Goal: Information Seeking & Learning: Learn about a topic

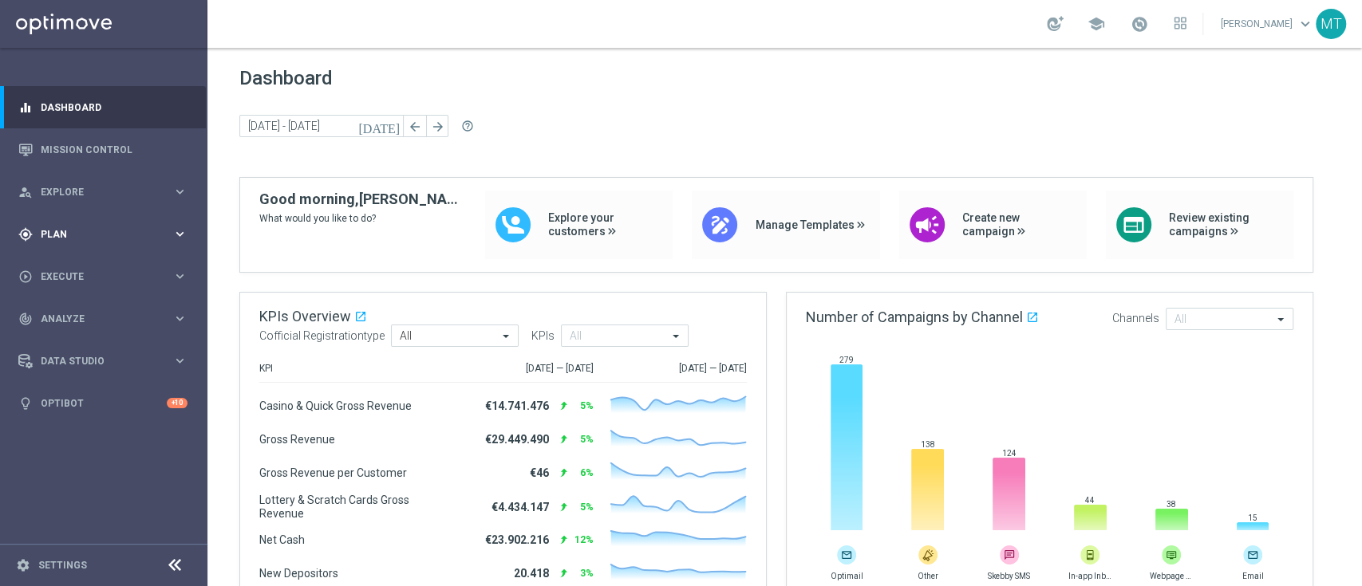
click at [57, 236] on span "Plan" at bounding box center [107, 235] width 132 height 10
click at [69, 311] on span "Templates" at bounding box center [99, 315] width 114 height 10
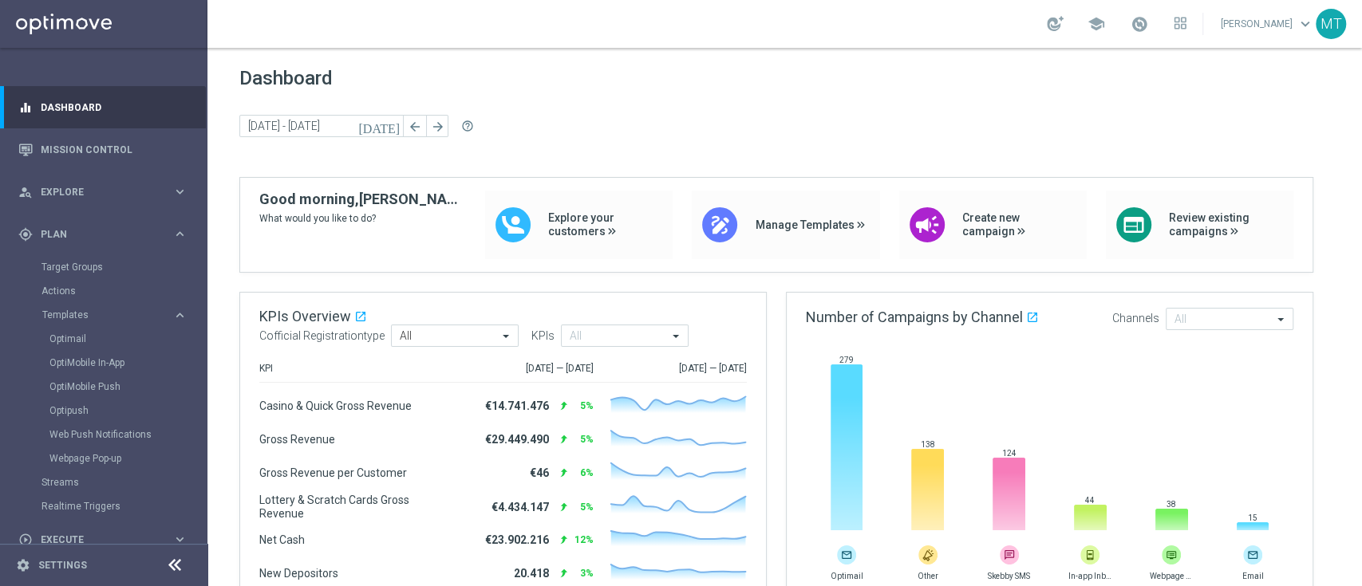
click at [81, 256] on div "Target Groups" at bounding box center [123, 267] width 164 height 24
click at [93, 265] on link "Target Groups" at bounding box center [103, 267] width 124 height 13
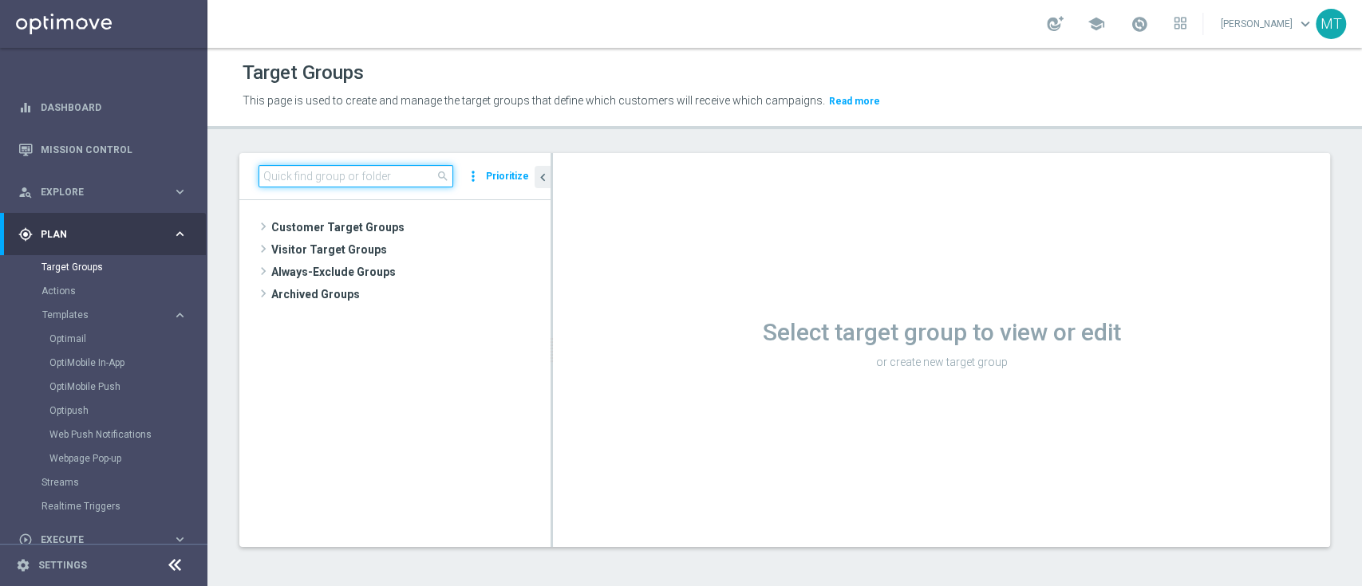
click at [333, 177] on input at bounding box center [355, 176] width 195 height 22
paste input "Talent 1st betting mpp lm ggr casino l3m > 0"
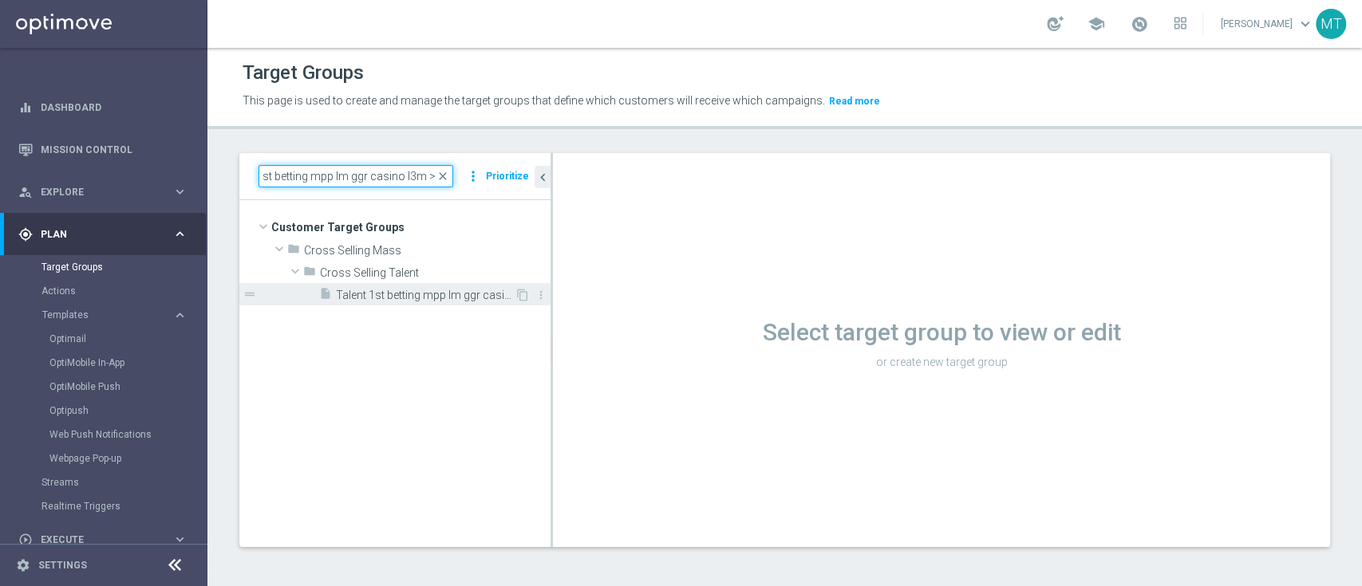
type input "Talent 1st betting mpp lm ggr casino l3m > 0"
click at [385, 298] on span "Talent 1st betting mpp lm ggr casino l3m > 0" at bounding box center [425, 296] width 179 height 14
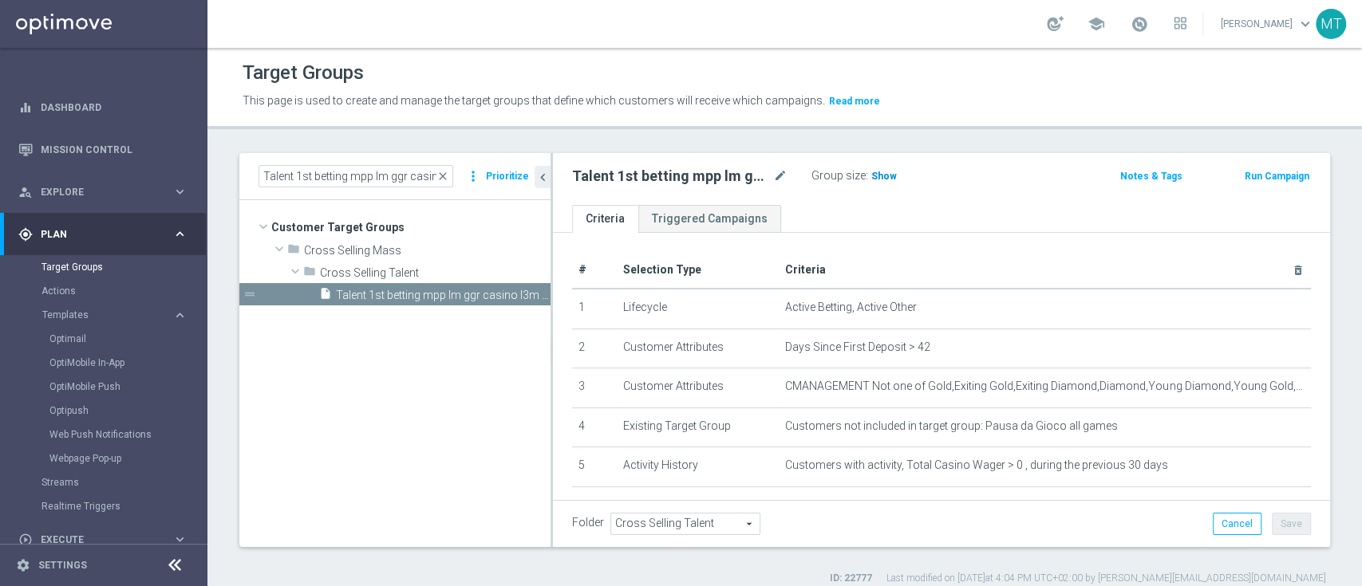
click at [876, 178] on span "Show" at bounding box center [884, 176] width 26 height 11
click at [135, 154] on link "Mission Control" at bounding box center [114, 149] width 147 height 42
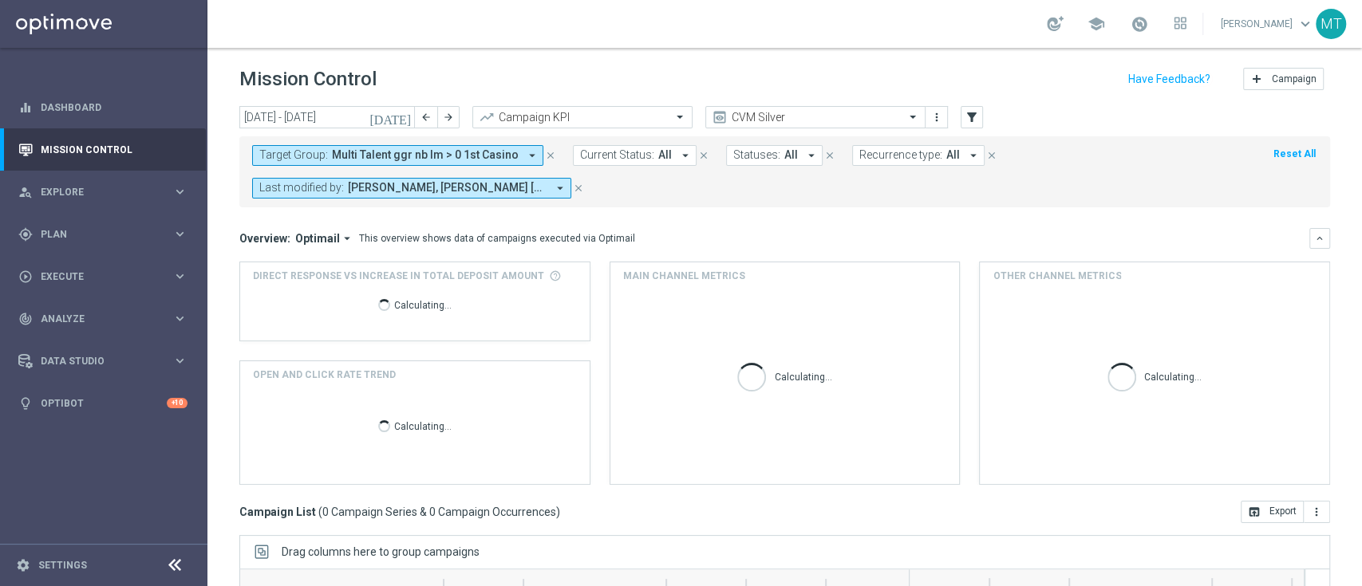
click at [444, 144] on div "Target Group: Multi Talent ggr nb lm > 0 1st Casino arrow_drop_down close Curre…" at bounding box center [784, 171] width 1091 height 71
click at [453, 160] on span "Multi Talent ggr nb lm > 0 1st Casino" at bounding box center [425, 155] width 187 height 14
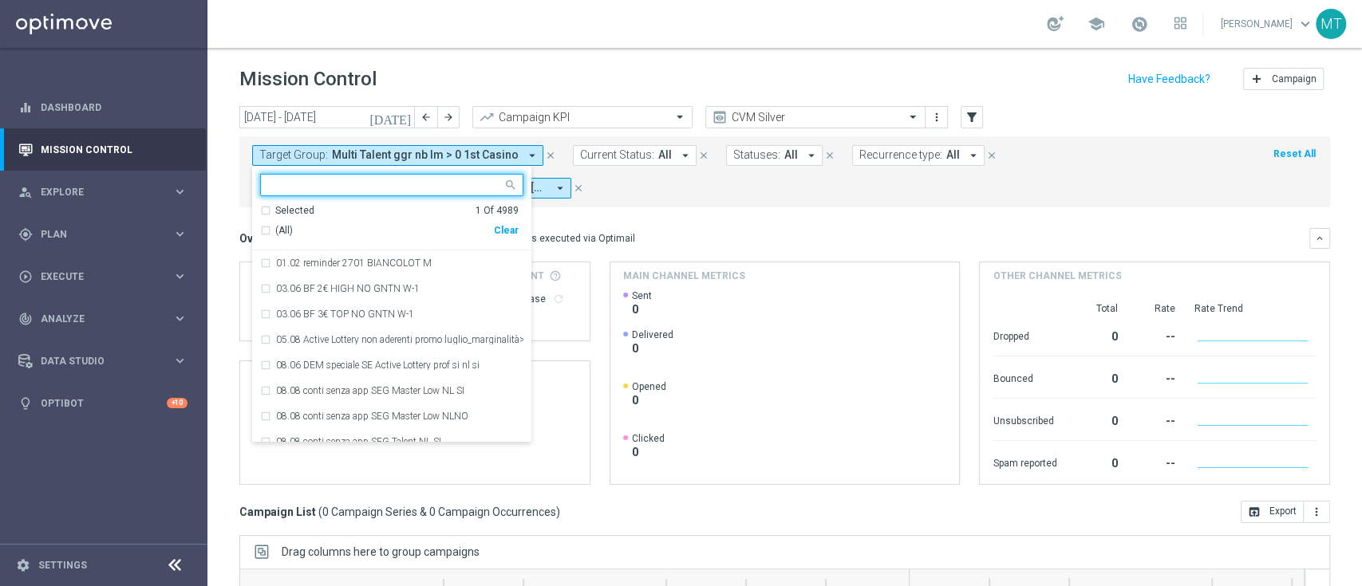
click at [405, 213] on div "Selected 1 Of 4989" at bounding box center [389, 211] width 258 height 14
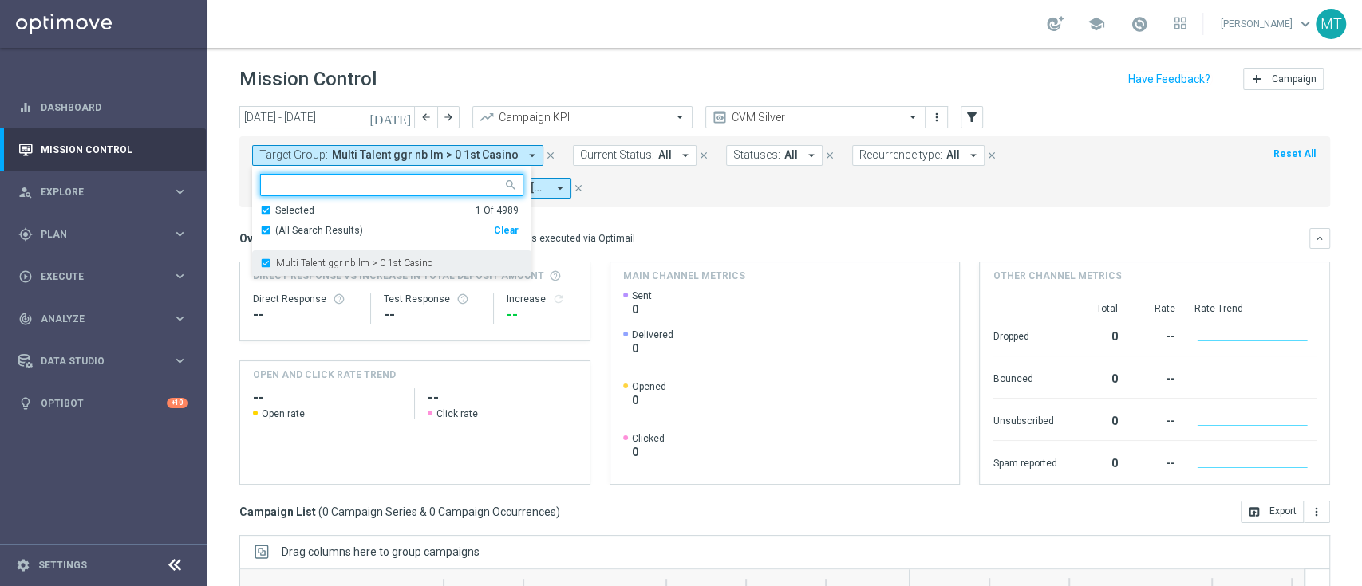
click at [394, 259] on label "Multi Talent ggr nb lm > 0 1st Casino" at bounding box center [354, 263] width 156 height 10
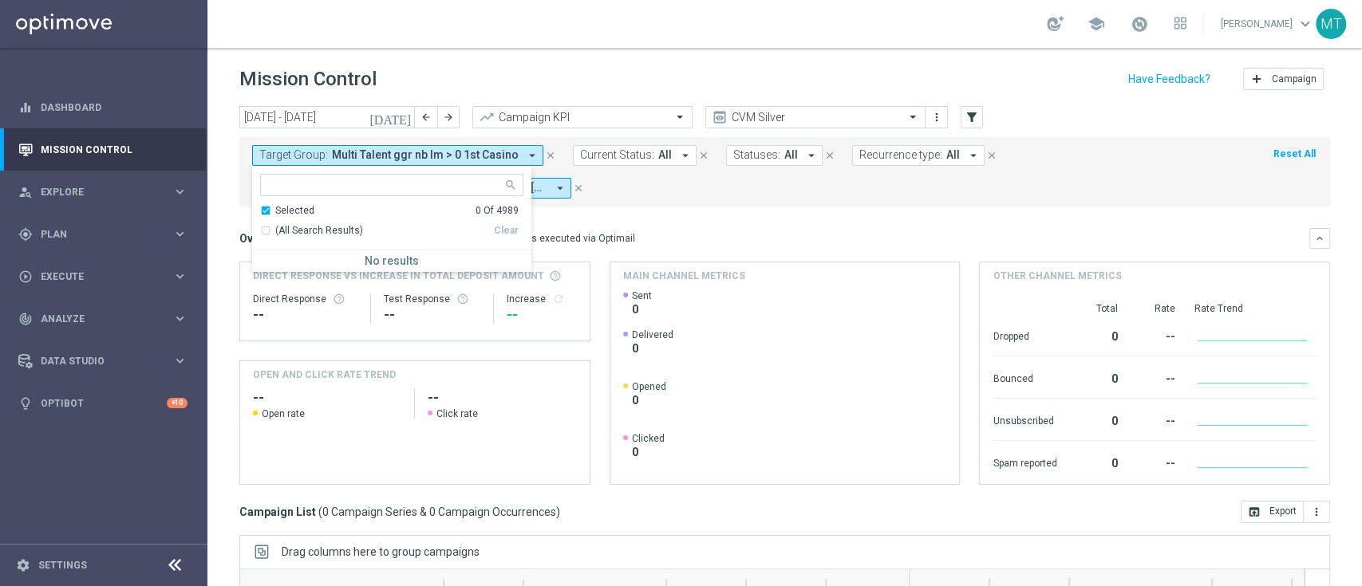
click at [345, 204] on div "Selected 0 Of 4989" at bounding box center [389, 211] width 258 height 14
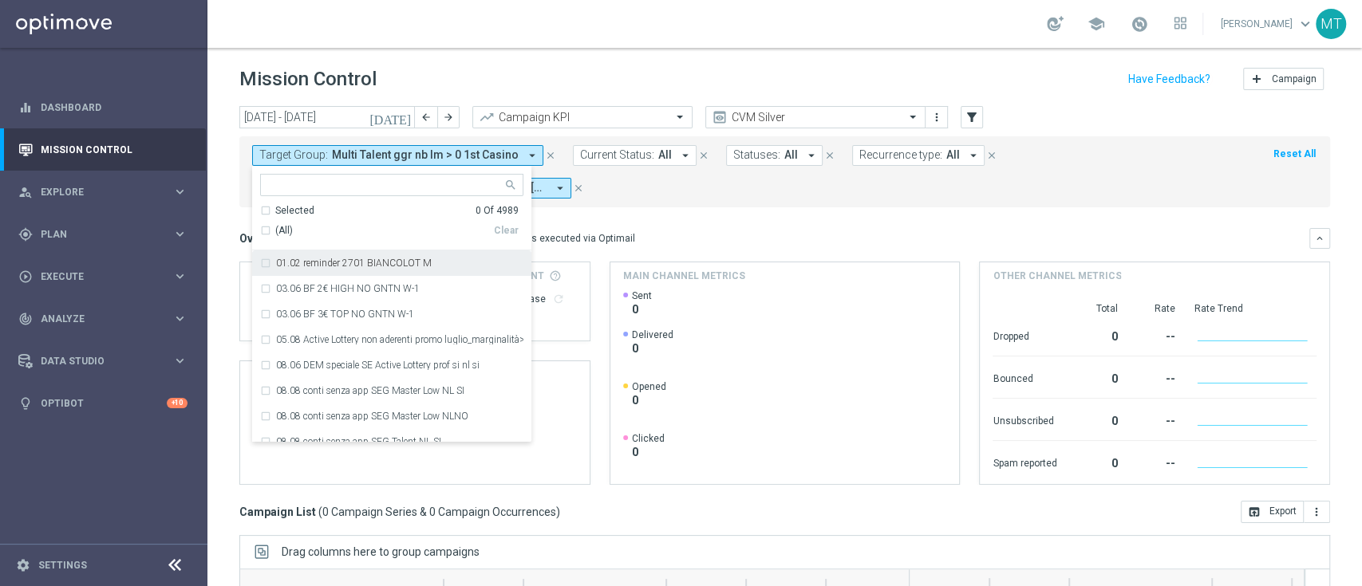
click at [388, 169] on div "Selected 0 Of 4989 (All) Clear 01.02 reminder 2701 BIANCOLOT M 03.06 BF 2€ HIGH…" at bounding box center [391, 304] width 279 height 277
click at [389, 172] on div "Selected 0 Of 4989 (All) Clear 01.02 reminder 2701 BIANCOLOT M 03.06 BF 2€ HIGH…" at bounding box center [391, 304] width 279 height 277
click at [394, 181] on input "text" at bounding box center [386, 186] width 234 height 14
paste input "Talent 1st betting mpp lm ggr casino l3m > 0"
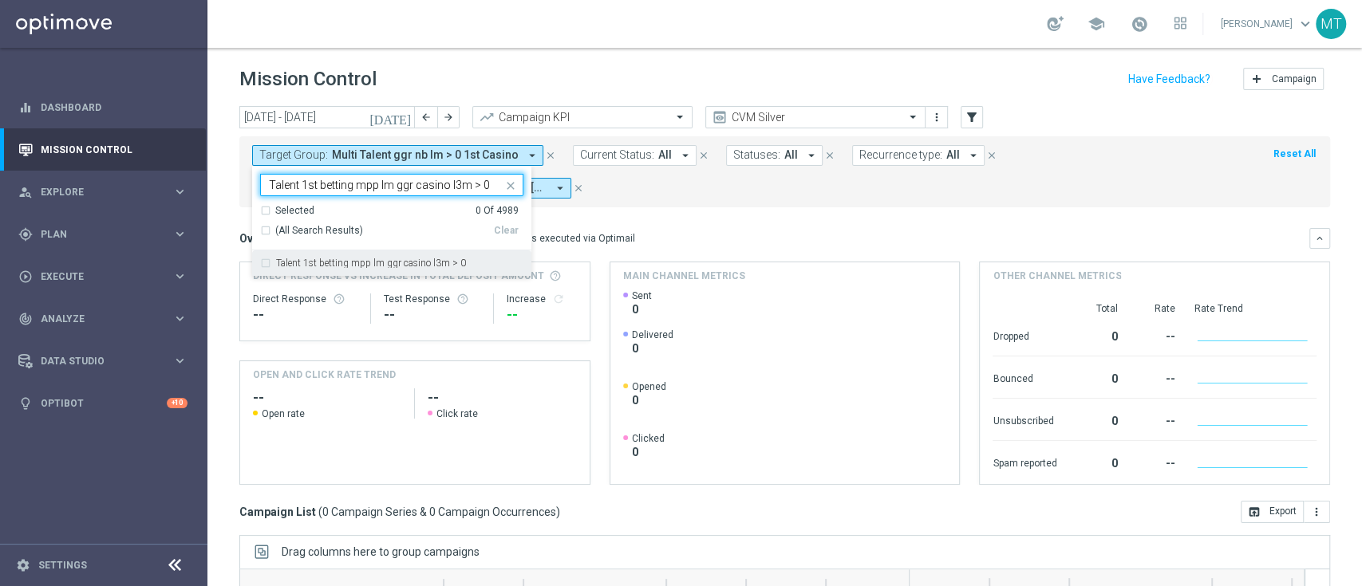
click at [434, 265] on label "Talent 1st betting mpp lm ggr casino l3m > 0" at bounding box center [371, 263] width 190 height 10
type input "Talent 1st betting mpp lm ggr casino l3m > 0"
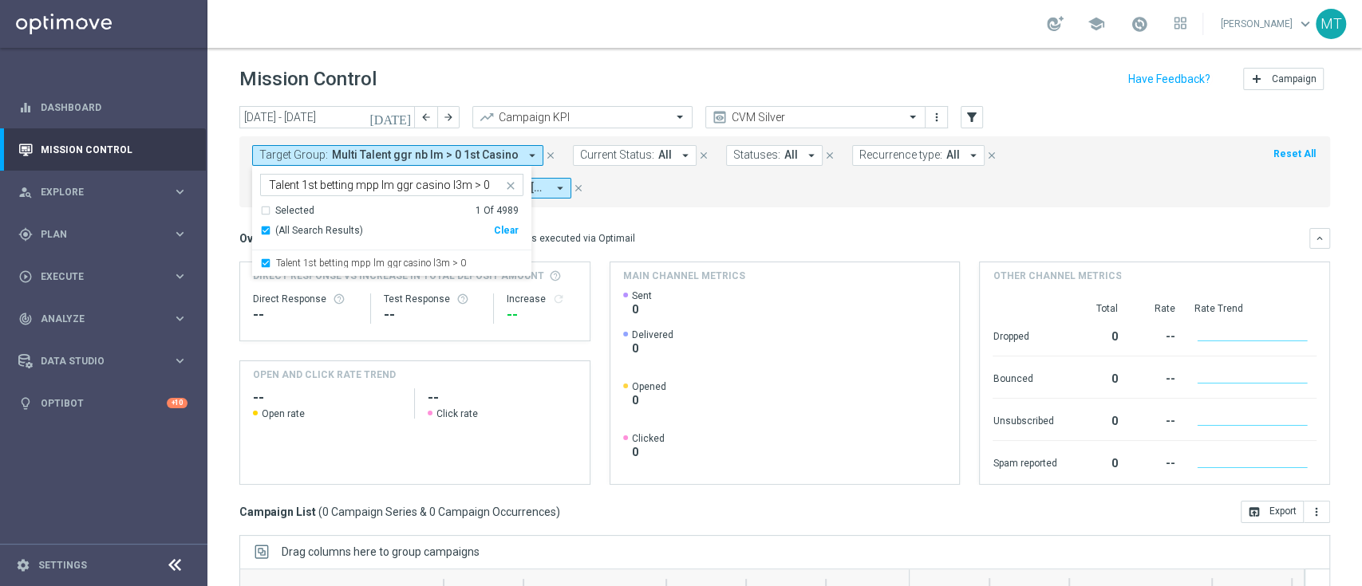
click at [669, 230] on div "Overview: Optimail arrow_drop_down This overview shows data of campaigns execut…" at bounding box center [784, 238] width 1091 height 21
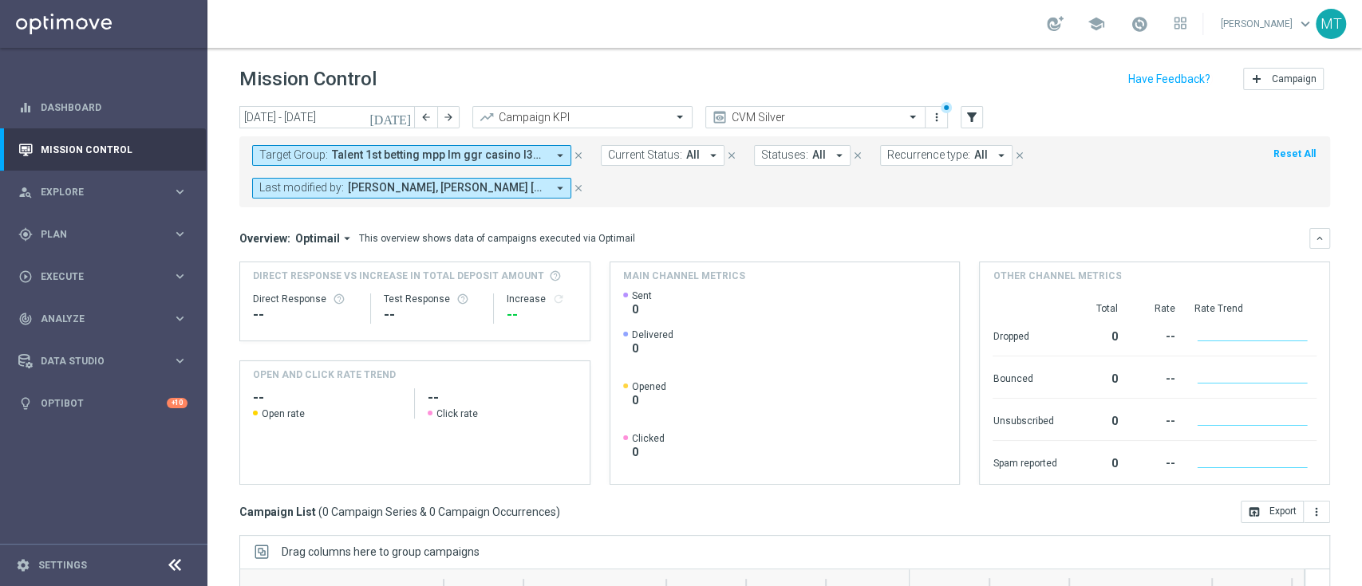
click at [408, 111] on icon "today" at bounding box center [390, 117] width 43 height 14
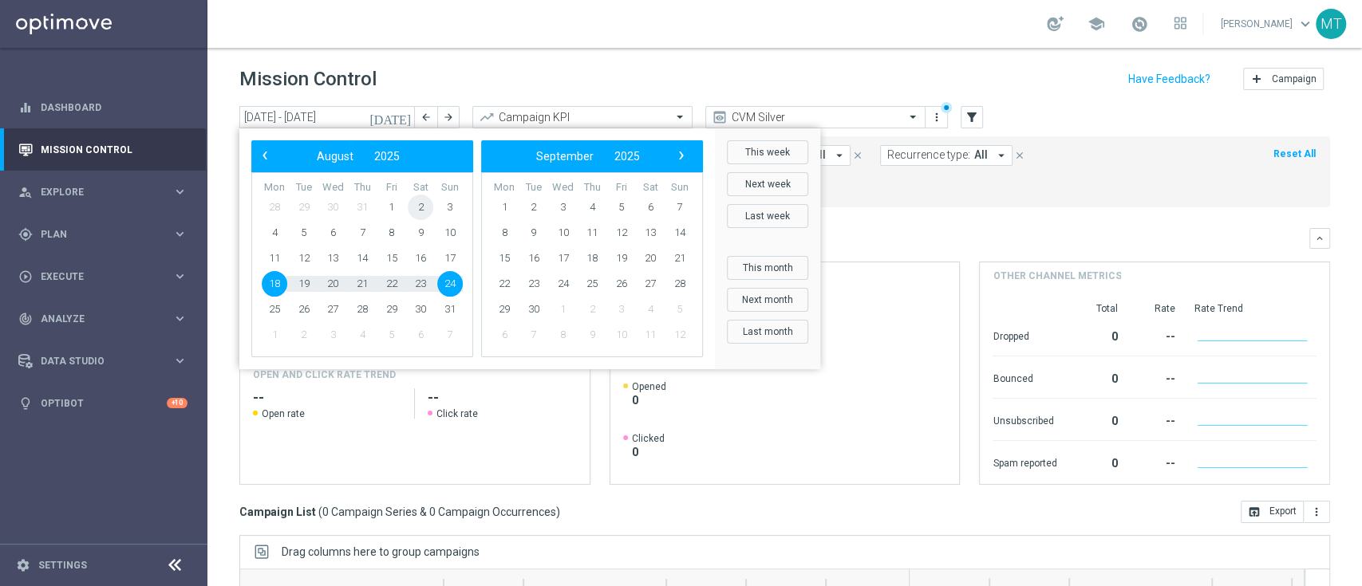
click at [415, 211] on span "2" at bounding box center [421, 208] width 26 height 26
click at [389, 238] on span "8" at bounding box center [392, 233] width 26 height 26
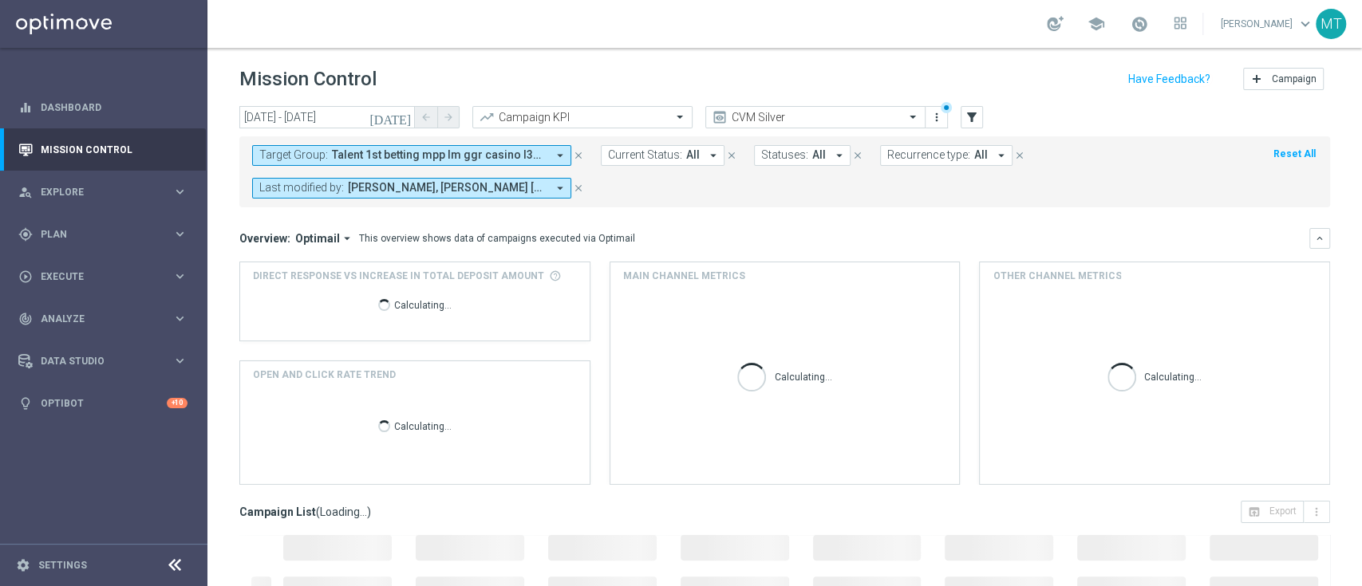
scroll to position [243, 0]
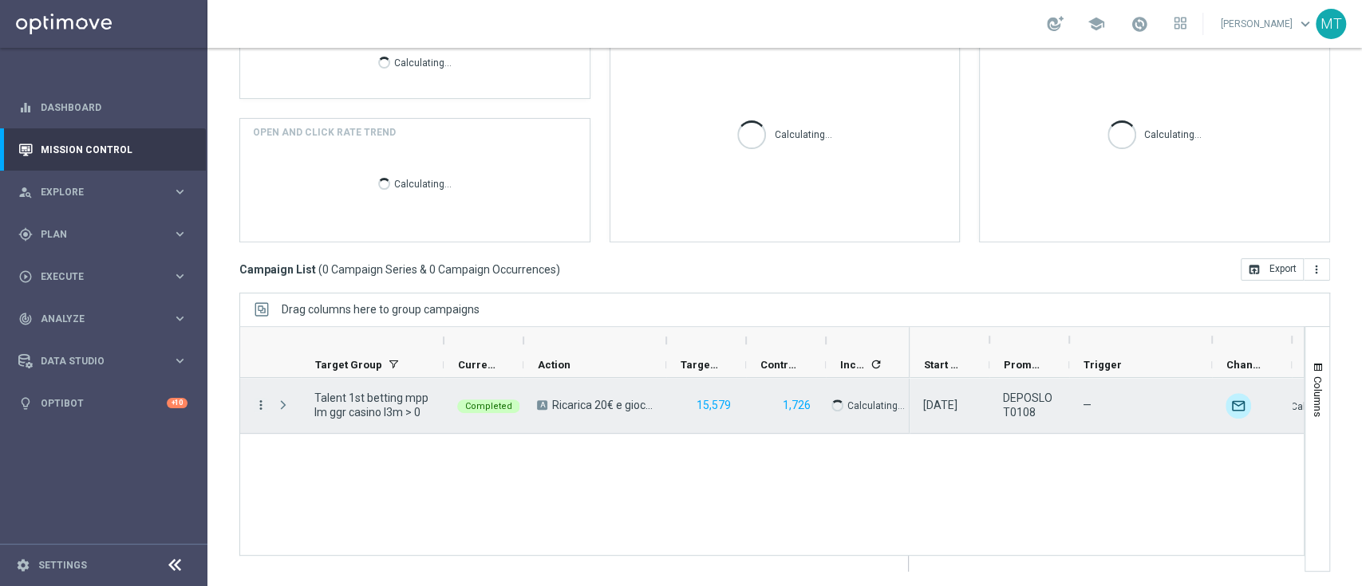
click at [264, 408] on icon "more_vert" at bounding box center [261, 405] width 14 height 14
click at [263, 406] on icon "more_vert" at bounding box center [261, 405] width 14 height 14
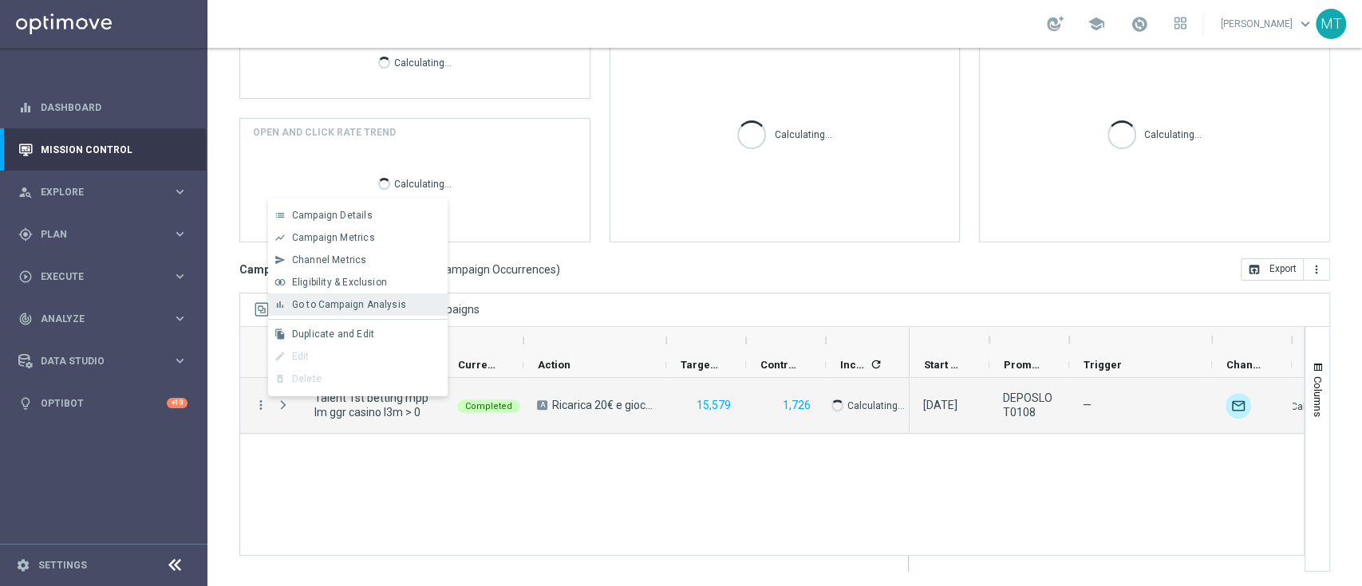
click at [311, 297] on div "bar_chart Go to Campaign Analysis" at bounding box center [357, 305] width 179 height 22
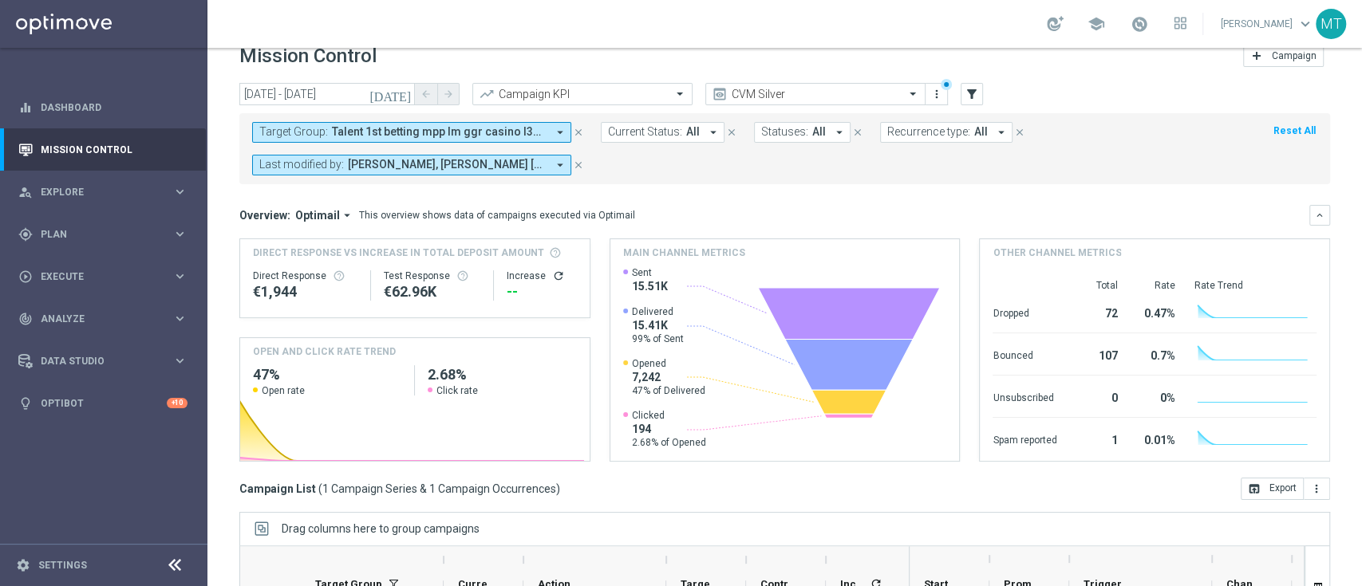
scroll to position [0, 0]
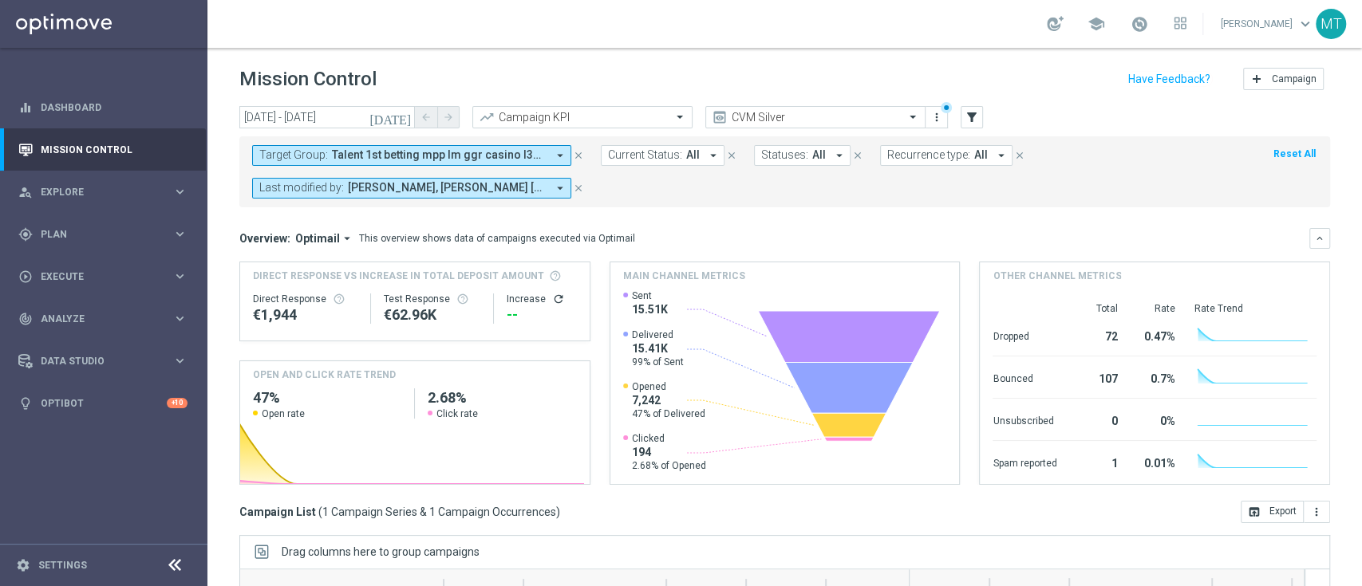
click at [416, 156] on span "Talent 1st betting mpp lm ggr casino l3m > 0" at bounding box center [439, 155] width 215 height 14
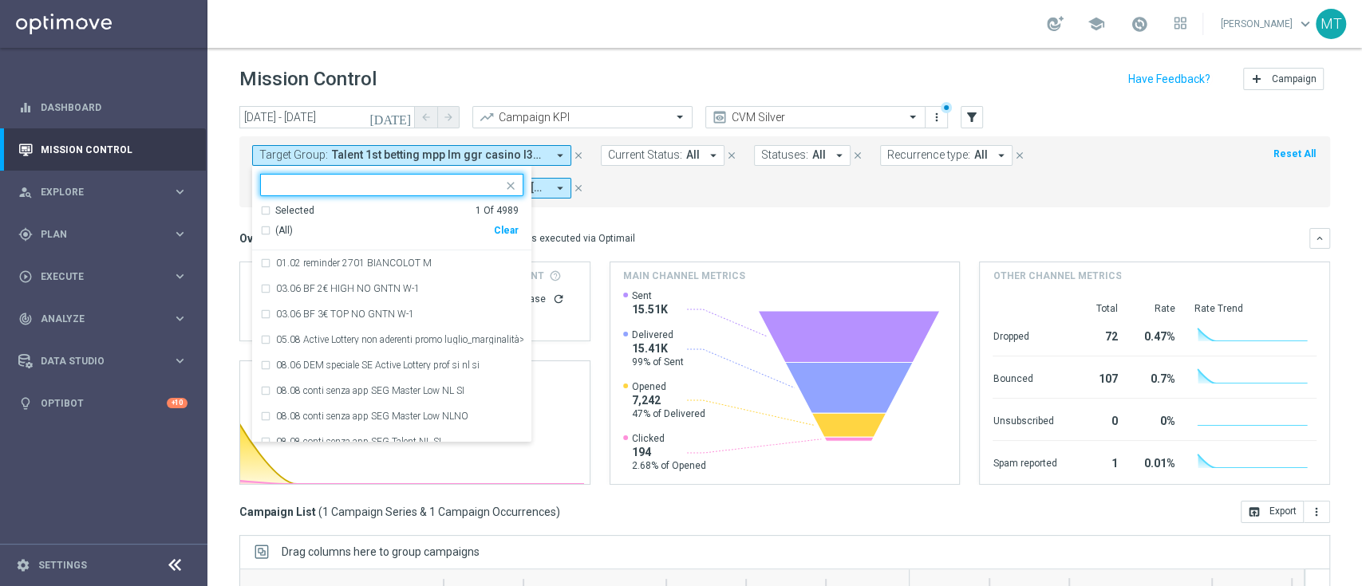
click at [334, 205] on div "Selected 1 Of 4989" at bounding box center [389, 211] width 258 height 14
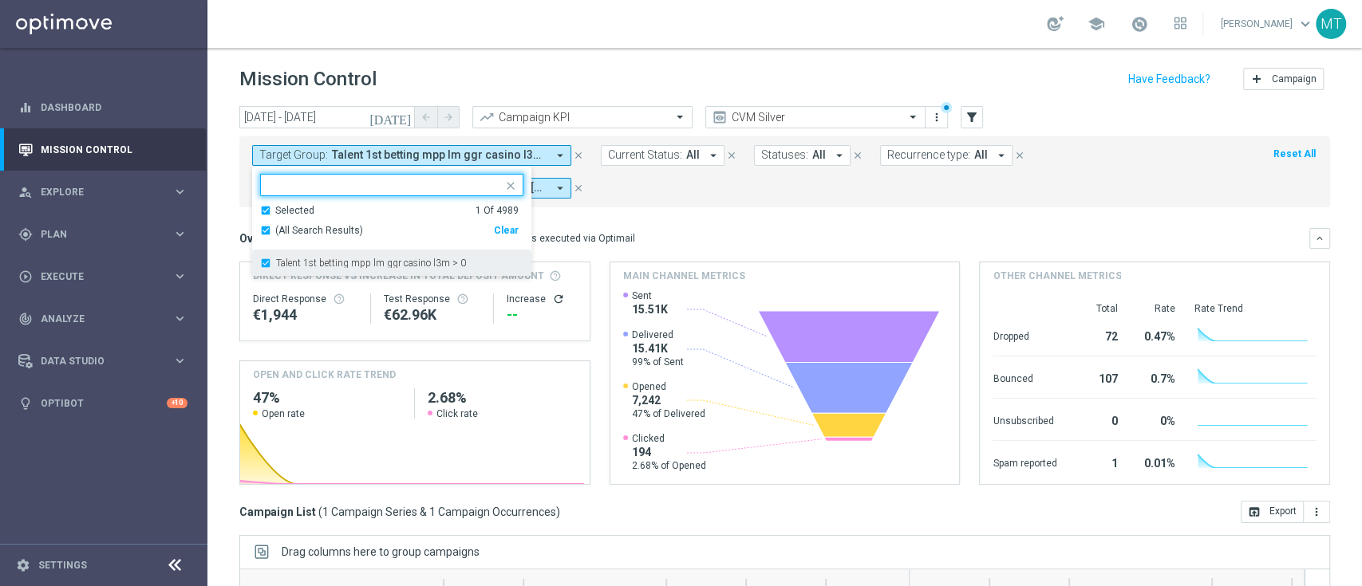
click at [335, 258] on label "Talent 1st betting mpp lm ggr casino l3m > 0" at bounding box center [371, 263] width 190 height 10
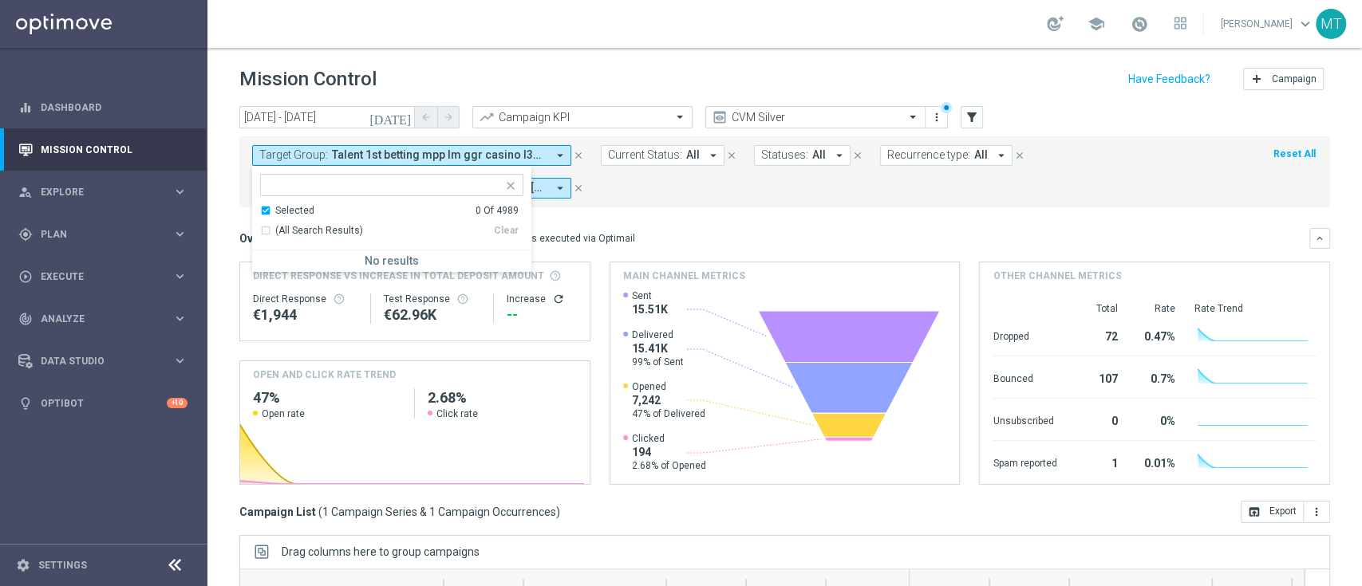
click at [312, 197] on ng-select "Selected 0 Of 4989 (All Search Results) Clear No results" at bounding box center [391, 223] width 279 height 98
click at [306, 205] on div "Selected" at bounding box center [294, 211] width 39 height 14
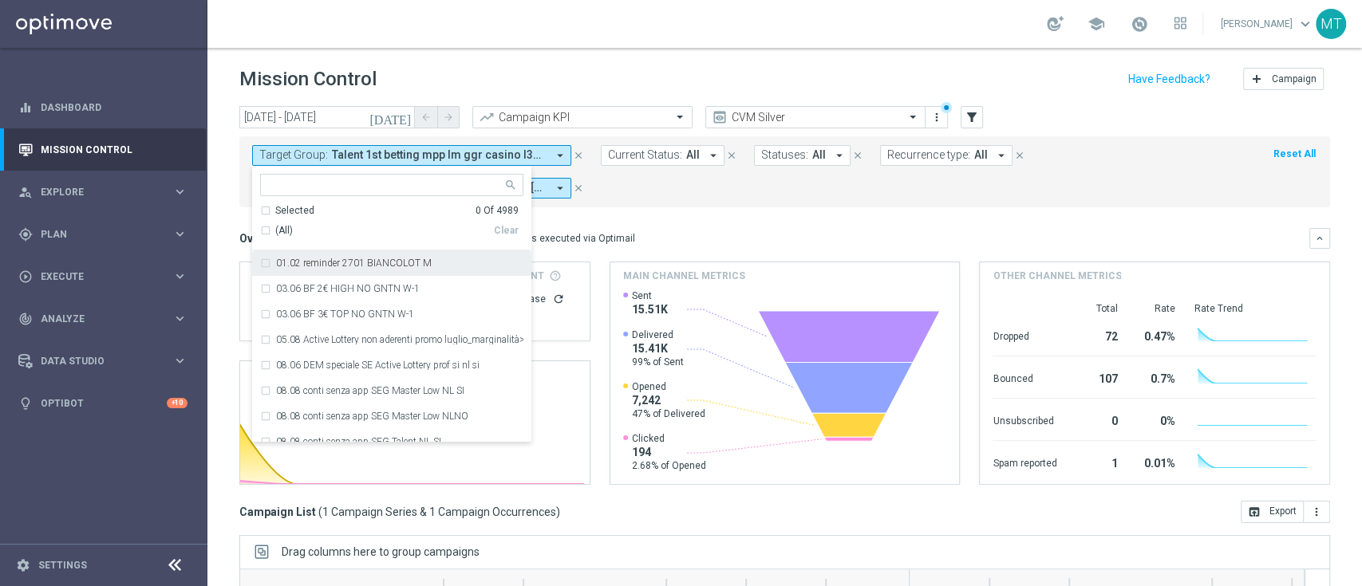
click at [657, 207] on div "Target Group: Talent 1st betting mpp lm ggr casino l3m > 0 arrow_drop_down Sele…" at bounding box center [784, 171] width 1091 height 71
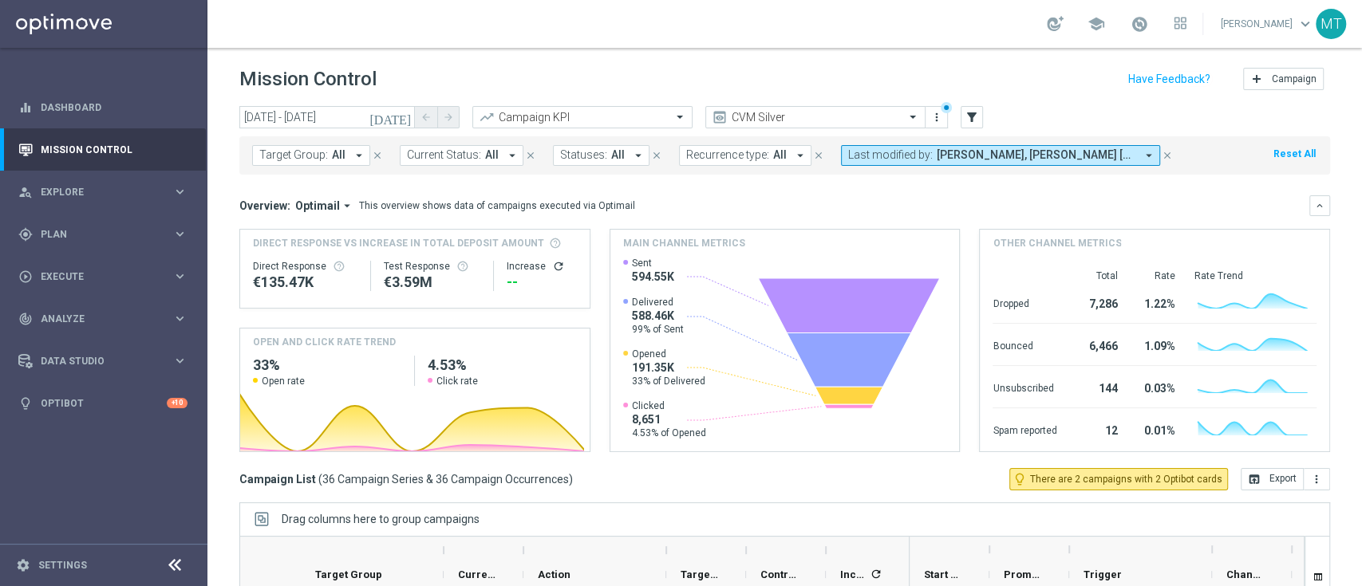
click at [402, 117] on icon "today" at bounding box center [390, 117] width 43 height 14
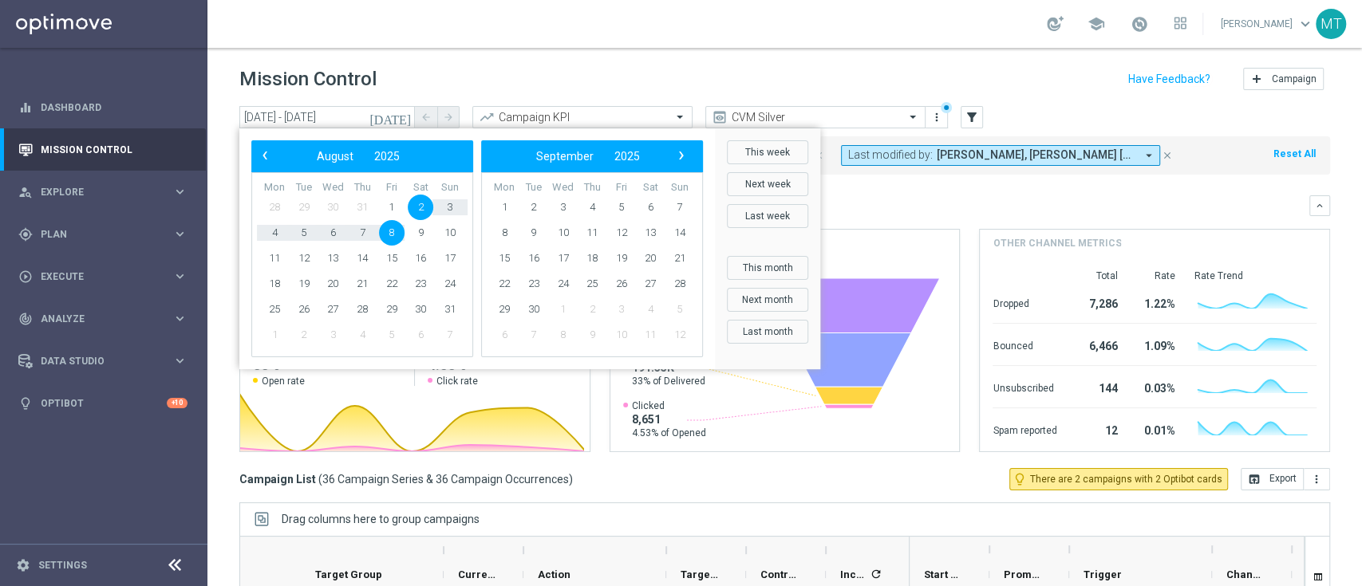
click at [402, 117] on icon "today" at bounding box center [390, 117] width 43 height 14
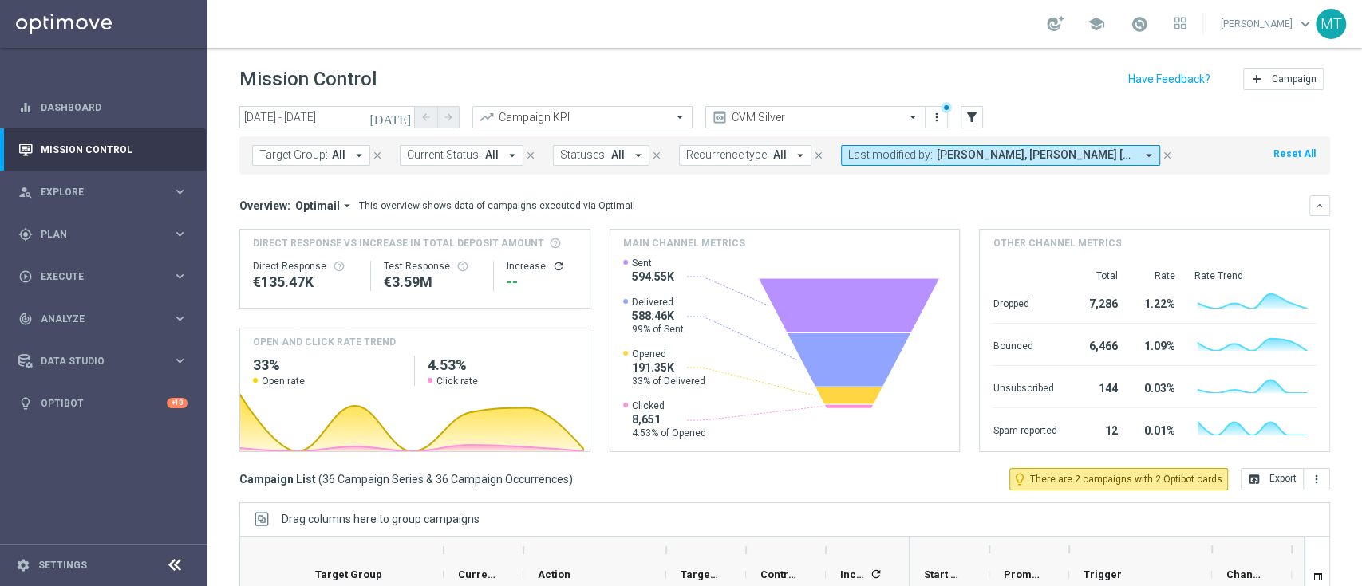
click at [402, 117] on icon "today" at bounding box center [390, 117] width 43 height 14
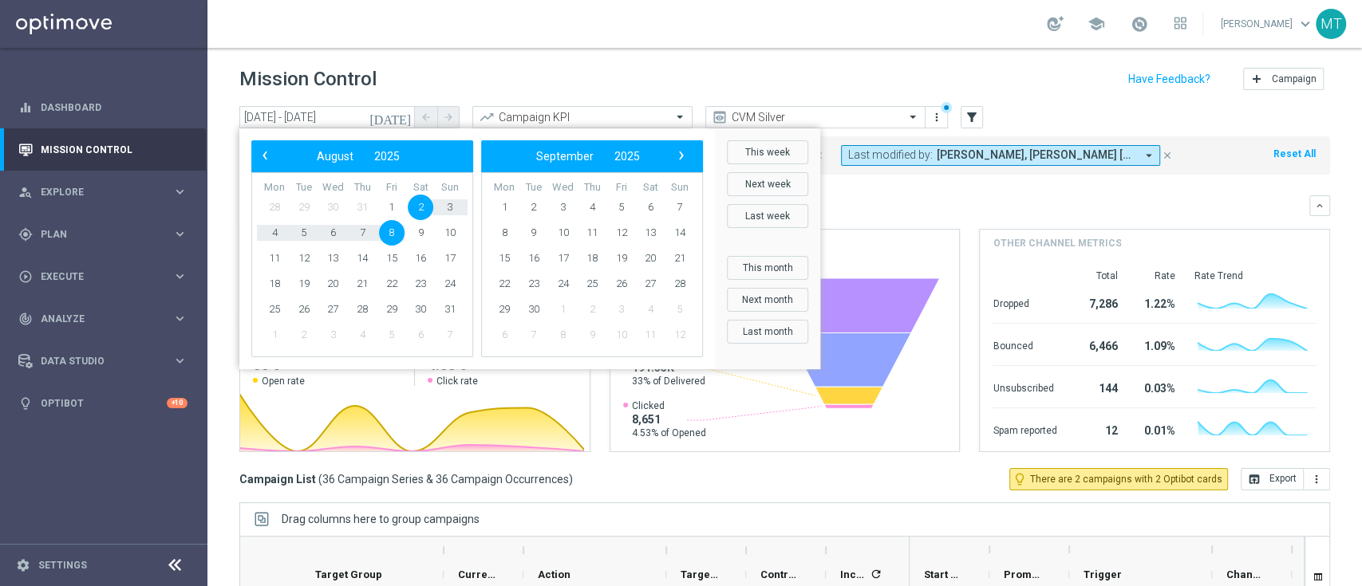
click at [959, 194] on mini-dashboard "Overview: Optimail arrow_drop_down This overview shows data of campaigns execut…" at bounding box center [784, 322] width 1091 height 294
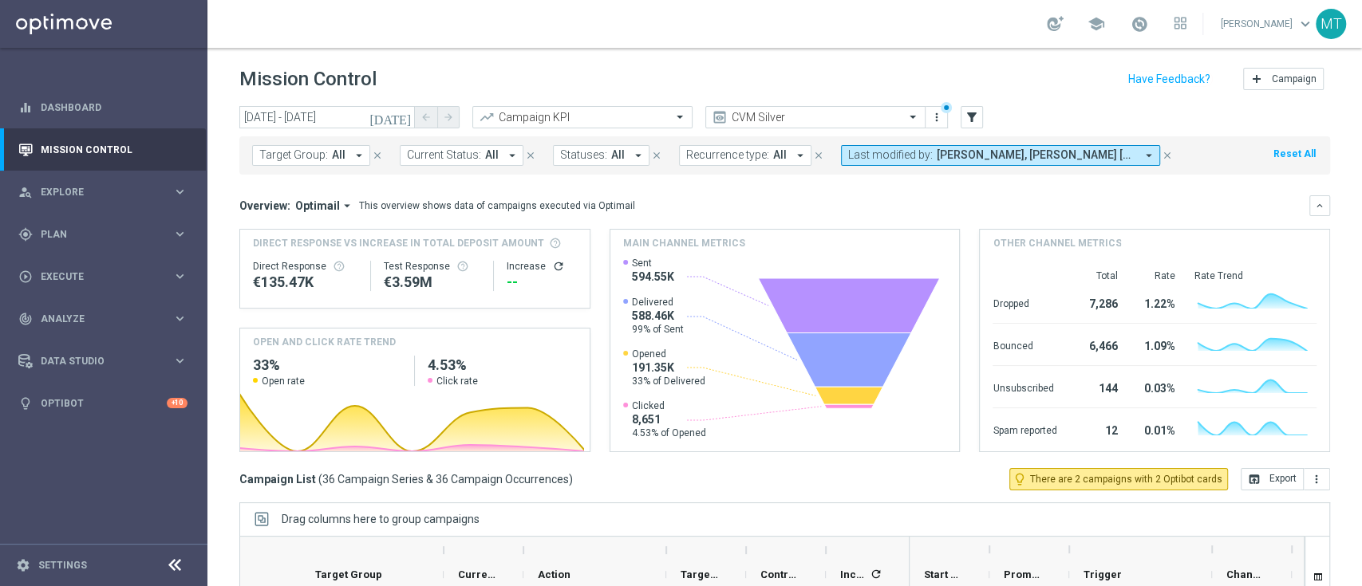
click at [396, 116] on button "[DATE]" at bounding box center [391, 118] width 48 height 24
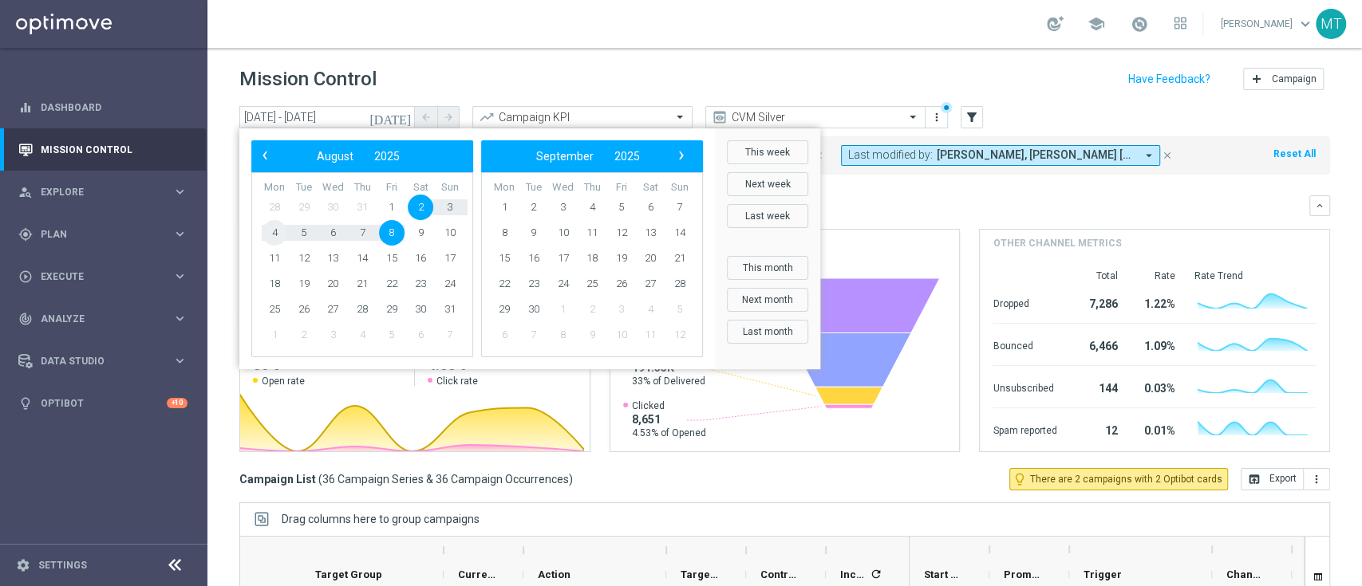
click at [278, 227] on span "4" at bounding box center [275, 233] width 26 height 26
click at [454, 231] on span "10" at bounding box center [450, 233] width 26 height 26
type input "04 Aug 2025 - 10 Aug 2025"
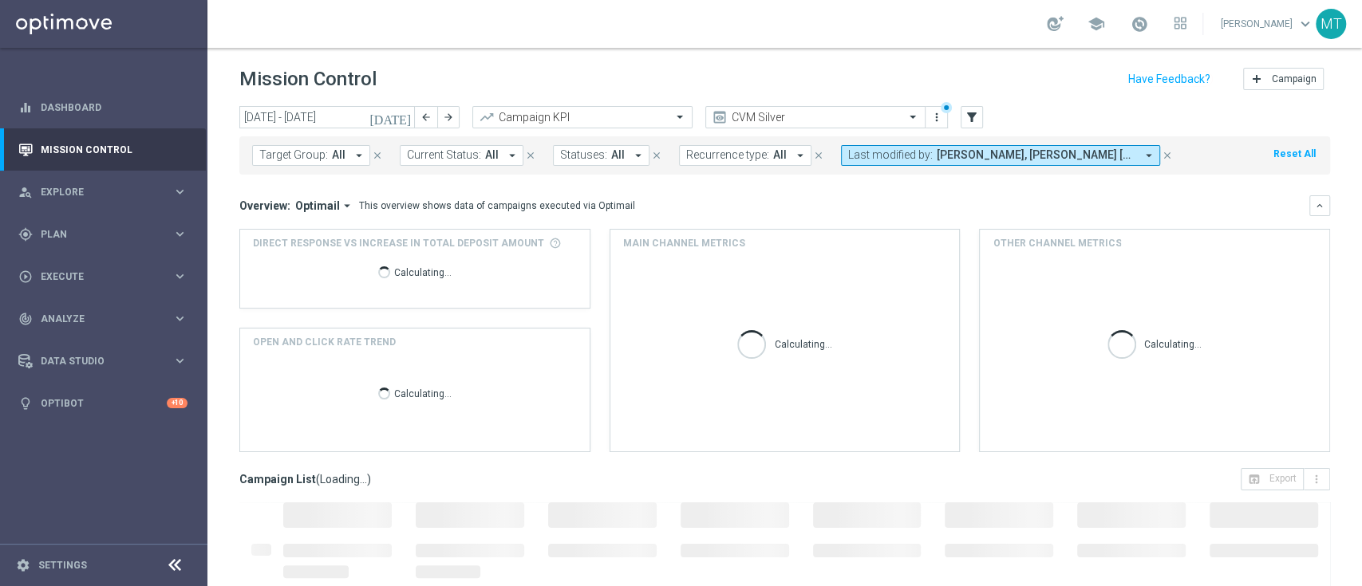
click at [359, 158] on icon "arrow_drop_down" at bounding box center [359, 155] width 14 height 14
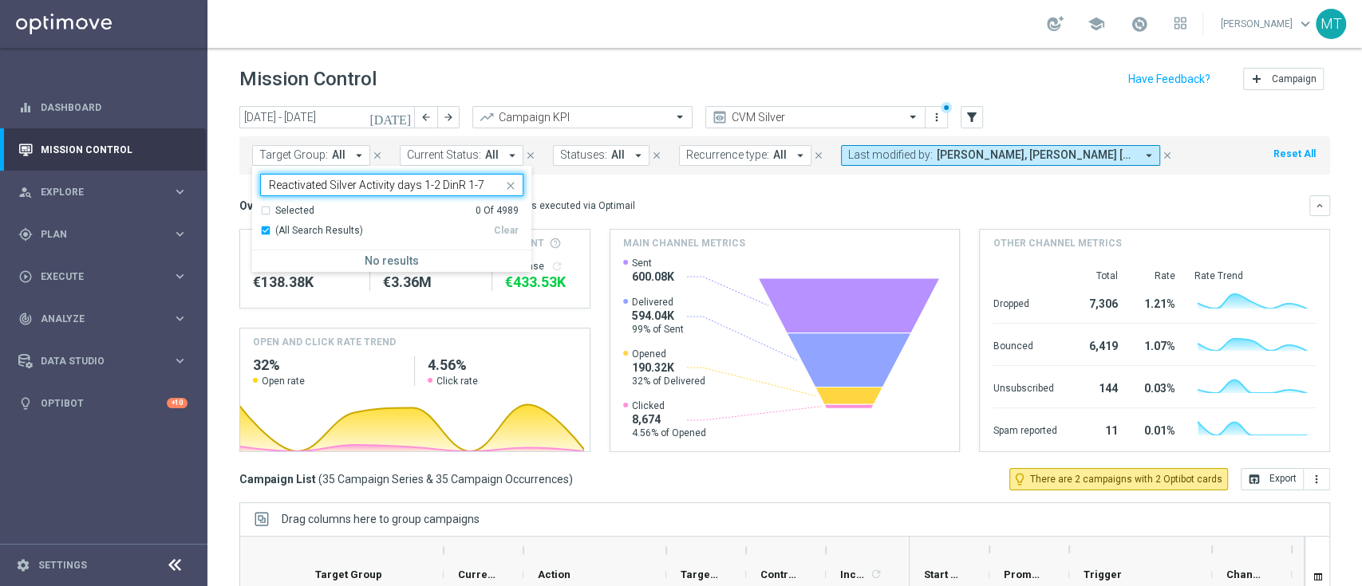
type input "Reactivated Silver Activity days 1-2 DinR 1-7"
click at [651, 208] on div "Overview: Optimail arrow_drop_down This overview shows data of campaigns execut…" at bounding box center [774, 206] width 1070 height 14
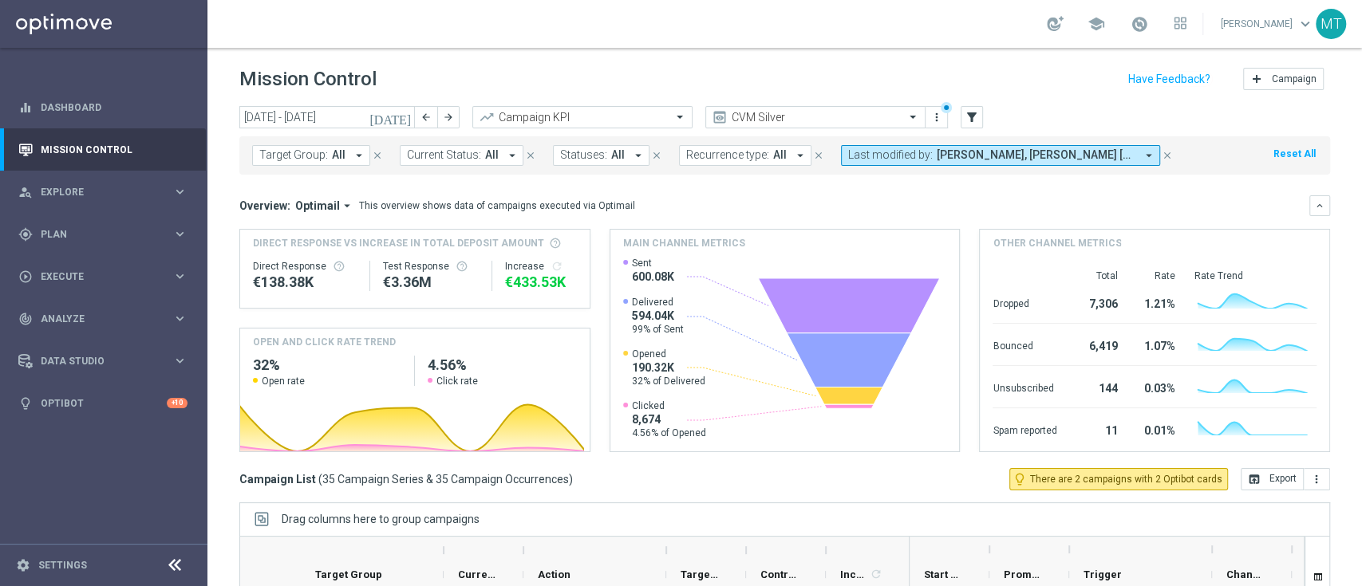
click at [894, 152] on span "Last modified by:" at bounding box center [890, 155] width 85 height 14
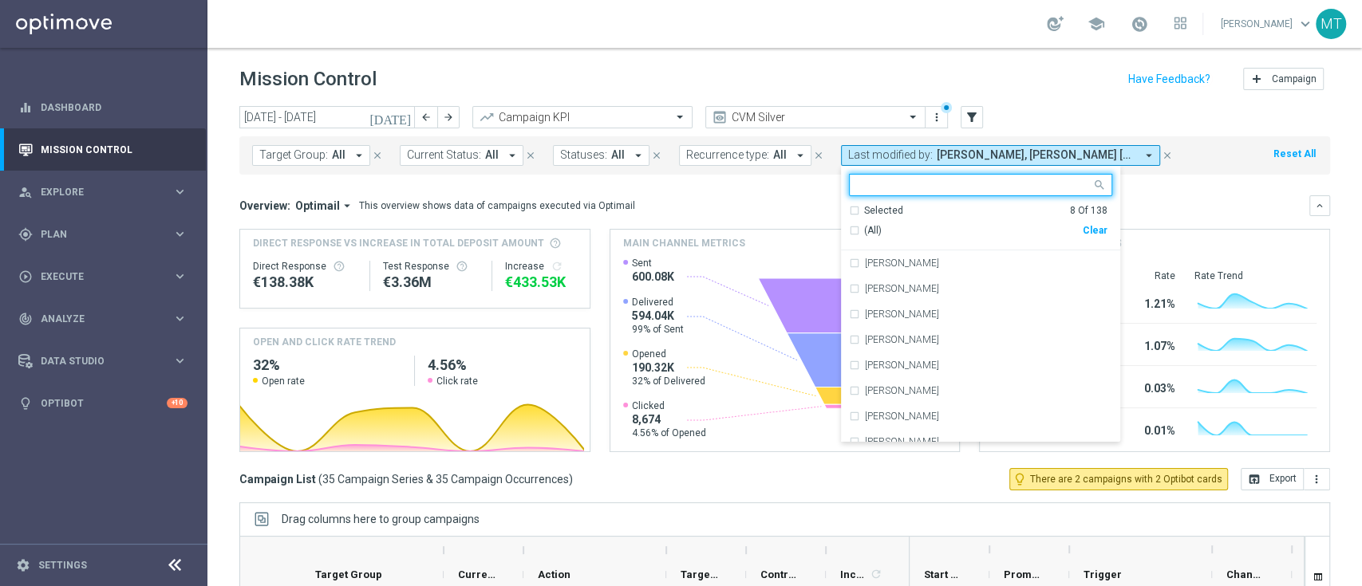
click at [872, 204] on div "Selected" at bounding box center [883, 211] width 39 height 14
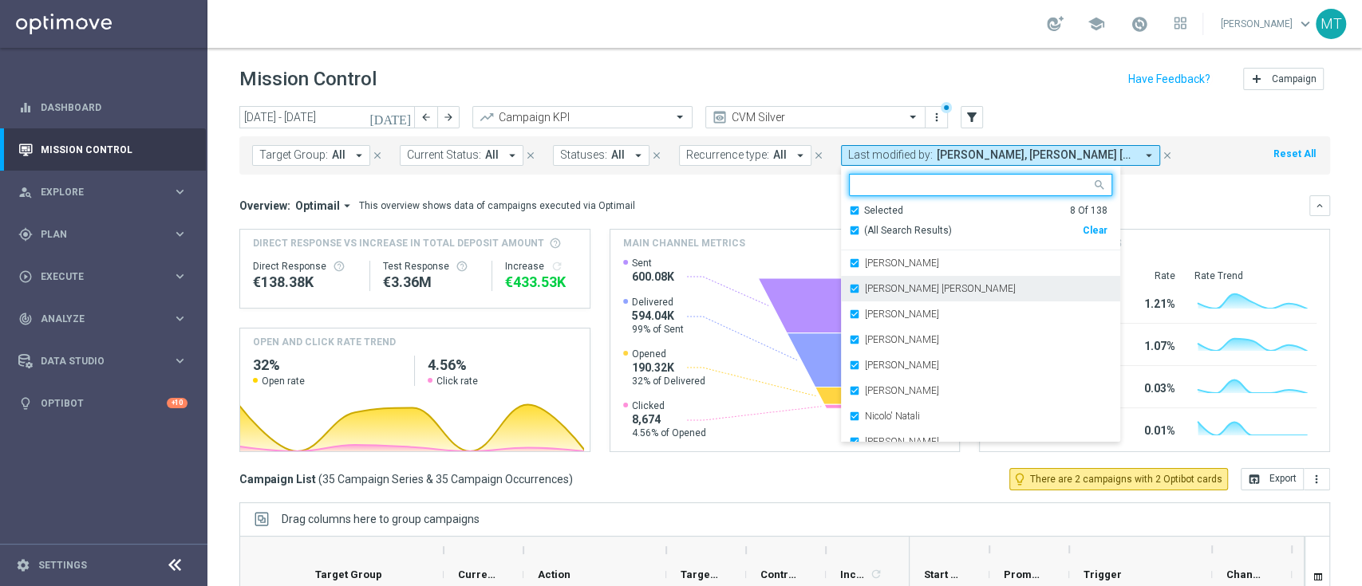
click at [886, 285] on label "Carlos Eduardo Raffo Salazar" at bounding box center [940, 289] width 151 height 10
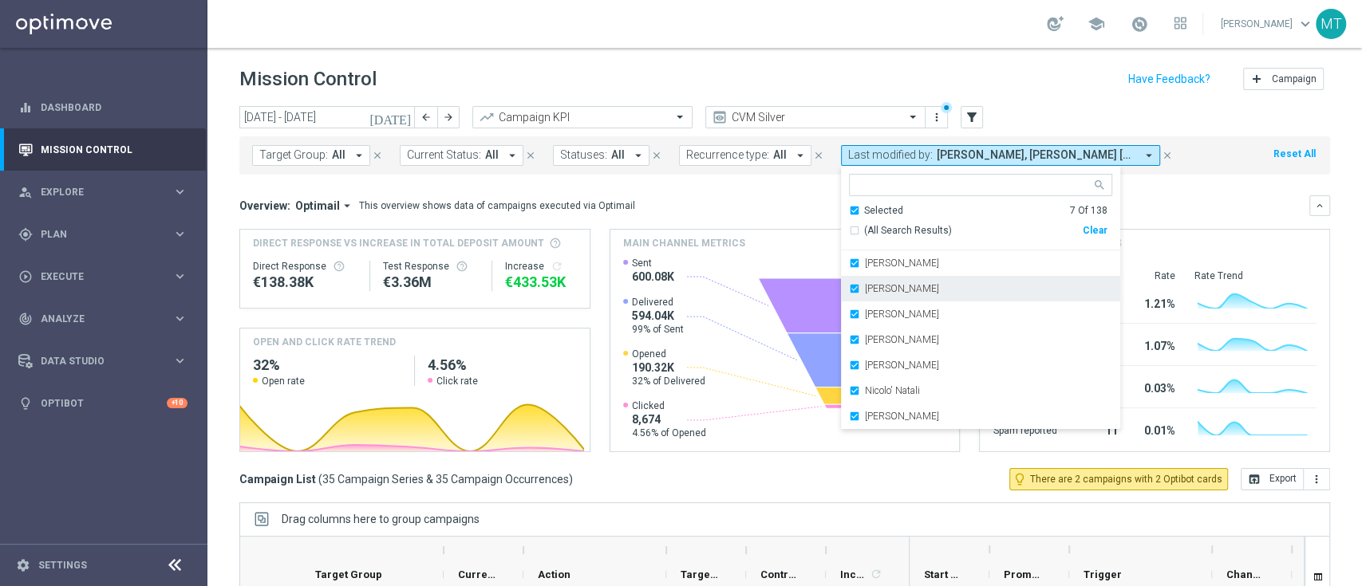
click at [882, 289] on label "Francesca Mascarucci" at bounding box center [902, 289] width 74 height 10
click at [881, 290] on label "Lorenzo Carlevale" at bounding box center [902, 289] width 74 height 10
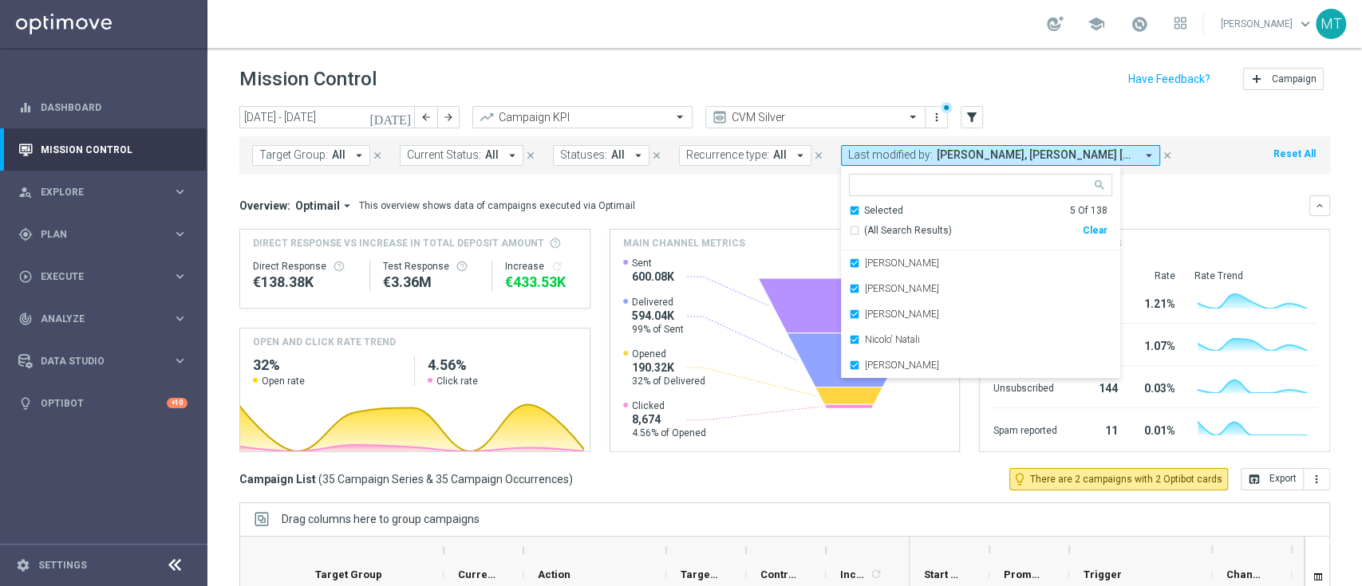
click at [881, 290] on label "Marco Cesco" at bounding box center [902, 289] width 74 height 10
click at [890, 308] on div "Nicolo' Natali" at bounding box center [980, 315] width 263 height 26
click at [1160, 220] on div "Overview: Optimail arrow_drop_down This overview shows data of campaigns execut…" at bounding box center [784, 323] width 1091 height 257
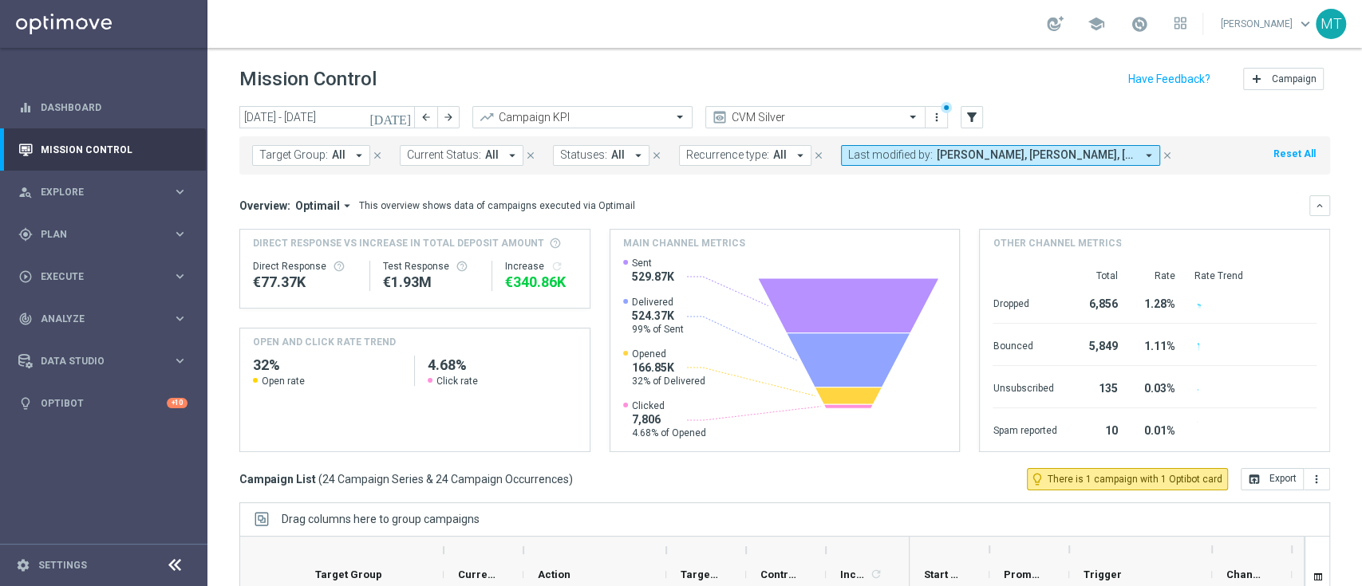
click at [339, 150] on span "All" at bounding box center [339, 155] width 14 height 14
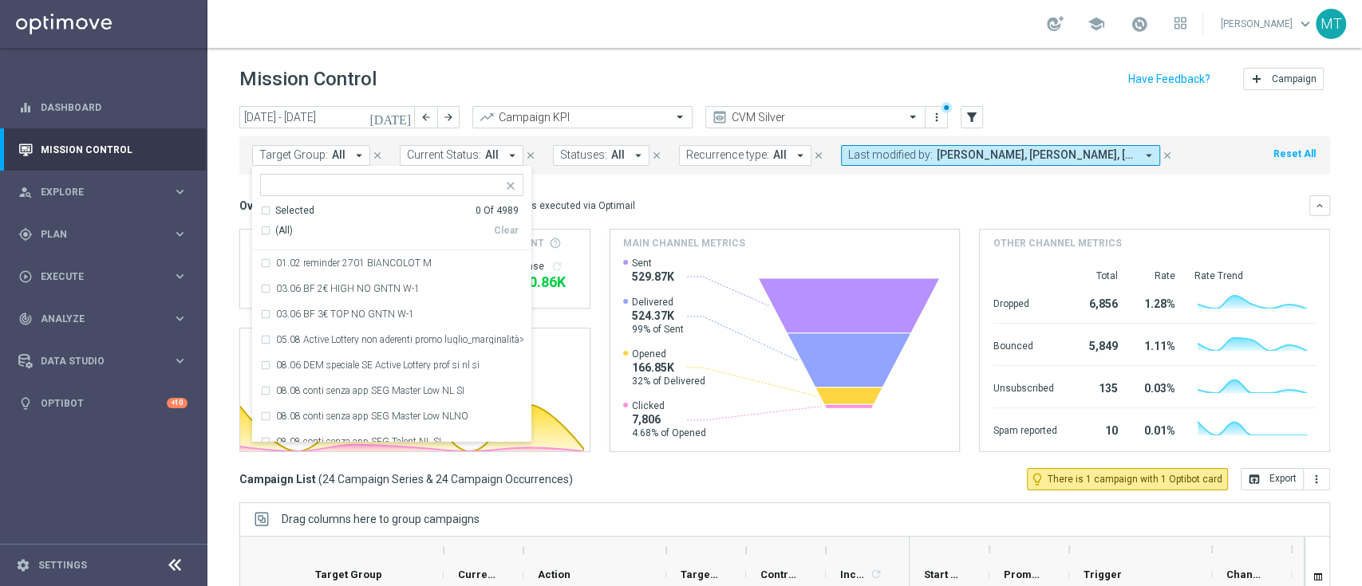
drag, startPoint x: 339, startPoint y: 150, endPoint x: 365, endPoint y: 189, distance: 47.1
click at [365, 166] on div "Target Group: All arrow_drop_down Selected 0 Of 4989 (All) Clear 01.02 reminder…" at bounding box center [311, 155] width 118 height 21
click at [351, 185] on input "text" at bounding box center [386, 186] width 234 height 14
paste input "Reactivated Silver Activity days 1-2 DinR 1-7"
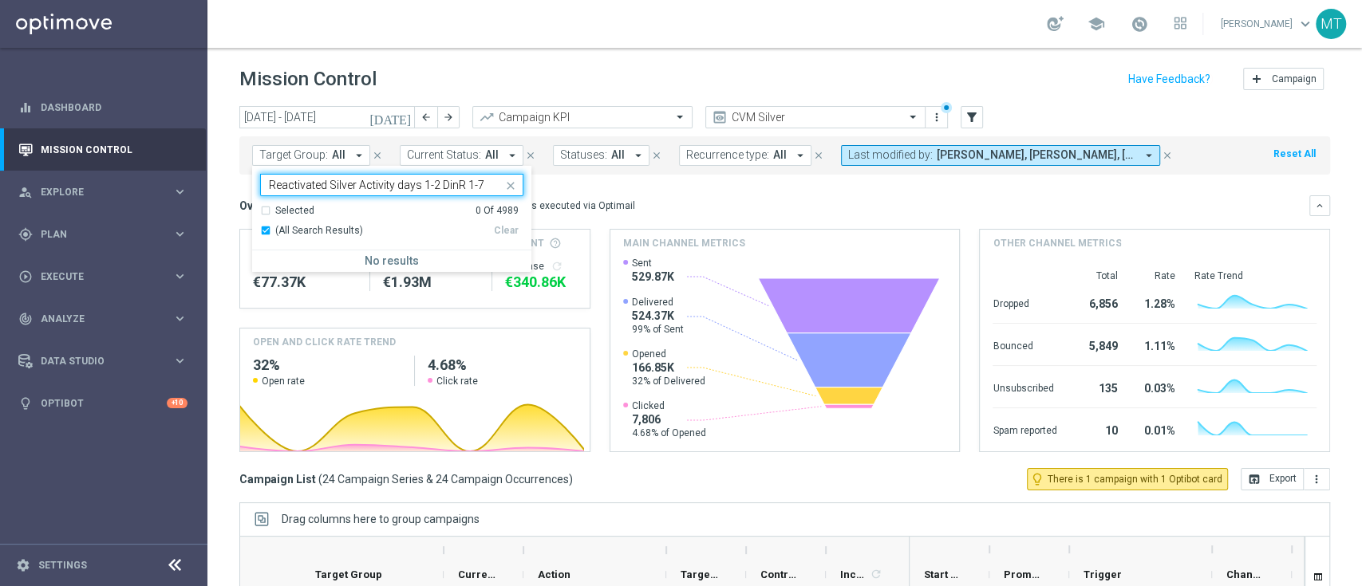
click at [268, 230] on div "(All Search Results)" at bounding box center [377, 231] width 234 height 14
type input "Reactivated Silver Activity days 1-2 DinR 1-7"
click at [262, 230] on div "(All Search Results)" at bounding box center [377, 231] width 234 height 14
click at [262, 207] on div "Selected 0 Of 4989" at bounding box center [389, 211] width 258 height 14
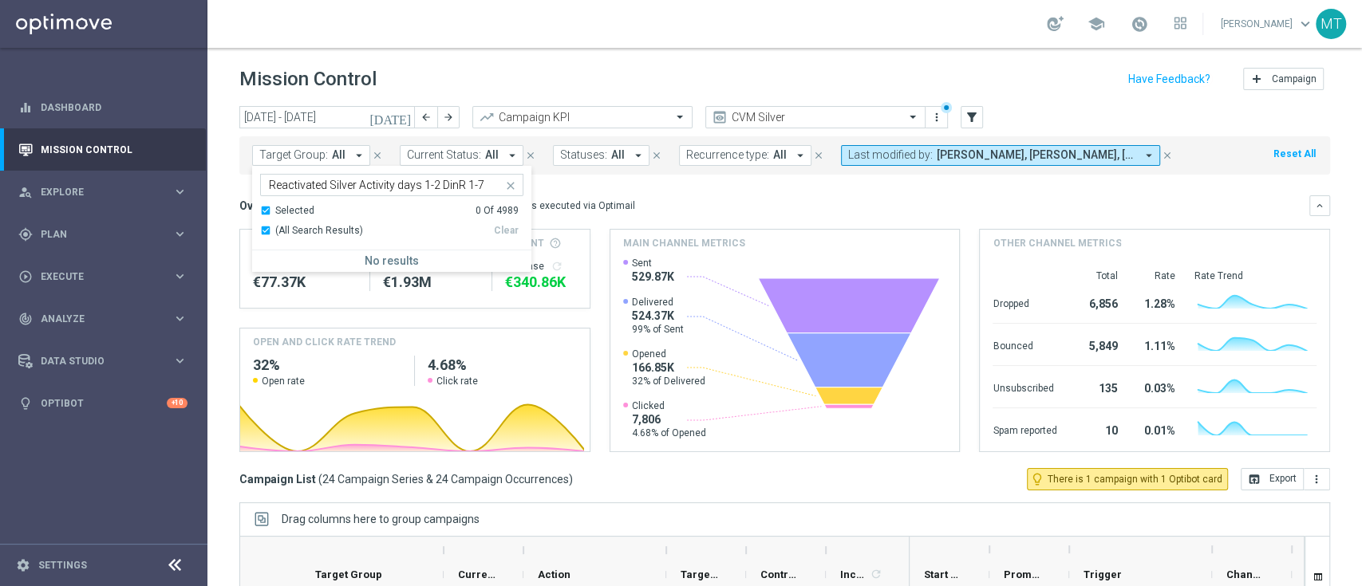
click at [605, 190] on mini-dashboard "Overview: Optimail arrow_drop_down This overview shows data of campaigns execut…" at bounding box center [784, 322] width 1091 height 294
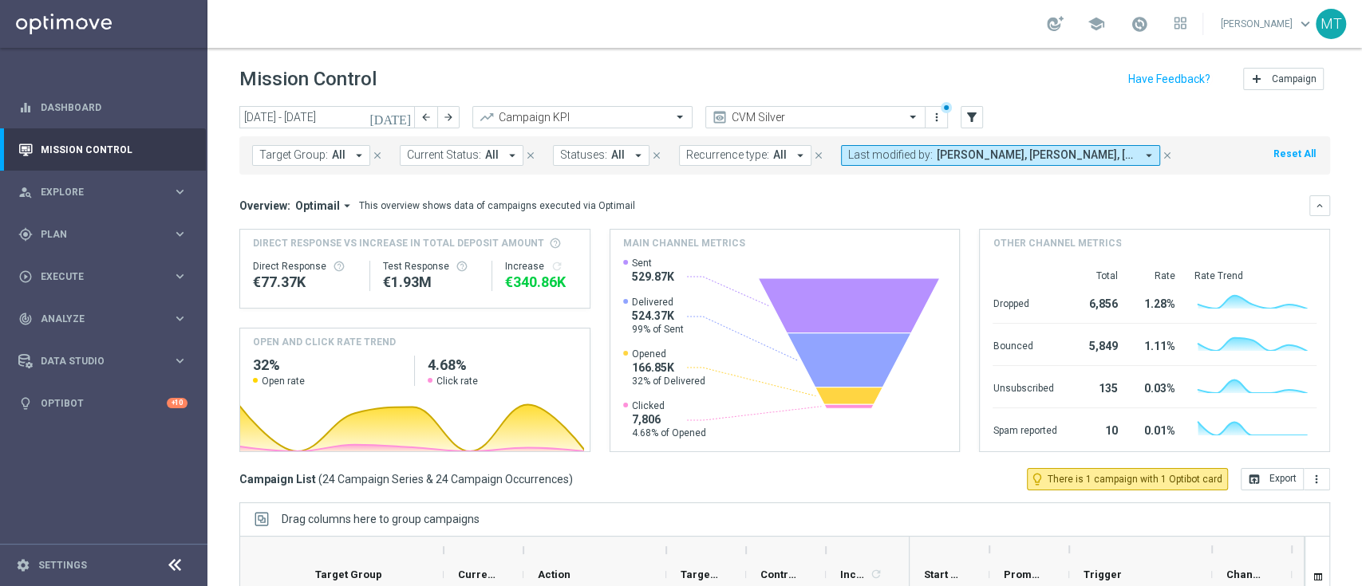
click at [403, 116] on icon "today" at bounding box center [390, 117] width 43 height 14
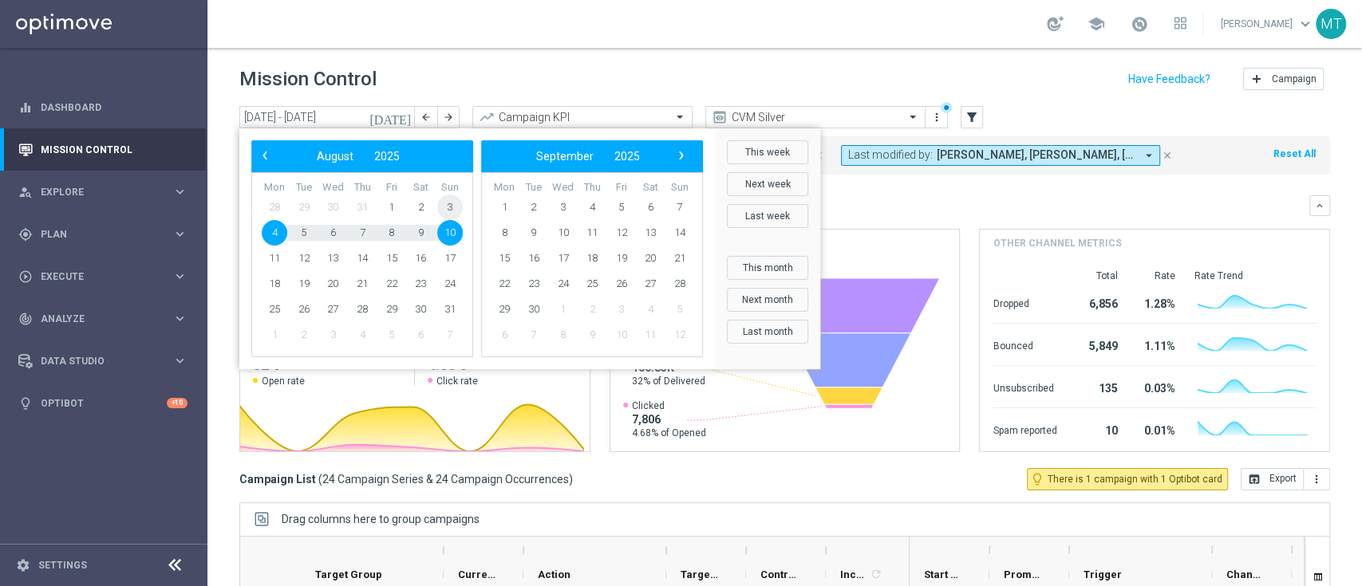
click at [448, 200] on span "3" at bounding box center [450, 208] width 26 height 26
click at [452, 227] on span "10" at bounding box center [450, 233] width 26 height 26
type input "03 Aug 2025 - 10 Aug 2025"
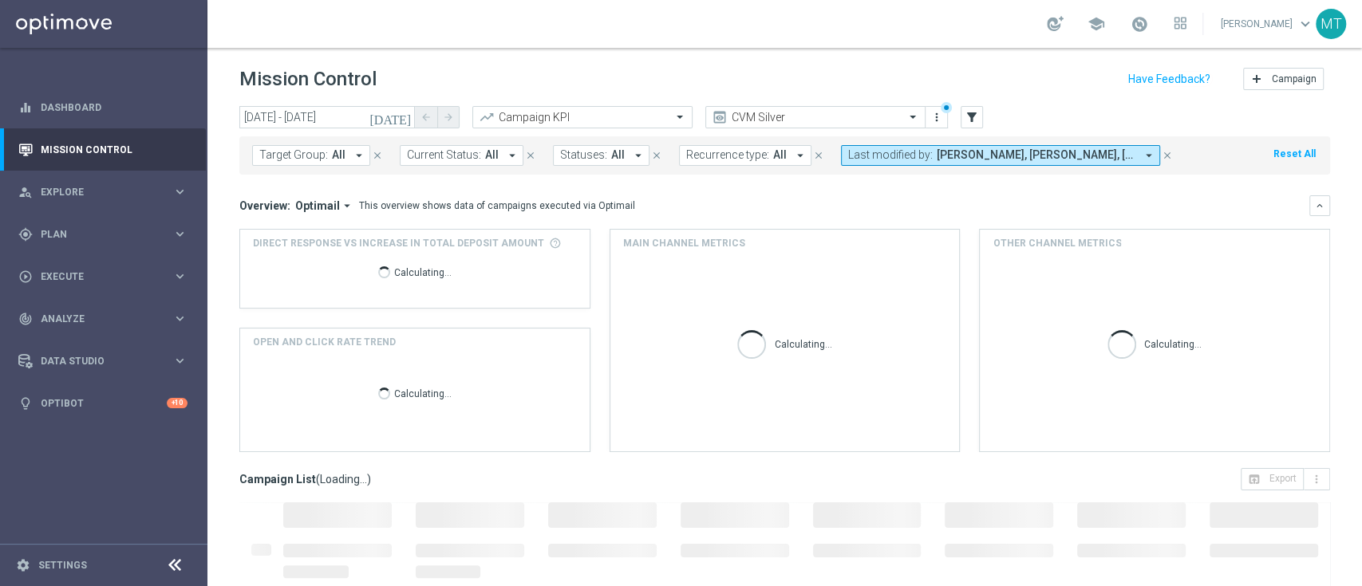
click at [324, 152] on span "Target Group:" at bounding box center [293, 155] width 69 height 14
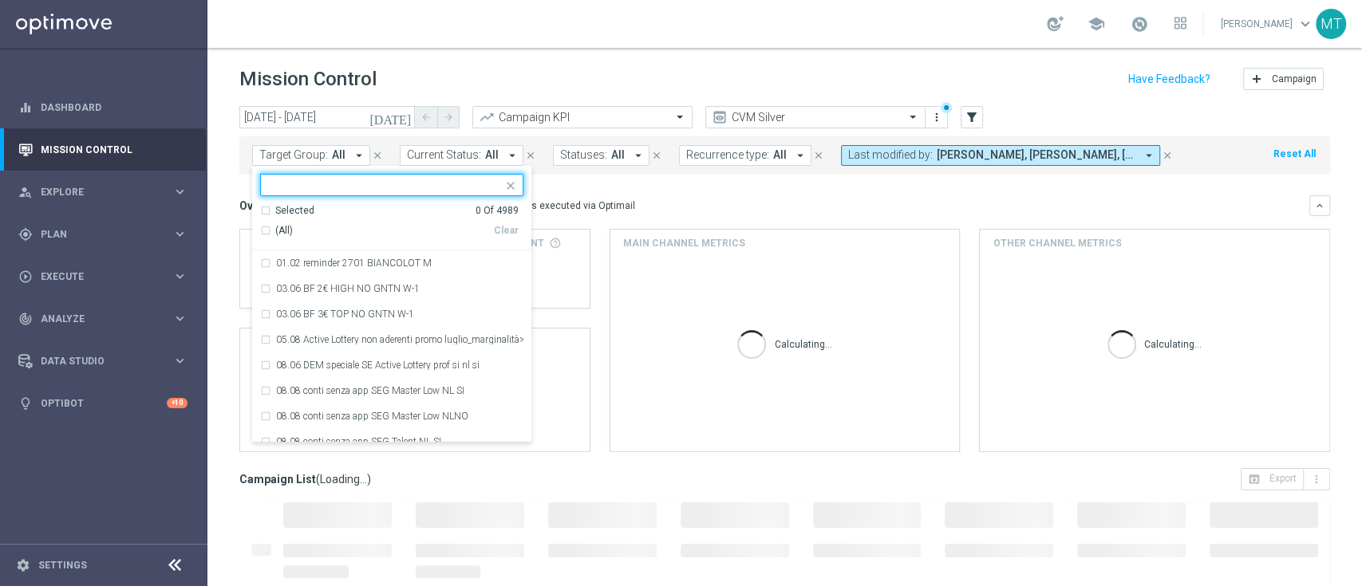
type input "Reactivated Silver Activity days 1-2 DinR 1-7"
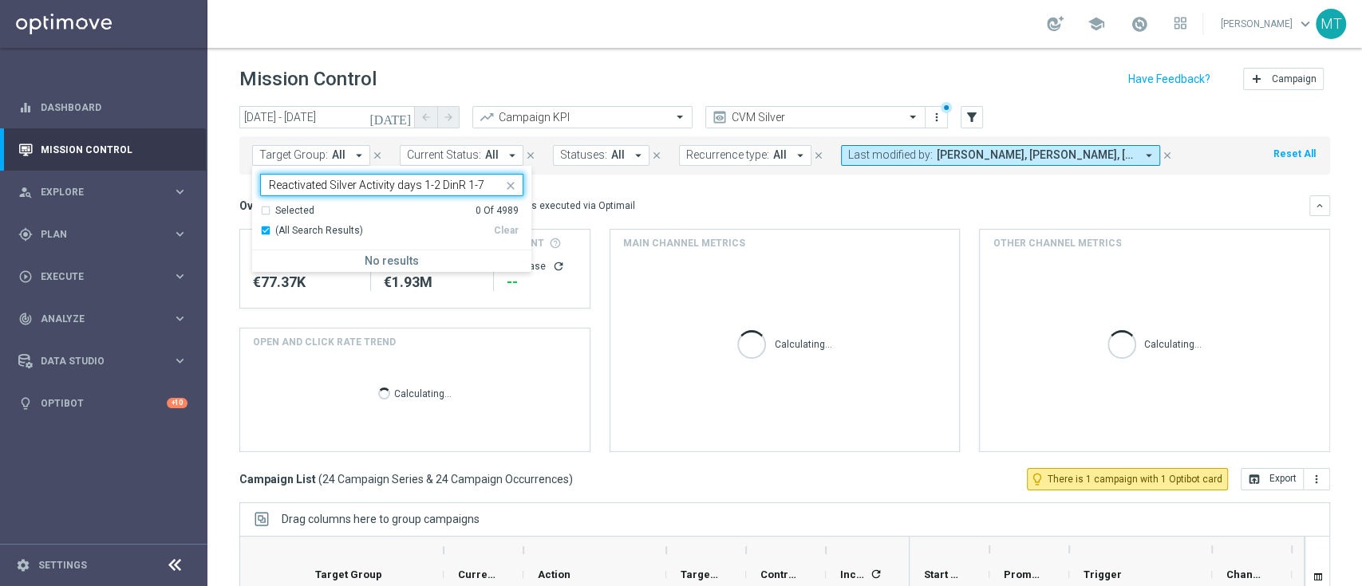
click at [629, 215] on div "Overview: Optimail arrow_drop_down This overview shows data of campaigns execut…" at bounding box center [784, 205] width 1091 height 21
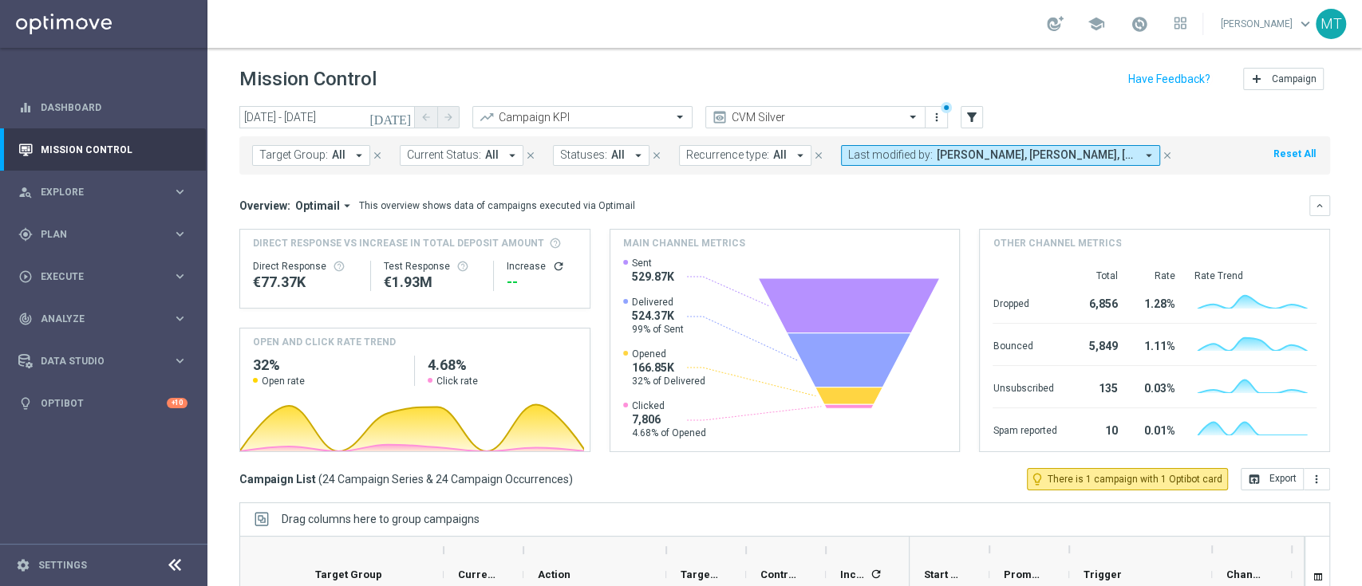
click at [302, 155] on span "Target Group:" at bounding box center [293, 155] width 69 height 14
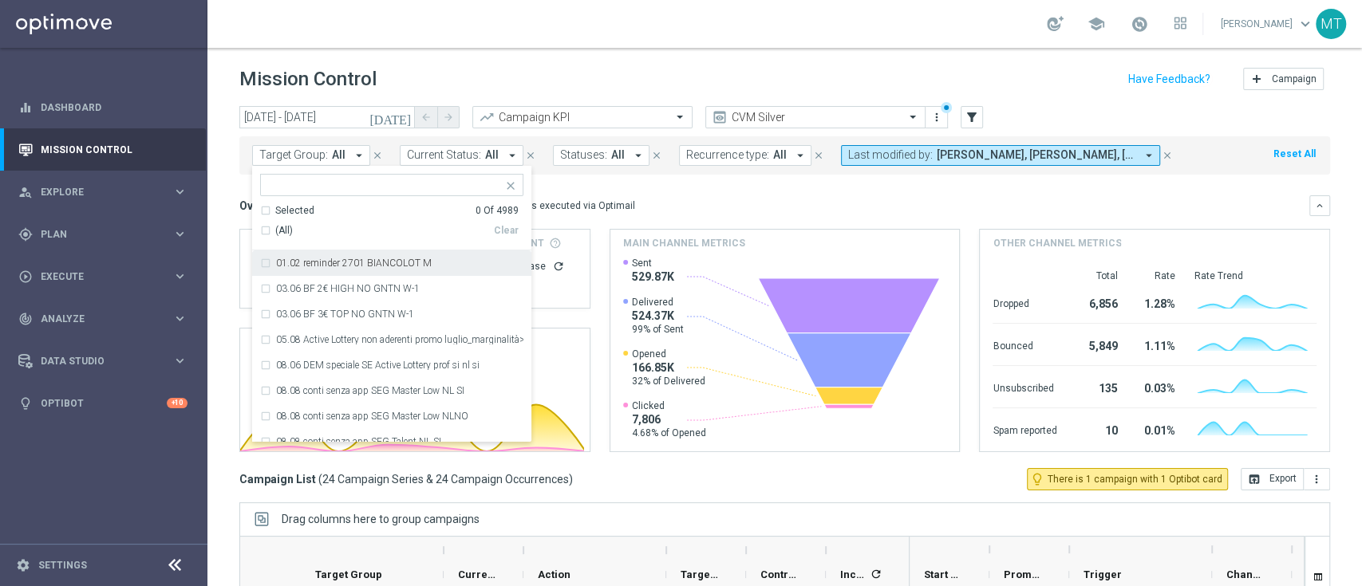
click at [400, 114] on icon "today" at bounding box center [390, 117] width 43 height 14
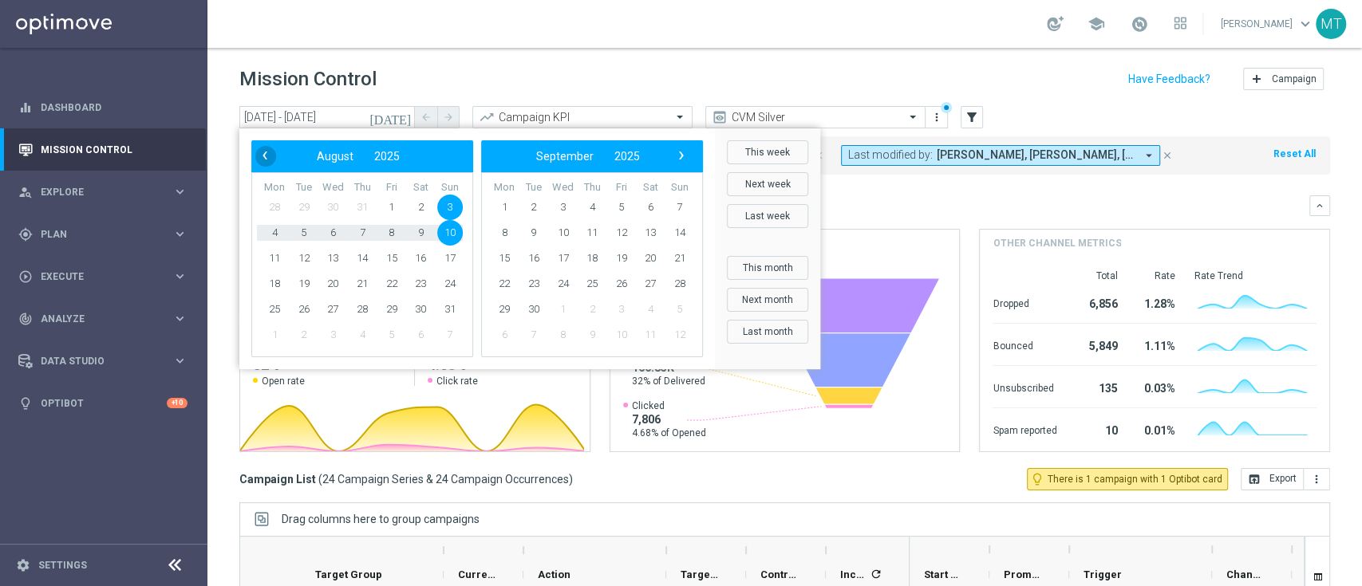
click at [270, 152] on span "‹" at bounding box center [264, 155] width 21 height 21
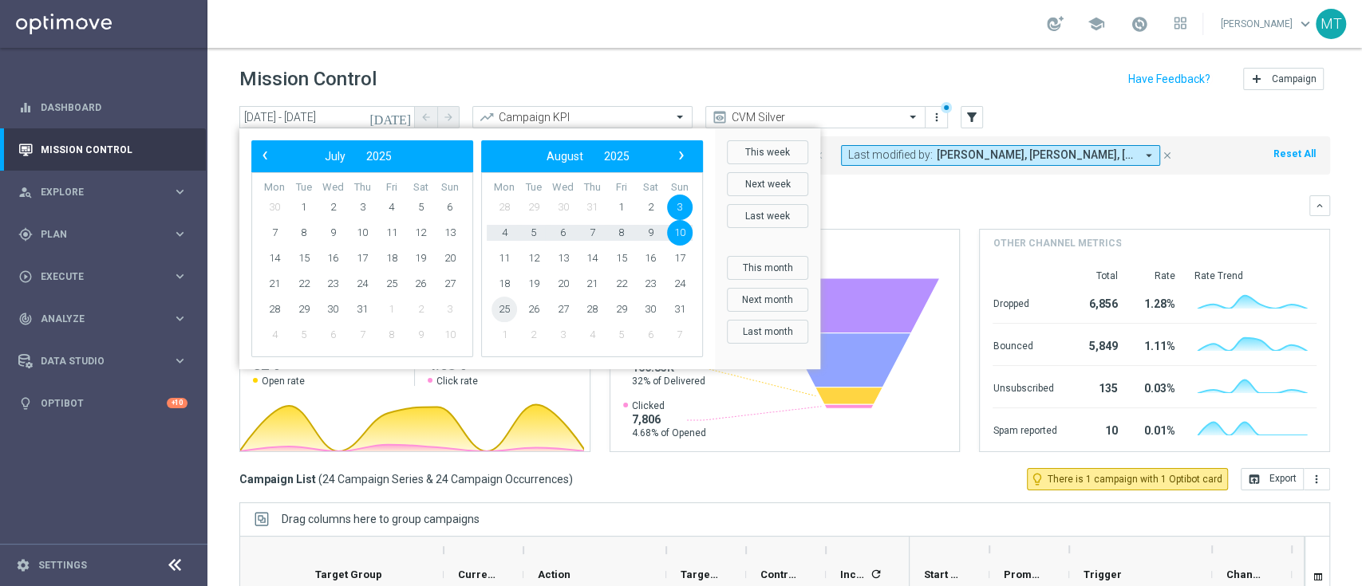
click at [500, 304] on span "25" at bounding box center [504, 310] width 26 height 26
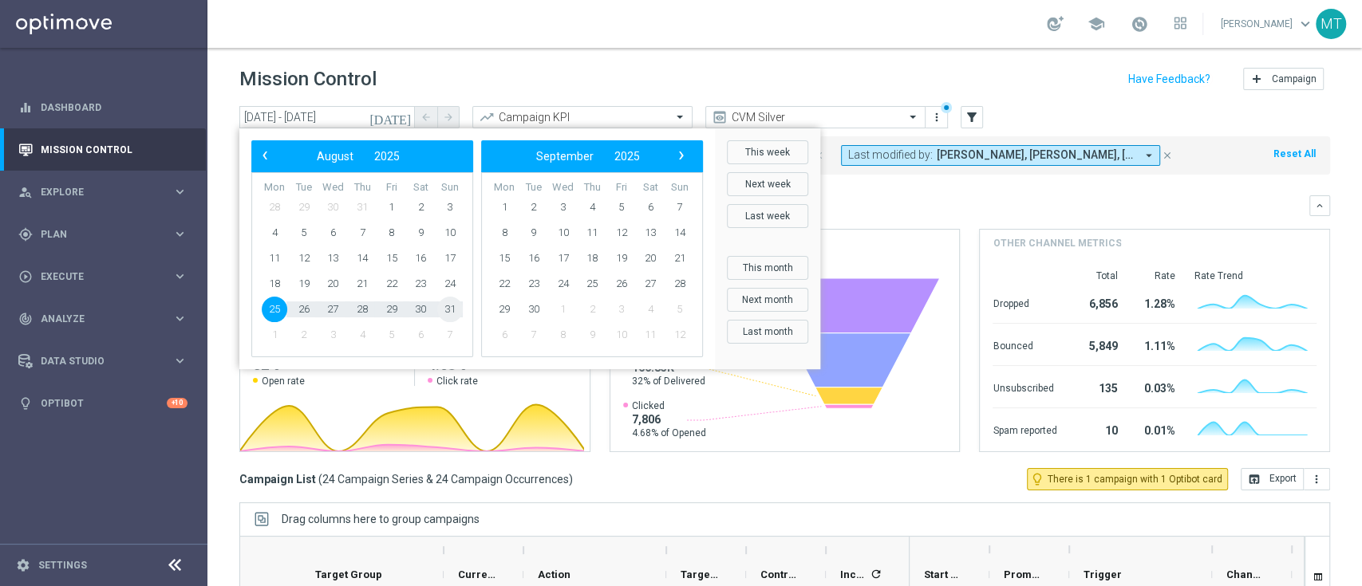
click at [454, 306] on span "31" at bounding box center [450, 310] width 26 height 26
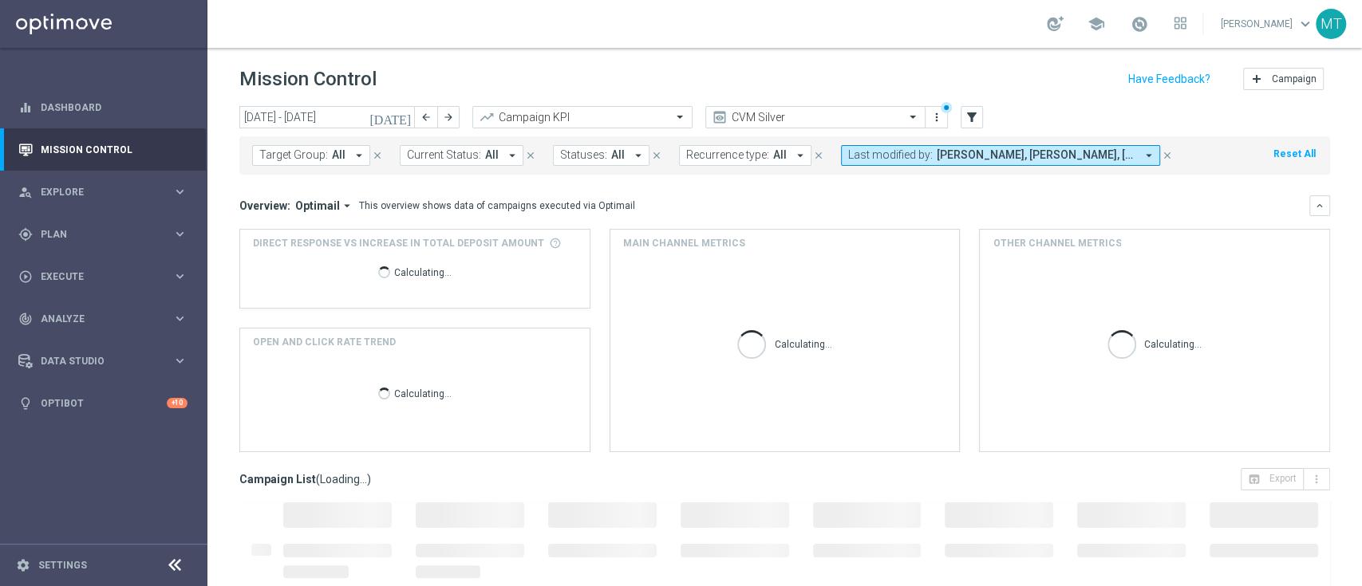
click at [405, 115] on icon "today" at bounding box center [390, 117] width 43 height 14
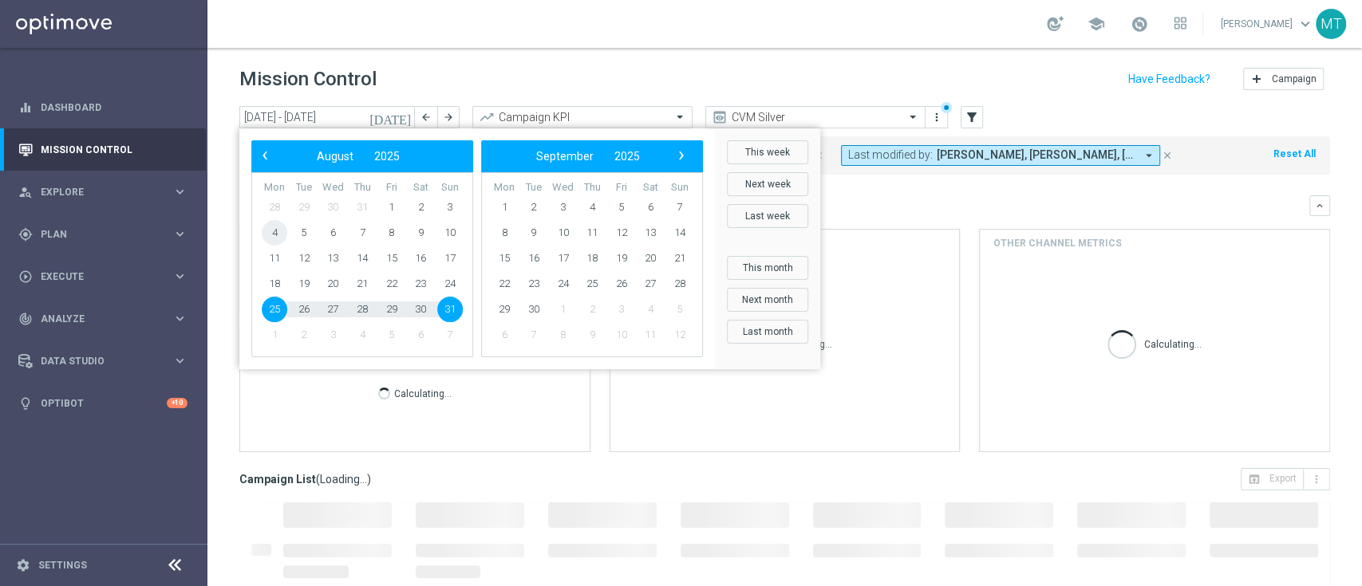
click at [274, 236] on span "4" at bounding box center [275, 233] width 26 height 26
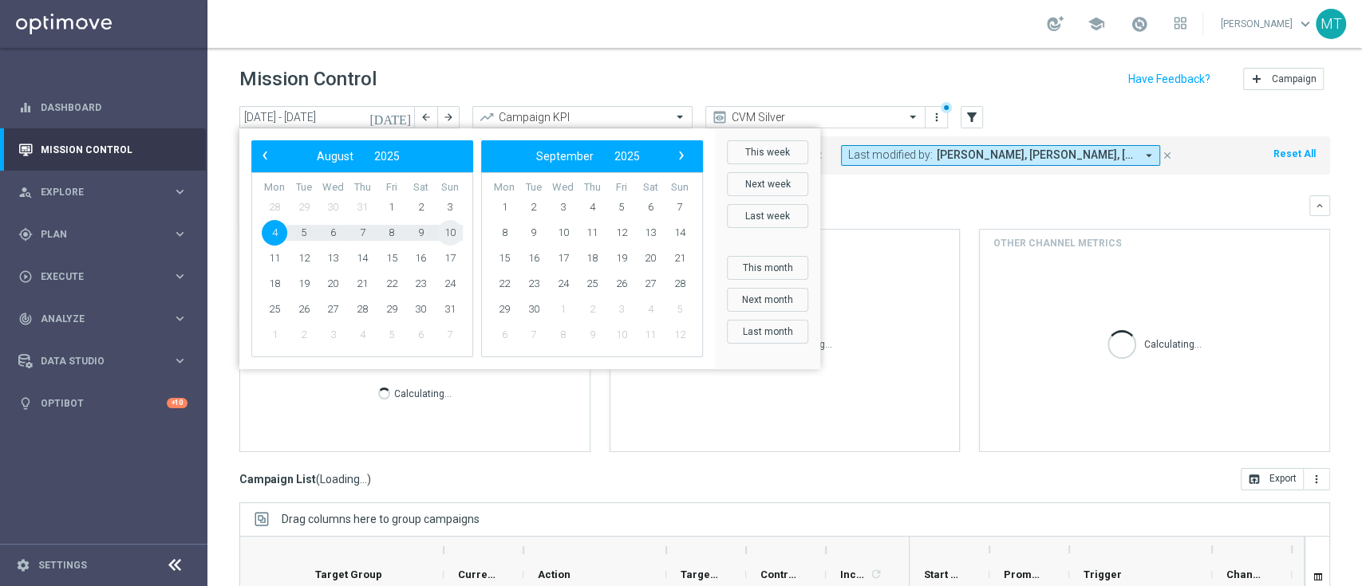
click at [456, 226] on span "10" at bounding box center [450, 233] width 26 height 26
type input "04 Aug 2025 - 10 Aug 2025"
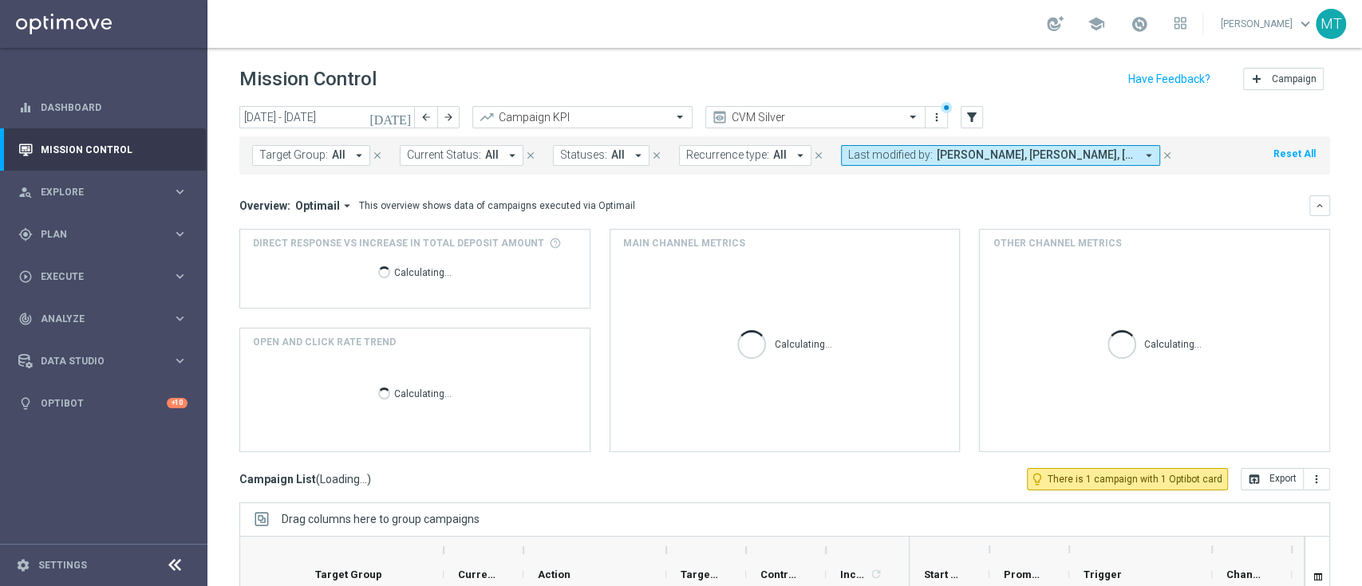
click at [281, 155] on span "Target Group:" at bounding box center [293, 155] width 69 height 14
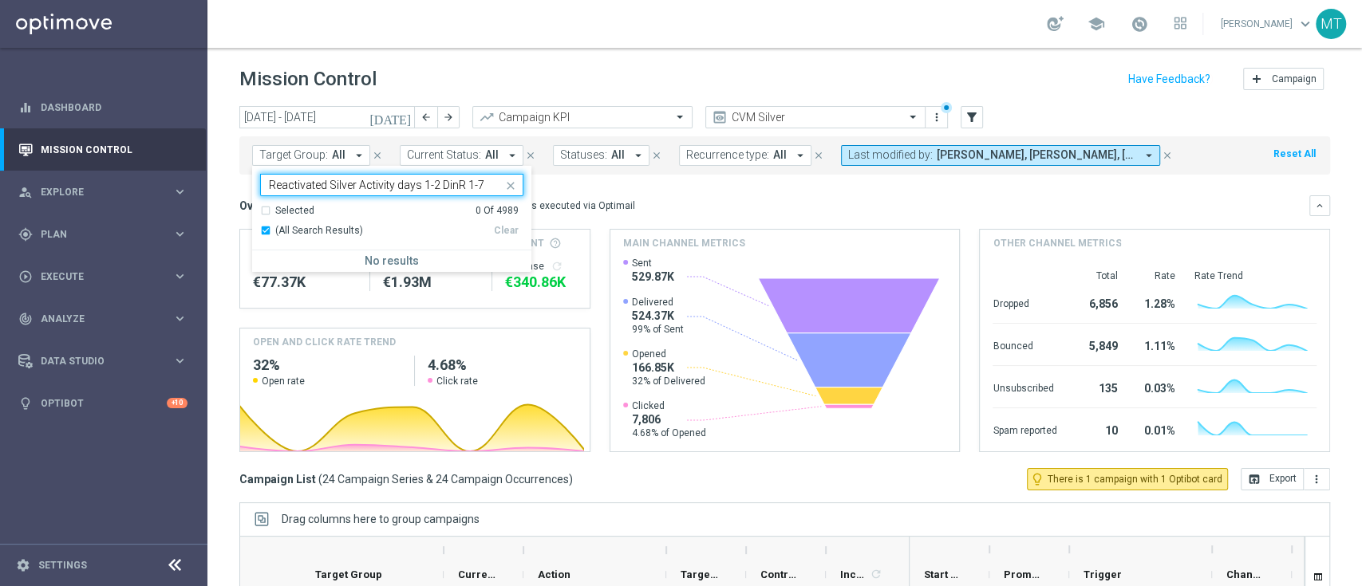
click at [300, 210] on div "Selected" at bounding box center [294, 211] width 39 height 14
click at [291, 227] on span "(All Search Results)" at bounding box center [319, 231] width 88 height 14
type input "Reactivated Silver Activity days 1-2 DinR 1-7"
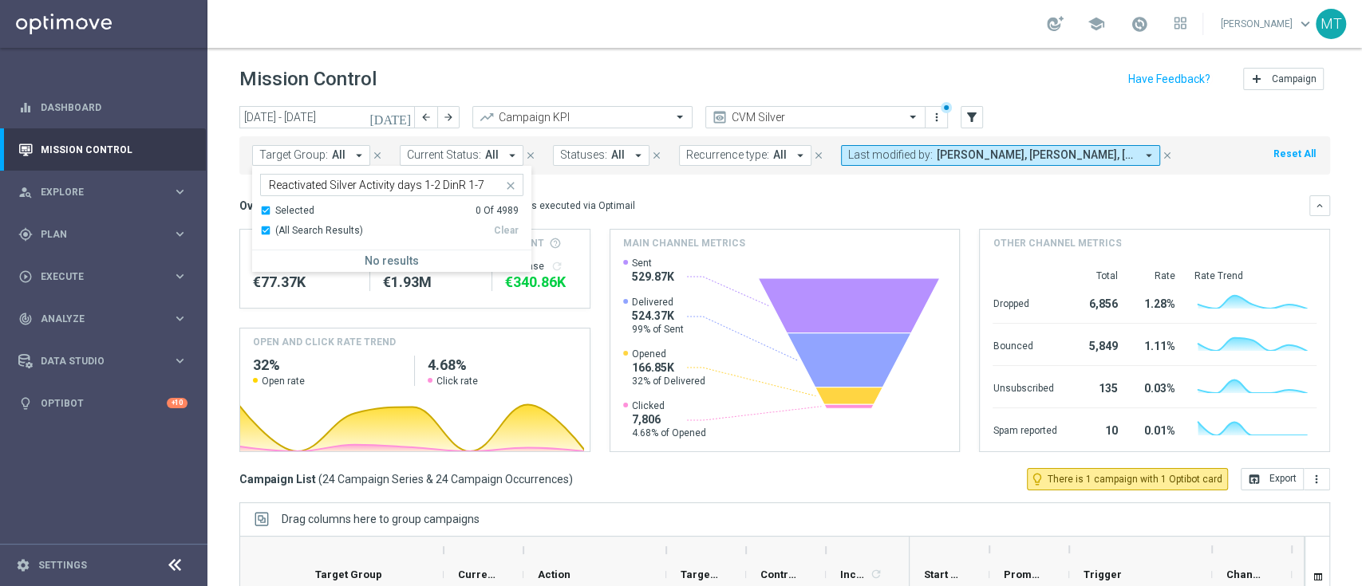
click at [263, 229] on div "(All Search Results)" at bounding box center [377, 231] width 234 height 14
click at [278, 207] on div "Selected" at bounding box center [294, 211] width 39 height 14
click at [266, 234] on div "(All Search Results)" at bounding box center [377, 231] width 234 height 14
click at [820, 219] on div "Overview: Optimail arrow_drop_down This overview shows data of campaigns execut…" at bounding box center [784, 323] width 1091 height 257
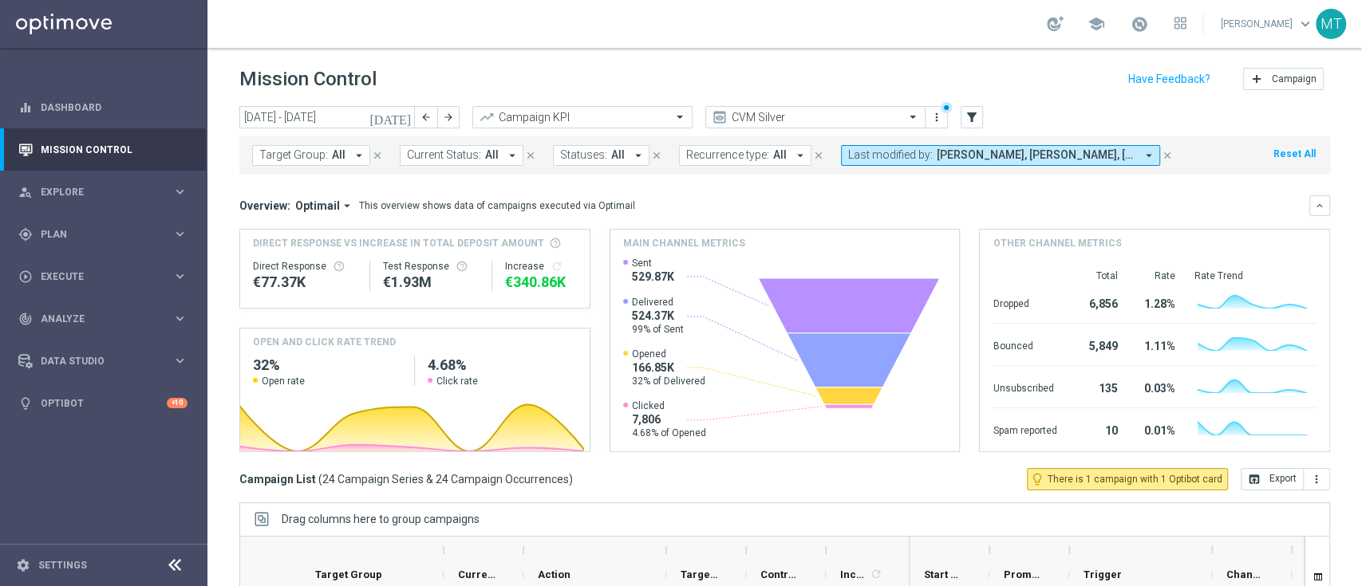
click at [900, 150] on span "Last modified by:" at bounding box center [890, 155] width 85 height 14
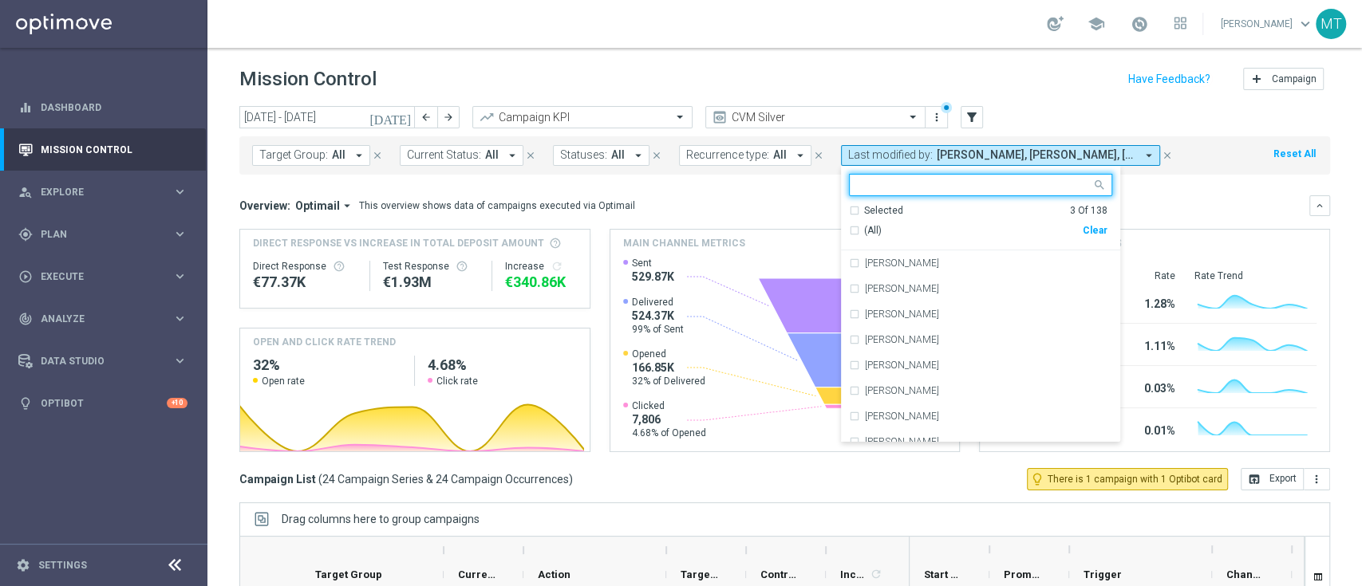
click at [904, 200] on ng-select "Selected 3 of 138 Selected 3 Of 138 (All) Clear Alessandra Cormio Alessandra Da…" at bounding box center [980, 308] width 279 height 269
click at [883, 204] on div "Selected" at bounding box center [883, 211] width 39 height 14
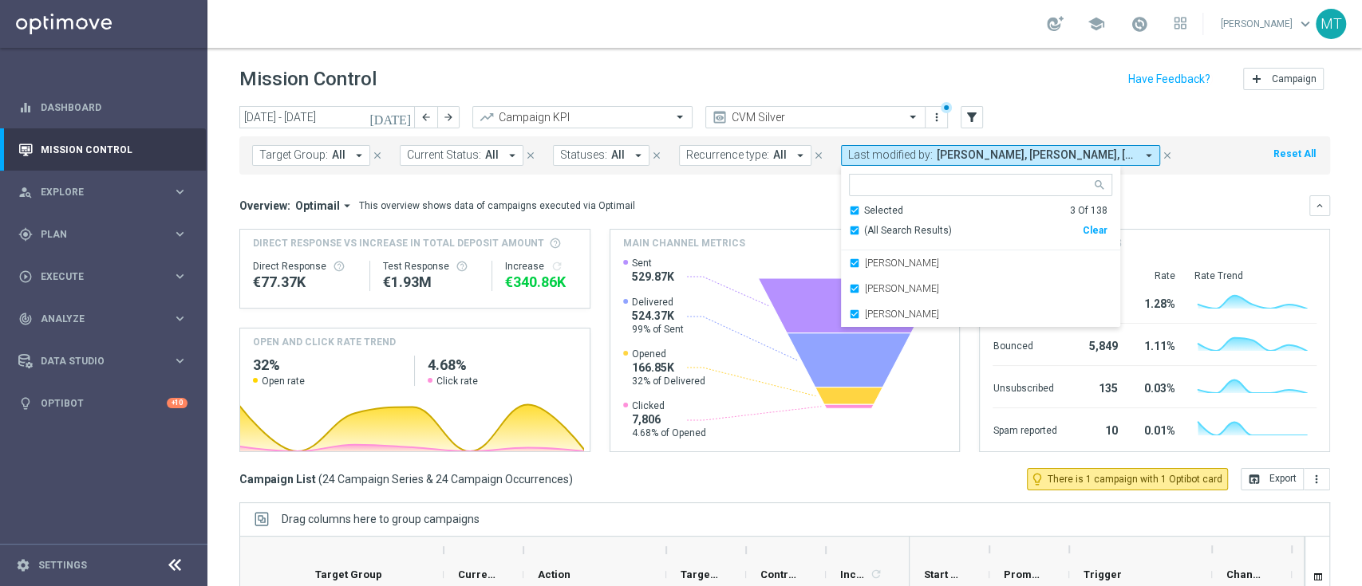
click at [1210, 202] on div "Overview: Optimail arrow_drop_down This overview shows data of campaigns execut…" at bounding box center [774, 206] width 1070 height 14
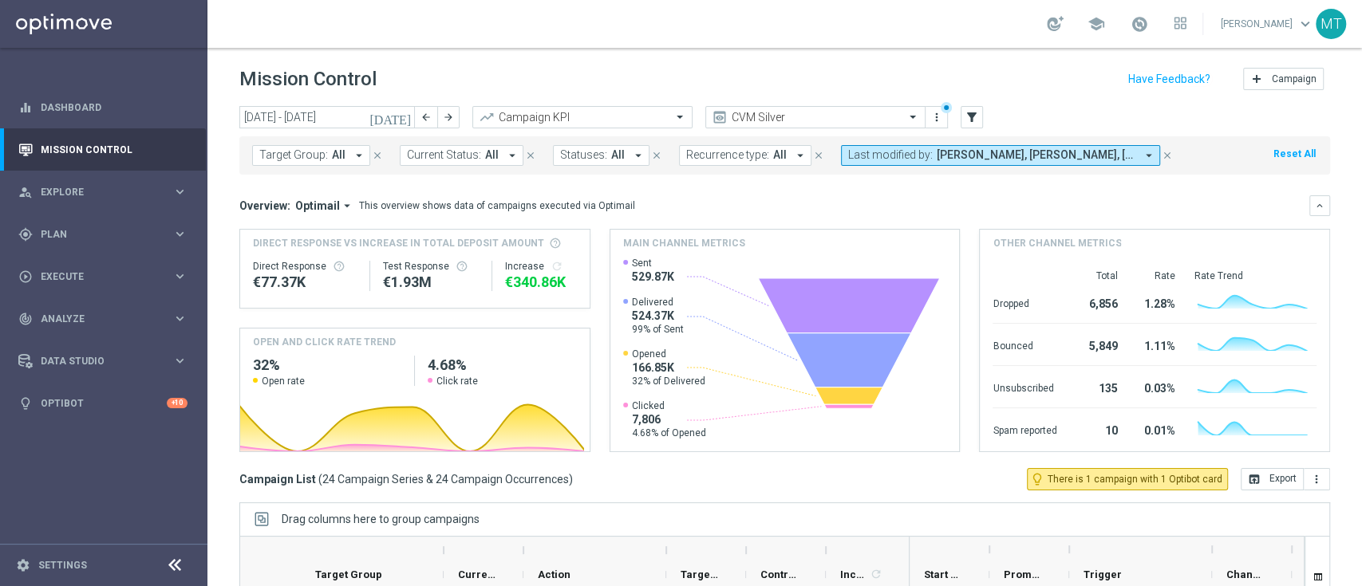
click at [282, 156] on span "Target Group:" at bounding box center [293, 155] width 69 height 14
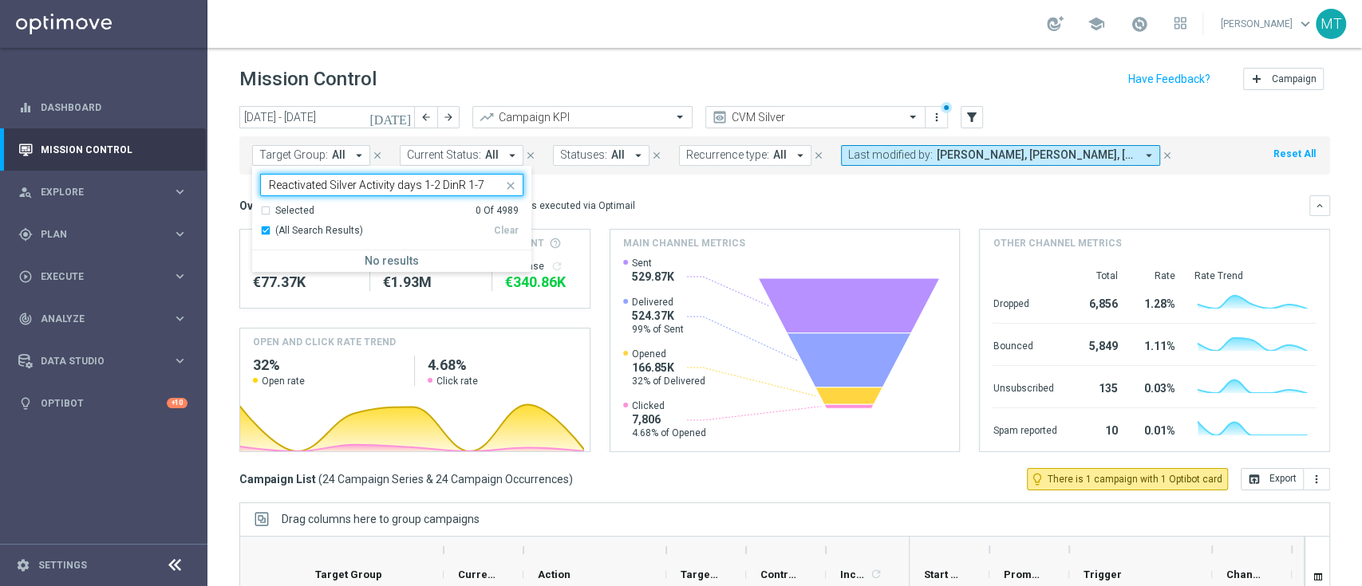
type input "Reactivated Silver Activity days 1-2 DinR 1-7"
click at [232, 507] on div "today 04 Aug 2025 - 10 Aug 2025 arrow_back arrow_forward Campaign KPI trending_…" at bounding box center [784, 339] width 1154 height 466
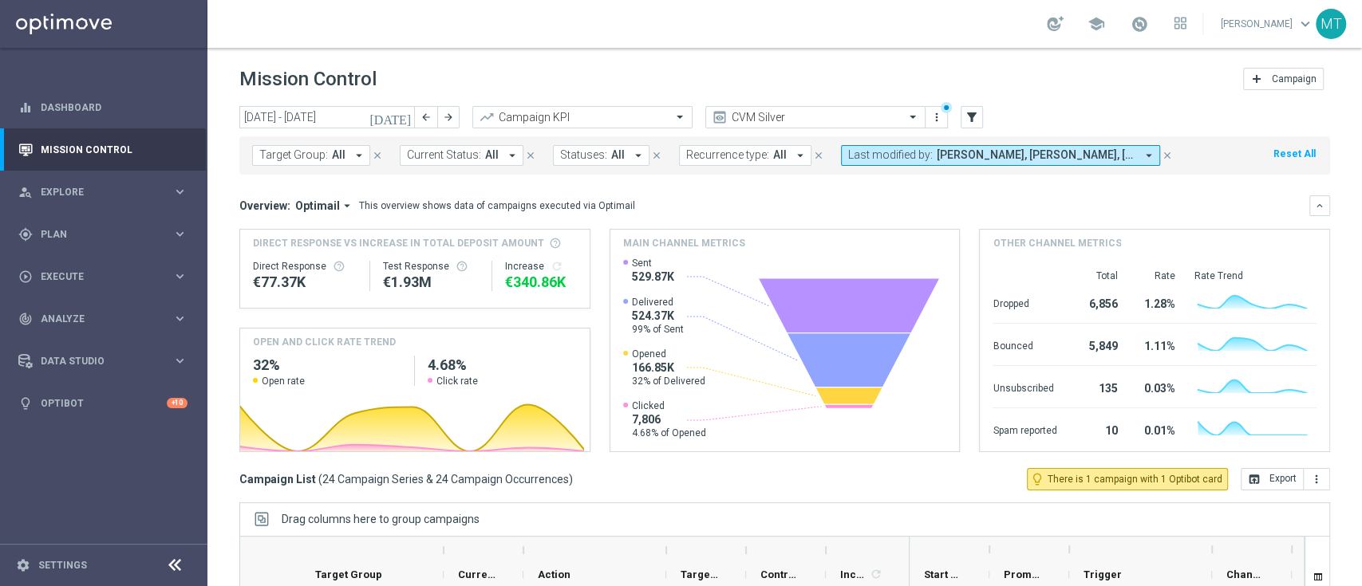
scroll to position [211, 0]
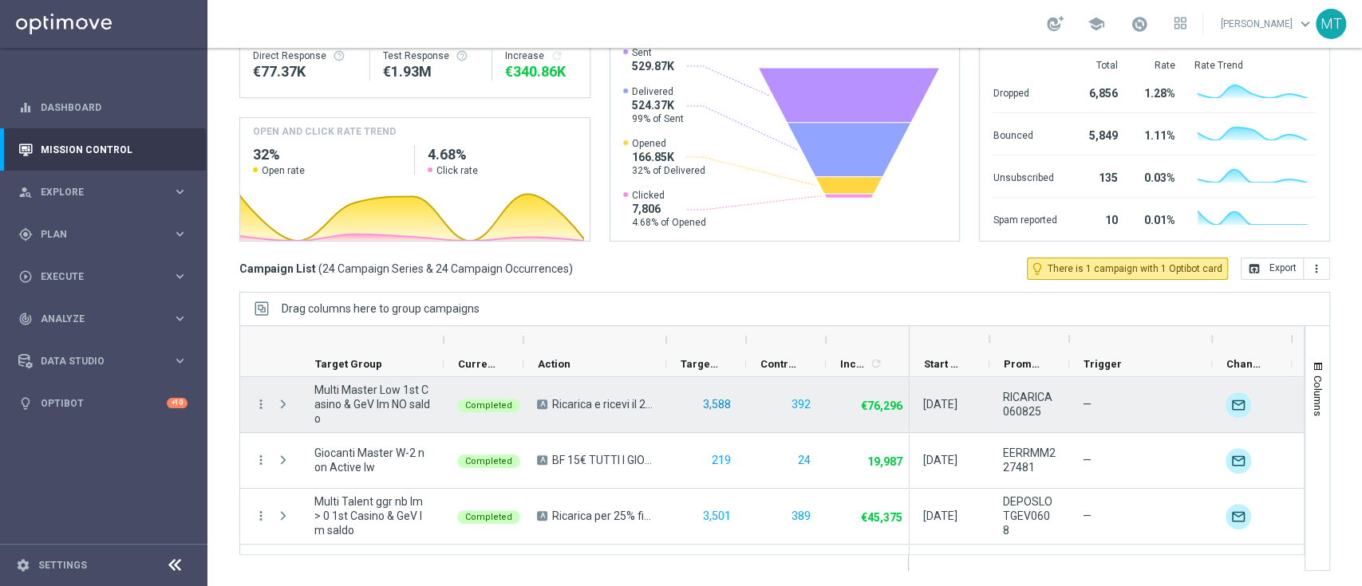
click at [720, 397] on button "3,588" at bounding box center [716, 405] width 31 height 20
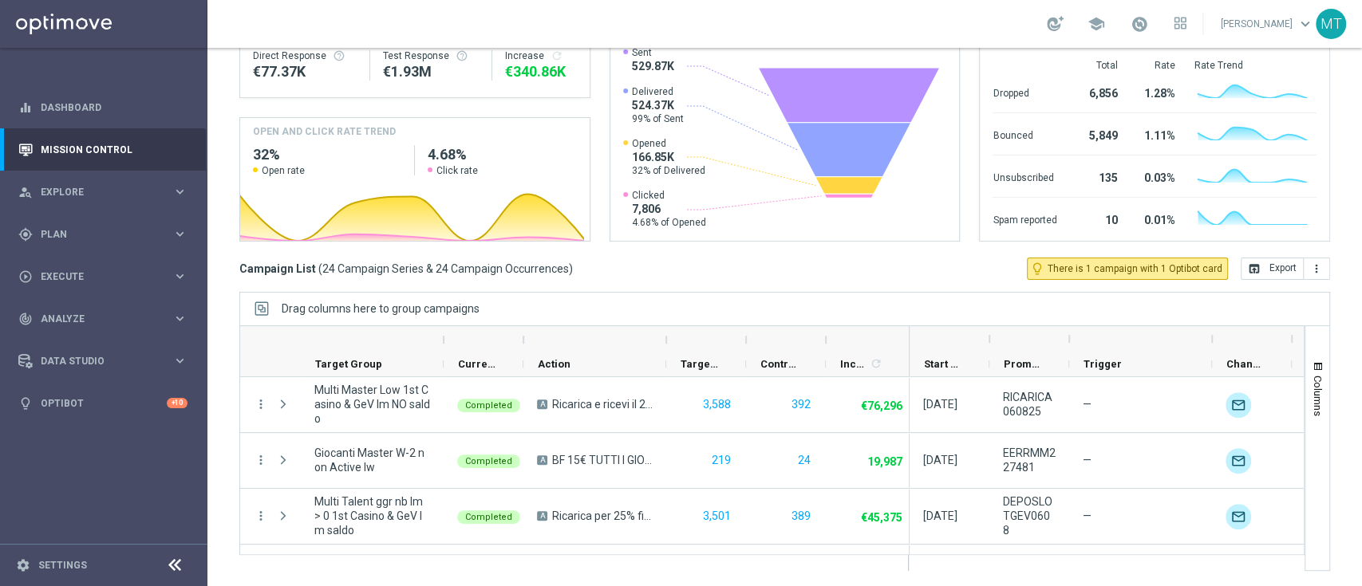
scroll to position [0, 0]
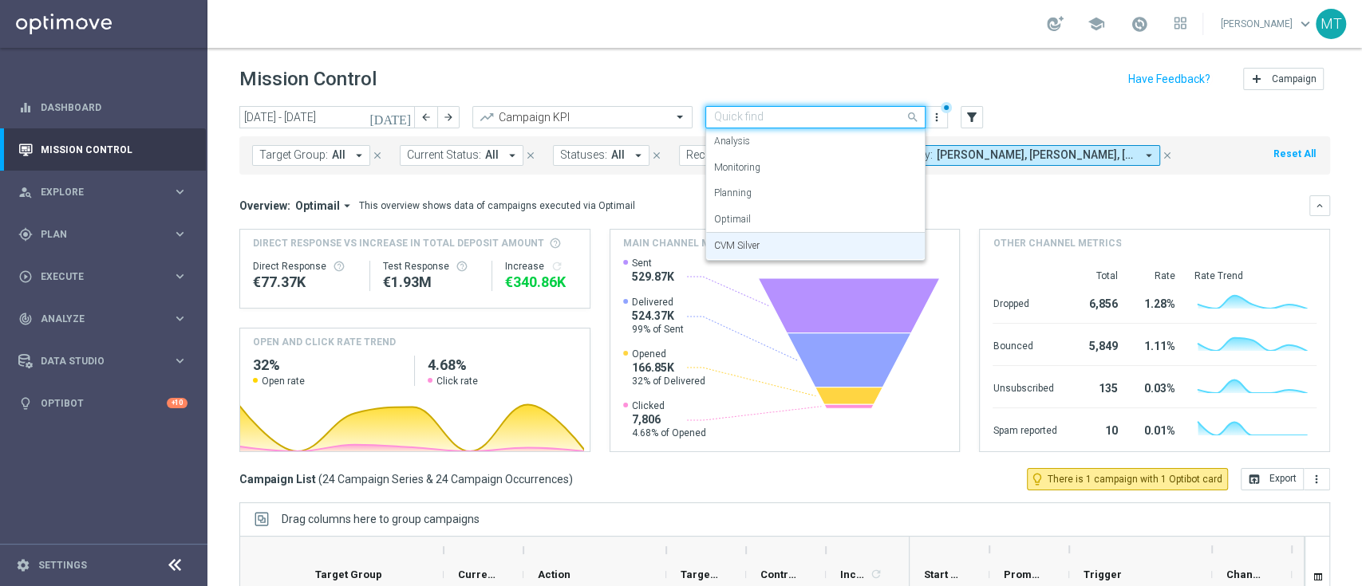
click at [860, 124] on div "Quick find CVM Silver" at bounding box center [815, 117] width 220 height 22
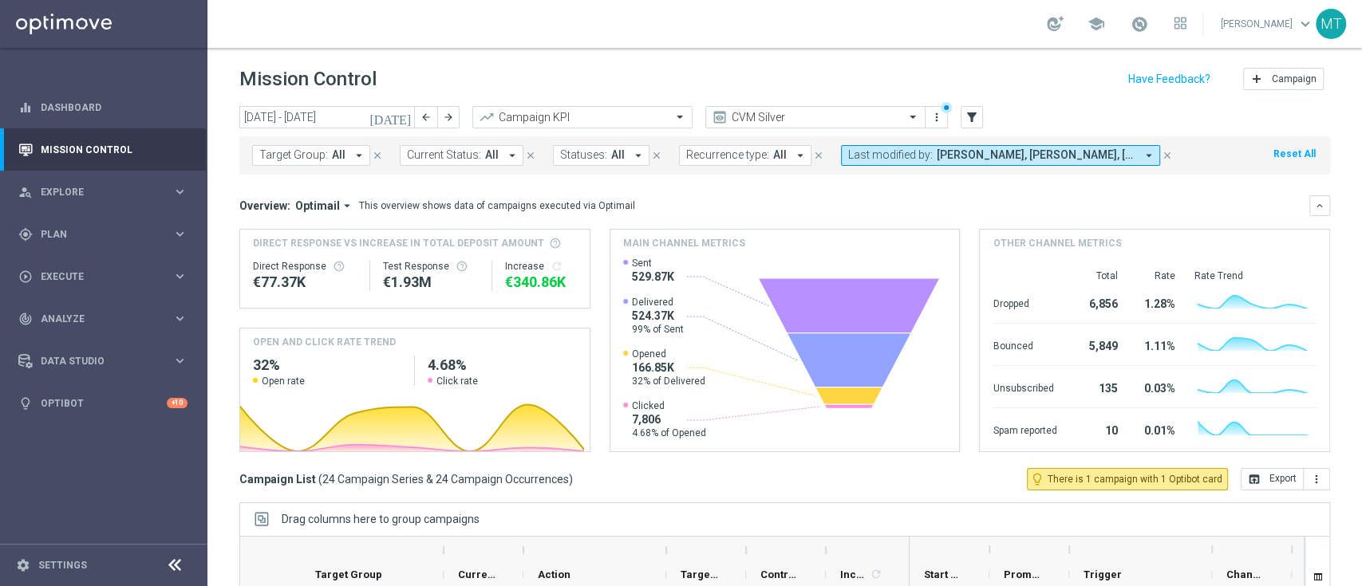
click at [826, 55] on header "Mission Control add Campaign" at bounding box center [784, 77] width 1154 height 58
click at [887, 154] on span "Last modified by:" at bounding box center [890, 155] width 85 height 14
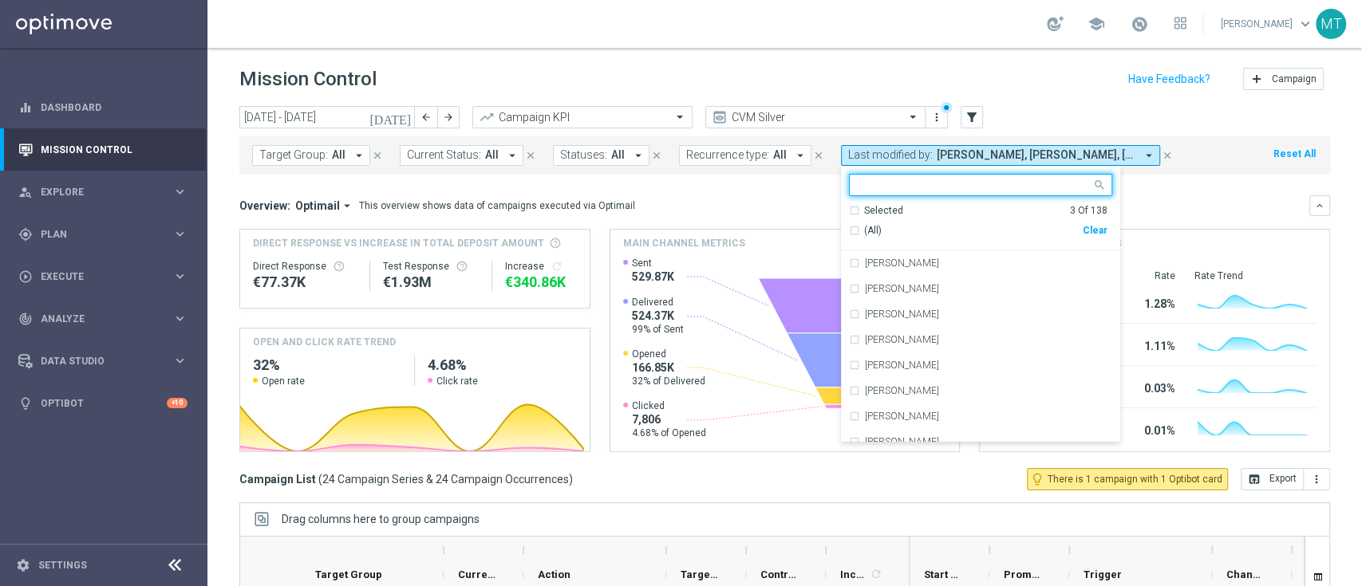
click at [849, 214] on div "Selected 3 Of 138" at bounding box center [978, 211] width 258 height 14
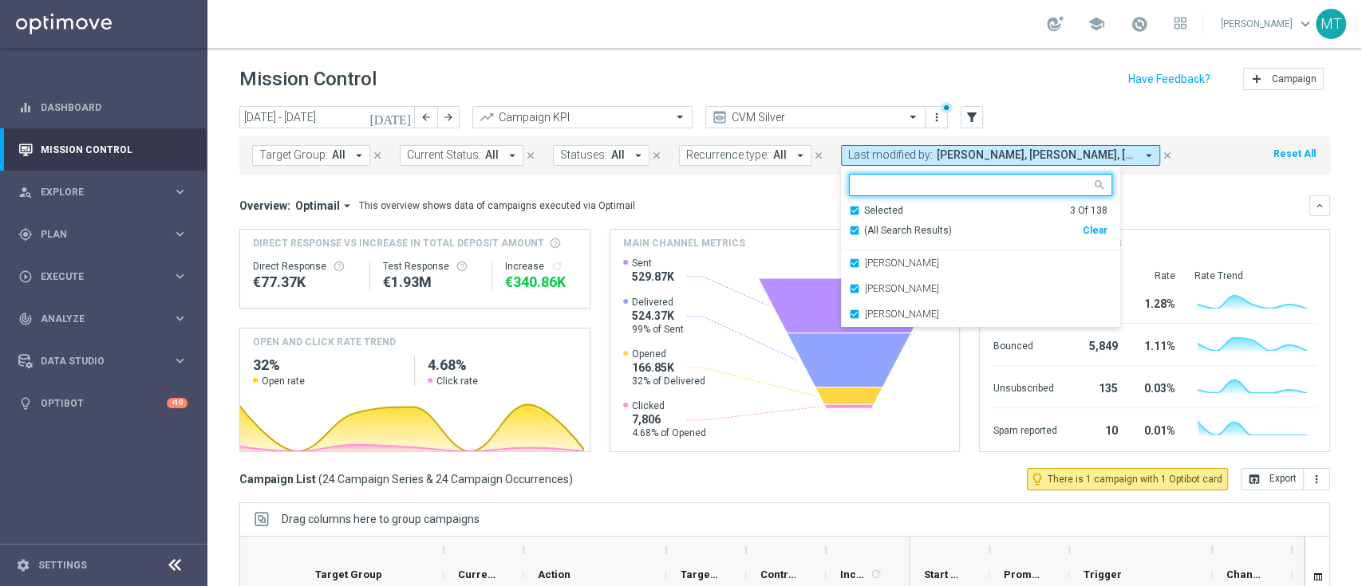
click at [849, 214] on div "Selected 3 Of 138" at bounding box center [978, 211] width 258 height 14
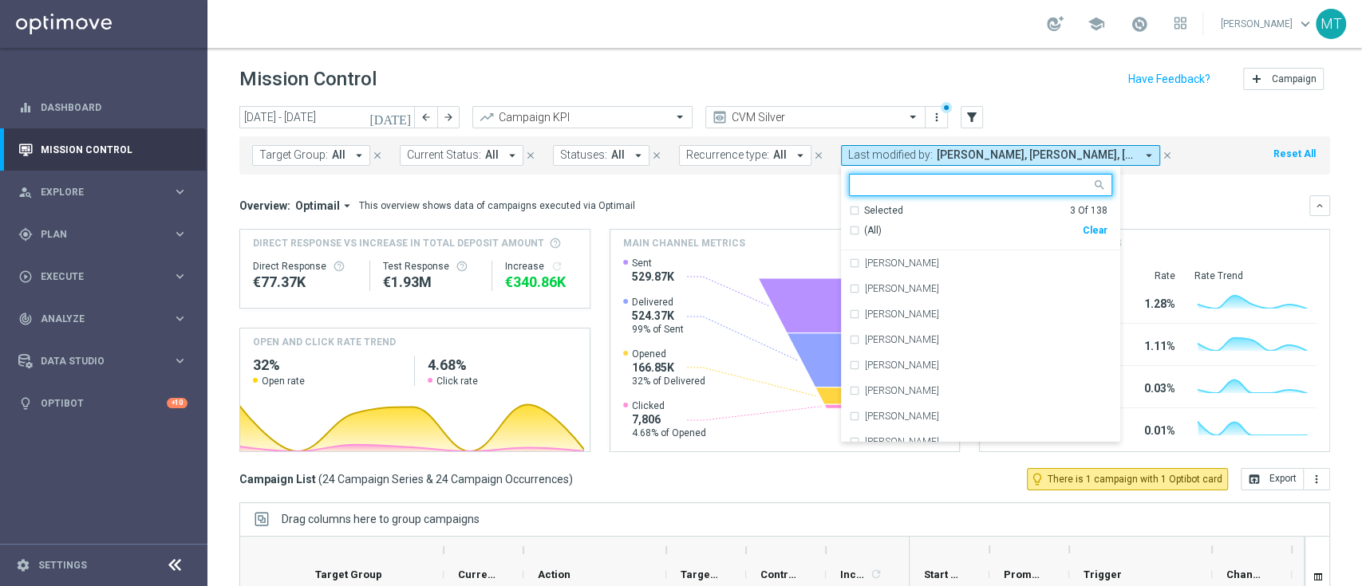
click at [717, 194] on mini-dashboard "Overview: Optimail arrow_drop_down This overview shows data of campaigns execut…" at bounding box center [784, 322] width 1091 height 294
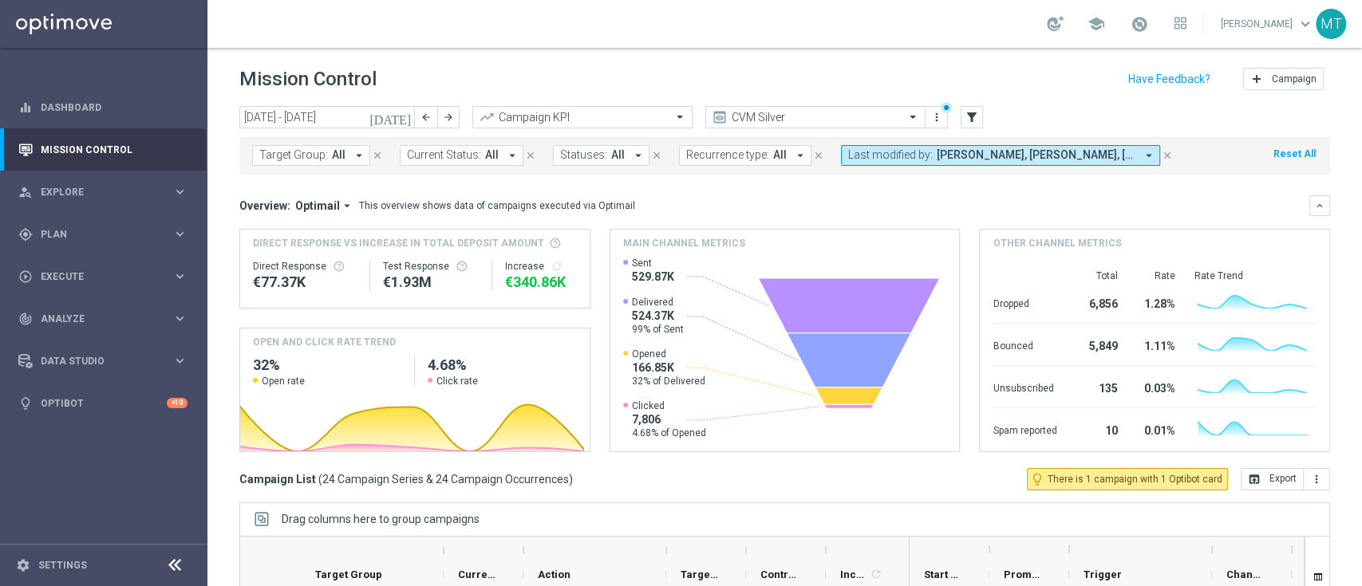
click at [402, 121] on icon "today" at bounding box center [390, 117] width 43 height 14
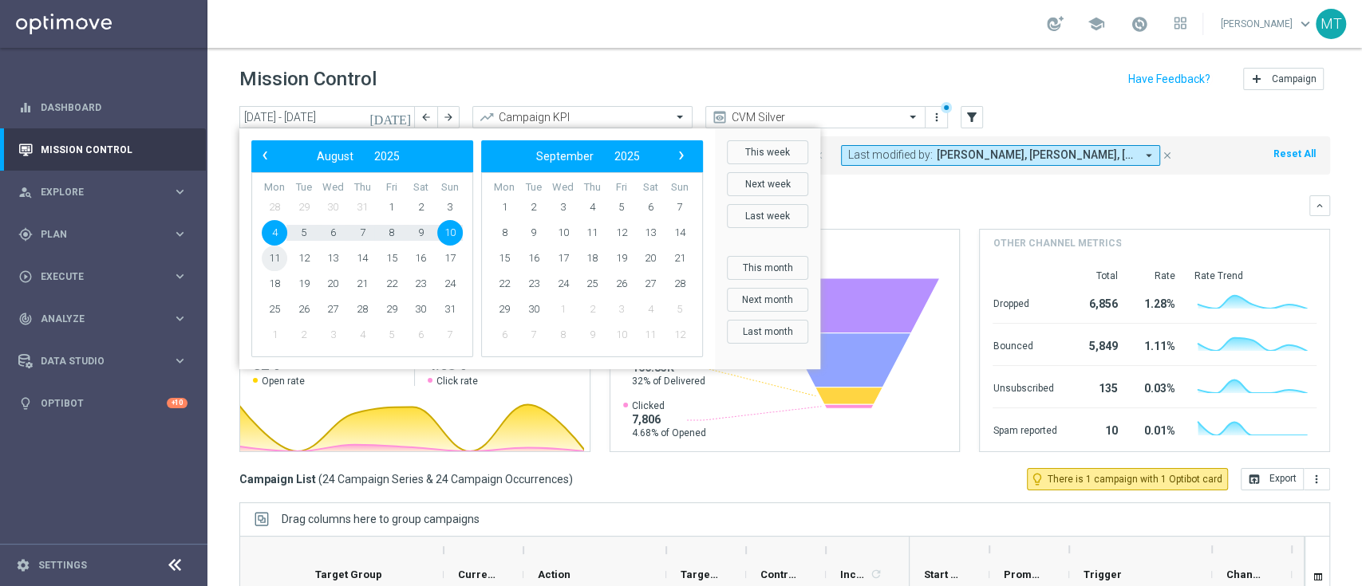
click at [275, 254] on span "11" at bounding box center [275, 259] width 26 height 26
click at [273, 233] on span "4" at bounding box center [275, 233] width 26 height 26
click at [451, 234] on span "10" at bounding box center [450, 233] width 26 height 26
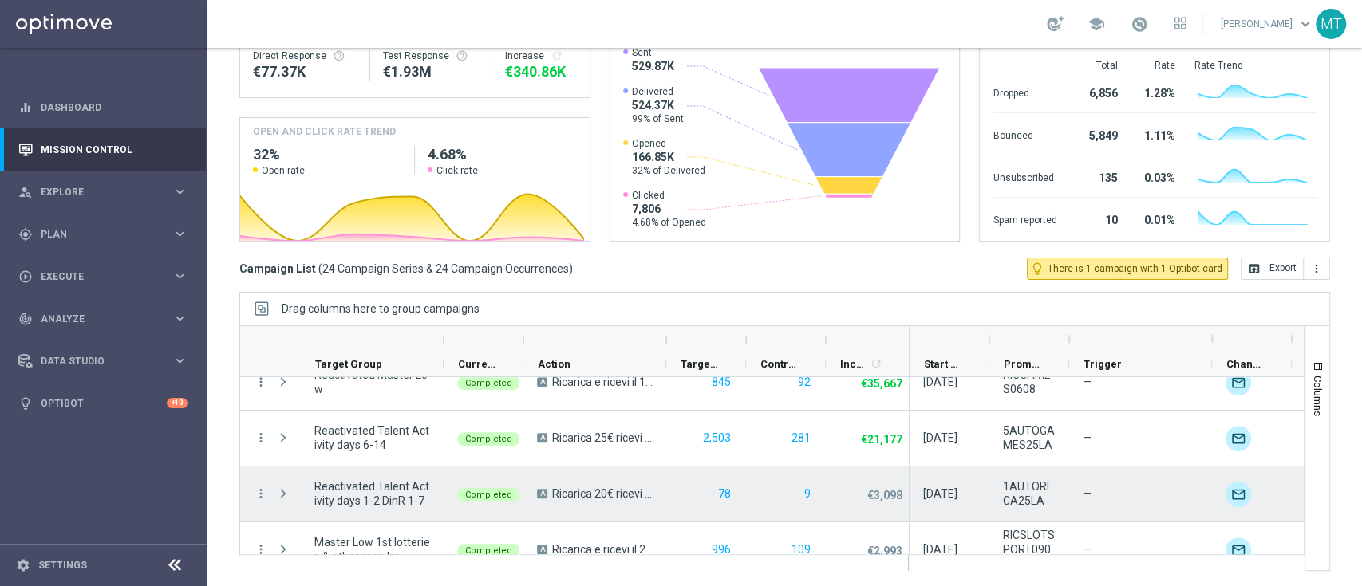
scroll to position [247, 0]
click at [260, 488] on icon "more_vert" at bounding box center [261, 493] width 14 height 14
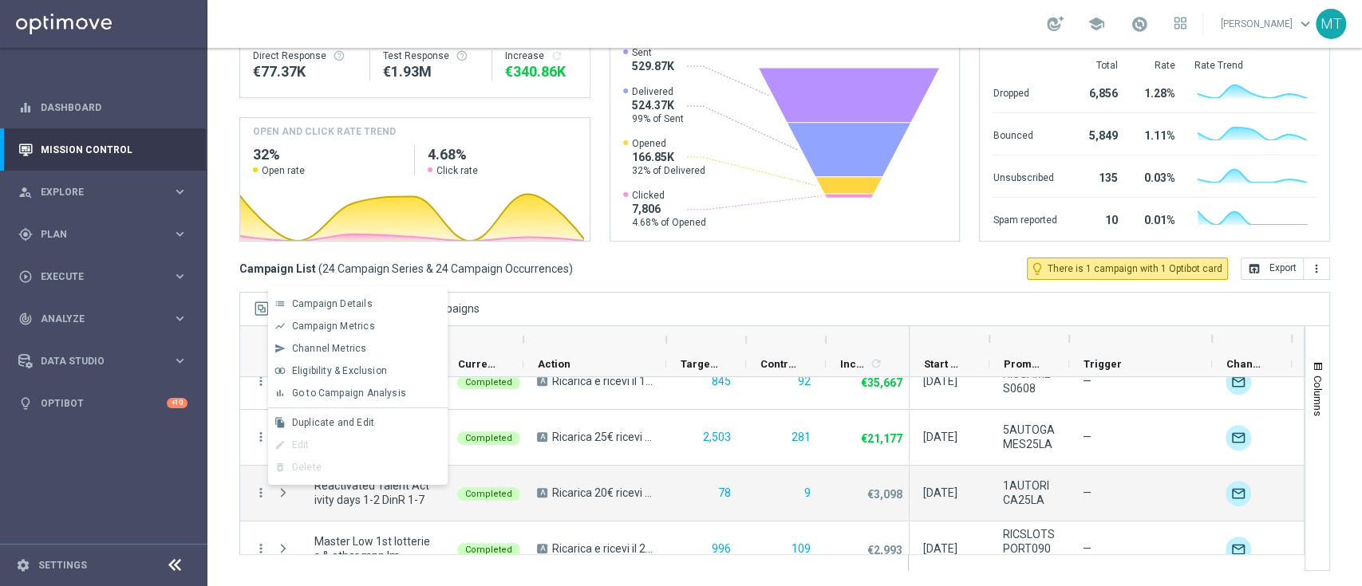
click at [661, 286] on div "today 04 Aug 2025 - 10 Aug 2025 arrow_back arrow_forward Campaign KPI trending_…" at bounding box center [784, 128] width 1154 height 466
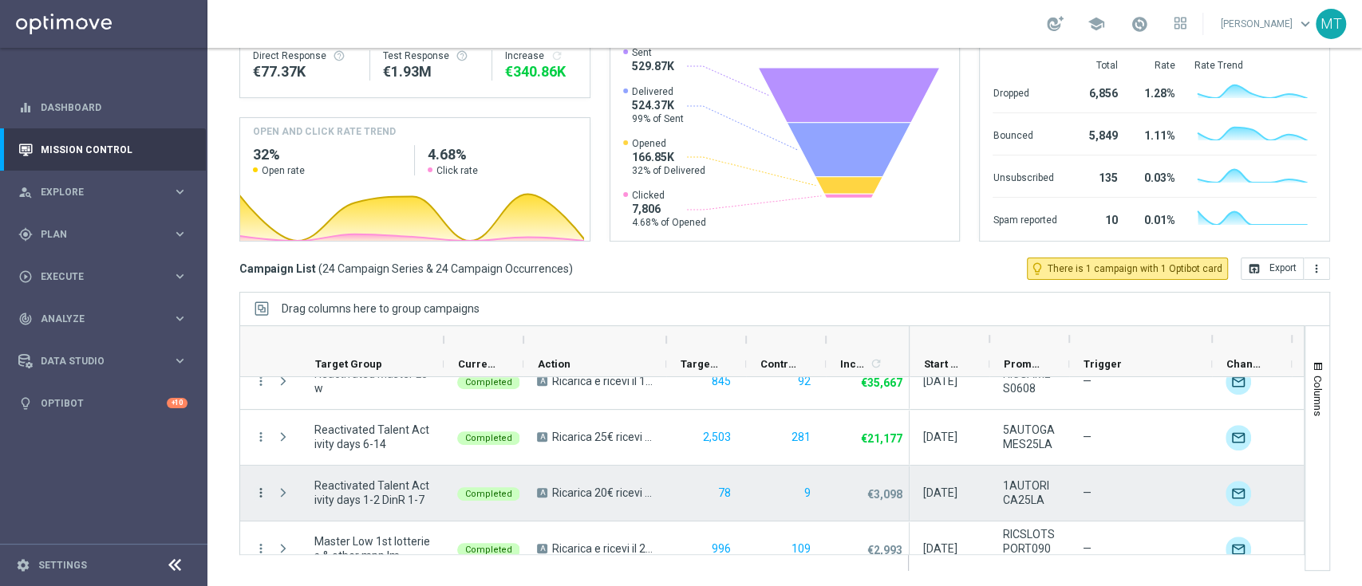
click at [258, 491] on icon "more_vert" at bounding box center [261, 493] width 14 height 14
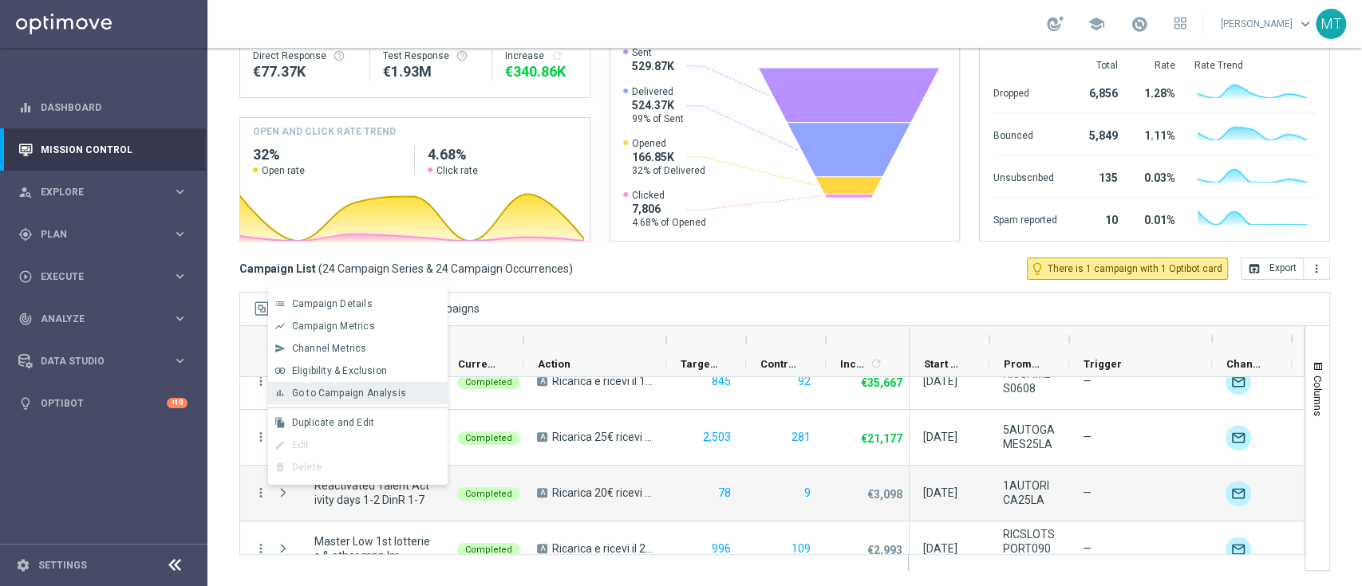
click at [329, 399] on span "Go to Campaign Analysis" at bounding box center [349, 393] width 114 height 11
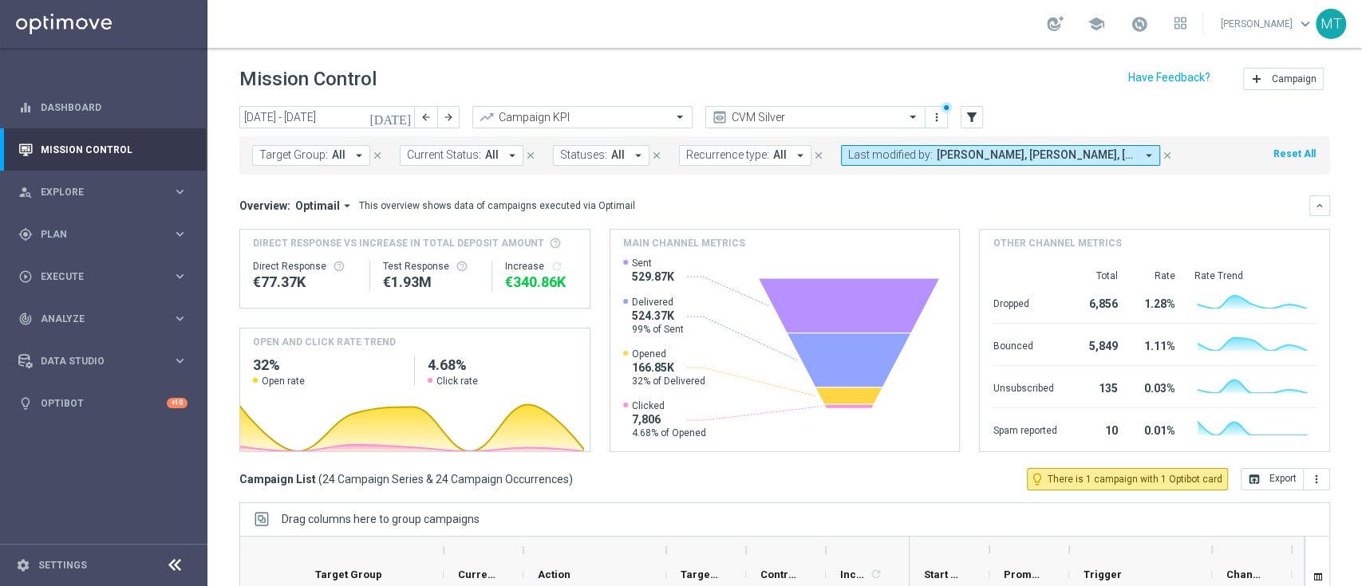
scroll to position [211, 0]
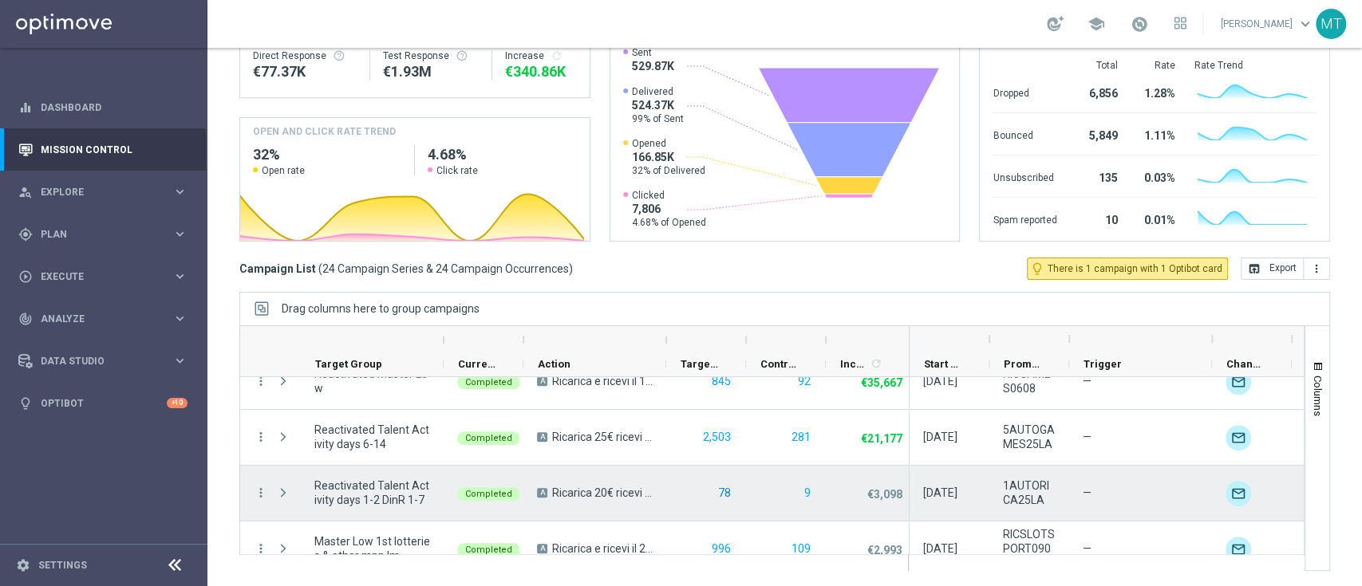
click at [726, 494] on button "78" at bounding box center [724, 493] width 16 height 20
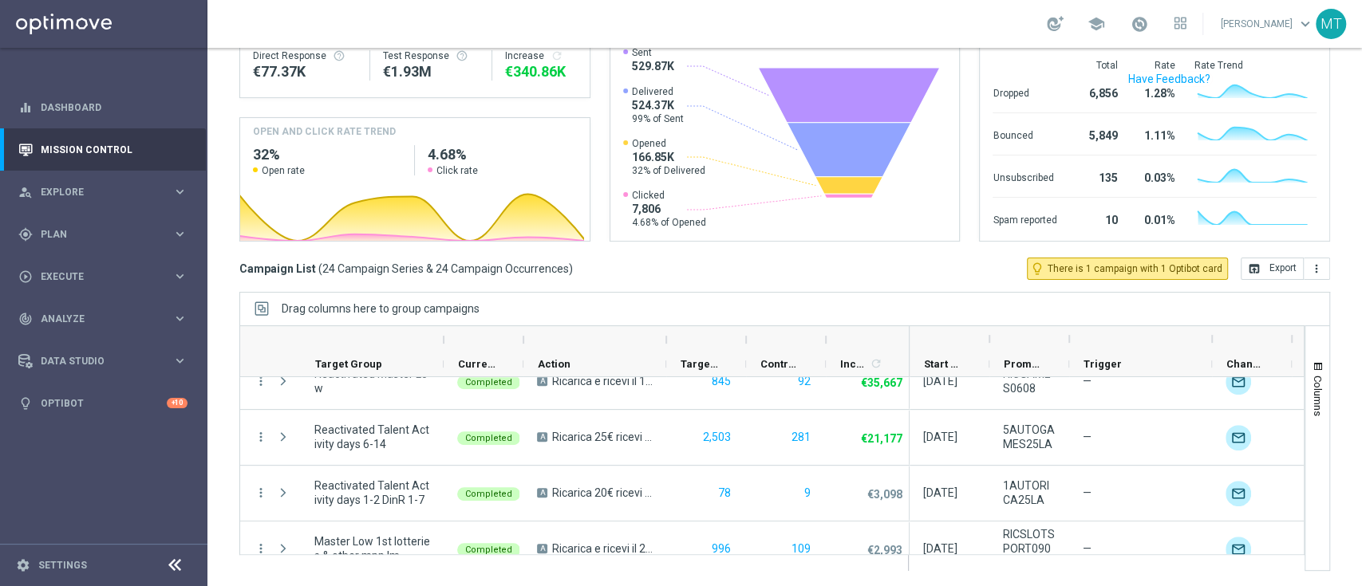
scroll to position [0, 0]
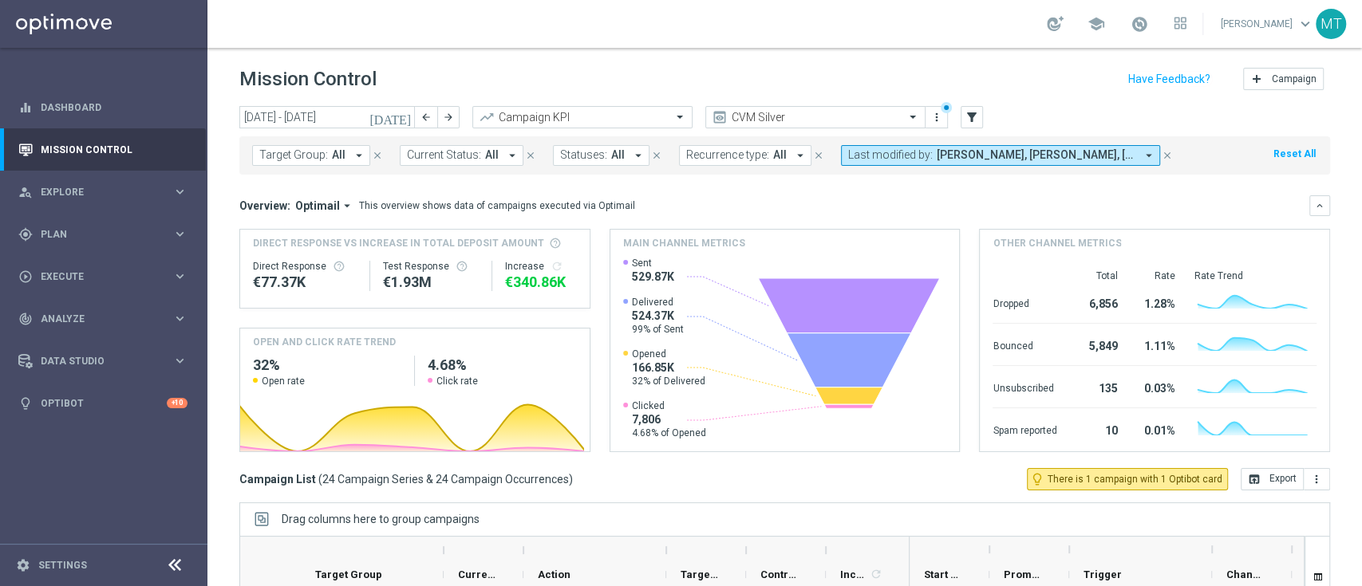
click at [396, 119] on button "today" at bounding box center [391, 118] width 48 height 24
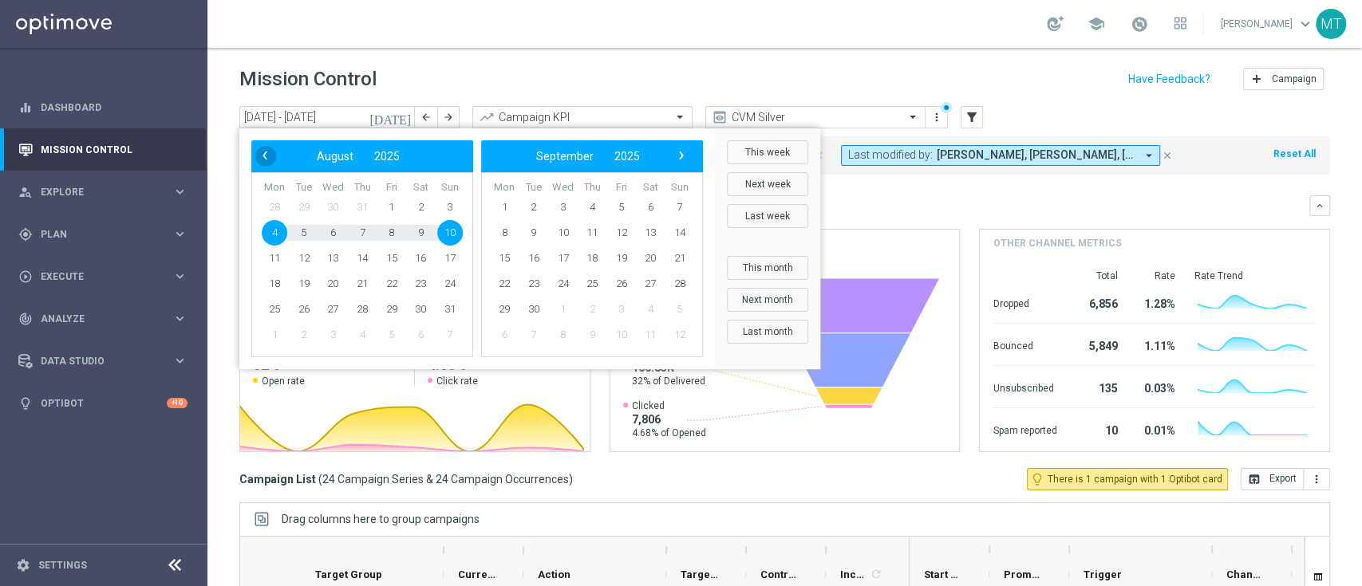
click at [259, 155] on span "‹" at bounding box center [264, 155] width 21 height 21
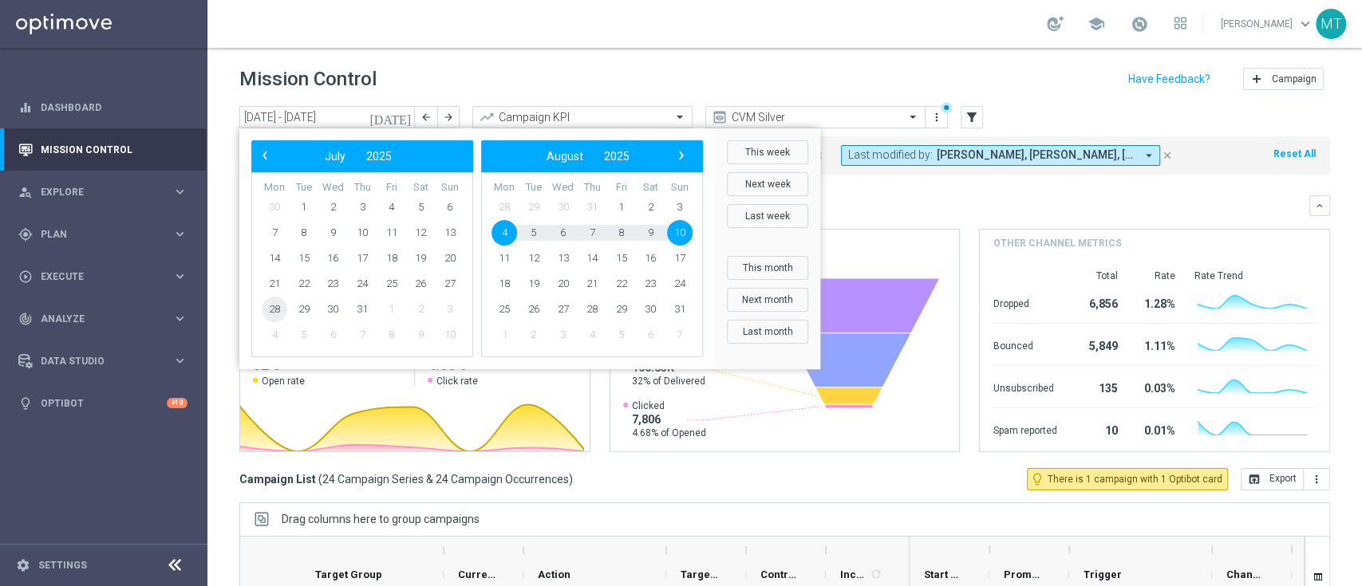
click at [274, 310] on span "28" at bounding box center [275, 310] width 26 height 26
click at [675, 212] on span "3" at bounding box center [680, 208] width 26 height 26
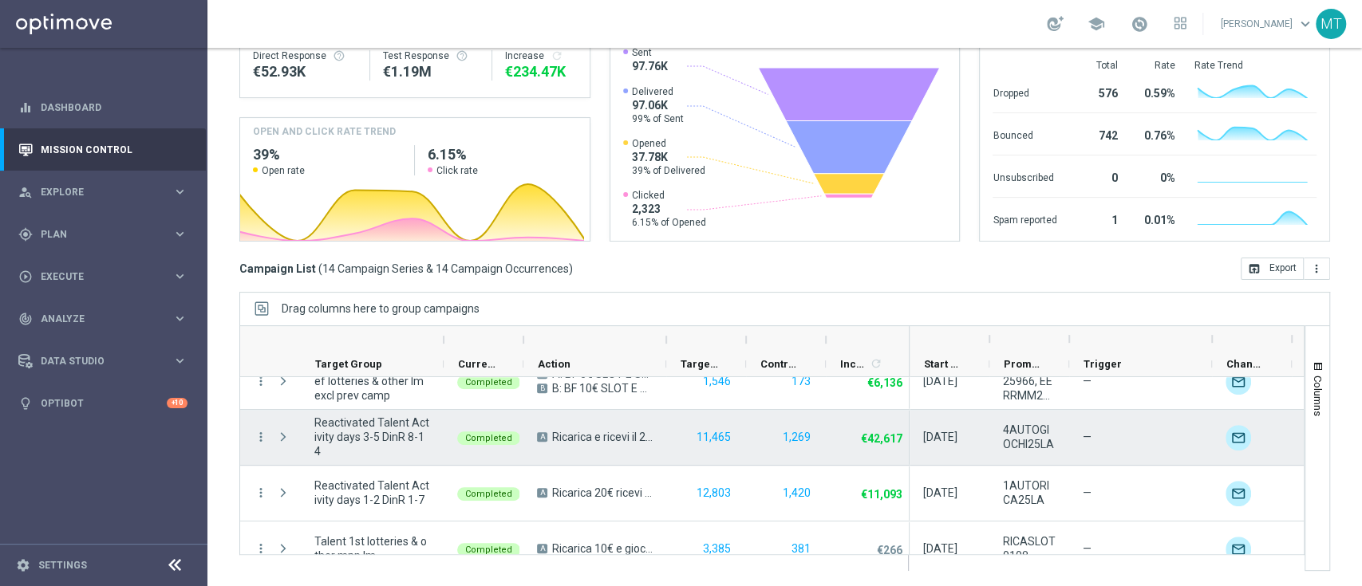
scroll to position [416, 0]
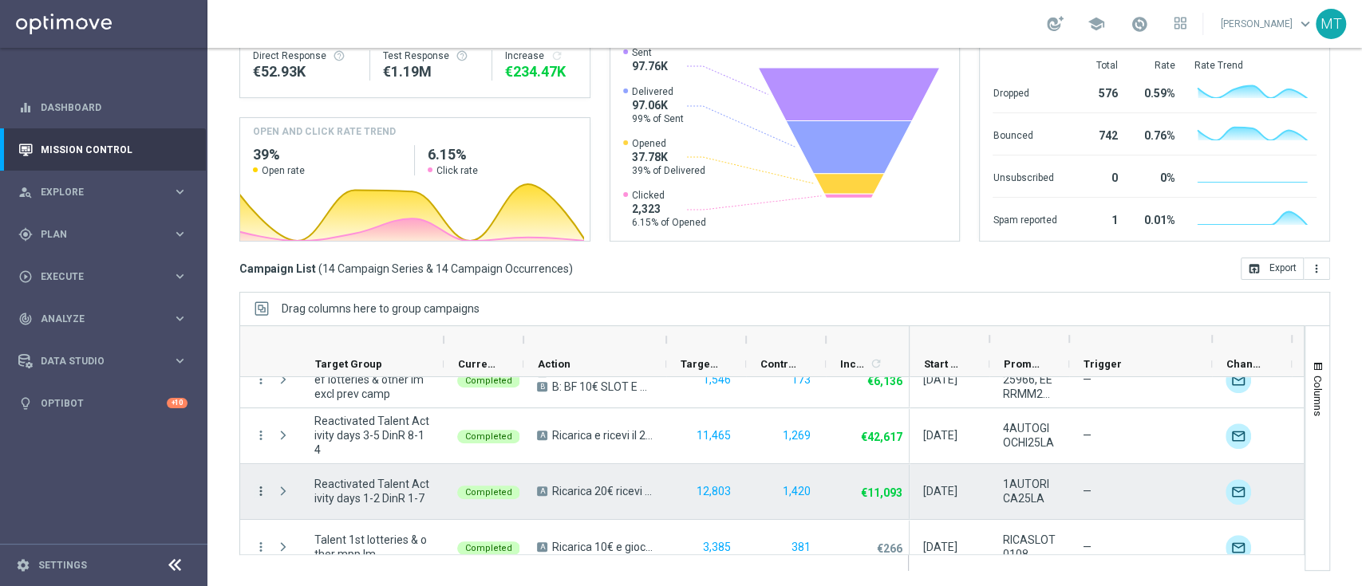
click at [254, 488] on icon "more_vert" at bounding box center [261, 491] width 14 height 14
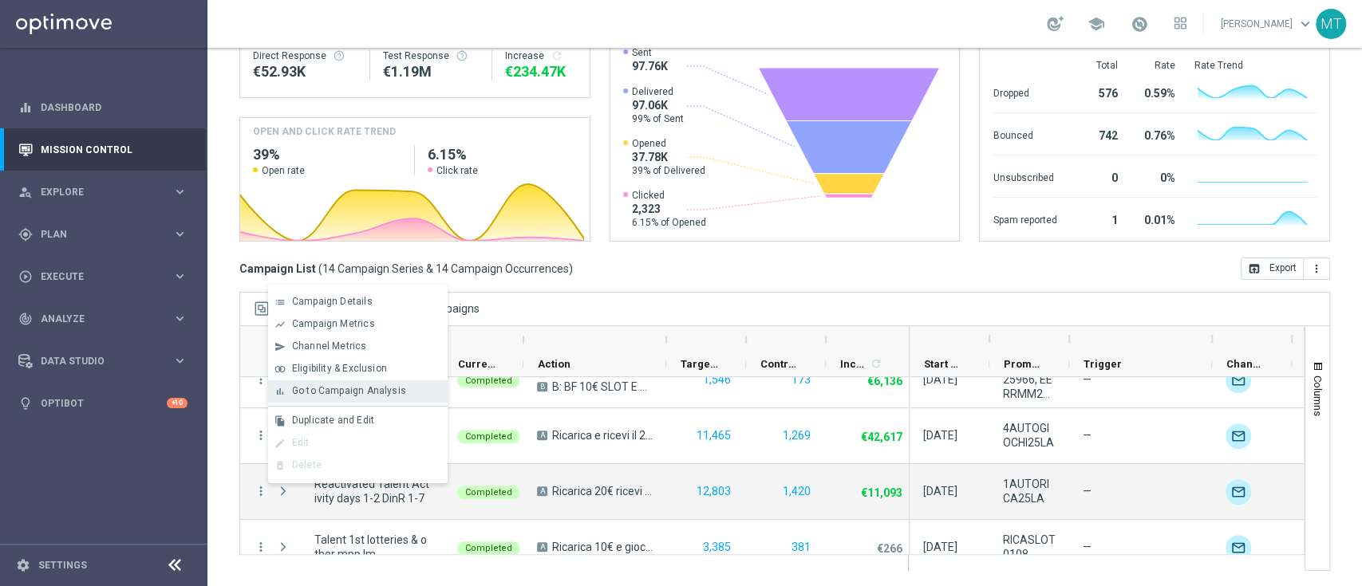
click at [336, 391] on span "Go to Campaign Analysis" at bounding box center [349, 390] width 114 height 11
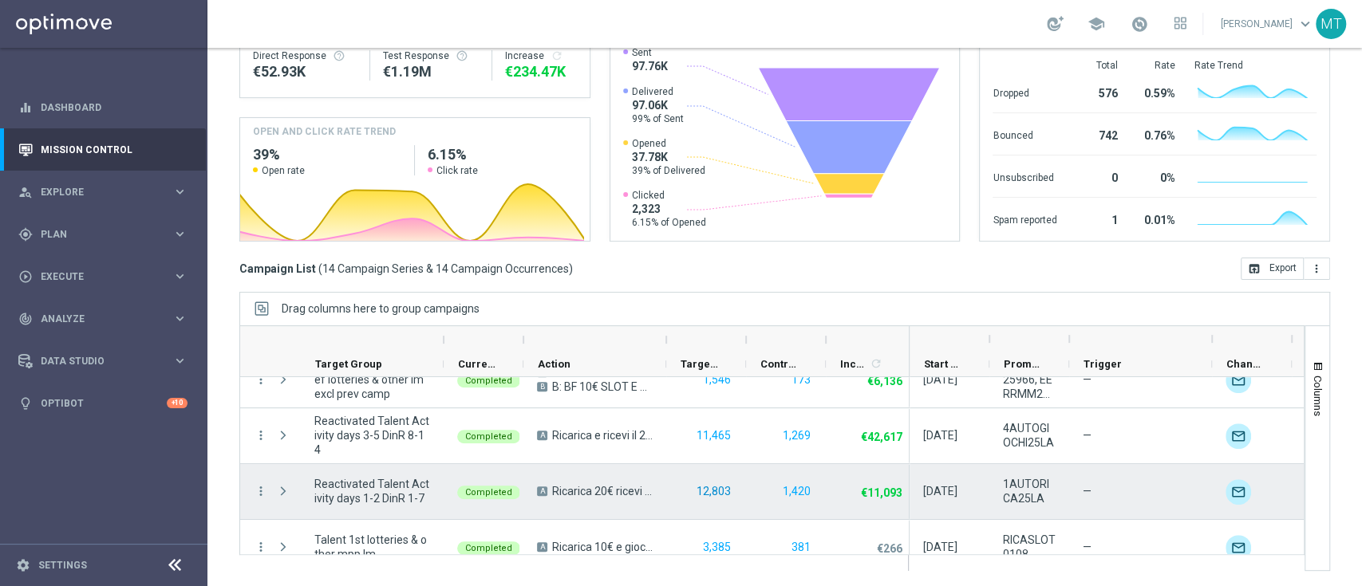
click at [706, 493] on button "12,803" at bounding box center [713, 492] width 37 height 20
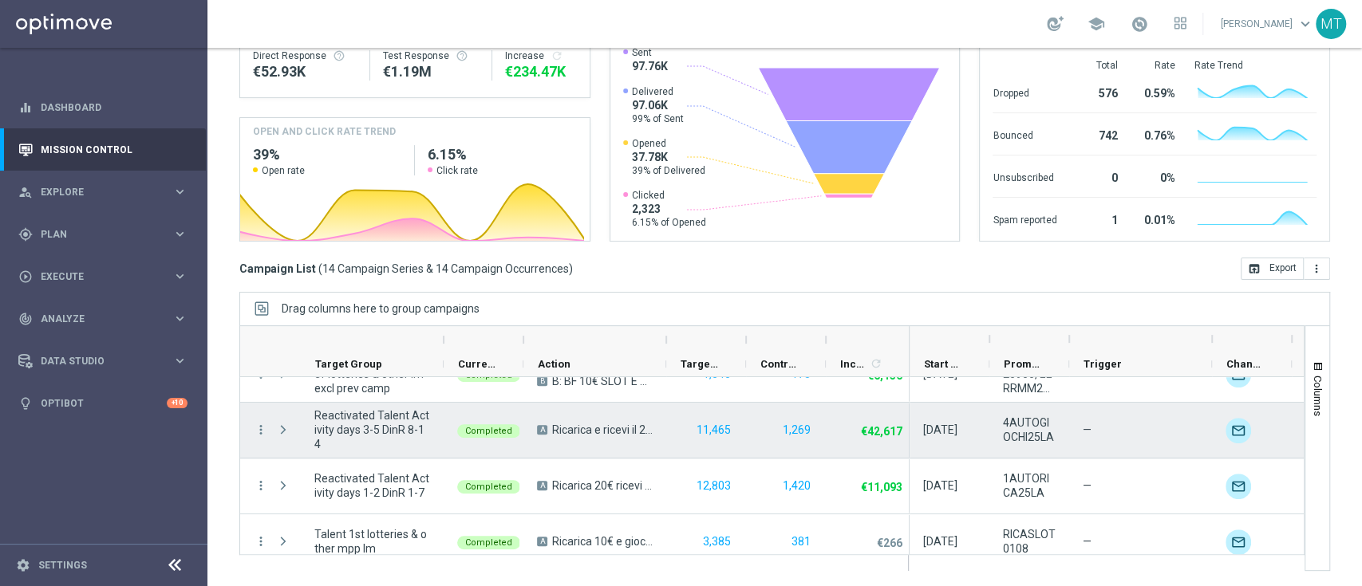
scroll to position [435, 0]
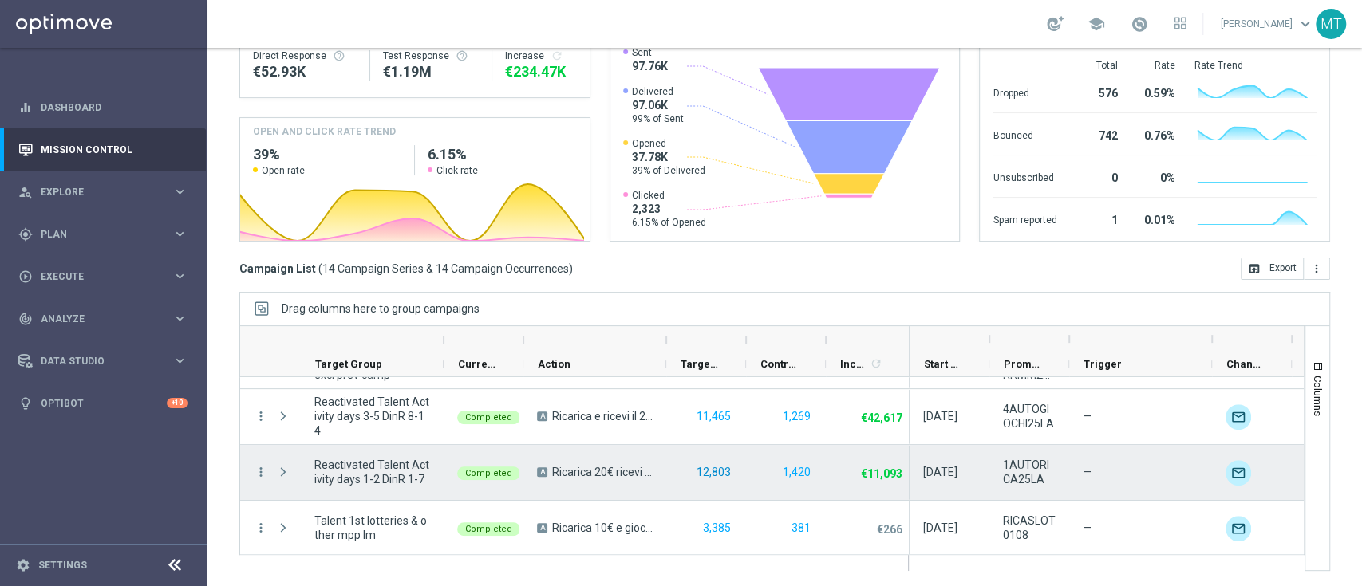
click at [715, 467] on button "12,803" at bounding box center [713, 473] width 37 height 20
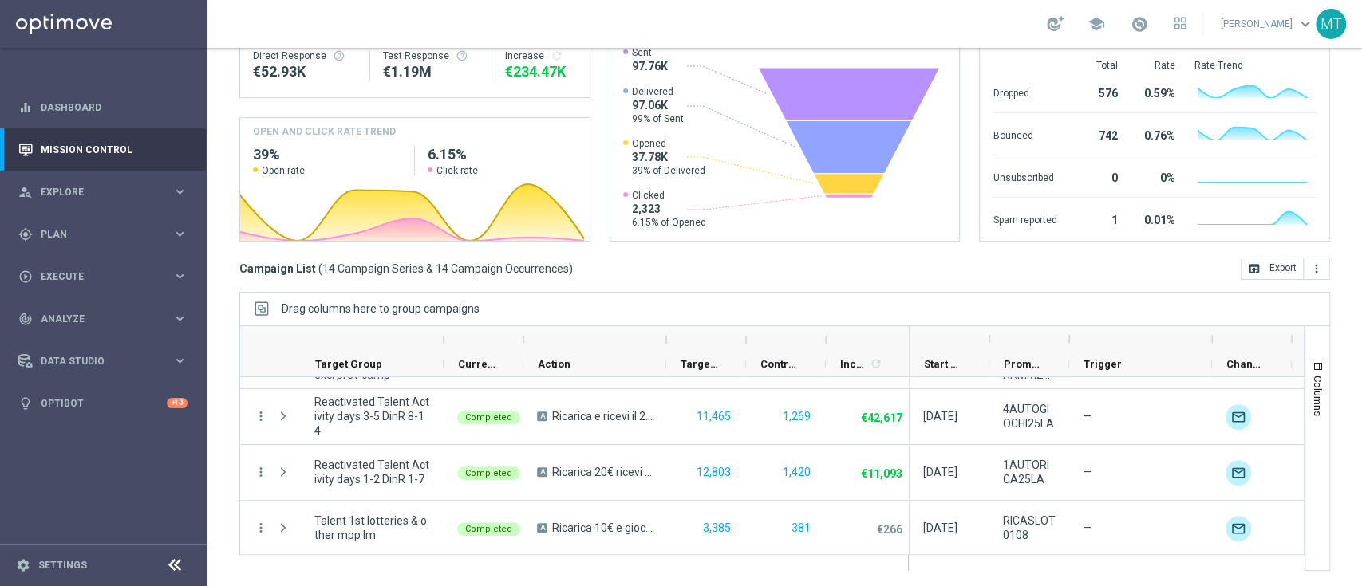
scroll to position [0, 0]
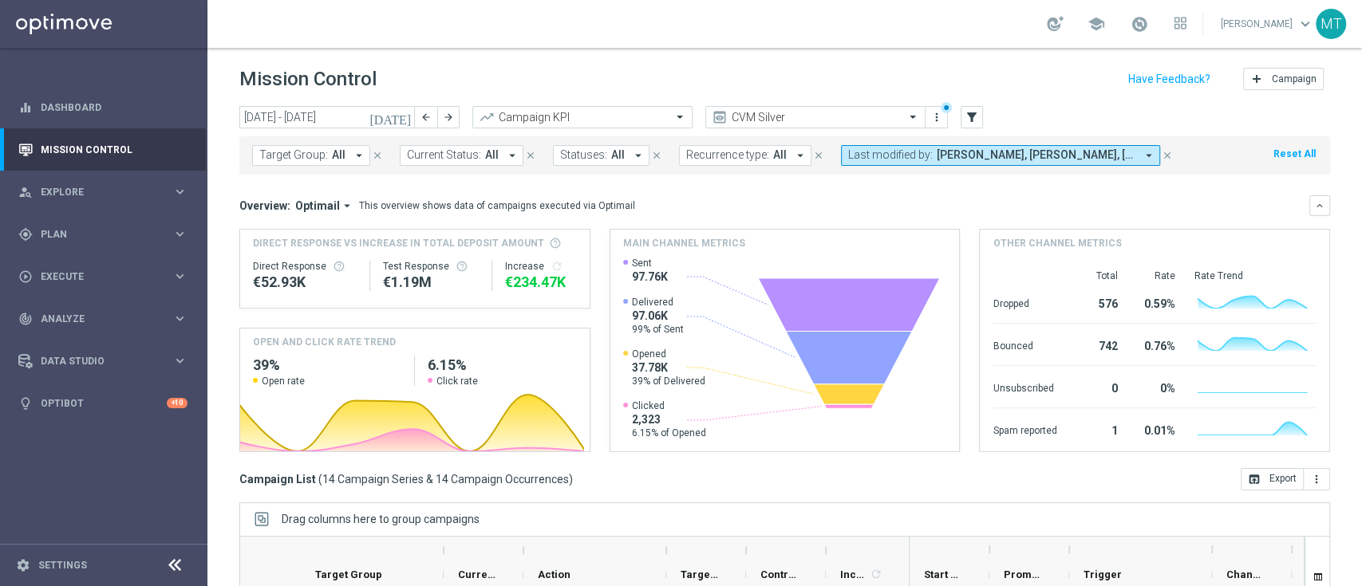
click at [400, 119] on icon "today" at bounding box center [390, 117] width 43 height 14
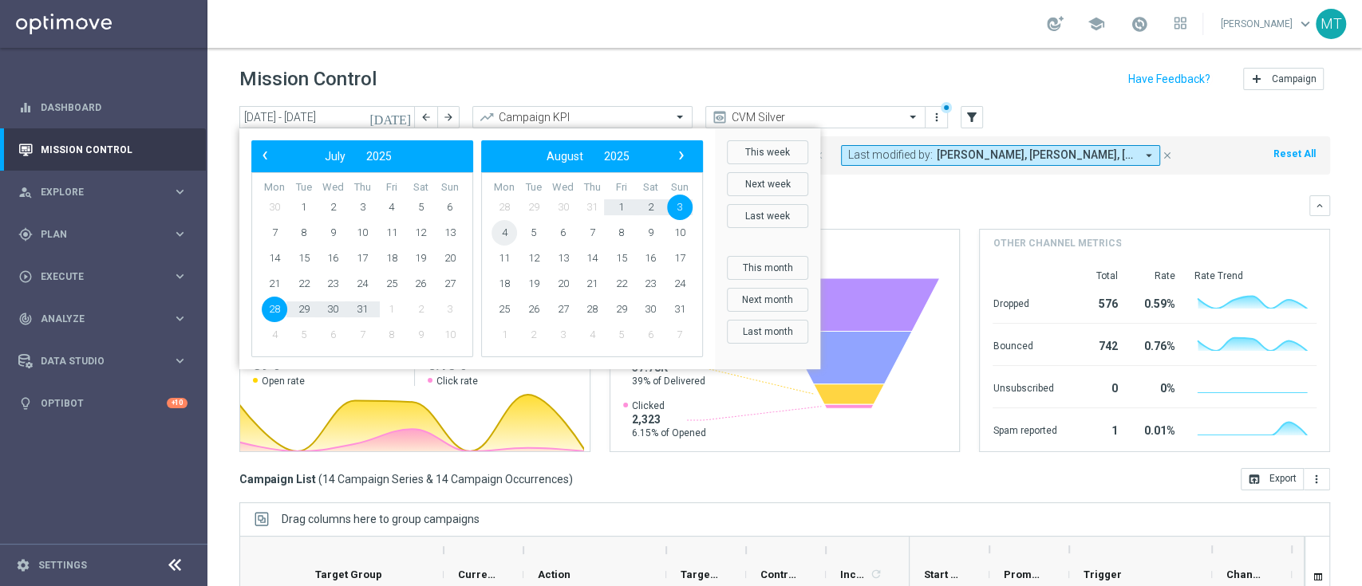
click at [504, 232] on span "4" at bounding box center [504, 233] width 26 height 26
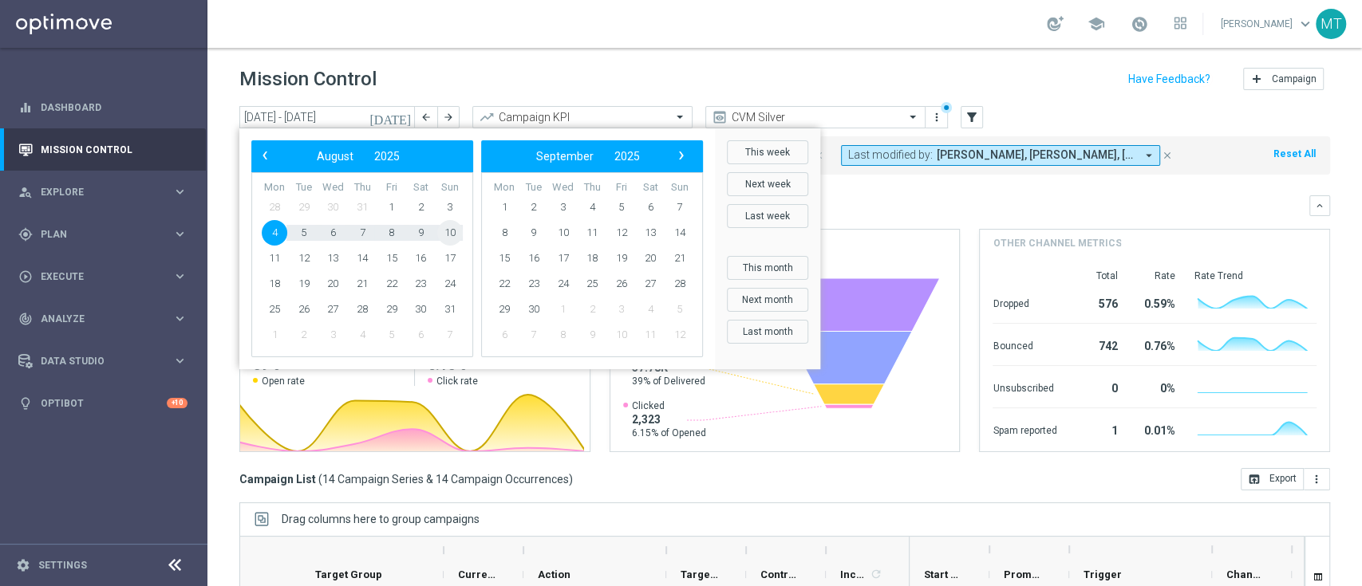
click at [460, 235] on span "10" at bounding box center [450, 233] width 26 height 26
type input "04 Aug 2025 - 10 Aug 2025"
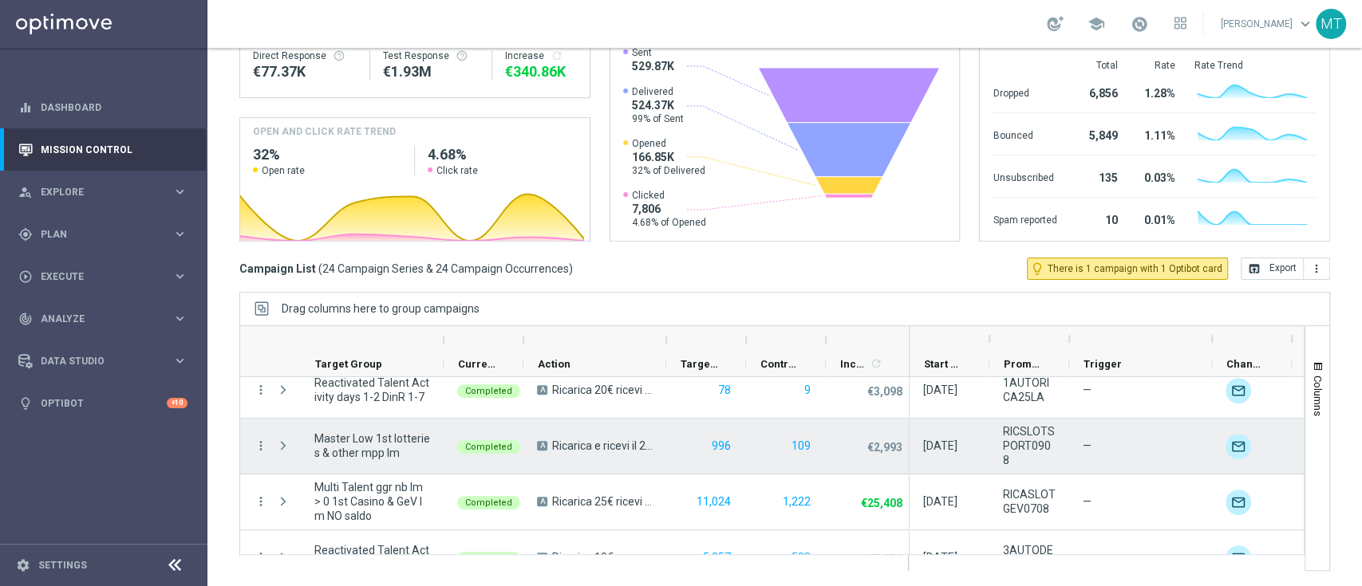
scroll to position [292, 0]
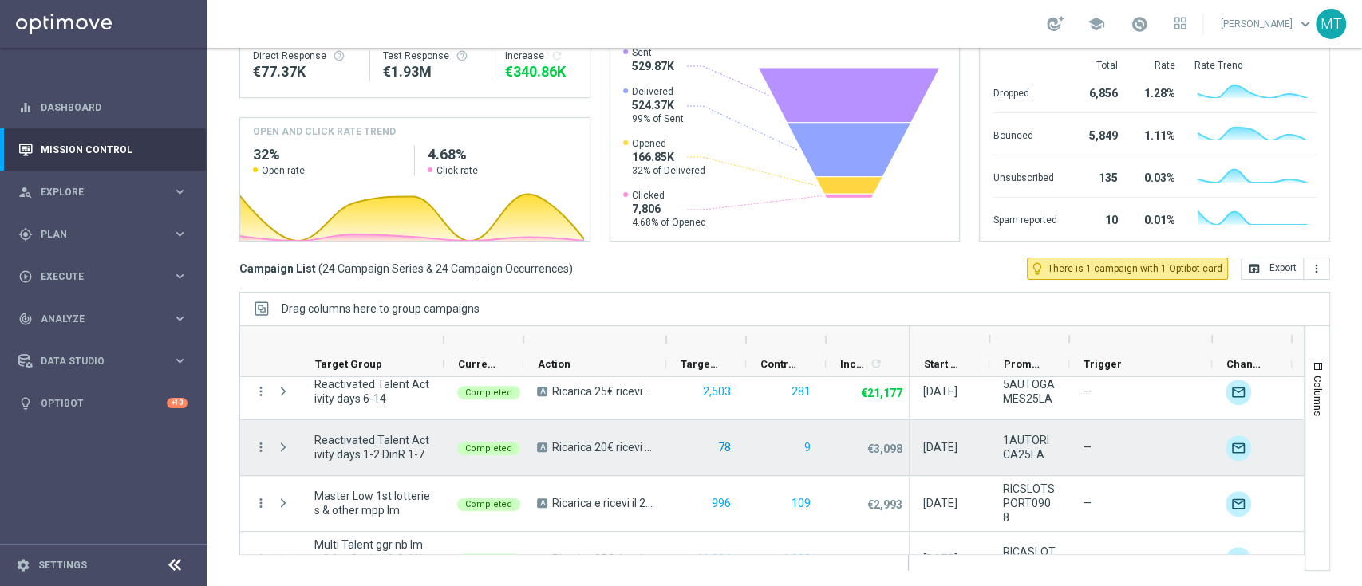
click at [727, 449] on button "78" at bounding box center [724, 448] width 16 height 20
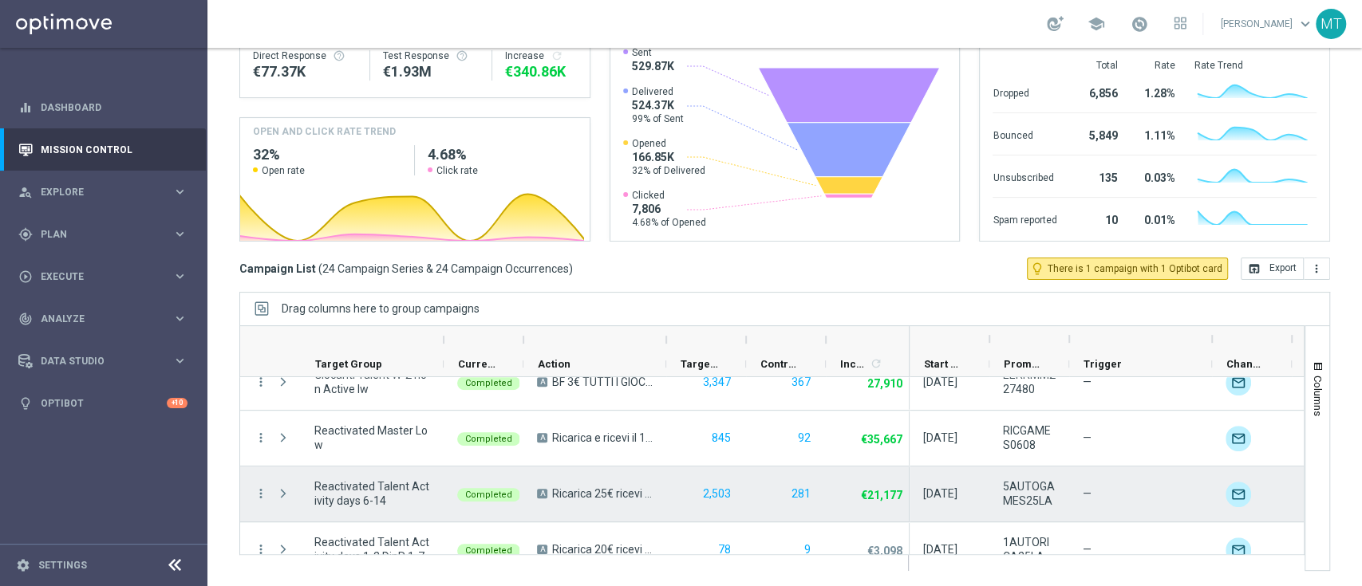
scroll to position [236, 0]
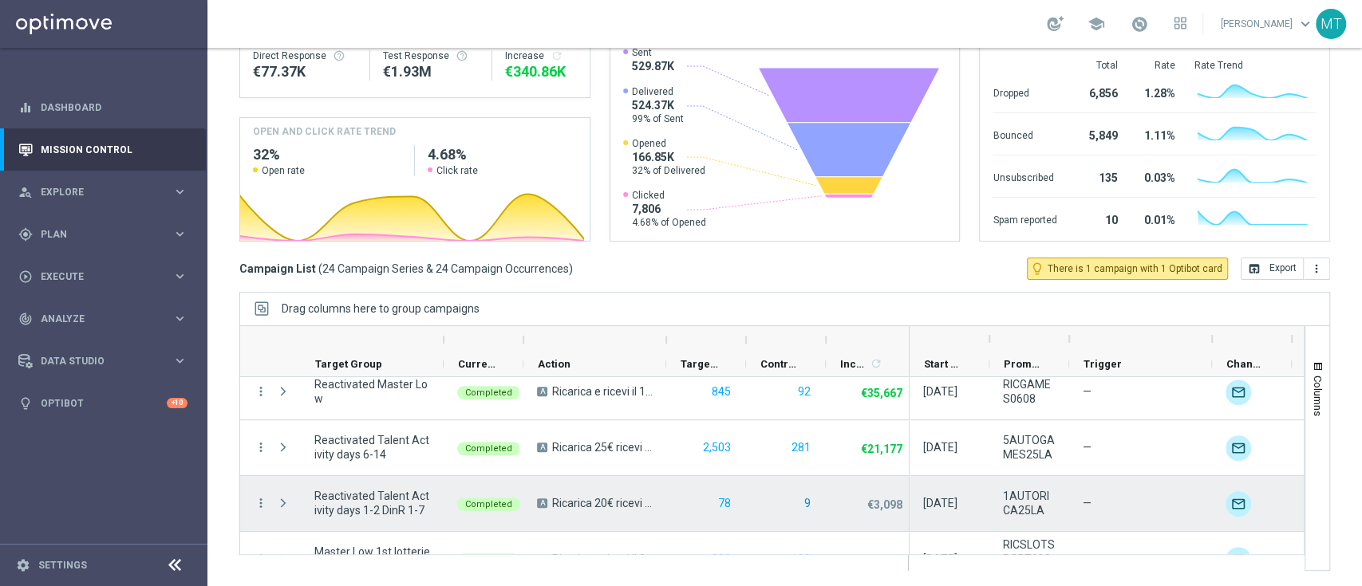
click at [806, 502] on button "9" at bounding box center [808, 504] width 10 height 20
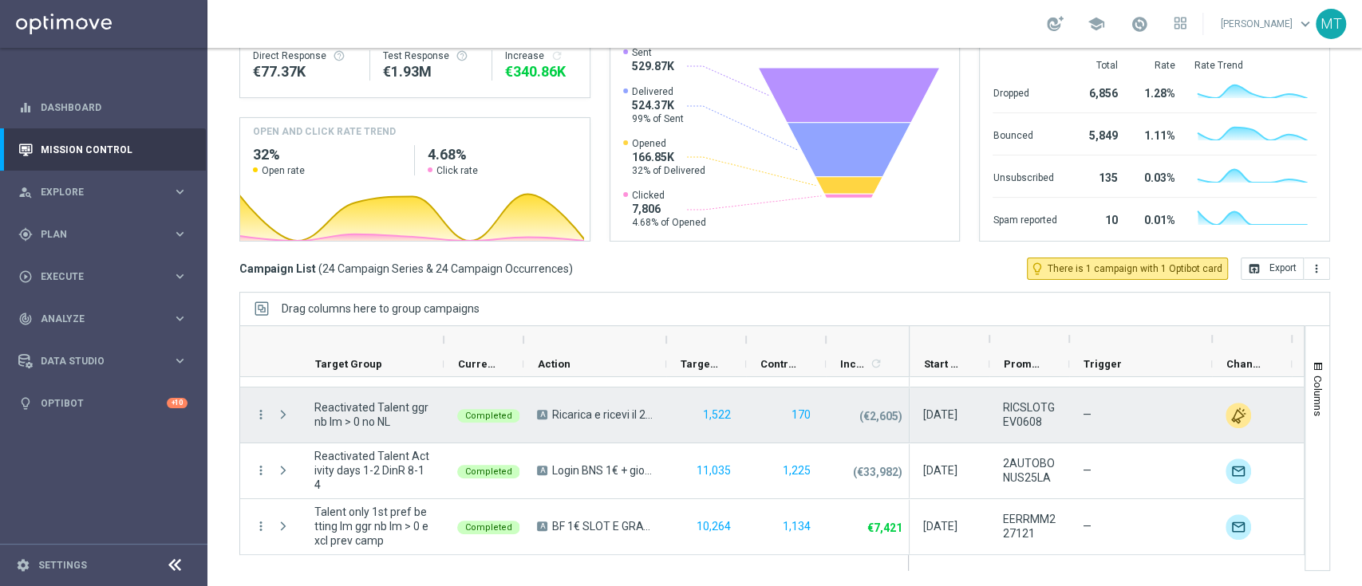
scroll to position [996, 0]
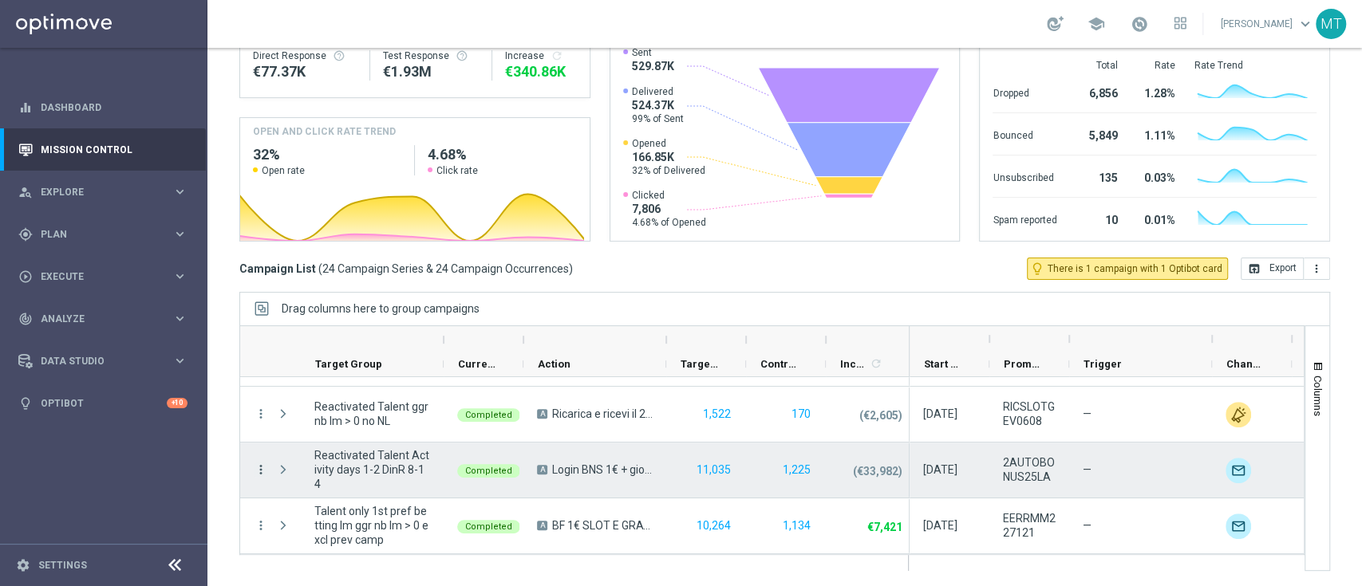
click at [262, 466] on icon "more_vert" at bounding box center [261, 470] width 14 height 14
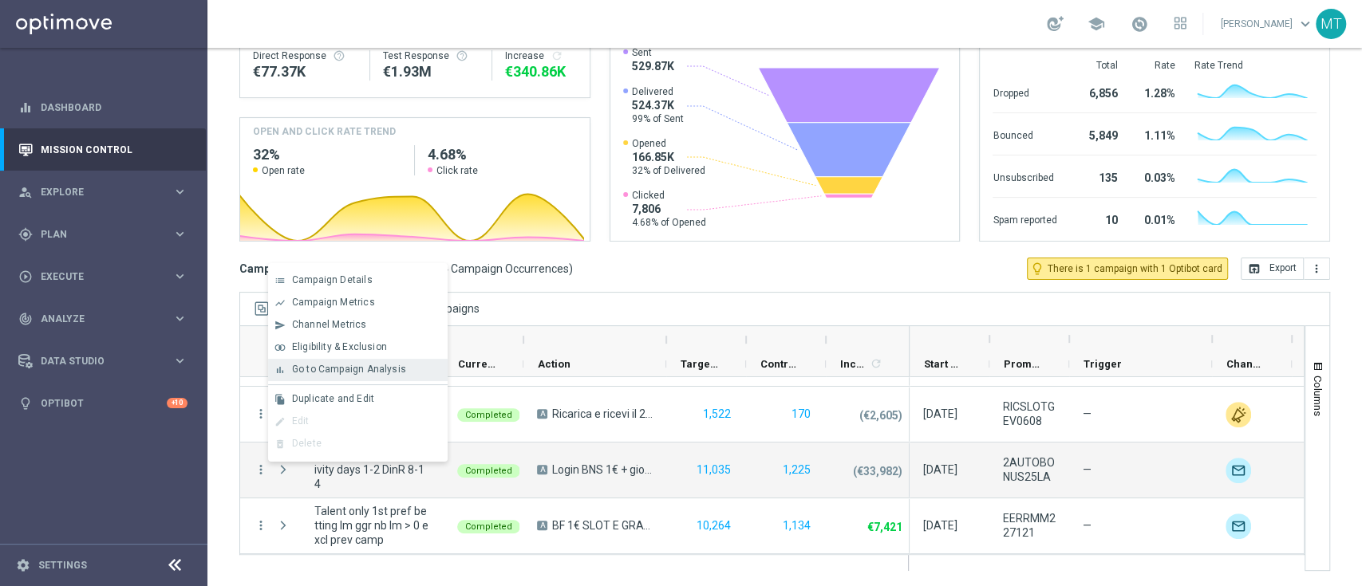
click at [338, 370] on span "Go to Campaign Analysis" at bounding box center [349, 369] width 114 height 11
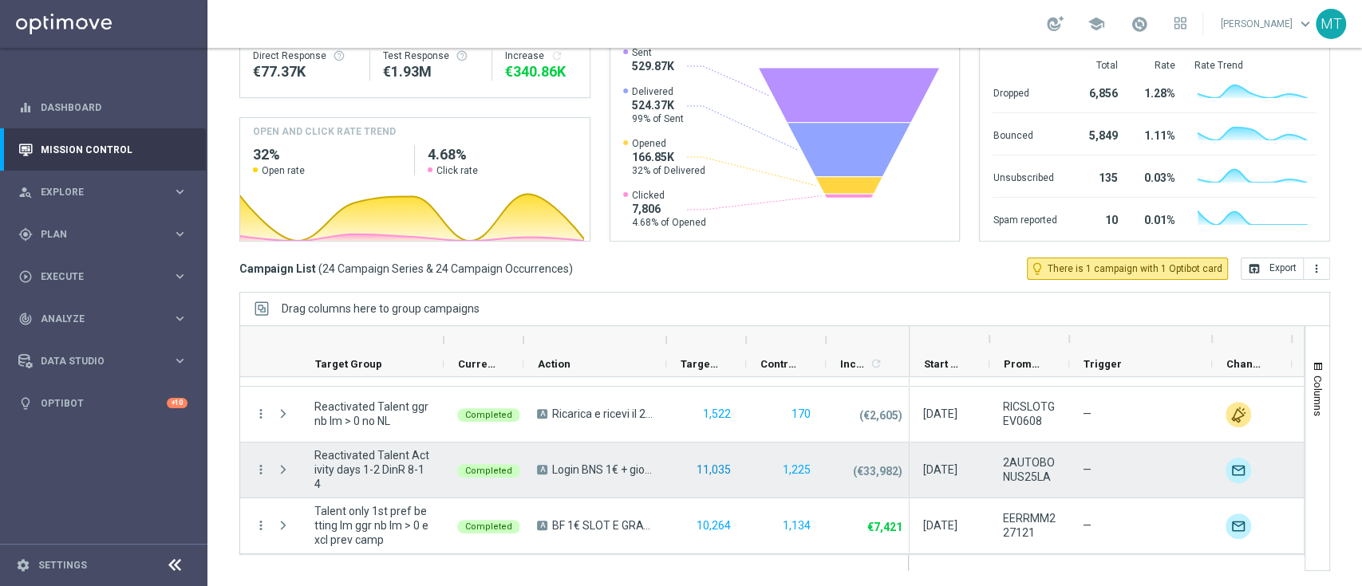
click at [722, 464] on button "11,035" at bounding box center [713, 470] width 37 height 20
click at [798, 466] on button "1,225" at bounding box center [796, 470] width 31 height 20
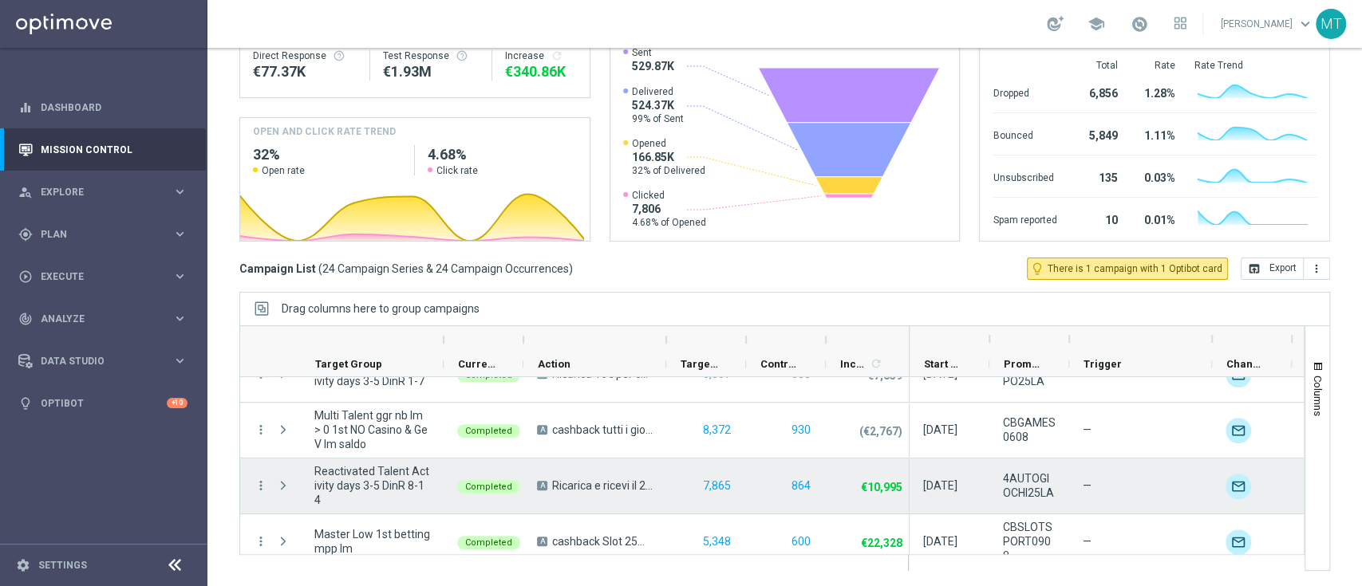
scroll to position [471, 0]
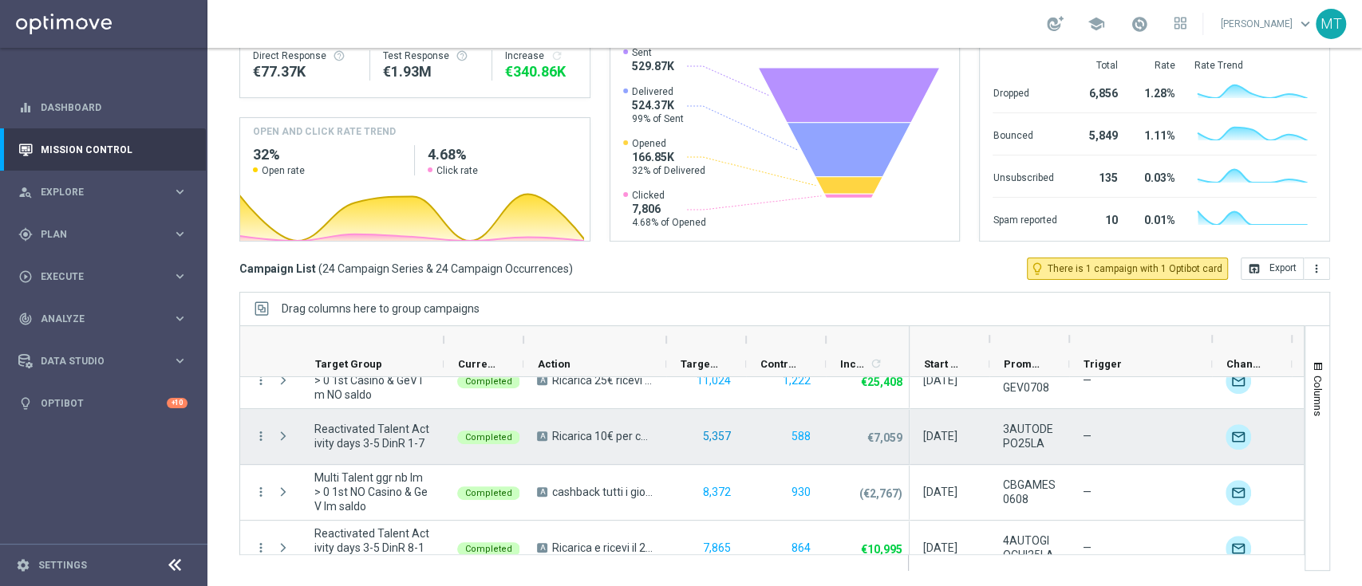
click at [721, 433] on button "5,357" at bounding box center [716, 437] width 31 height 20
click at [804, 432] on button "588" at bounding box center [801, 437] width 22 height 20
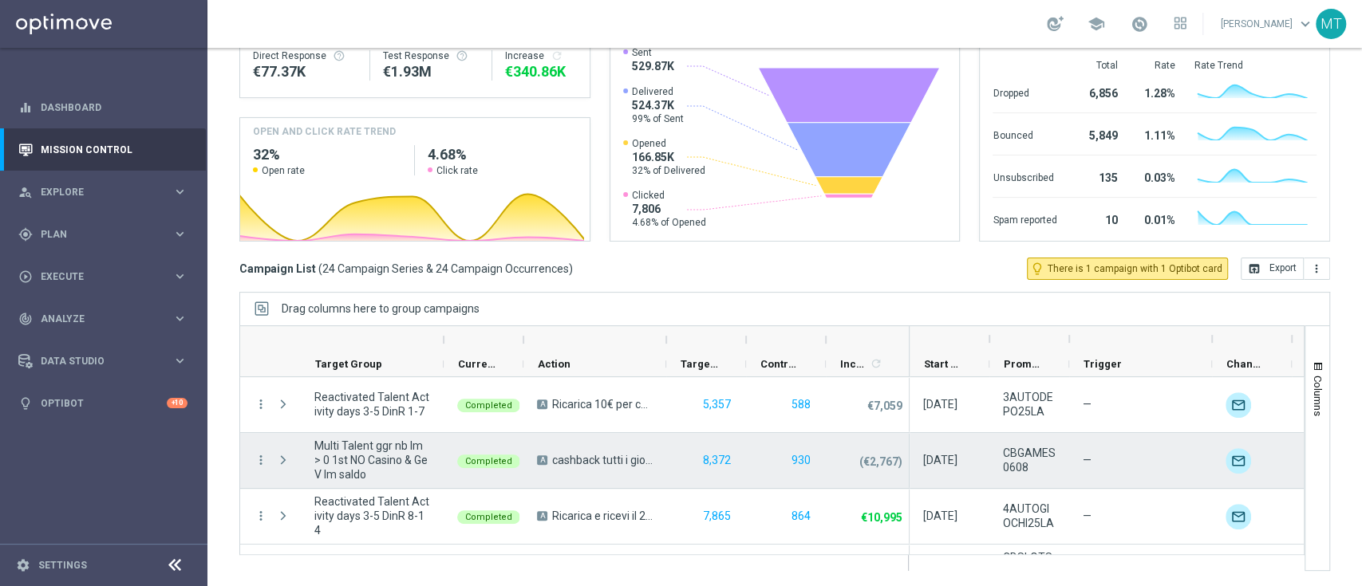
scroll to position [531, 0]
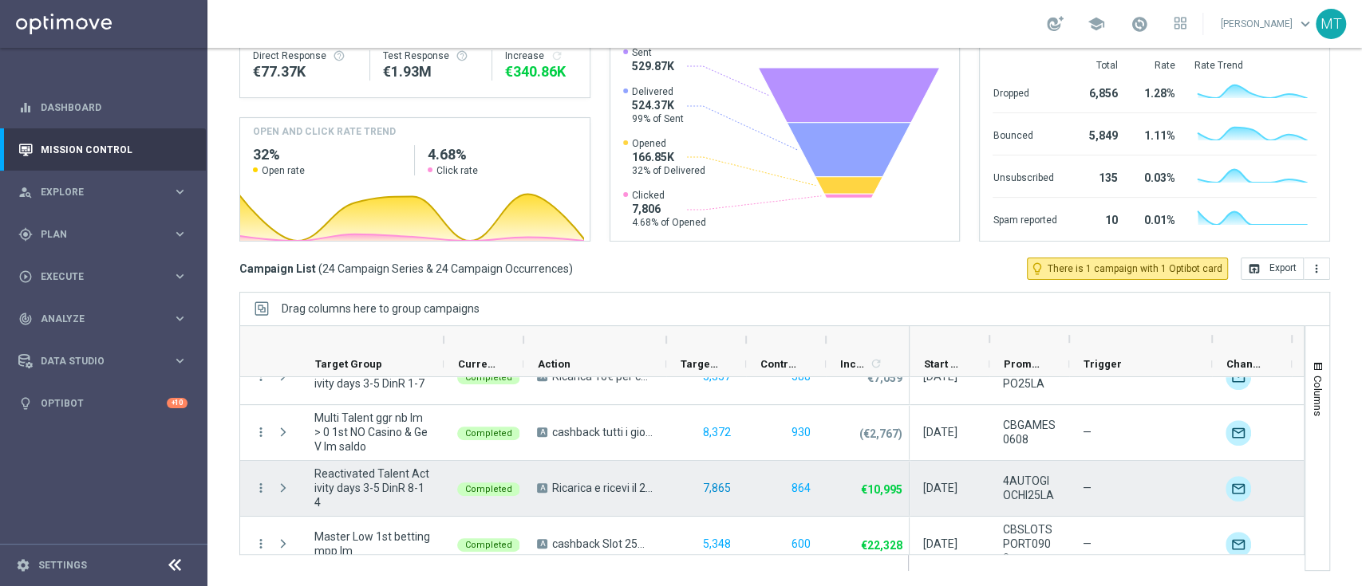
click at [717, 487] on button "7,865" at bounding box center [716, 489] width 31 height 20
click at [798, 491] on button "864" at bounding box center [801, 489] width 22 height 20
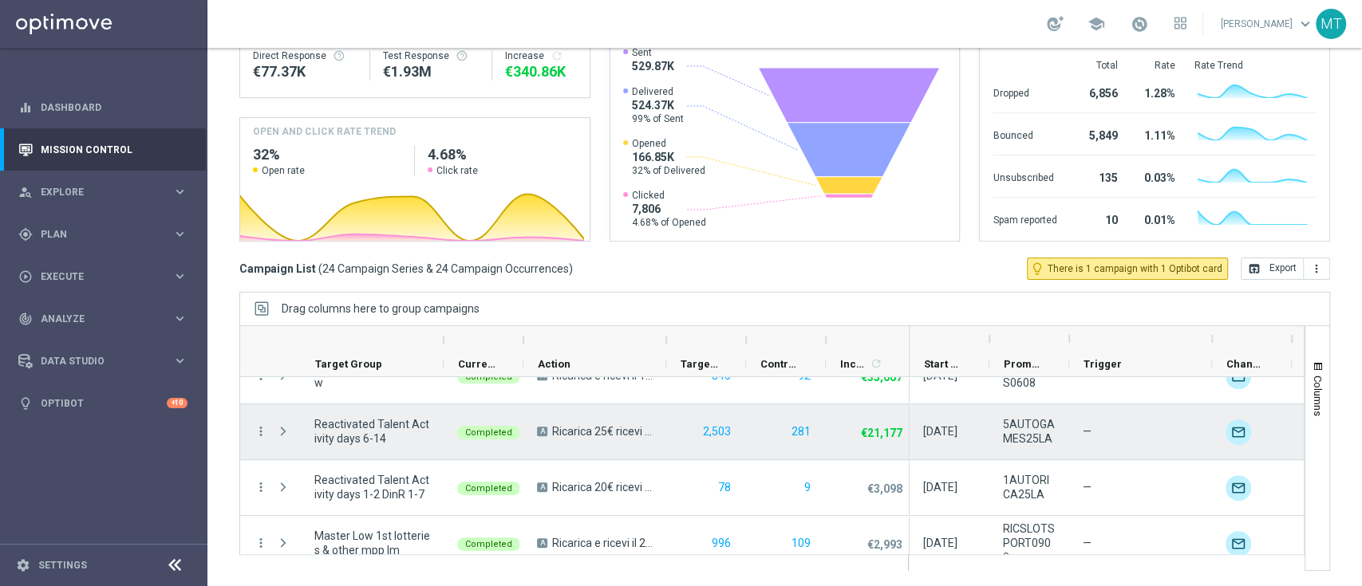
scroll to position [249, 0]
click at [723, 439] on button "2,503" at bounding box center [716, 435] width 31 height 20
click at [799, 431] on button "281" at bounding box center [801, 435] width 22 height 20
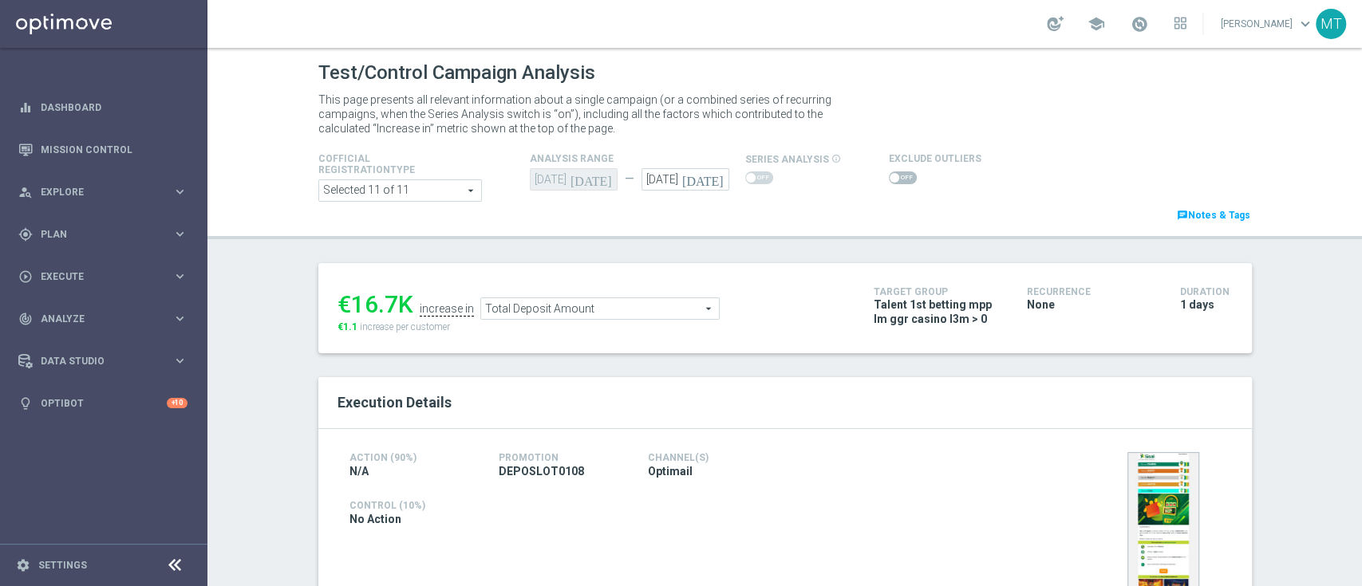
click at [706, 180] on icon "today" at bounding box center [705, 177] width 47 height 18
type input "08 Aug 2025"
drag, startPoint x: 514, startPoint y: 311, endPoint x: 470, endPoint y: 388, distance: 88.3
click at [470, 388] on div "Execution Details" at bounding box center [784, 403] width 933 height 52
click at [681, 303] on span "Total Deposit Amount" at bounding box center [600, 308] width 238 height 21
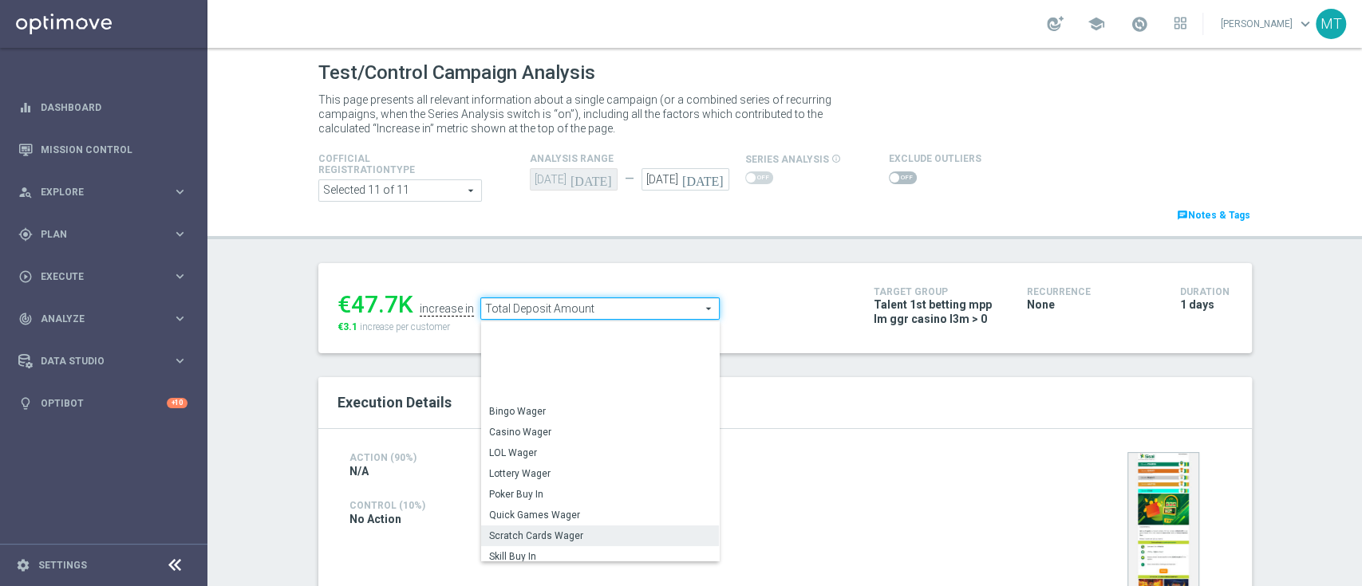
scroll to position [228, 0]
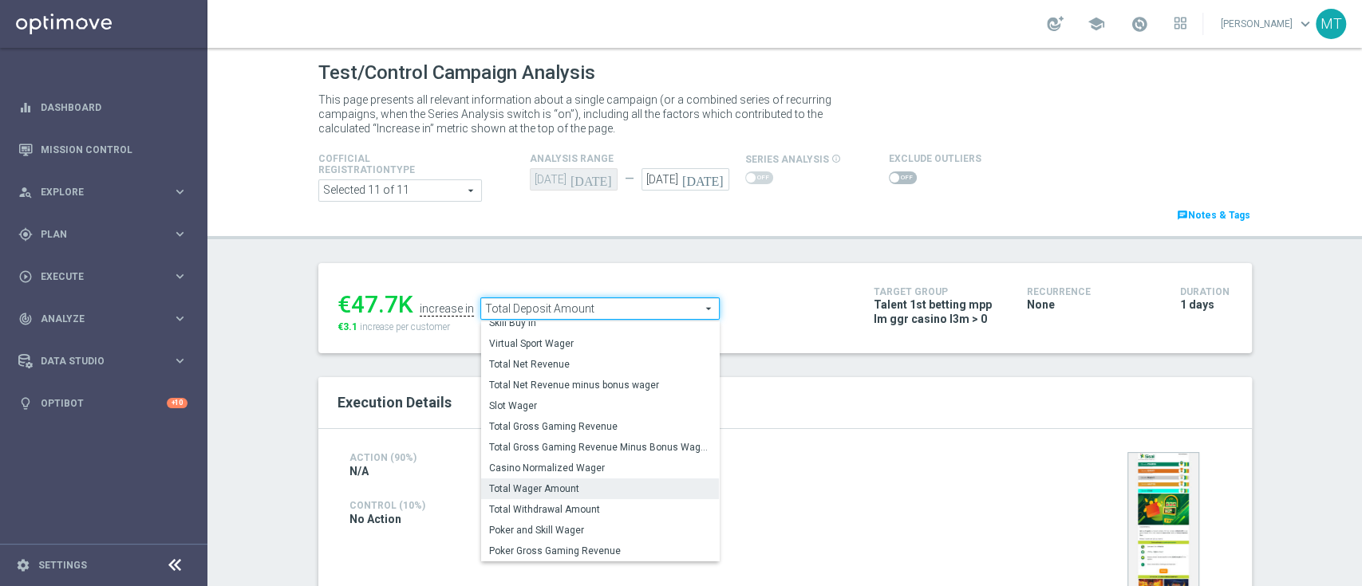
click at [549, 484] on span "Total Wager Amount" at bounding box center [600, 489] width 222 height 13
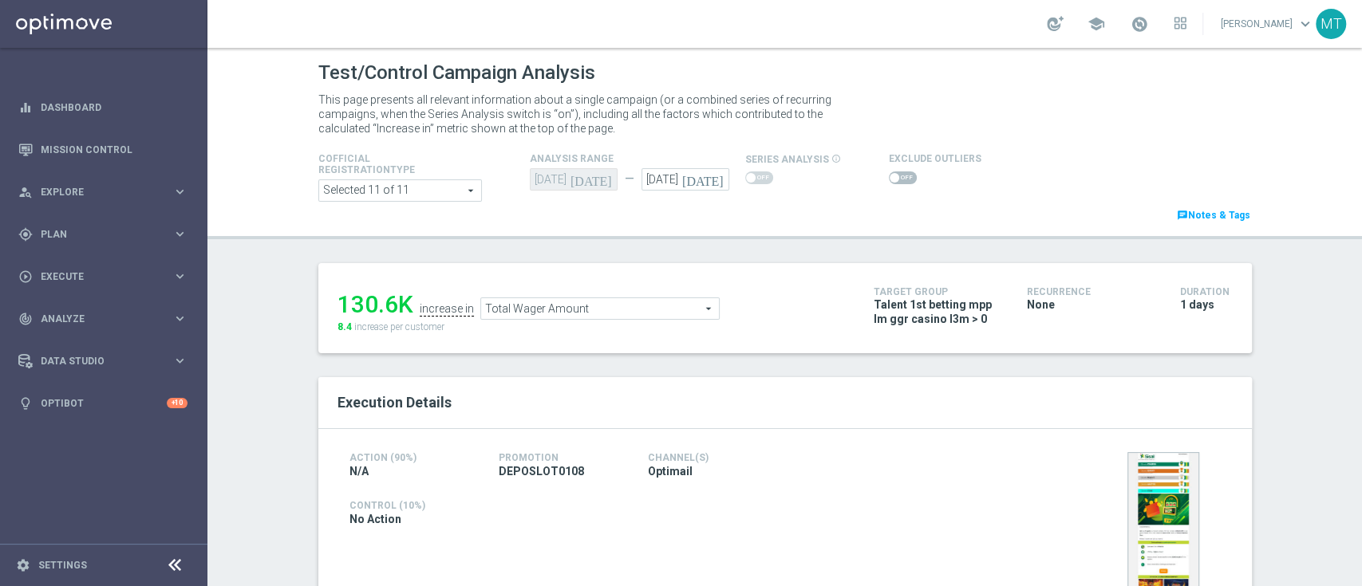
click at [531, 314] on span "Total Wager Amount" at bounding box center [600, 308] width 238 height 21
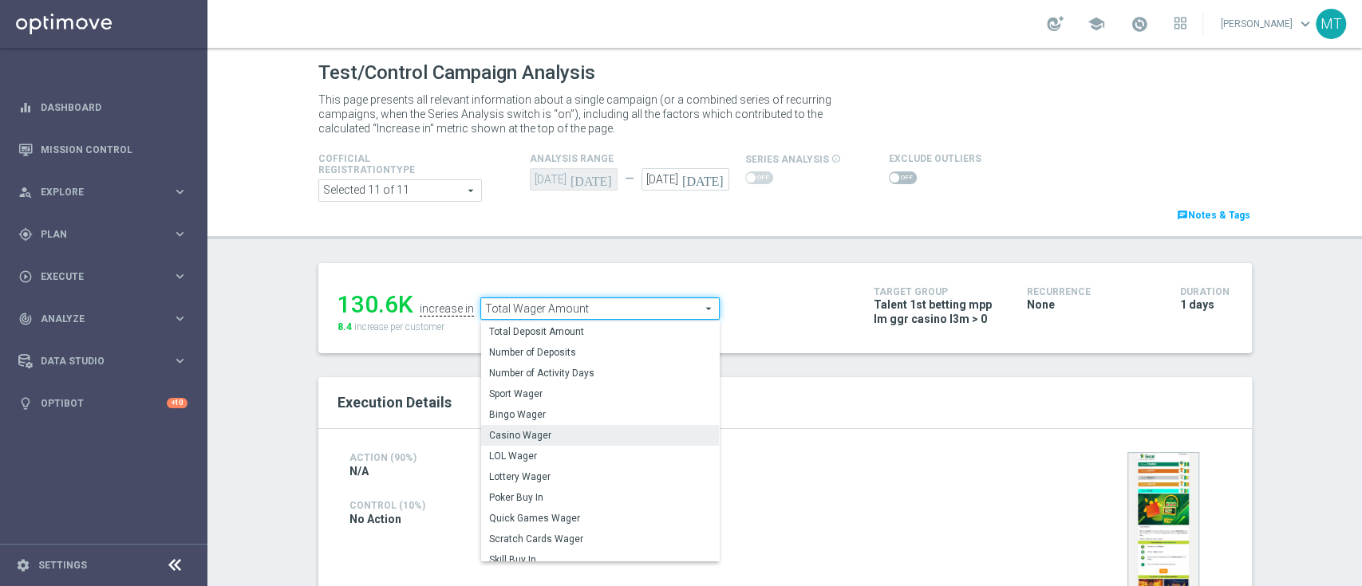
click at [541, 439] on span "Casino Wager" at bounding box center [600, 435] width 222 height 13
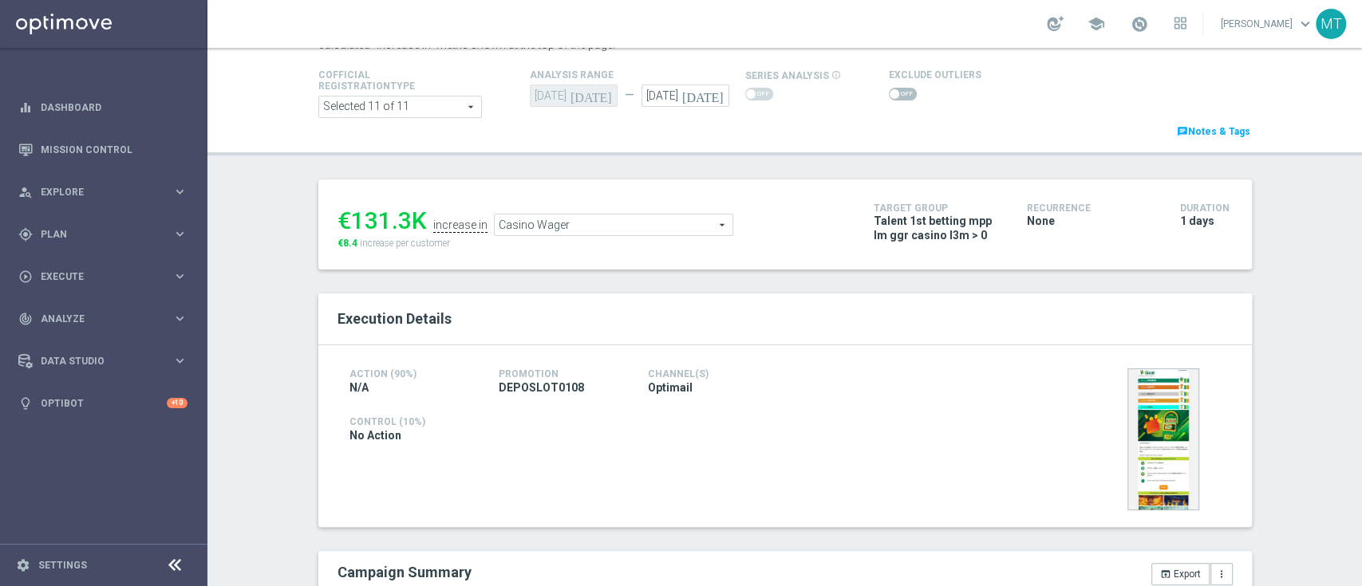
scroll to position [76, 0]
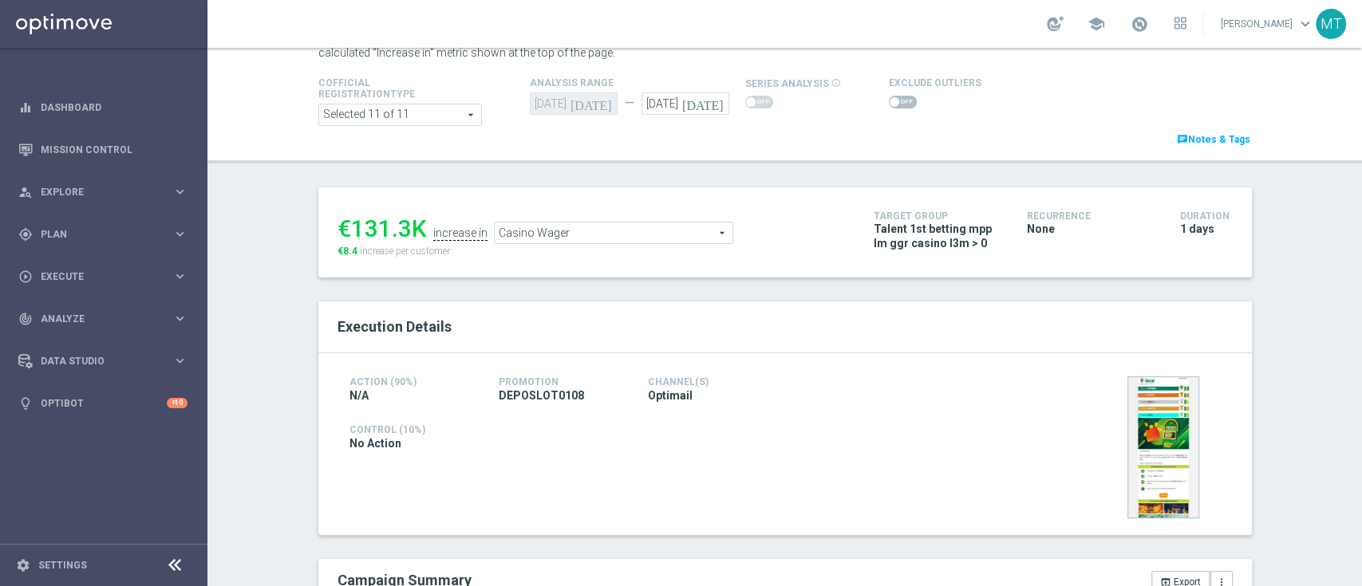
click at [577, 247] on div "€131.3K increase in Casino Wager Casino Wager arrow_drop_down search €8.4 incre…" at bounding box center [593, 233] width 512 height 52
click at [567, 231] on span "Casino Wager" at bounding box center [614, 233] width 238 height 21
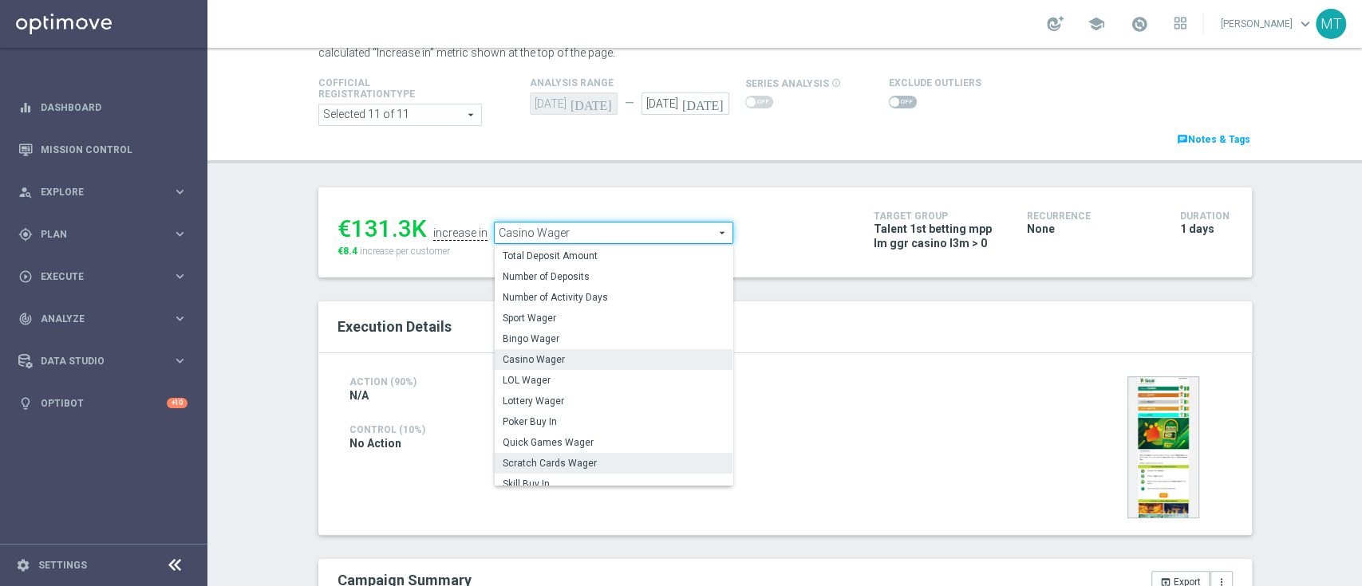
click at [570, 463] on span "Scratch Cards Wager" at bounding box center [614, 463] width 222 height 13
type input "Scratch Cards Wager"
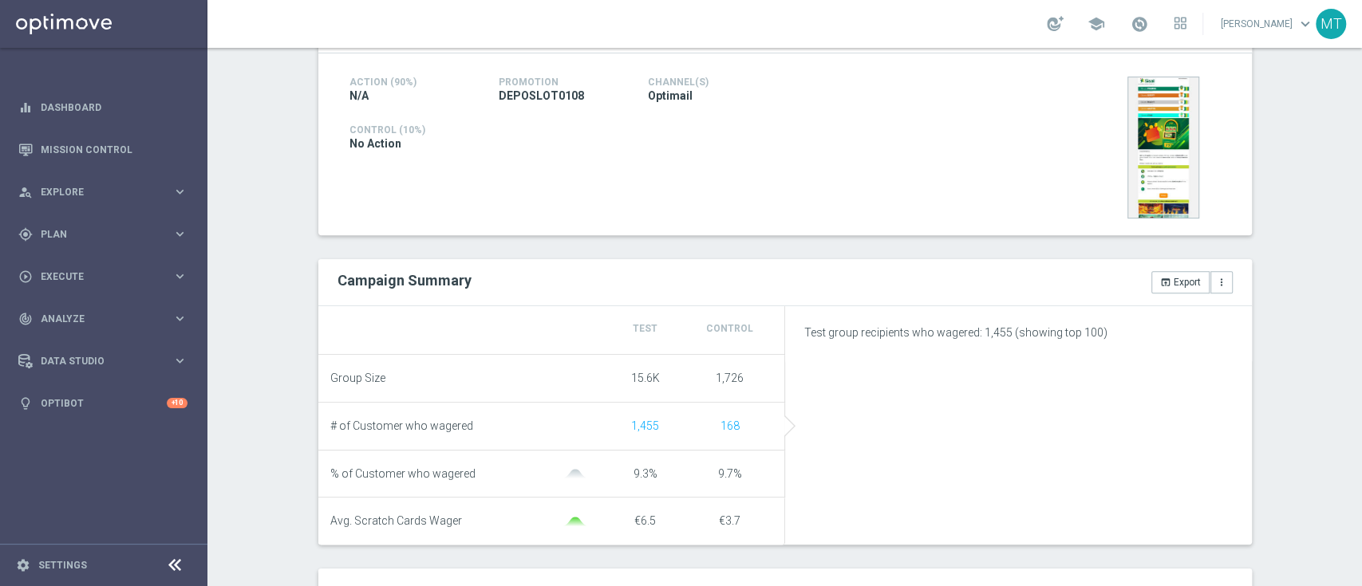
scroll to position [466, 0]
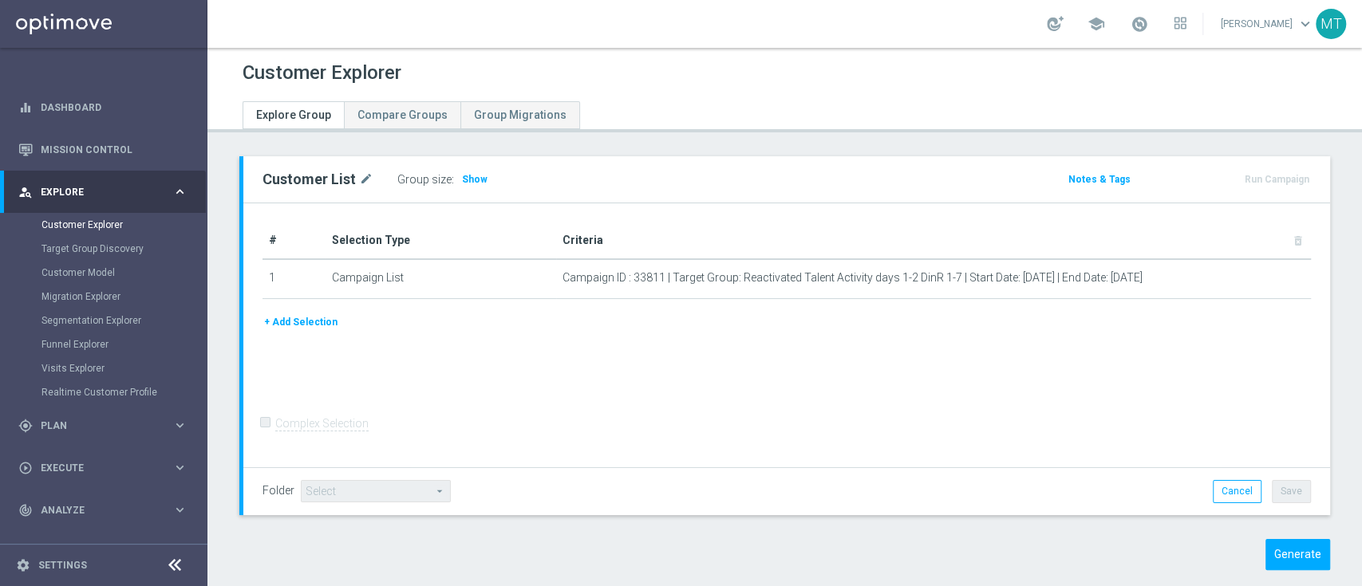
scroll to position [22, 0]
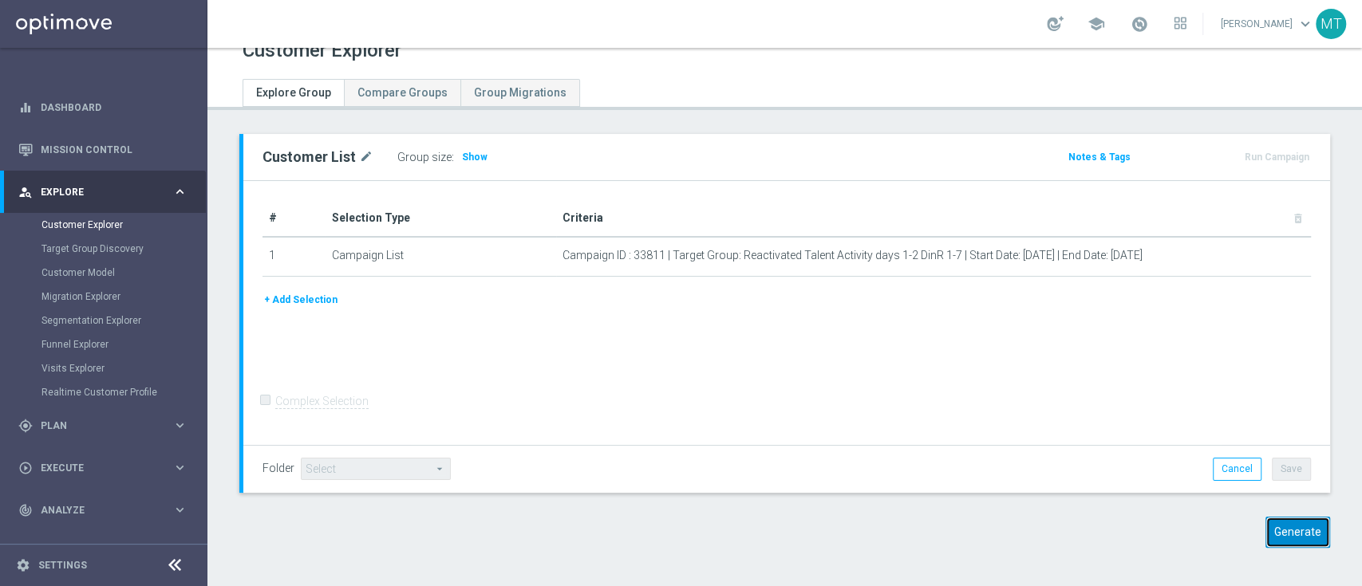
click at [1278, 537] on button "Generate" at bounding box center [1297, 532] width 65 height 31
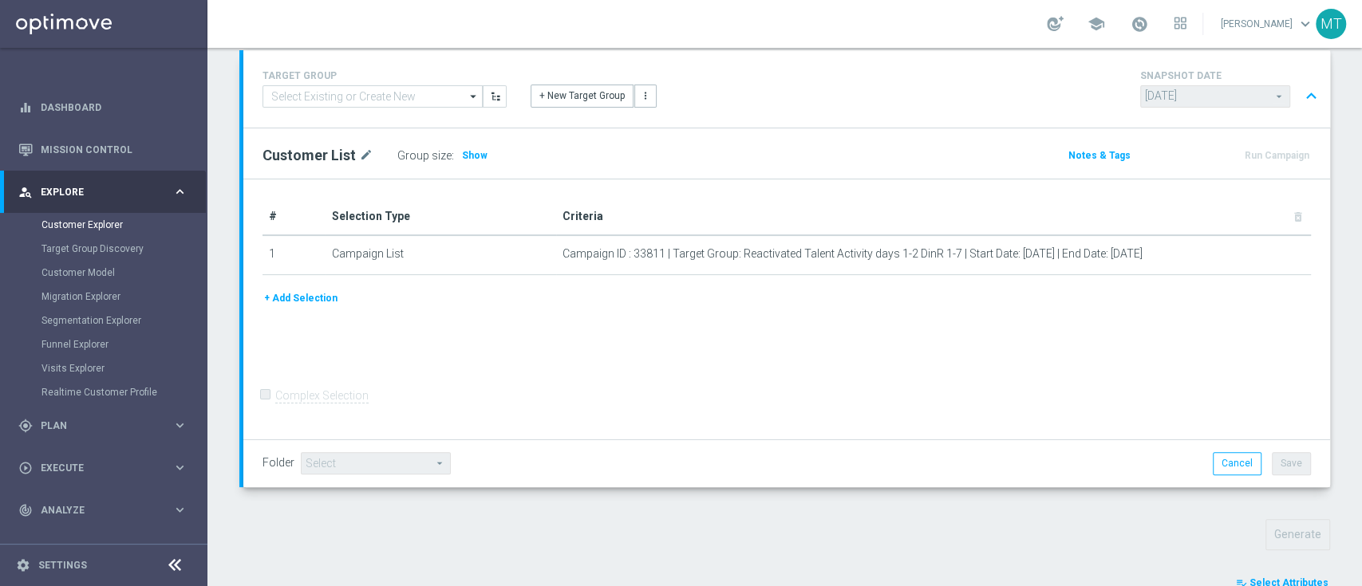
scroll to position [568, 0]
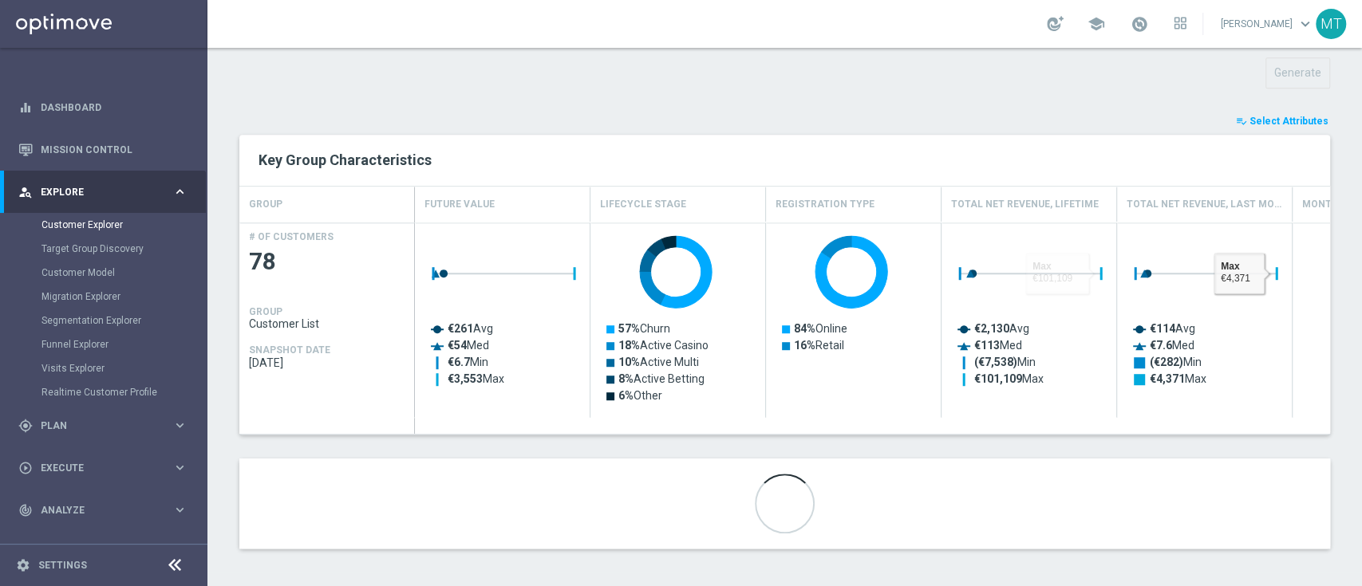
click at [1287, 112] on button "playlist_add_check Select Attributes" at bounding box center [1282, 121] width 96 height 18
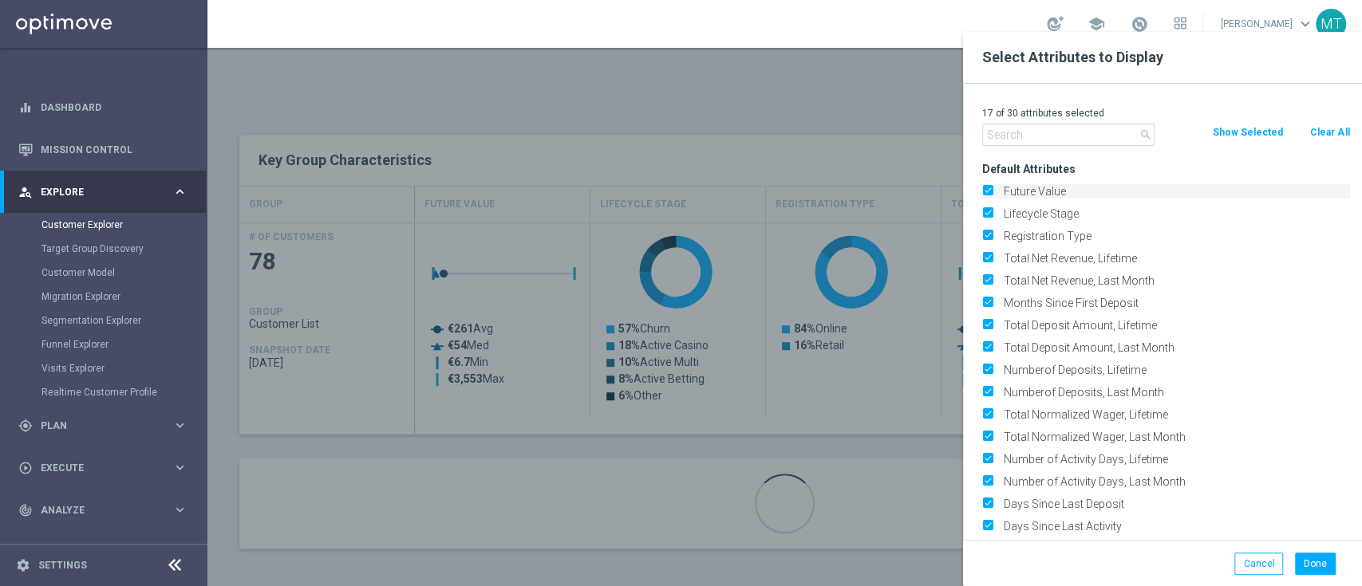
click at [990, 196] on input "Future Value" at bounding box center [987, 193] width 10 height 10
checkbox input "false"
click at [986, 243] on div "Registration Type" at bounding box center [1166, 236] width 392 height 22
click at [989, 236] on input "Registration Type" at bounding box center [987, 238] width 10 height 10
checkbox input "false"
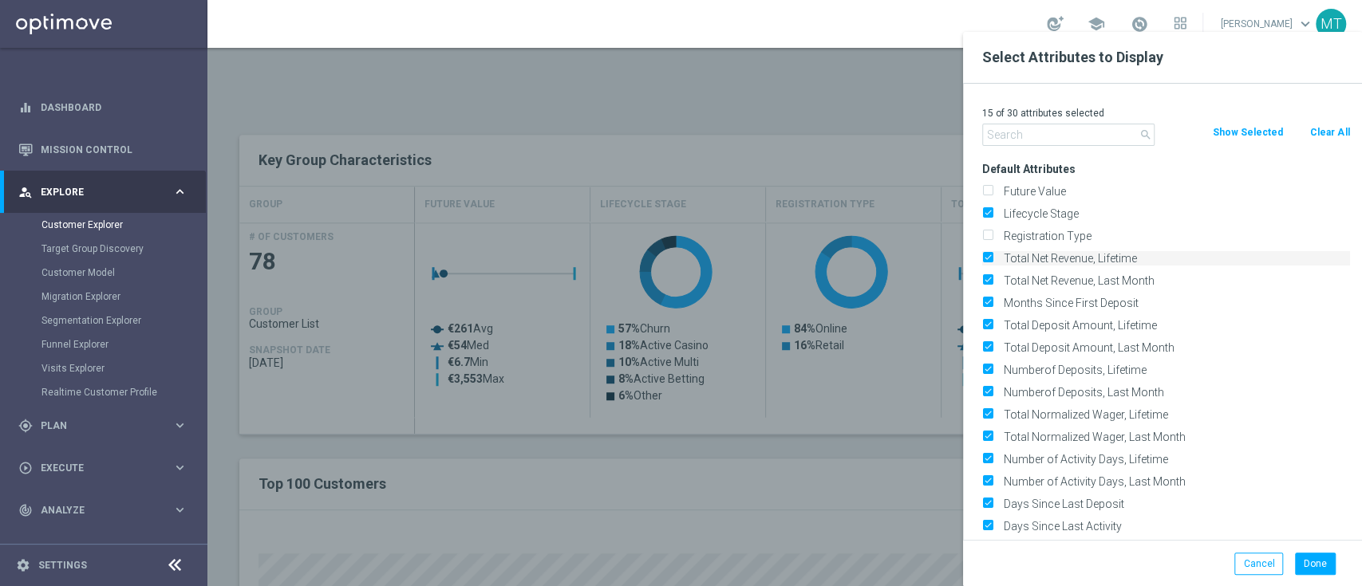
click at [990, 259] on input "Total Net Revenue, Lifetime" at bounding box center [987, 260] width 10 height 10
checkbox input "false"
click at [998, 274] on label "Total Net Revenue, Last Month" at bounding box center [1174, 281] width 352 height 14
click at [990, 278] on input "Total Net Revenue, Last Month" at bounding box center [987, 283] width 10 height 10
click at [990, 282] on input "Total Net Revenue, Last Month" at bounding box center [987, 283] width 10 height 10
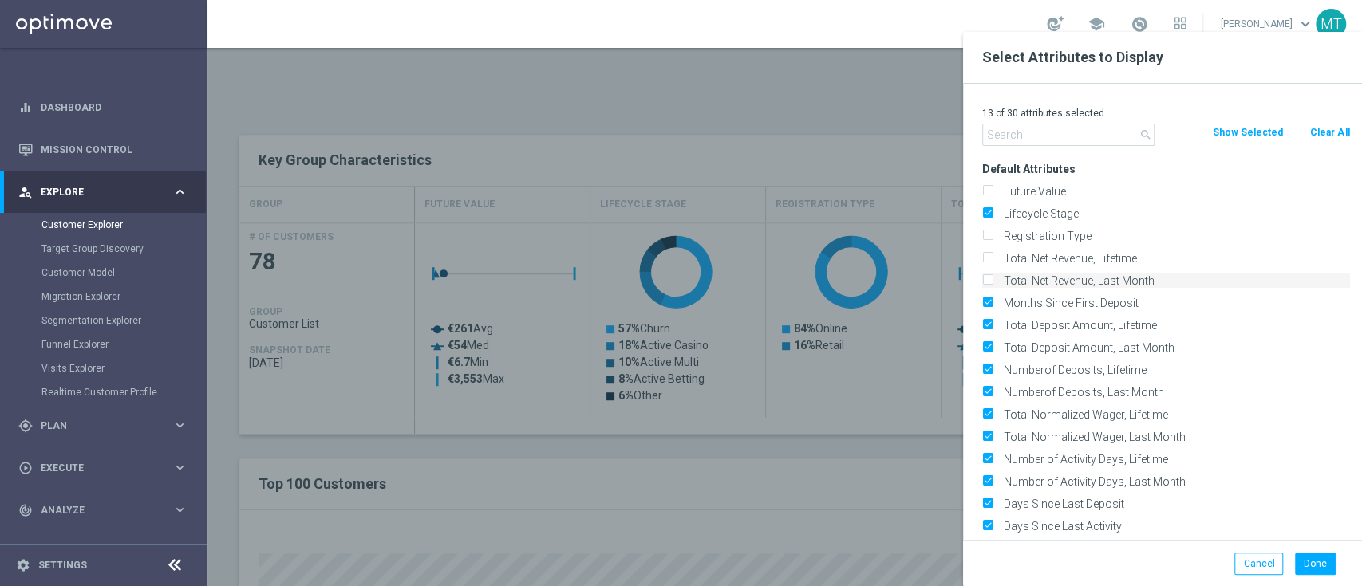
checkbox input "true"
click at [988, 260] on input "Total Net Revenue, Lifetime" at bounding box center [987, 260] width 10 height 10
checkbox input "true"
click at [1327, 135] on button "Clear All" at bounding box center [1329, 133] width 42 height 18
checkbox input "false"
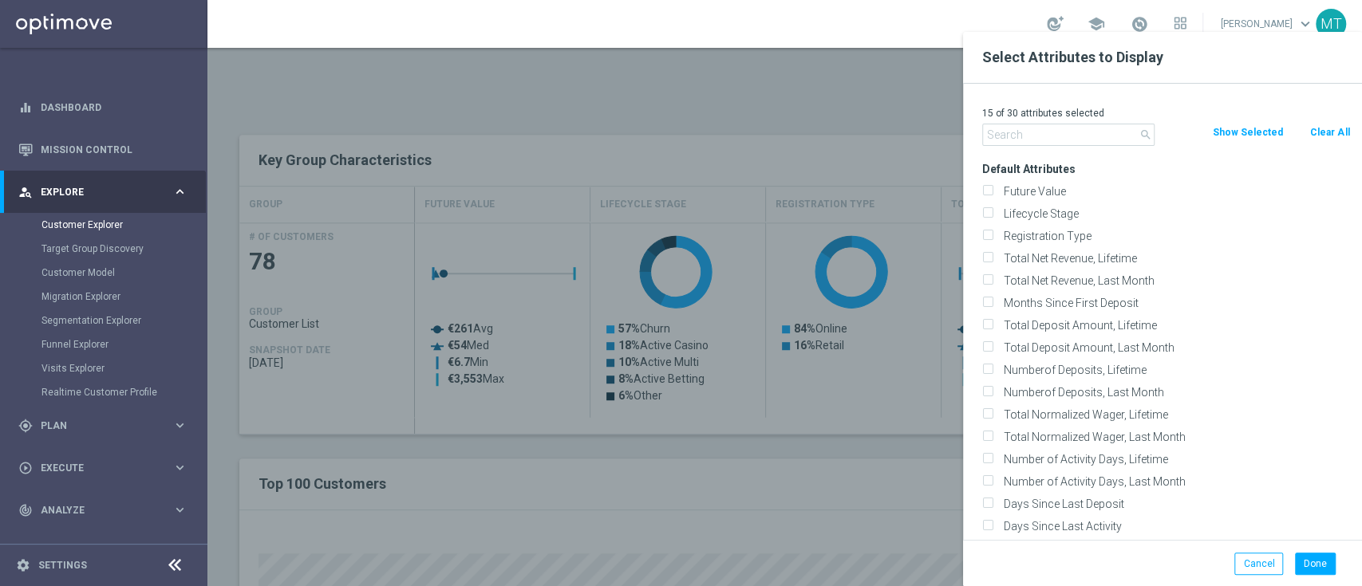
checkbox input "false"
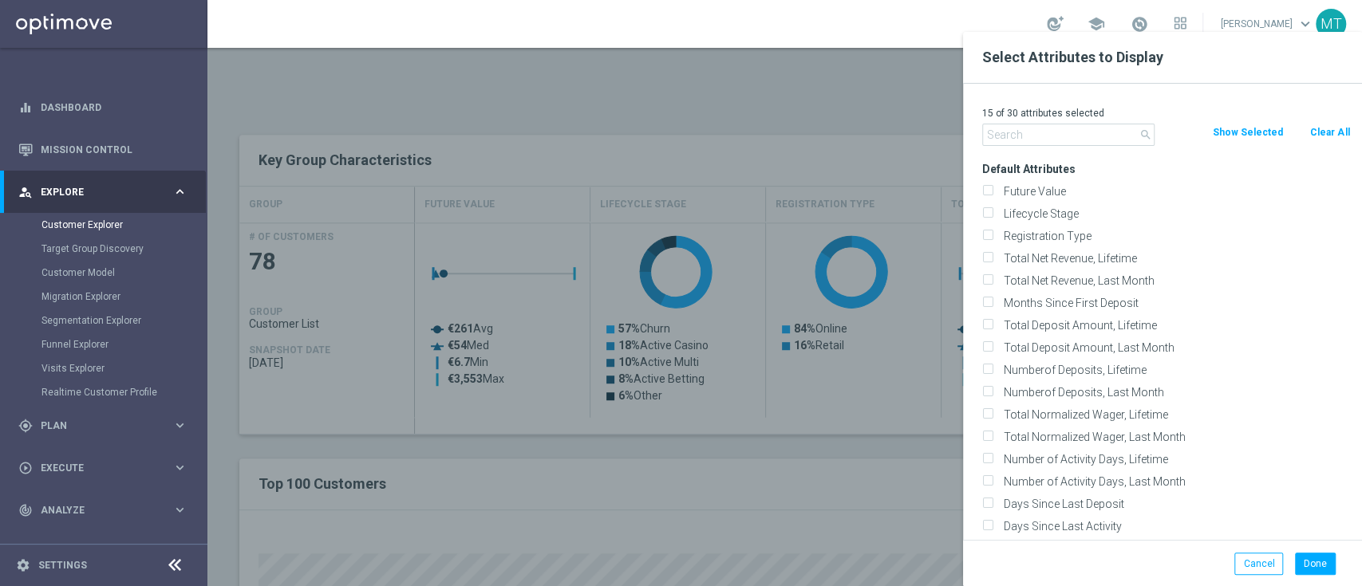
checkbox input "false"
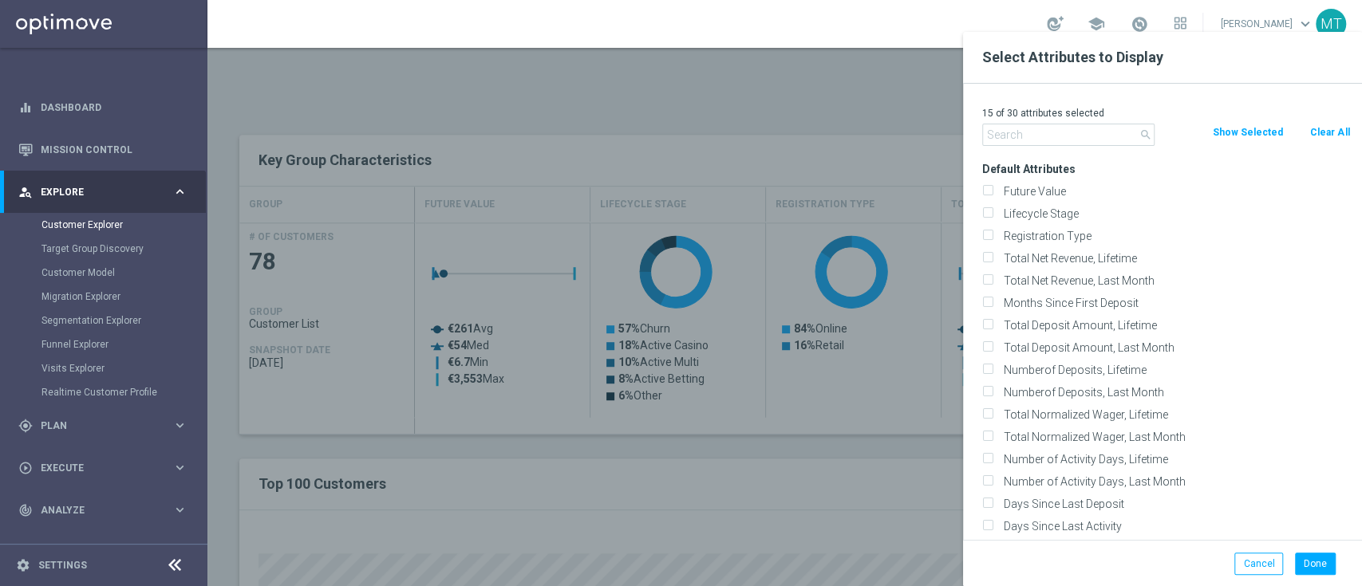
checkbox input "false"
click at [1029, 213] on label "Lifecycle Stage" at bounding box center [1174, 214] width 352 height 14
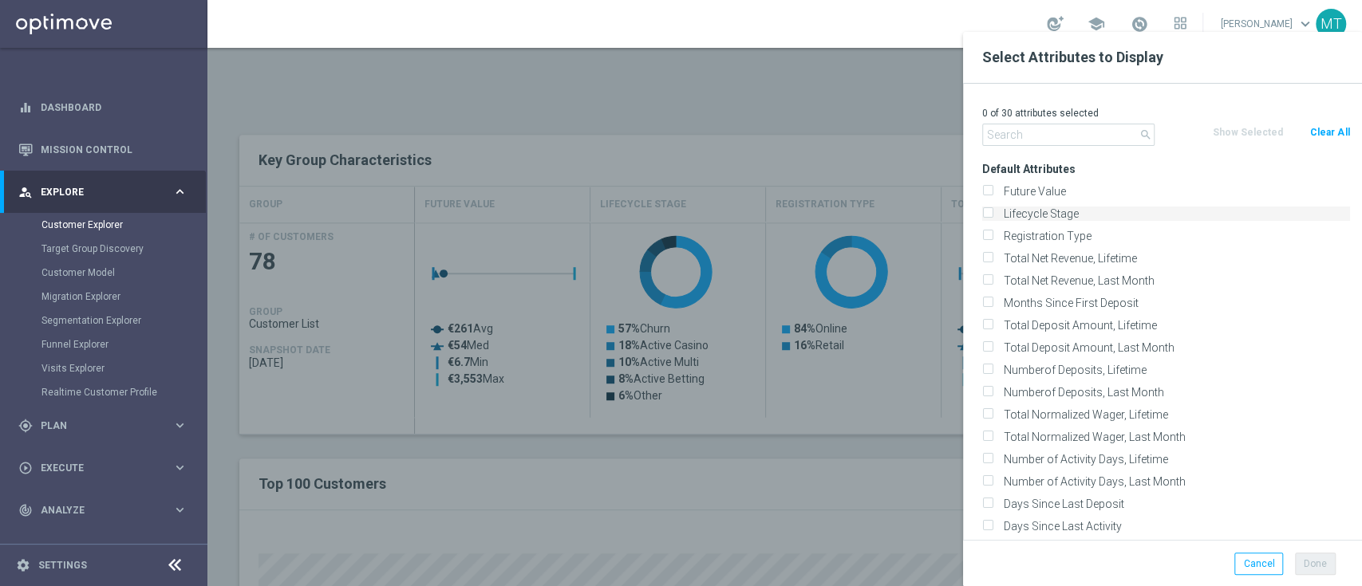
click at [992, 213] on input "Lifecycle Stage" at bounding box center [987, 216] width 10 height 10
checkbox input "true"
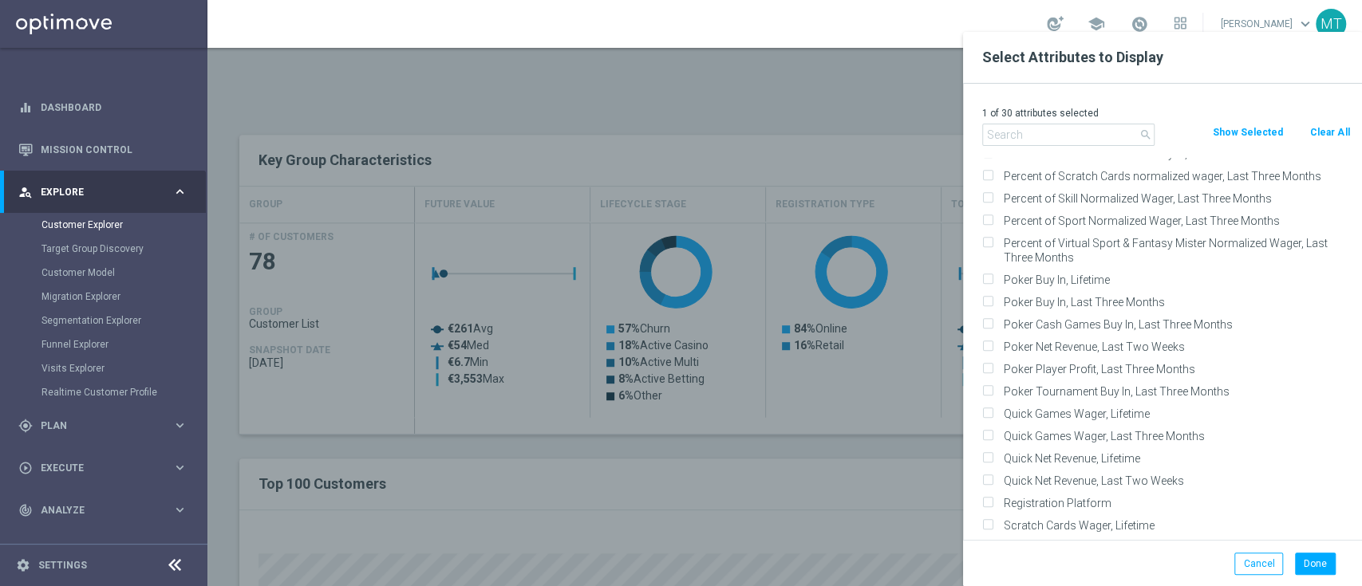
scroll to position [905, 0]
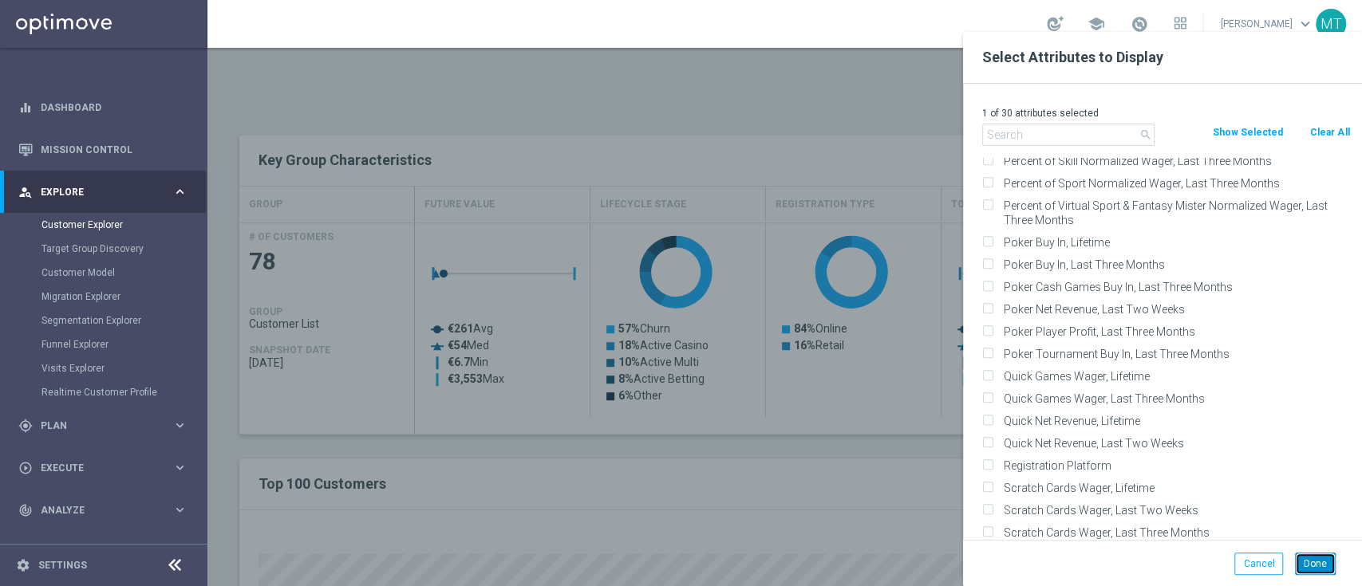
click at [1304, 574] on button "Done" at bounding box center [1315, 564] width 41 height 22
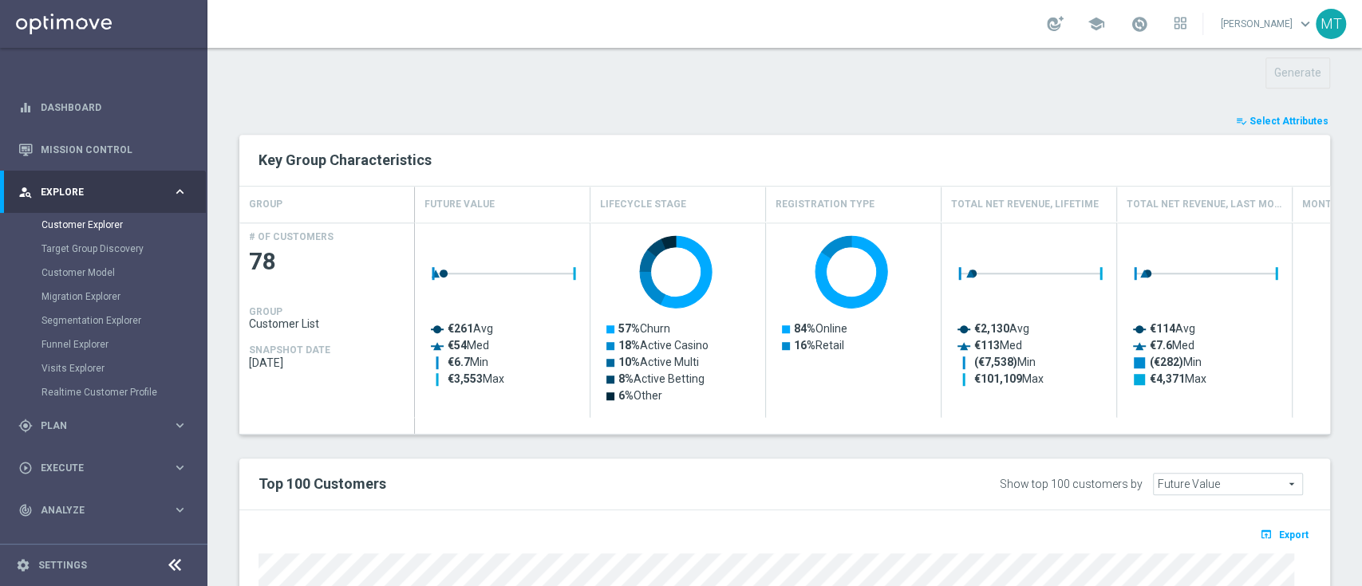
type input "Search"
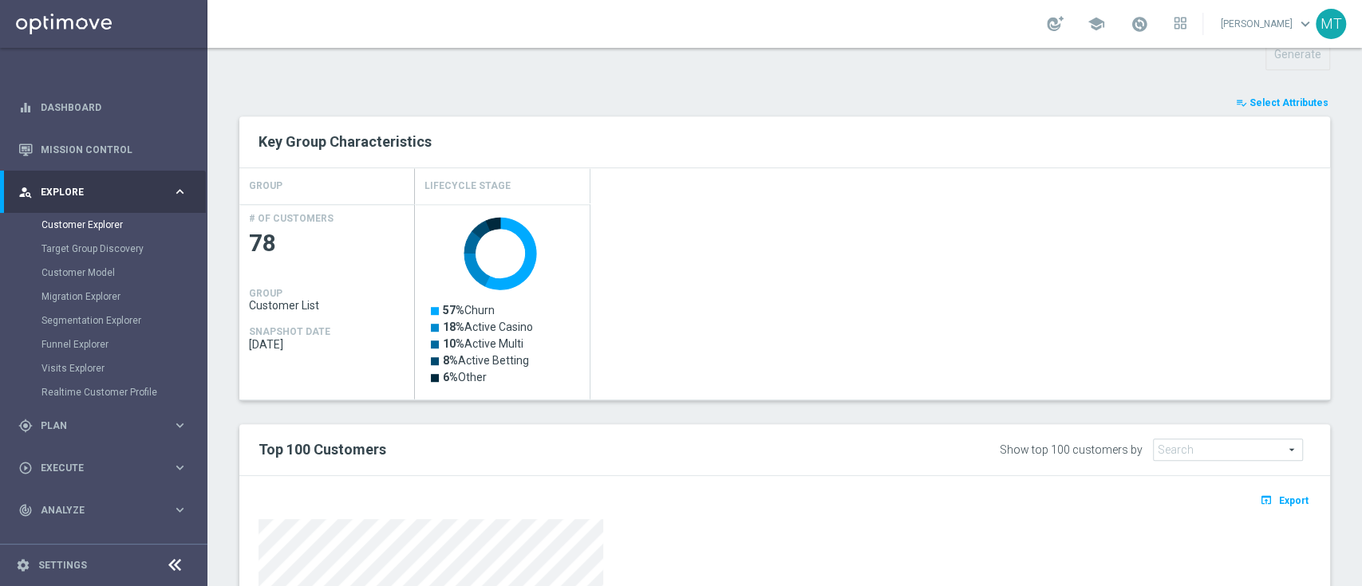
scroll to position [587, 0]
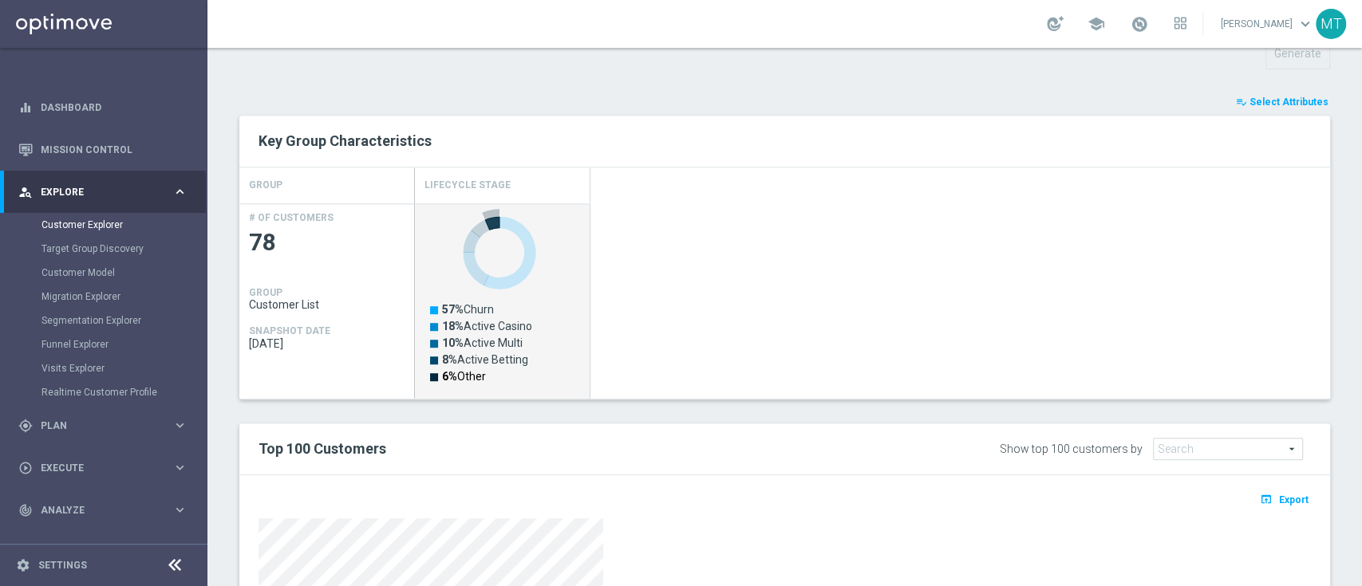
click at [475, 373] on text "6% Other" at bounding box center [464, 376] width 44 height 13
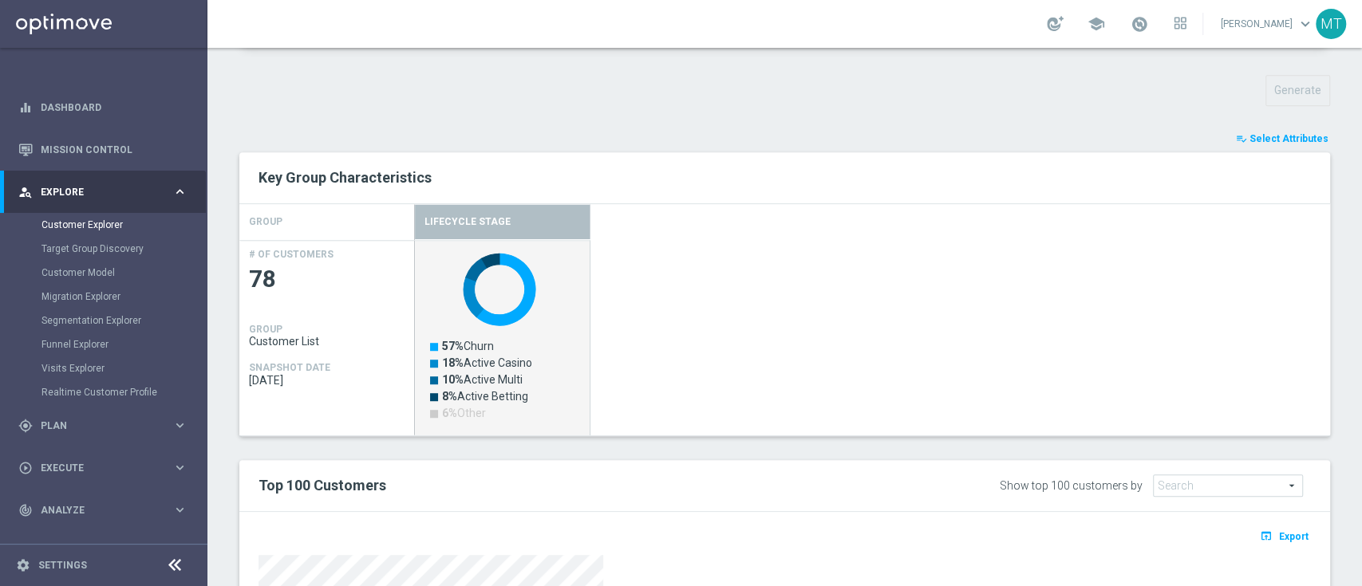
scroll to position [554, 0]
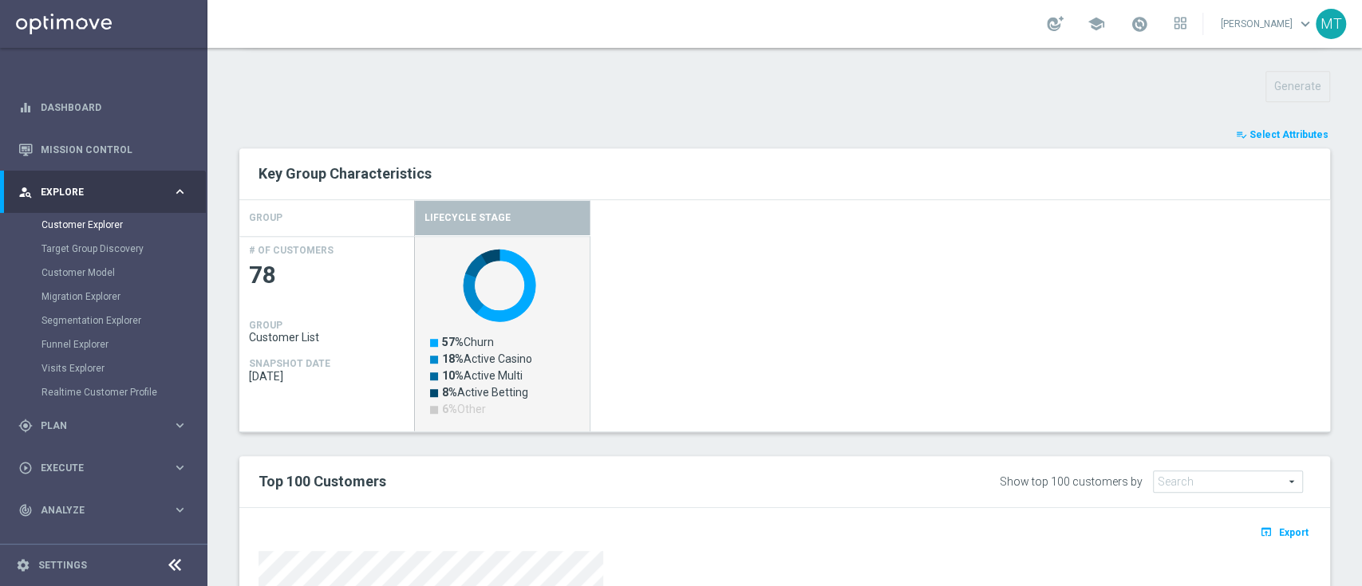
click at [708, 403] on div "Created with Highcharts 9.3.3 57% Churn 18% Active Casino 10% Active Multi 8% A…" at bounding box center [872, 333] width 915 height 195
click at [456, 408] on text "6% Other" at bounding box center [464, 409] width 44 height 13
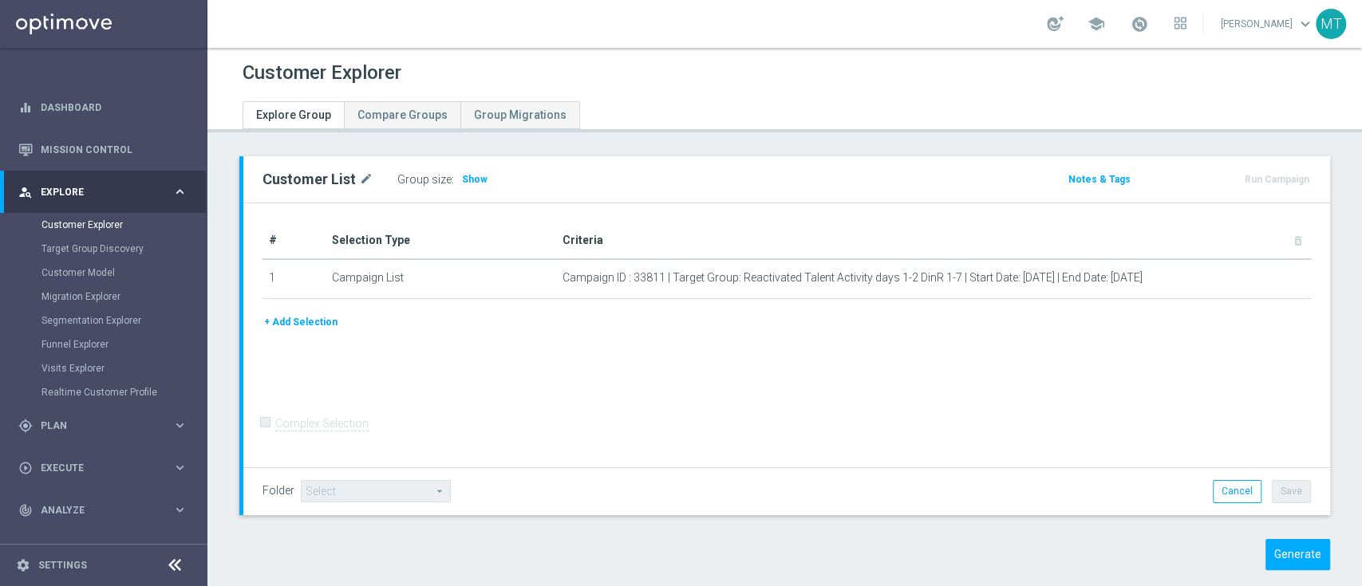
drag, startPoint x: 1287, startPoint y: 562, endPoint x: 842, endPoint y: 533, distance: 445.3
click at [842, 533] on div "Customer List mode_edit Group size : Show Notes & Tags Run Campaign" at bounding box center [784, 375] width 1154 height 438
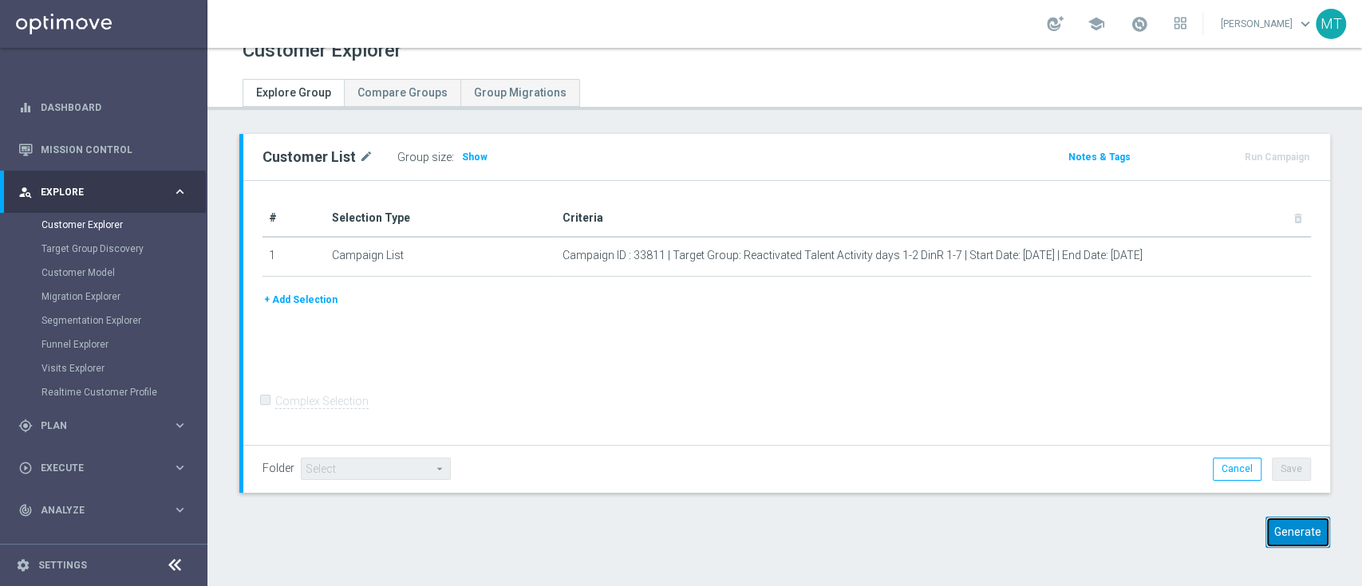
click at [1268, 526] on button "Generate" at bounding box center [1297, 532] width 65 height 31
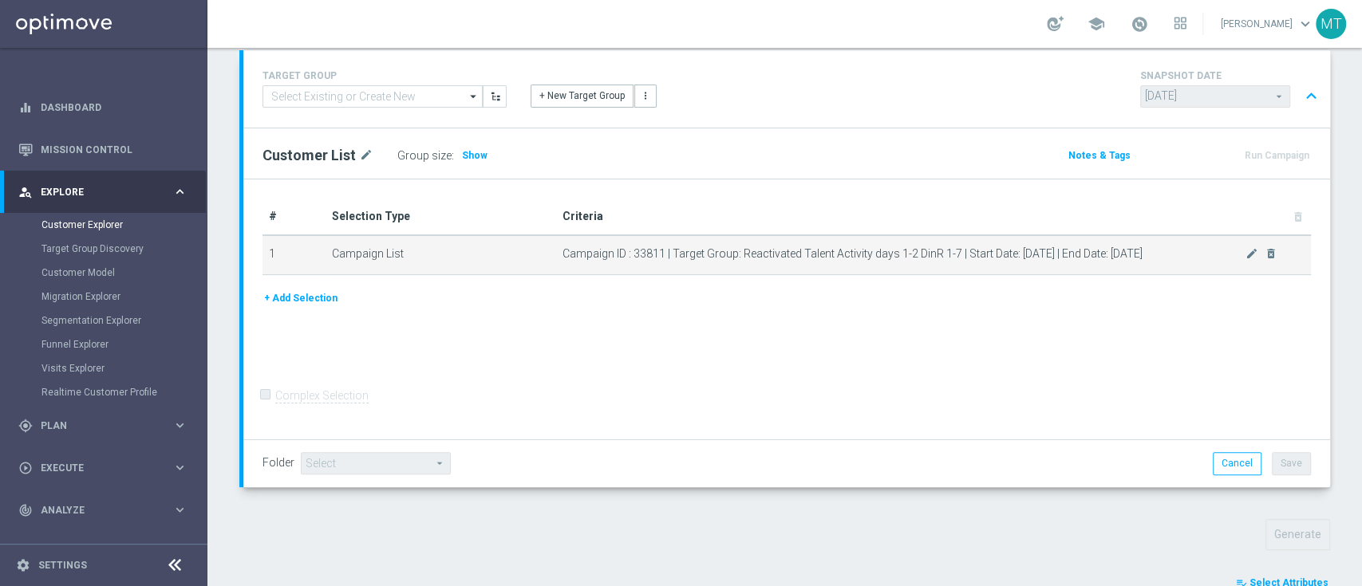
scroll to position [0, 0]
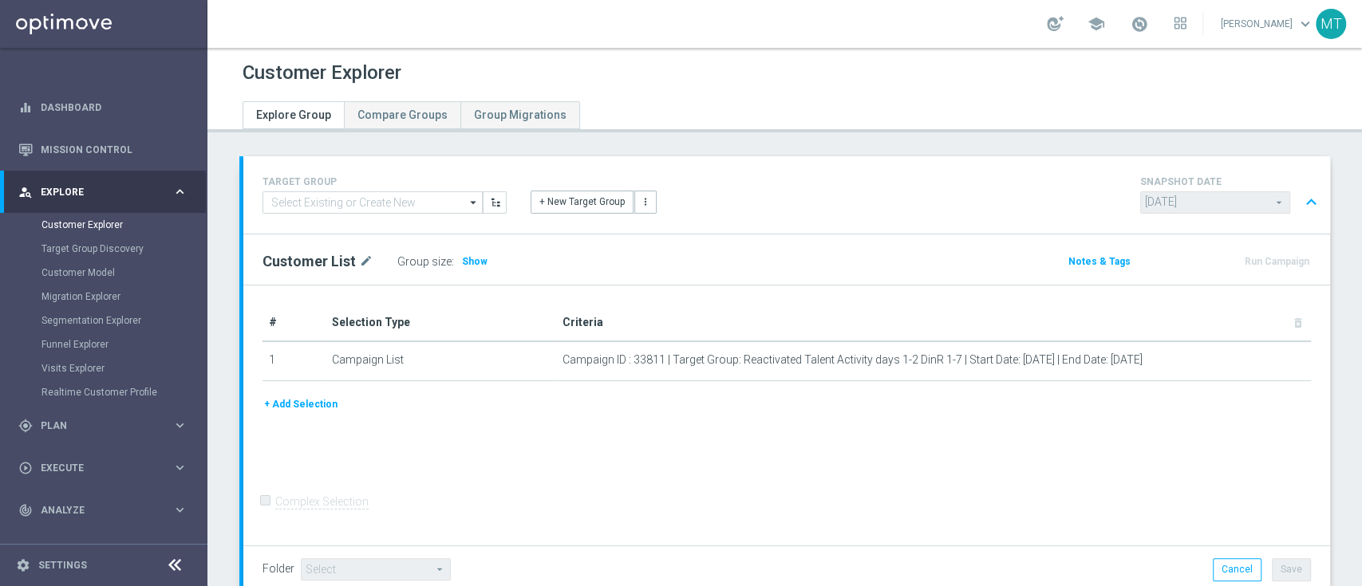
click at [1300, 206] on button "expand_less" at bounding box center [1311, 202] width 23 height 30
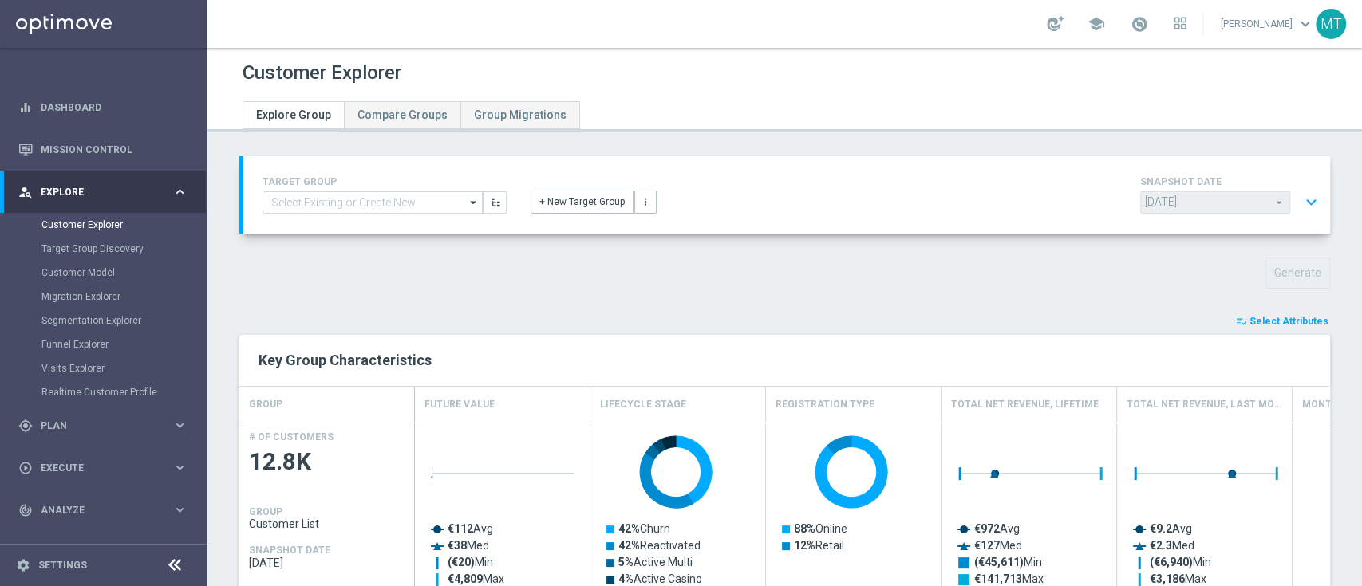
click at [1300, 206] on button "expand_more" at bounding box center [1311, 202] width 23 height 30
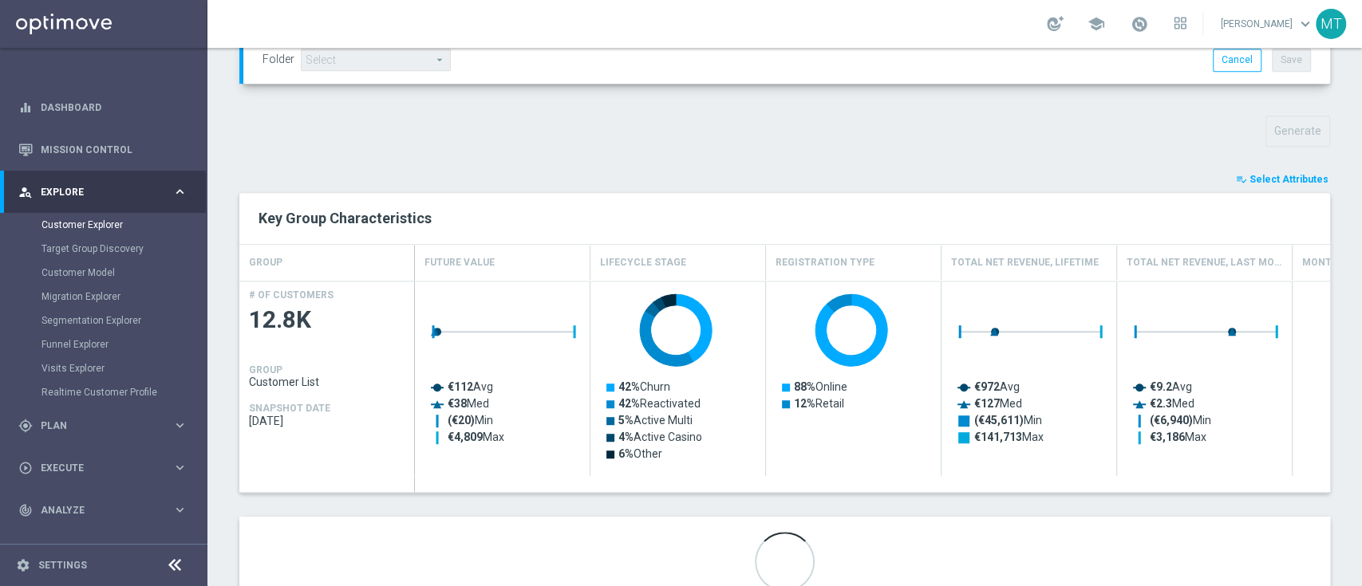
scroll to position [568, 0]
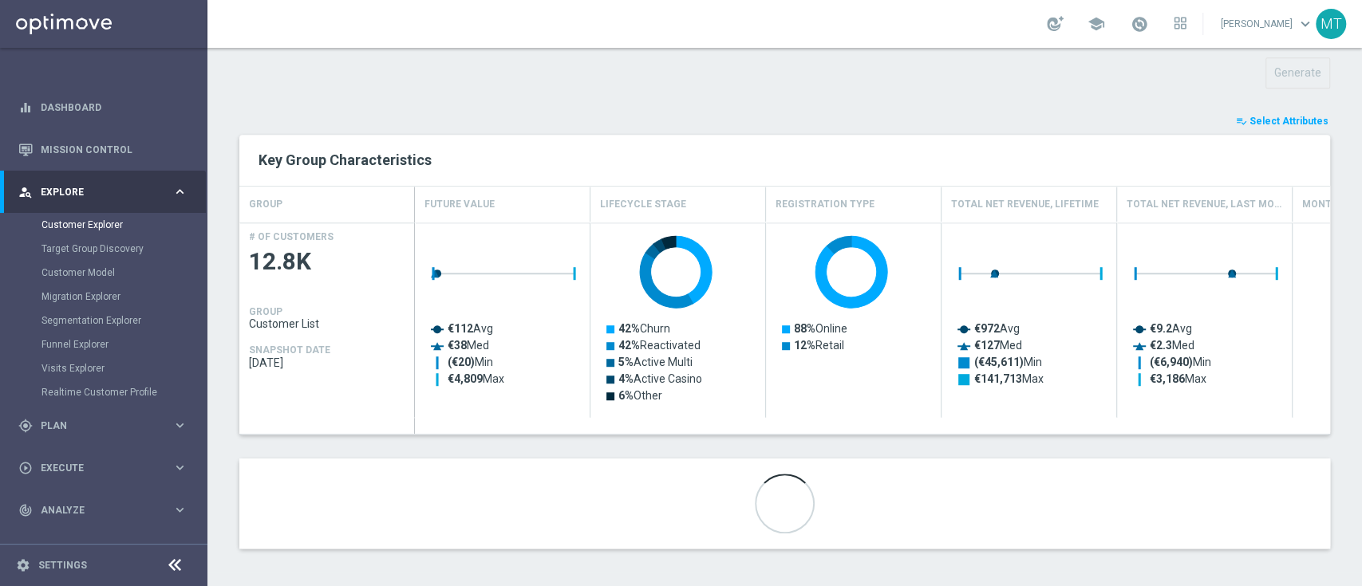
click at [1279, 117] on span "Select Attributes" at bounding box center [1288, 121] width 79 height 11
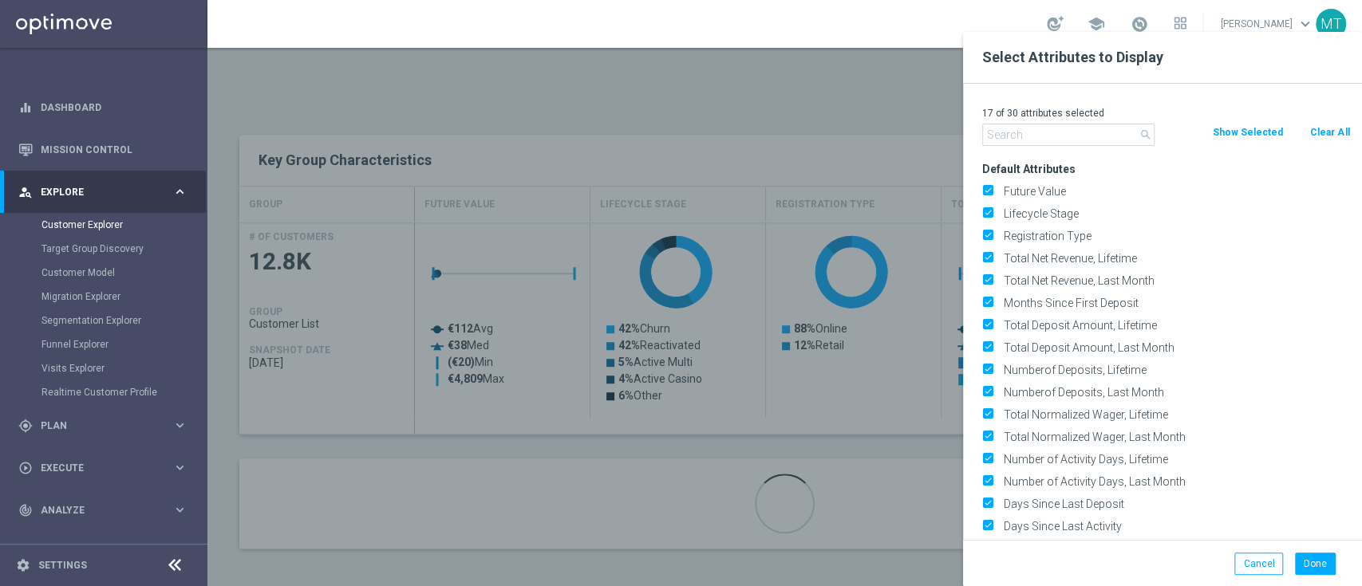
click at [1308, 137] on button "Clear All" at bounding box center [1329, 133] width 42 height 18
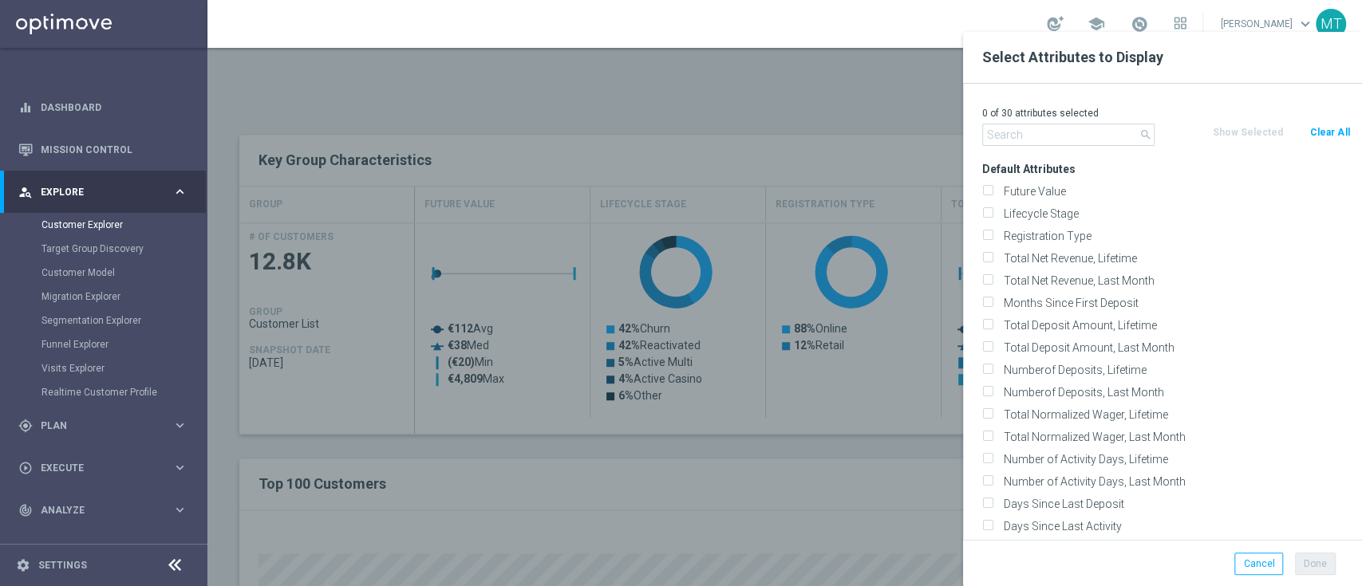
checkbox input "false"
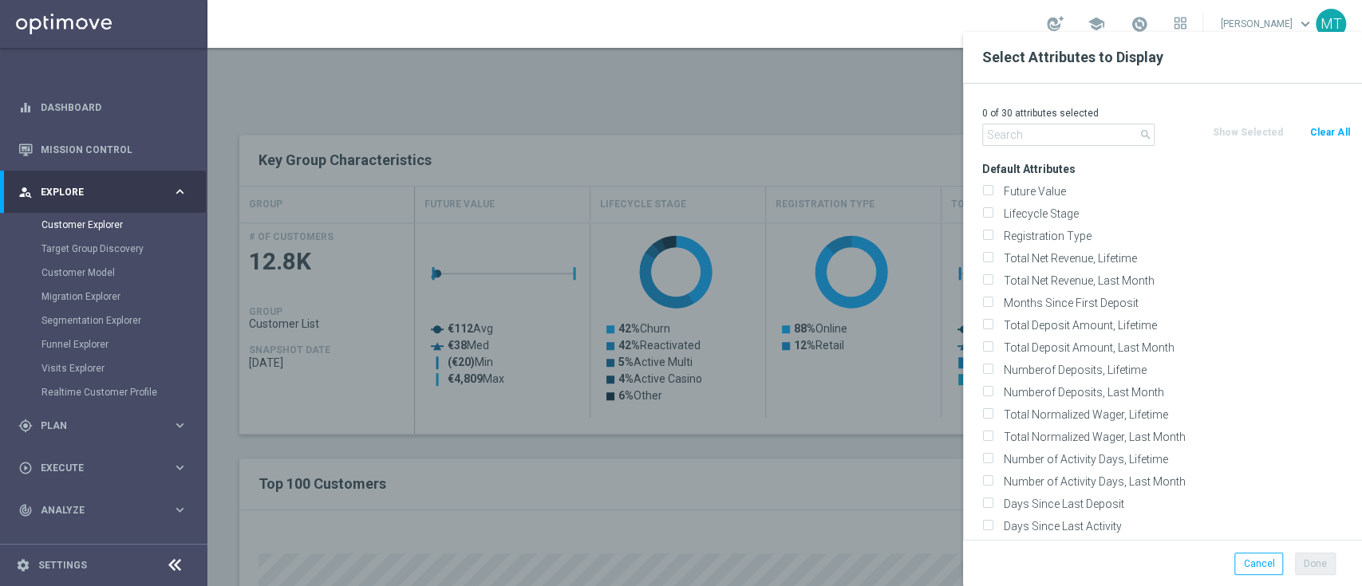
checkbox input "false"
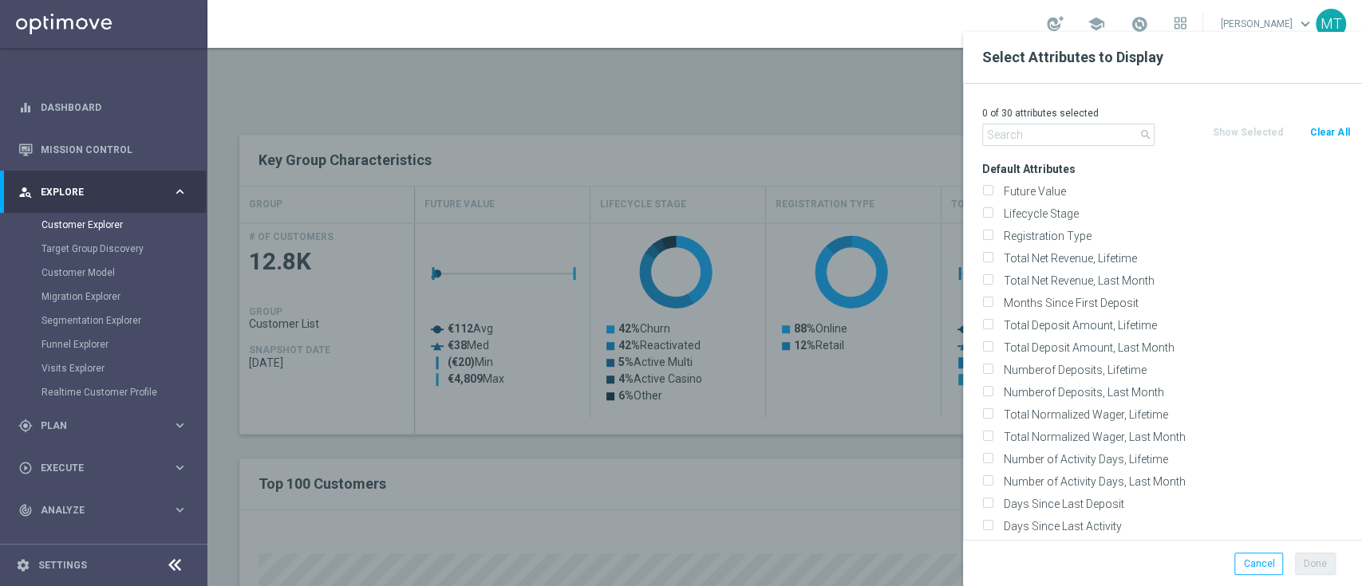
checkbox input "false"
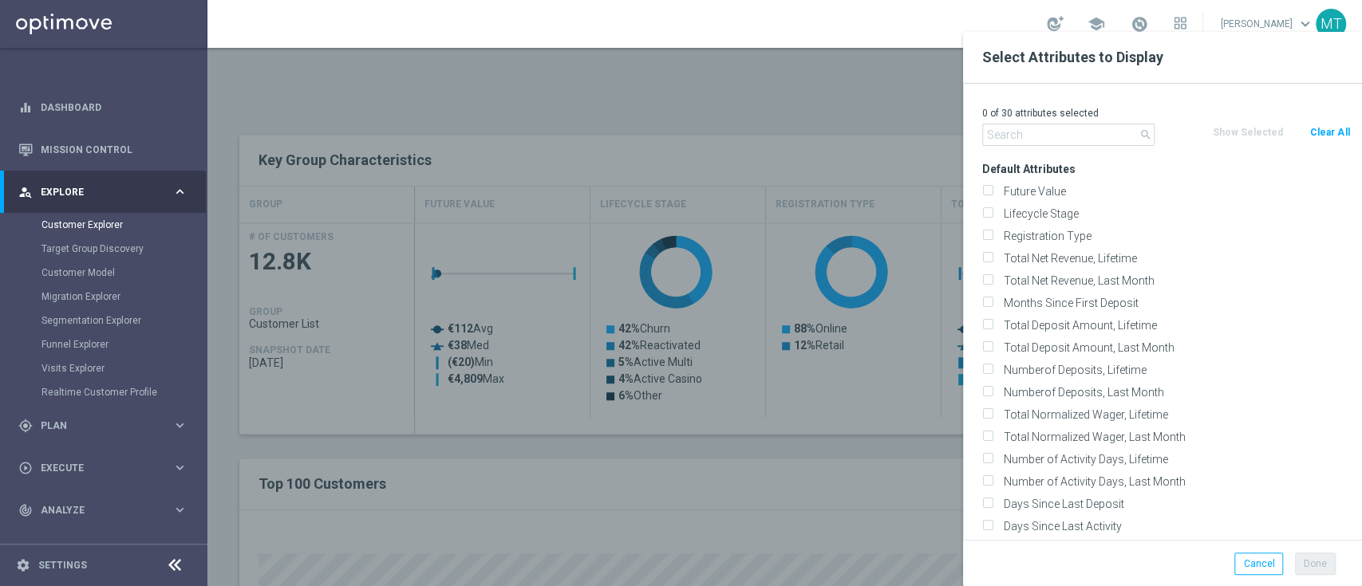
checkbox input "false"
click at [1032, 208] on label "Lifecycle Stage" at bounding box center [1174, 214] width 352 height 14
click at [992, 211] on input "Lifecycle Stage" at bounding box center [987, 216] width 10 height 10
checkbox input "true"
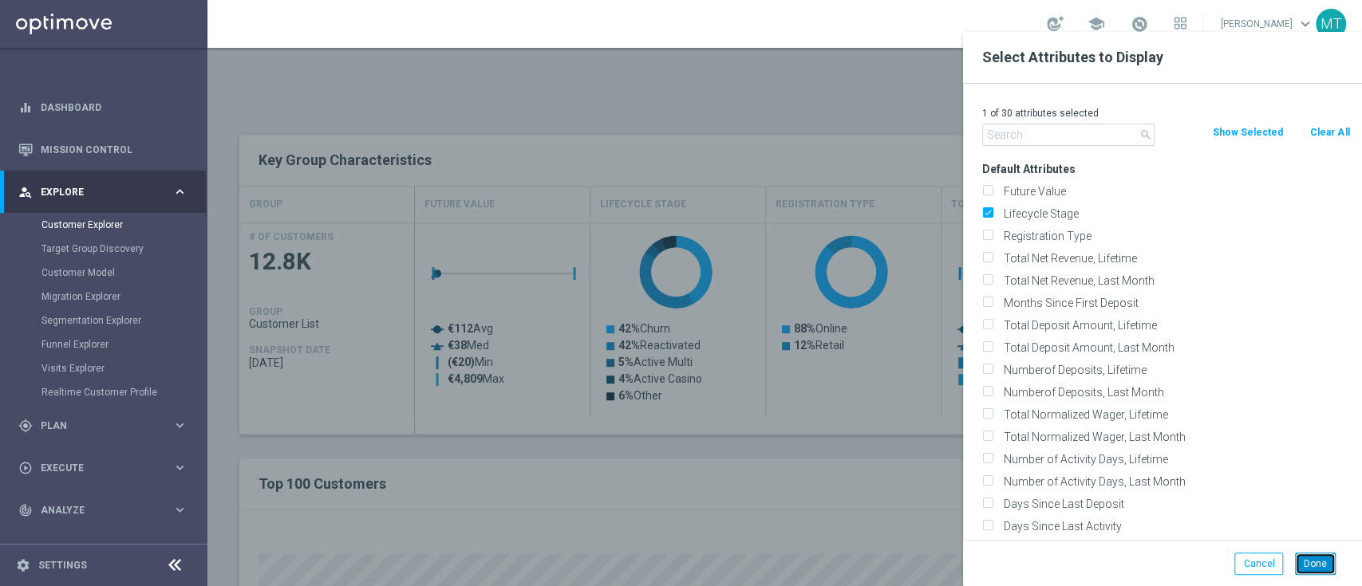
click at [1327, 562] on button "Done" at bounding box center [1315, 564] width 41 height 22
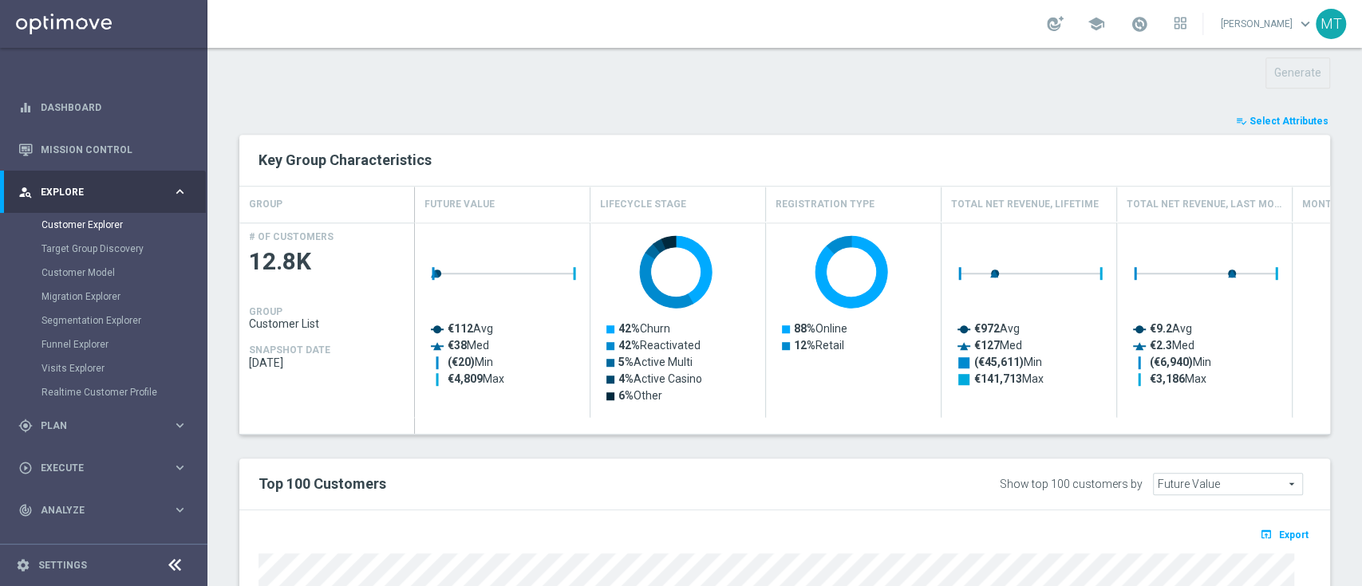
type input "Search"
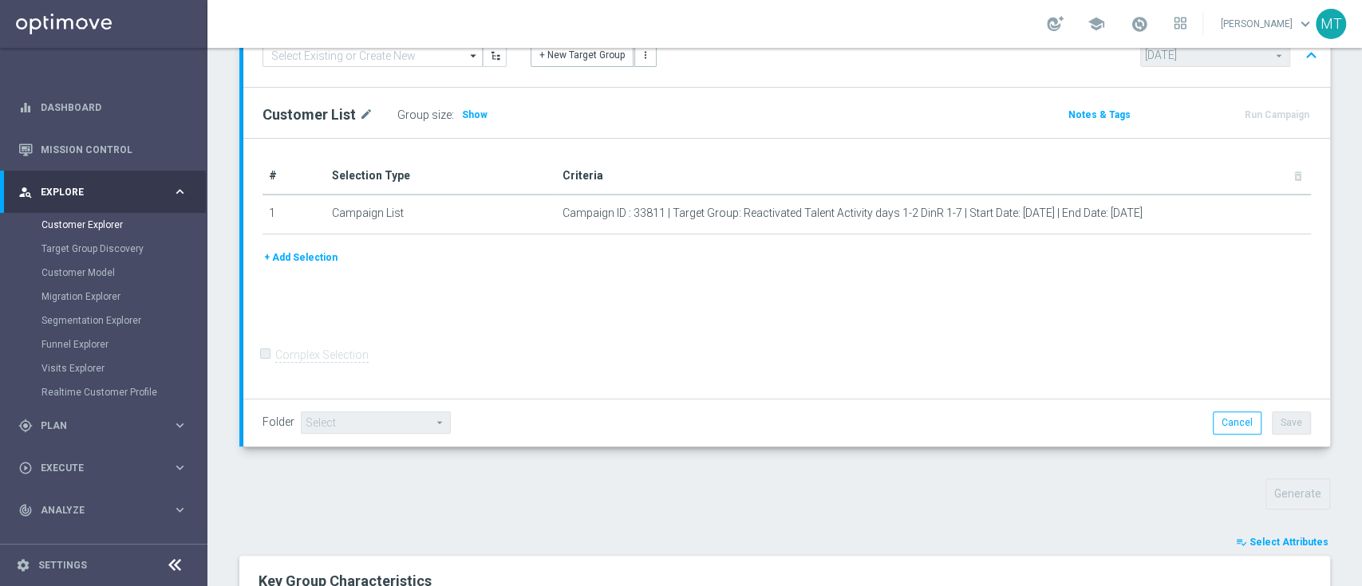
scroll to position [0, 0]
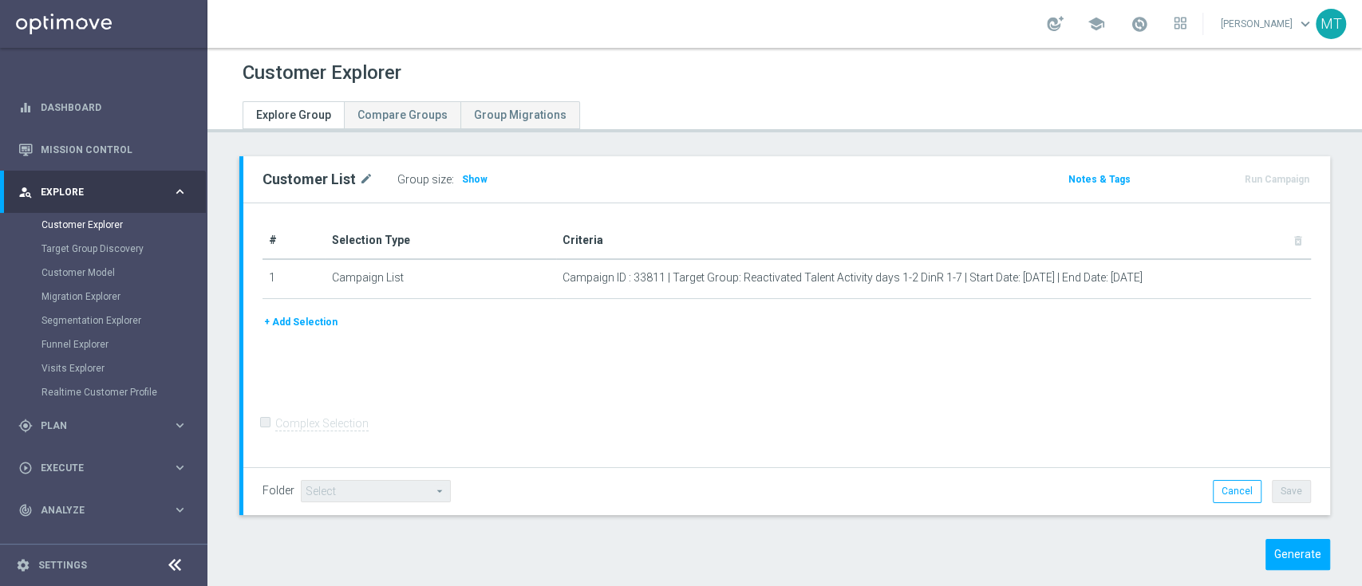
scroll to position [22, 0]
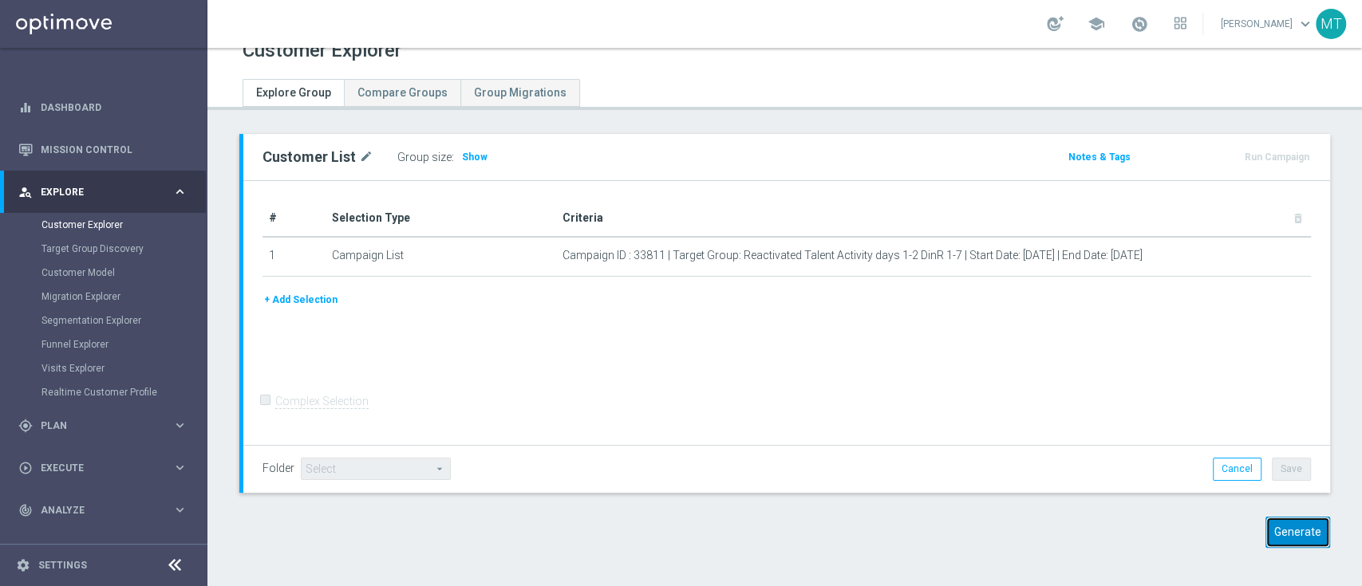
click at [1278, 528] on button "Generate" at bounding box center [1297, 532] width 65 height 31
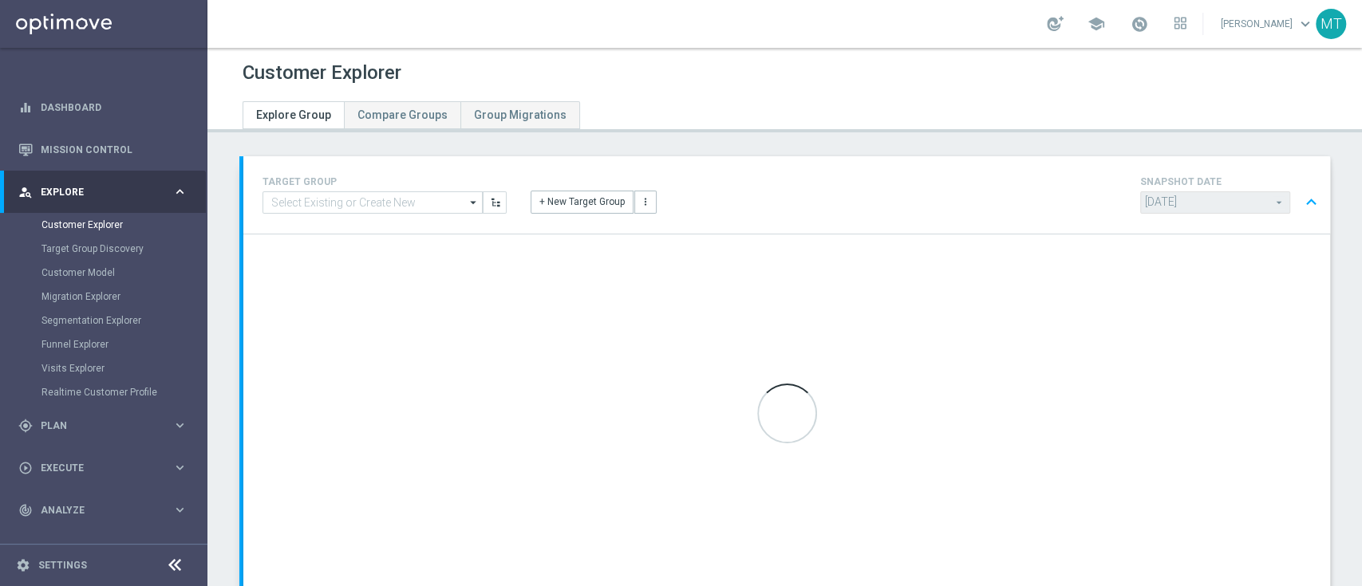
click at [1255, 207] on opti-search-list "[DATE] [DATE] arrow_drop_down search" at bounding box center [1215, 202] width 150 height 11
click at [1300, 199] on button "expand_less" at bounding box center [1311, 202] width 23 height 30
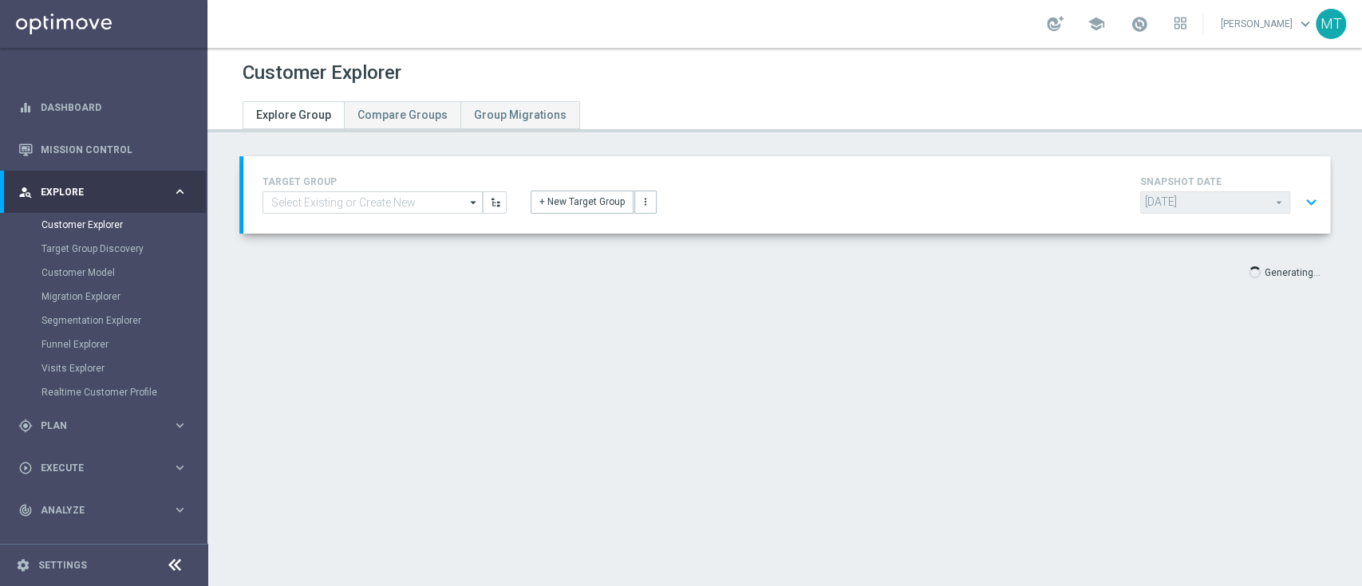
click at [1249, 203] on opti-search-list "[DATE] [DATE] arrow_drop_down search" at bounding box center [1215, 202] width 150 height 11
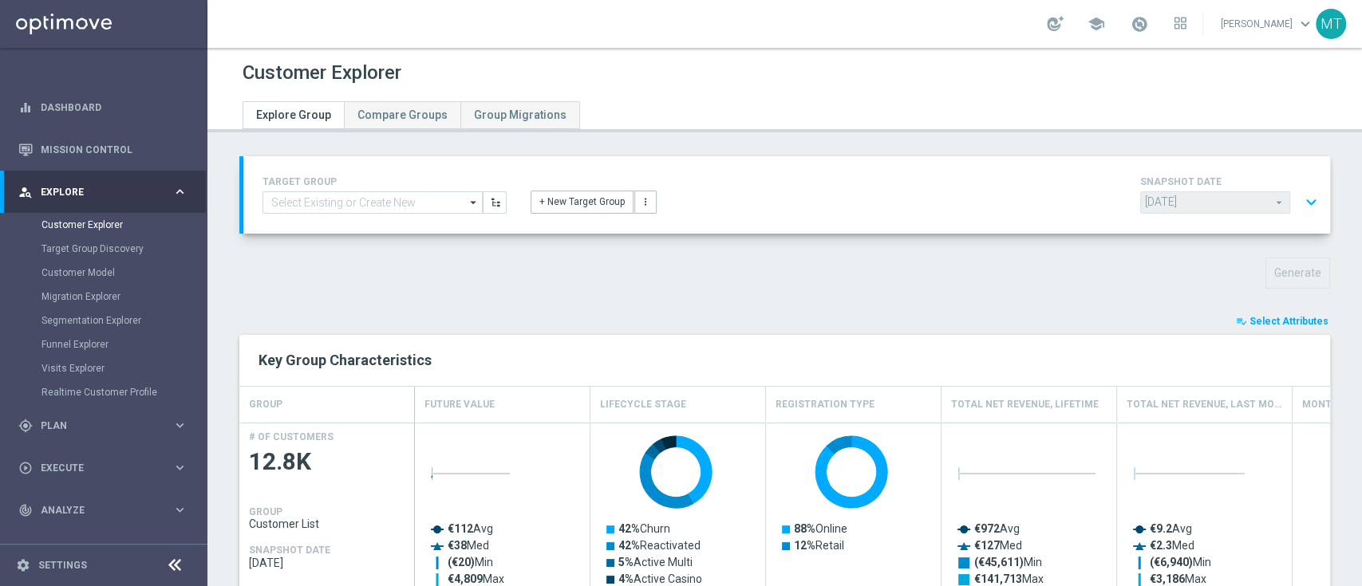
click at [1260, 201] on opti-search-list "[DATE] [DATE] arrow_drop_down search" at bounding box center [1215, 202] width 150 height 11
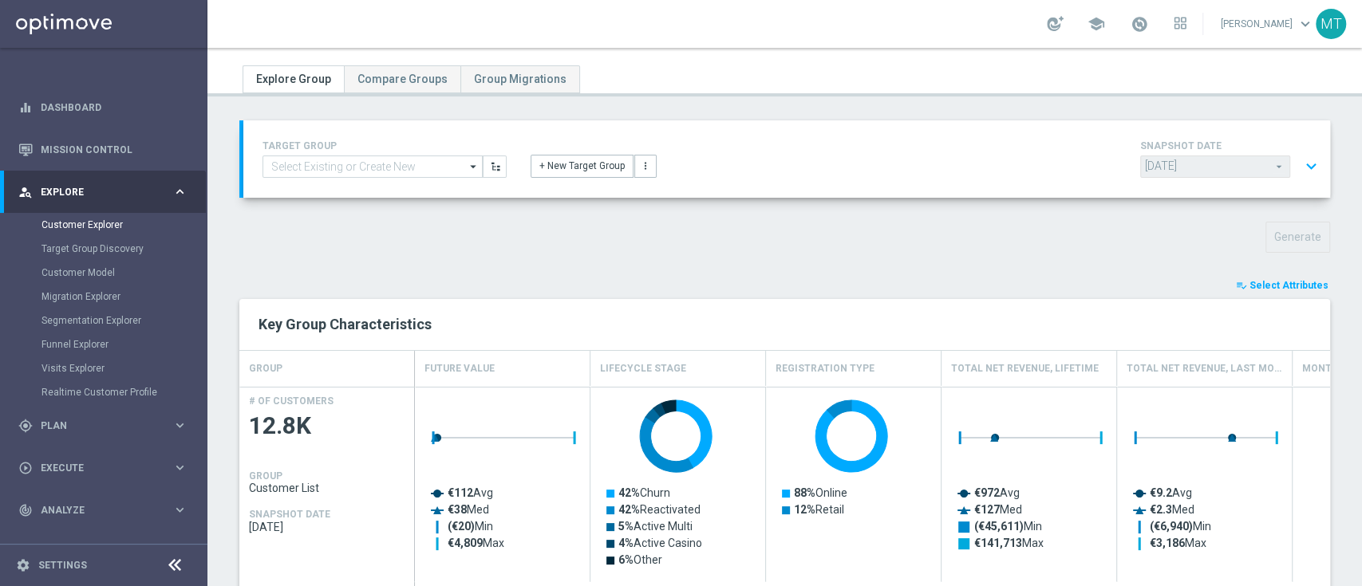
scroll to position [8, 0]
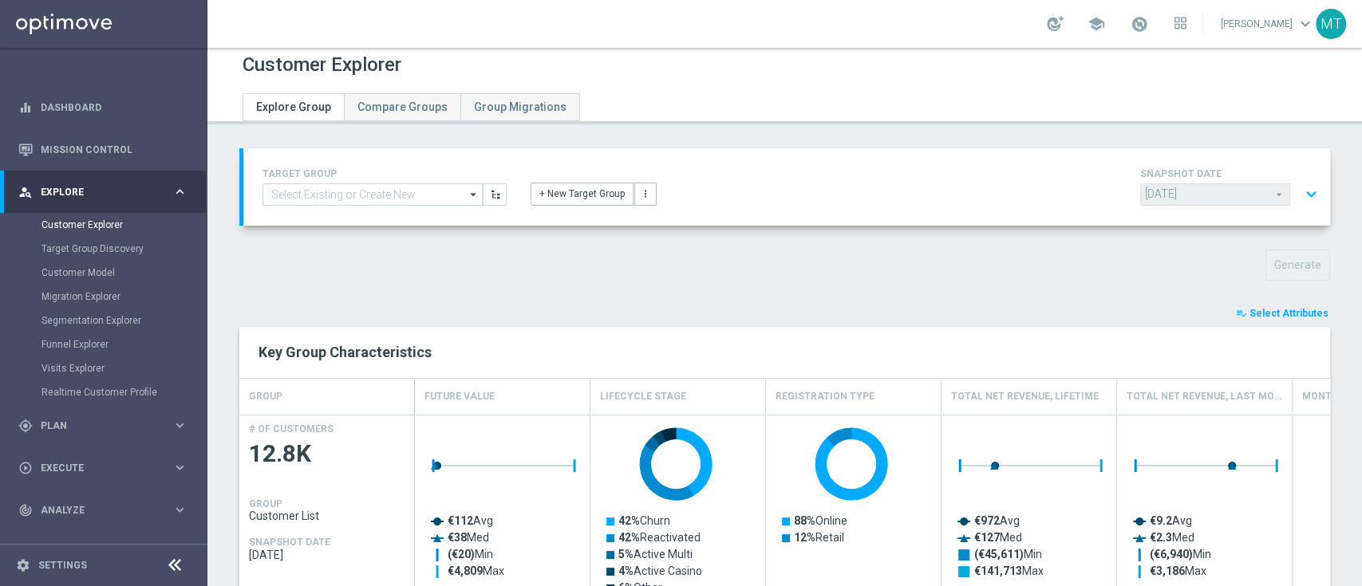
click at [1256, 183] on span "[DATE] [DATE] arrow_drop_down search" at bounding box center [1215, 196] width 150 height 26
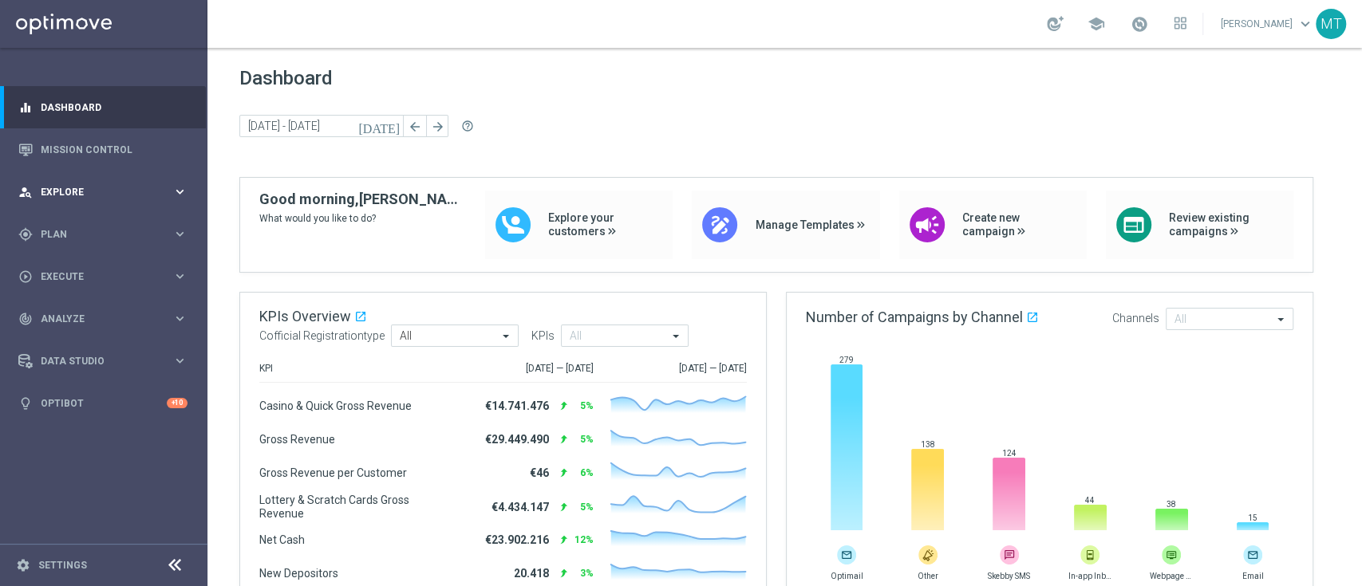
click at [116, 188] on span "Explore" at bounding box center [107, 192] width 132 height 10
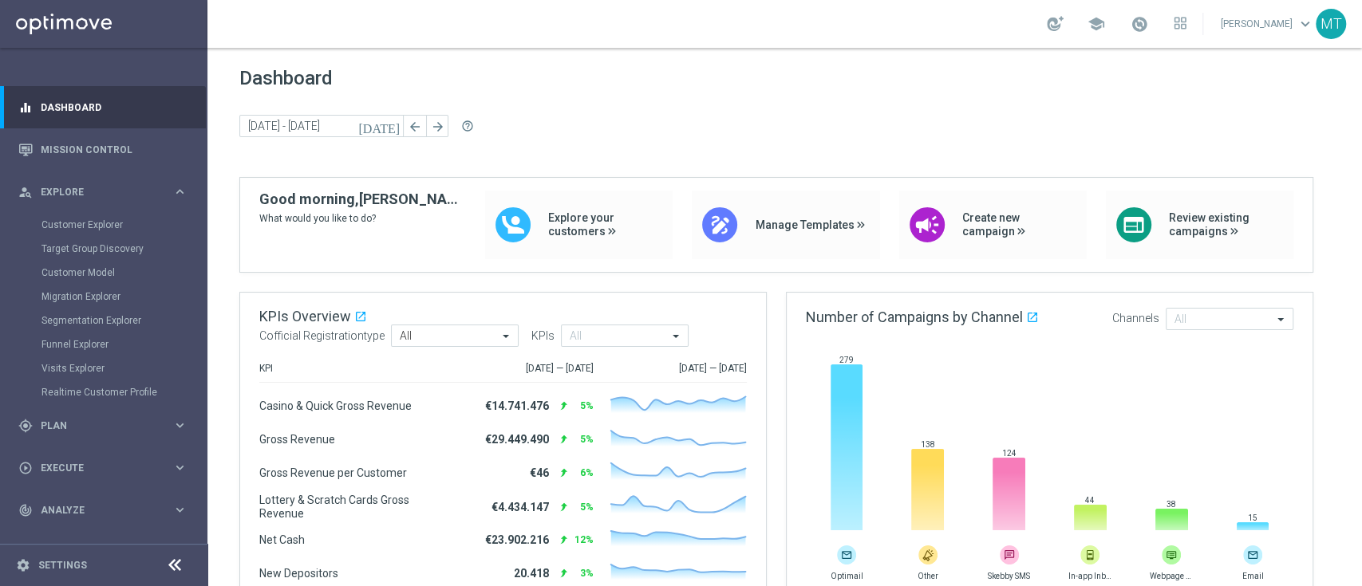
click at [115, 215] on div "Customer Explorer" at bounding box center [123, 225] width 164 height 24
click at [113, 223] on link "Customer Explorer" at bounding box center [103, 225] width 124 height 13
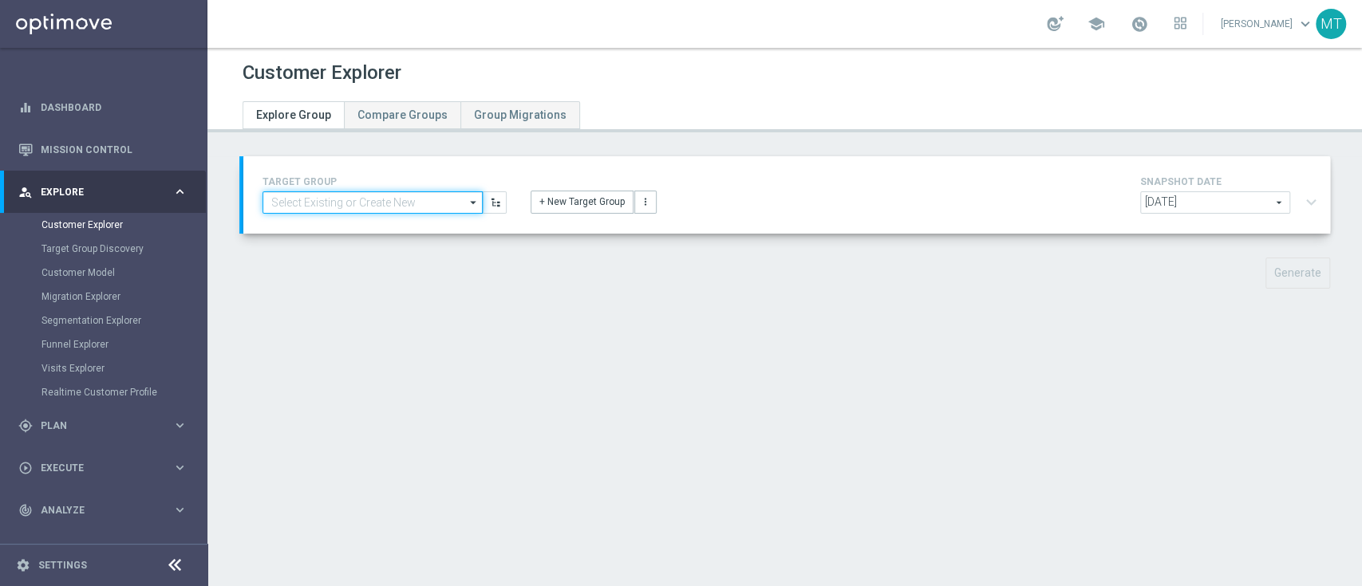
click at [444, 203] on input at bounding box center [372, 202] width 220 height 22
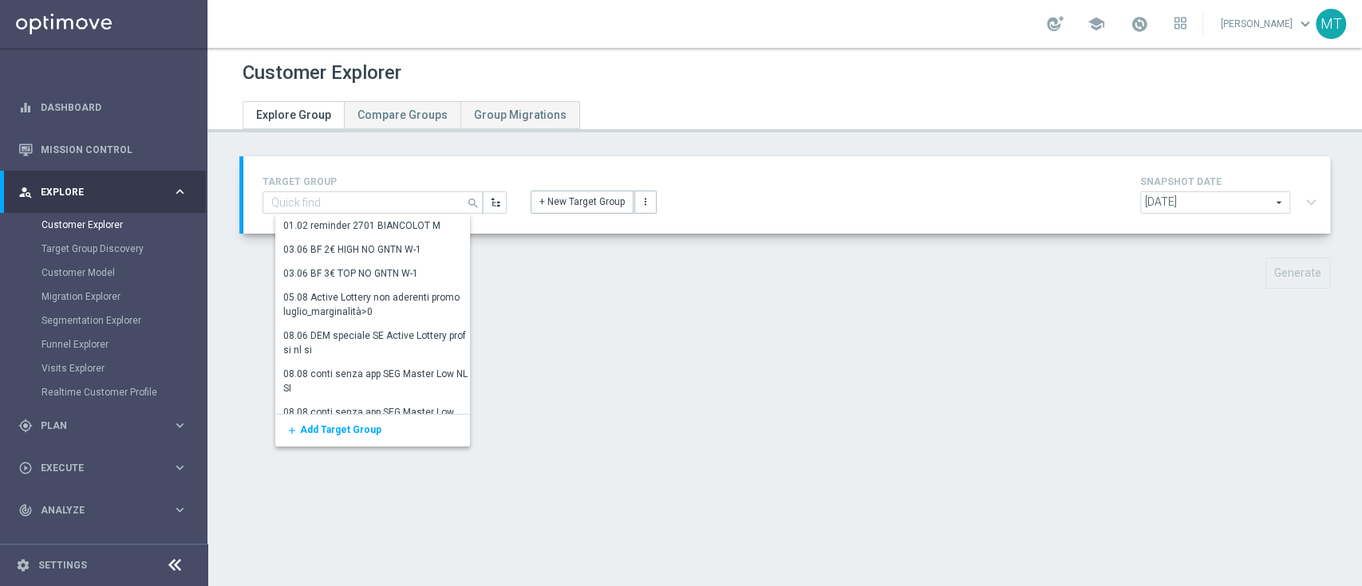
click at [692, 330] on div "Customer Explorer Explore Group Compare Groups Group Migrations TARGET GROUP se…" at bounding box center [784, 317] width 1154 height 538
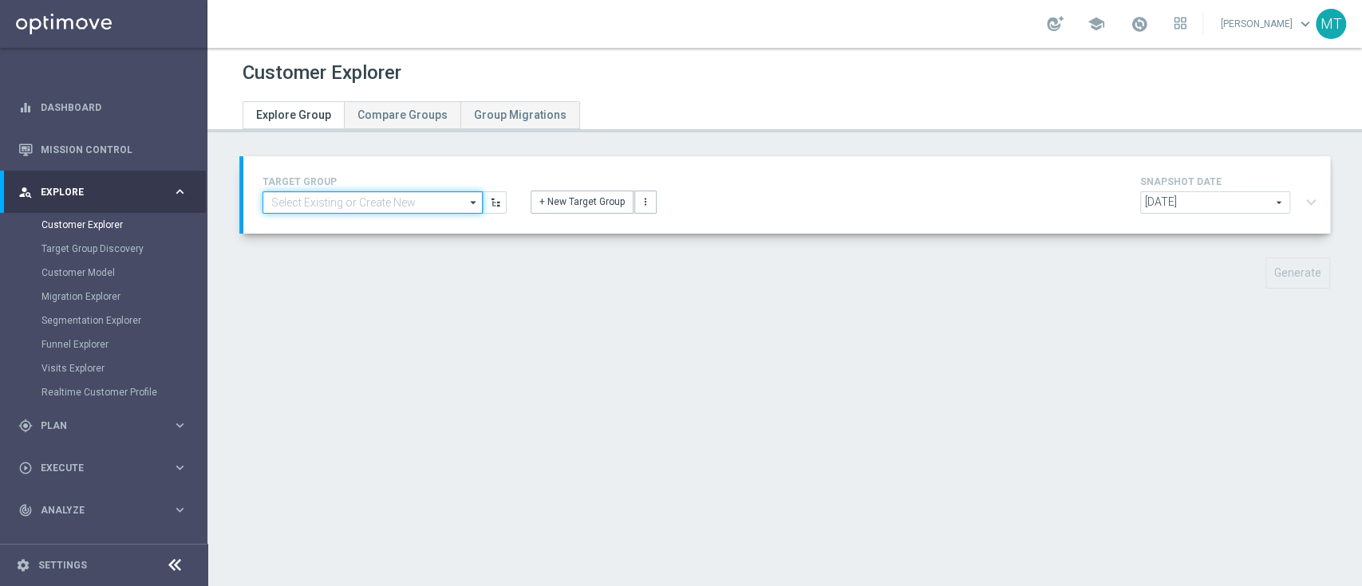
click at [388, 199] on input at bounding box center [372, 202] width 220 height 22
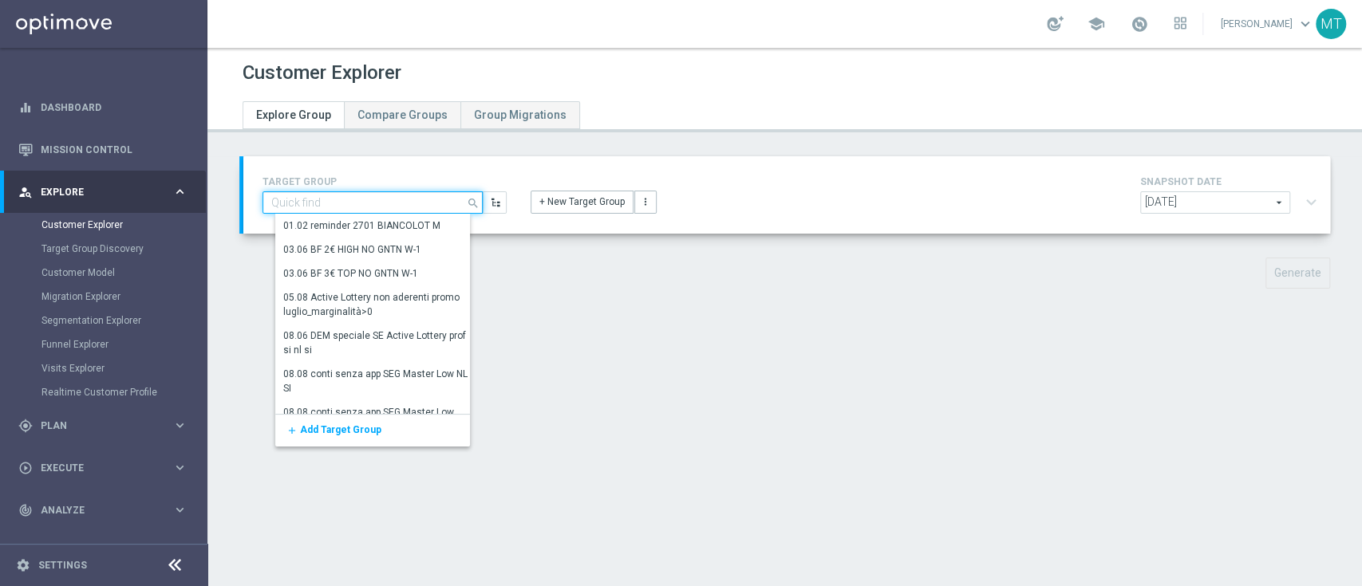
paste input "Reactivated Silver Activity days 1-2 DinR 1-7"
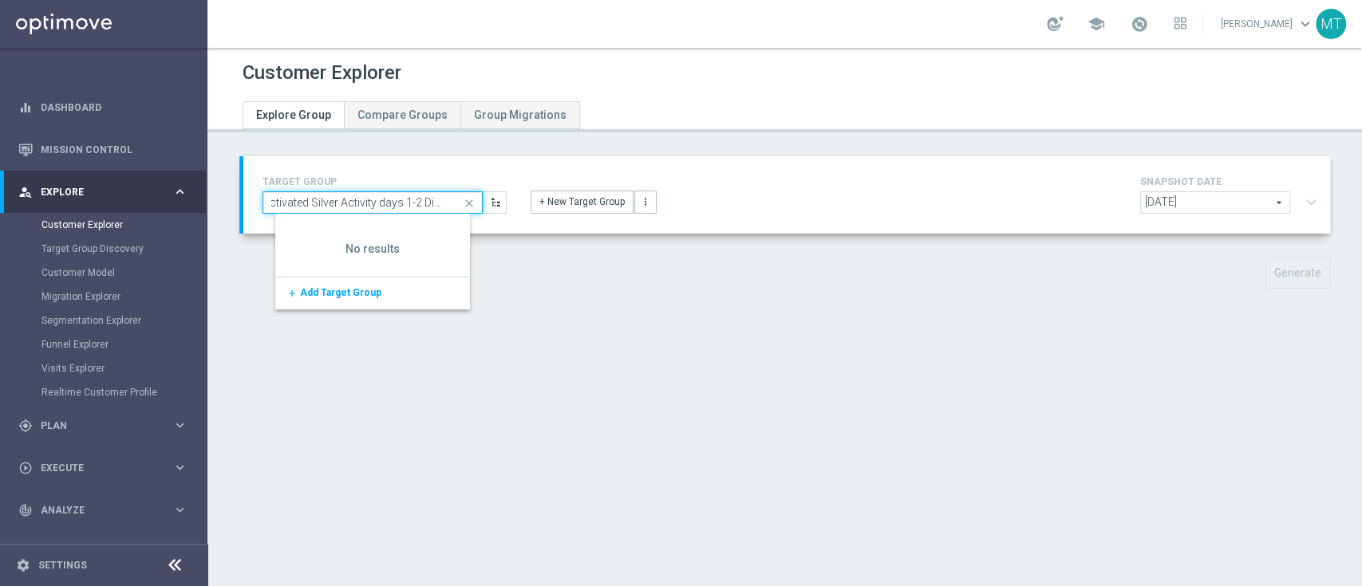
type input "Reactivated Silver Activity days 1-2 DinR 1-7"
click at [581, 287] on div "Generate" at bounding box center [784, 273] width 1114 height 31
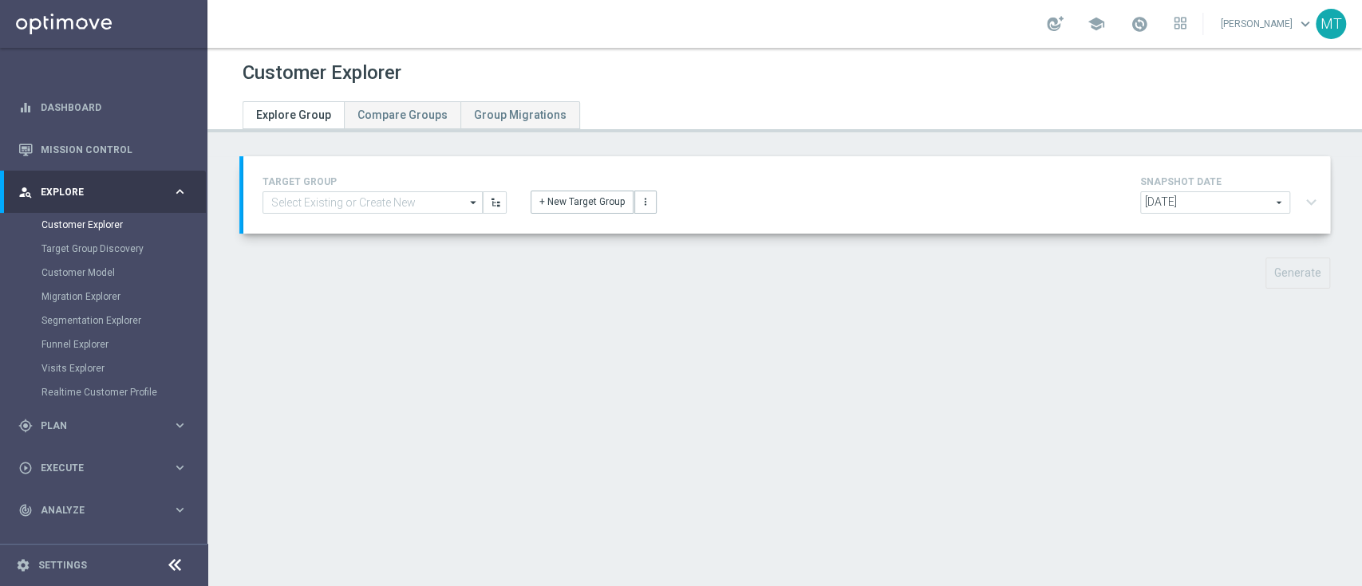
click at [1193, 203] on span "[DATE]" at bounding box center [1215, 202] width 148 height 21
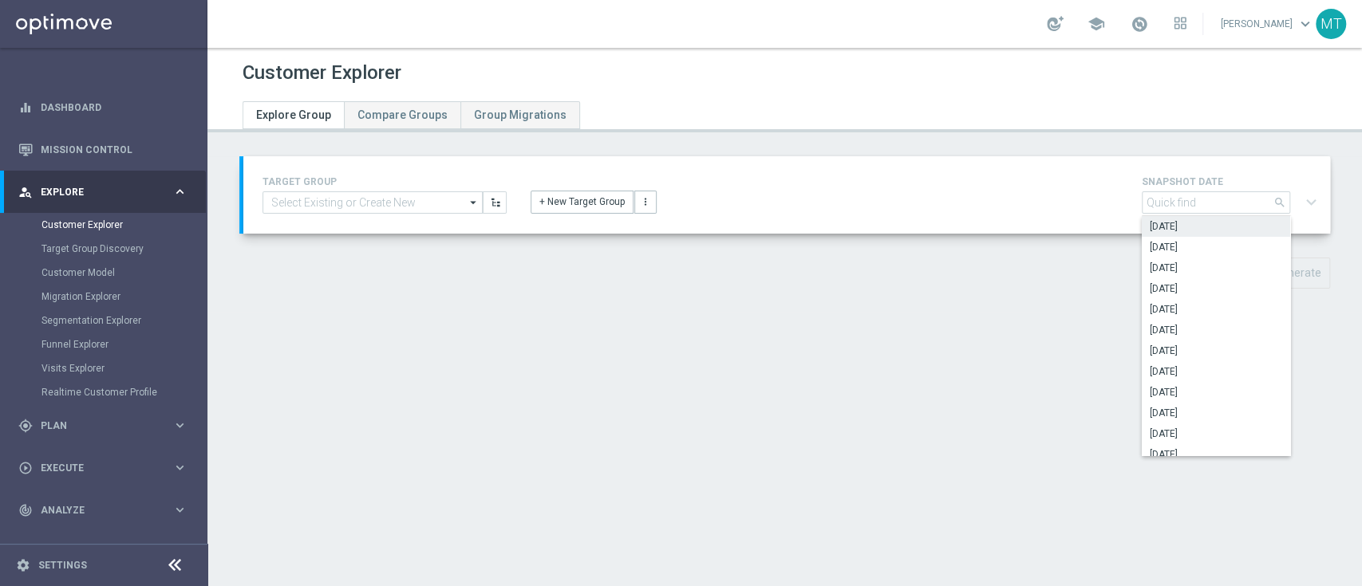
click at [1031, 343] on div "Customer Explorer Explore Group Compare Groups Group Migrations TARGET GROUP ar…" at bounding box center [784, 317] width 1154 height 538
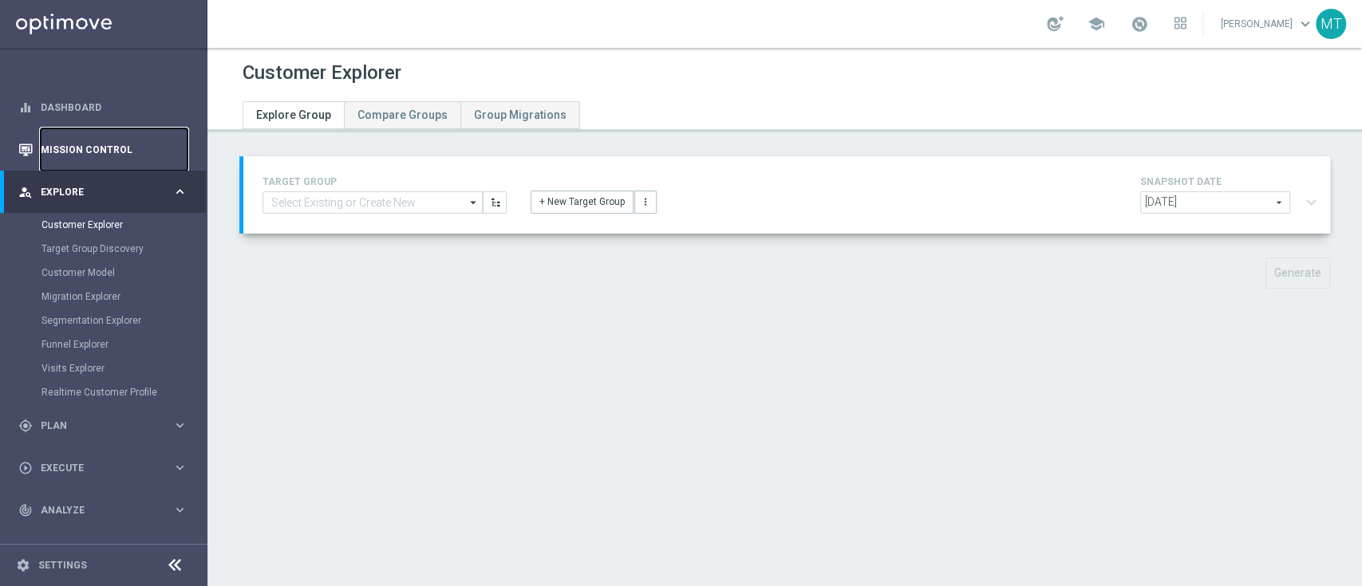
click at [79, 143] on link "Mission Control" at bounding box center [114, 149] width 147 height 42
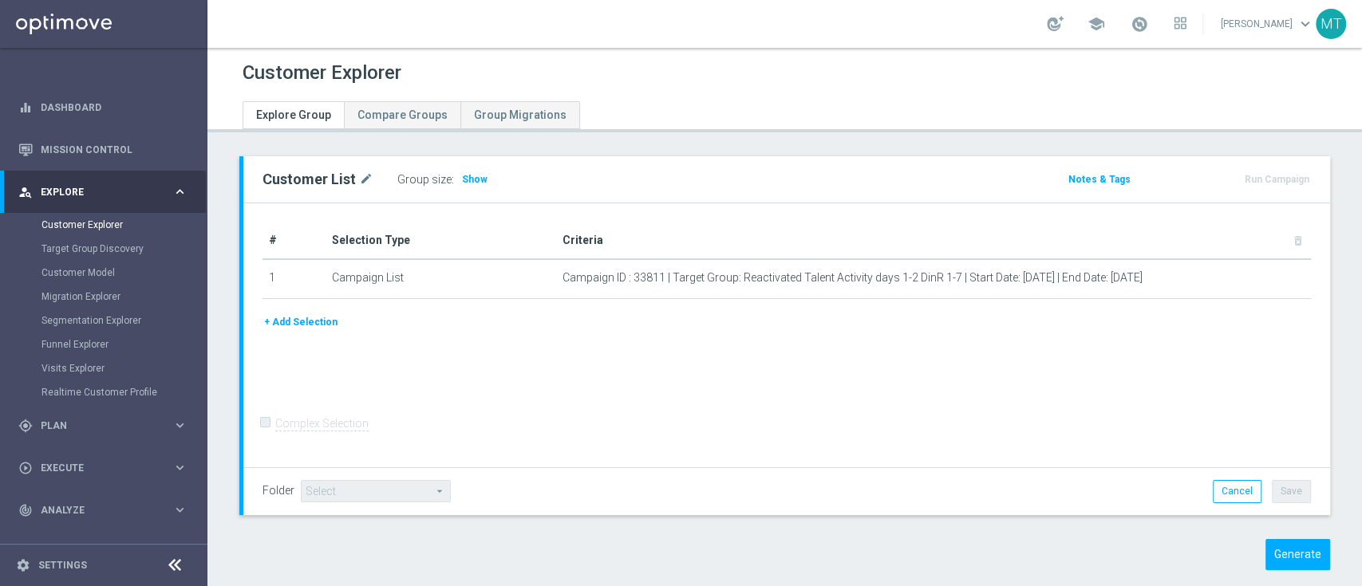
scroll to position [22, 0]
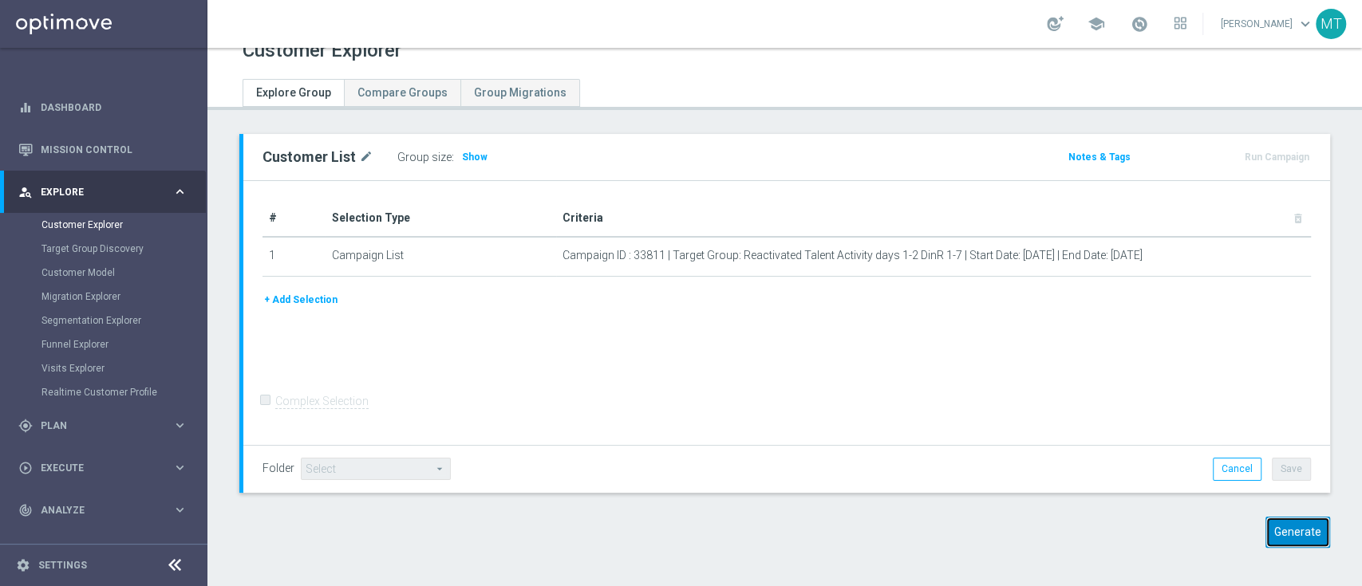
click at [1286, 521] on button "Generate" at bounding box center [1297, 532] width 65 height 31
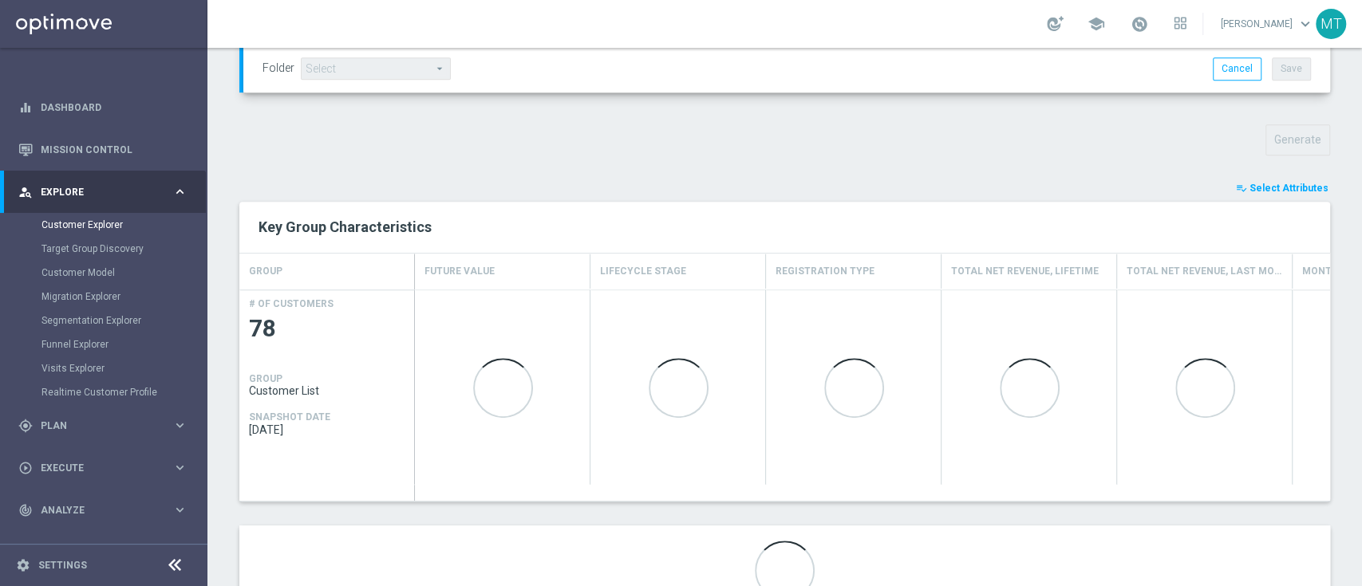
scroll to position [506, 0]
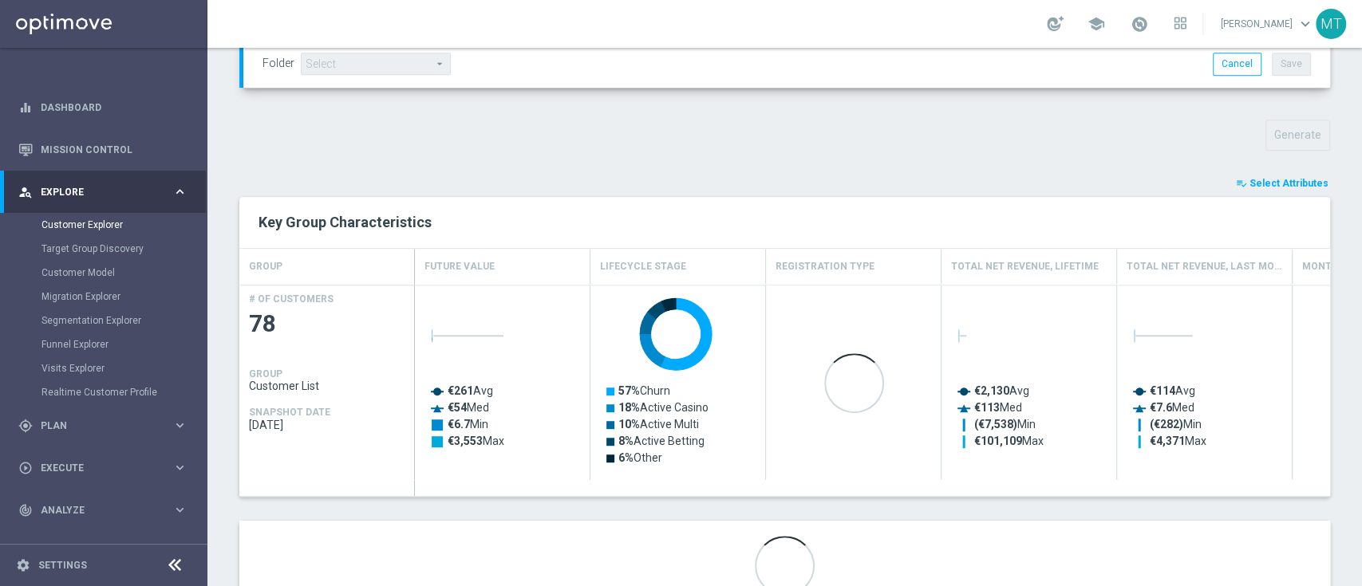
click at [1268, 183] on span "Select Attributes" at bounding box center [1288, 183] width 79 height 11
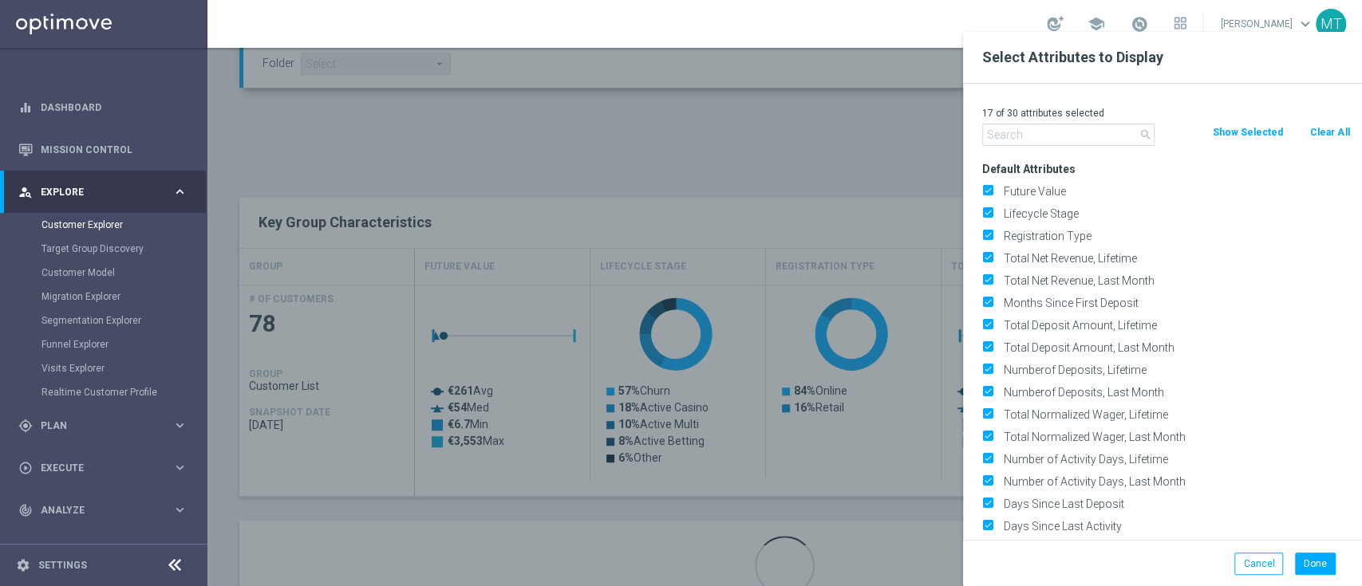
click at [1321, 132] on button "Clear All" at bounding box center [1329, 133] width 42 height 18
checkbox input "false"
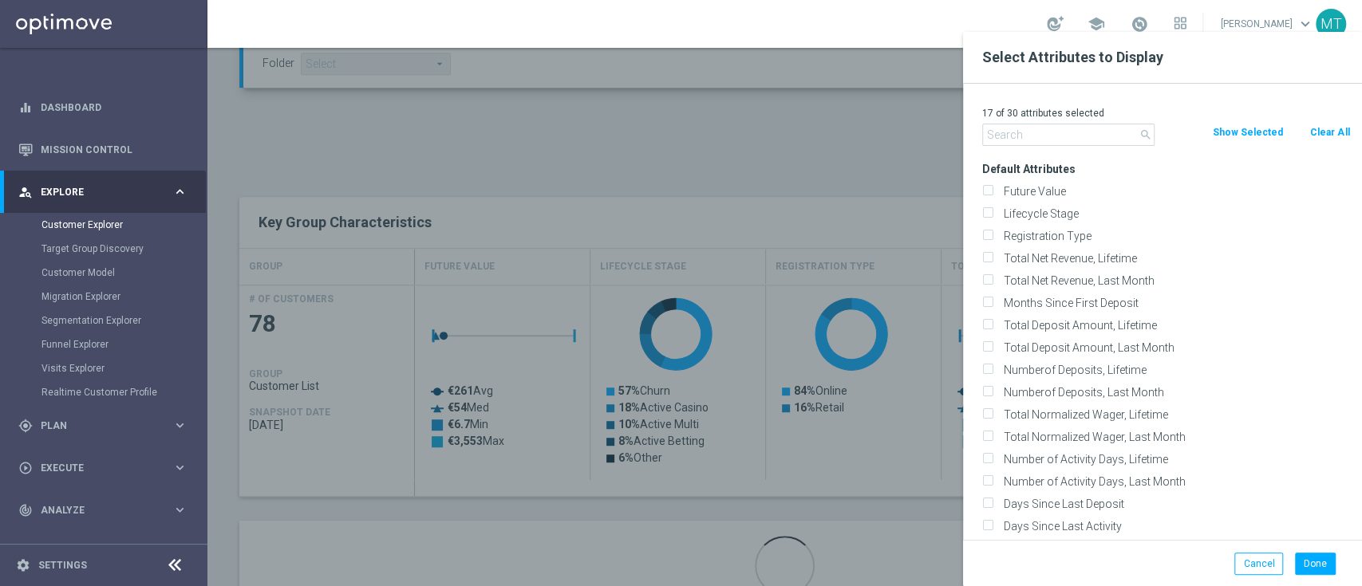
checkbox input "false"
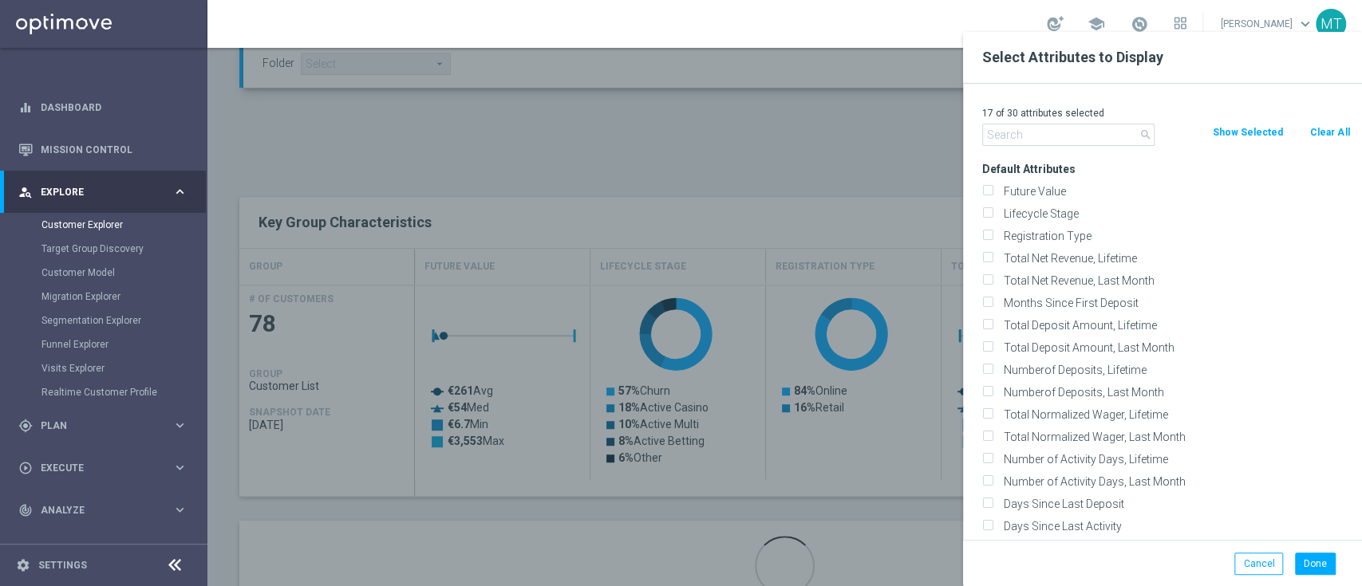
checkbox input "false"
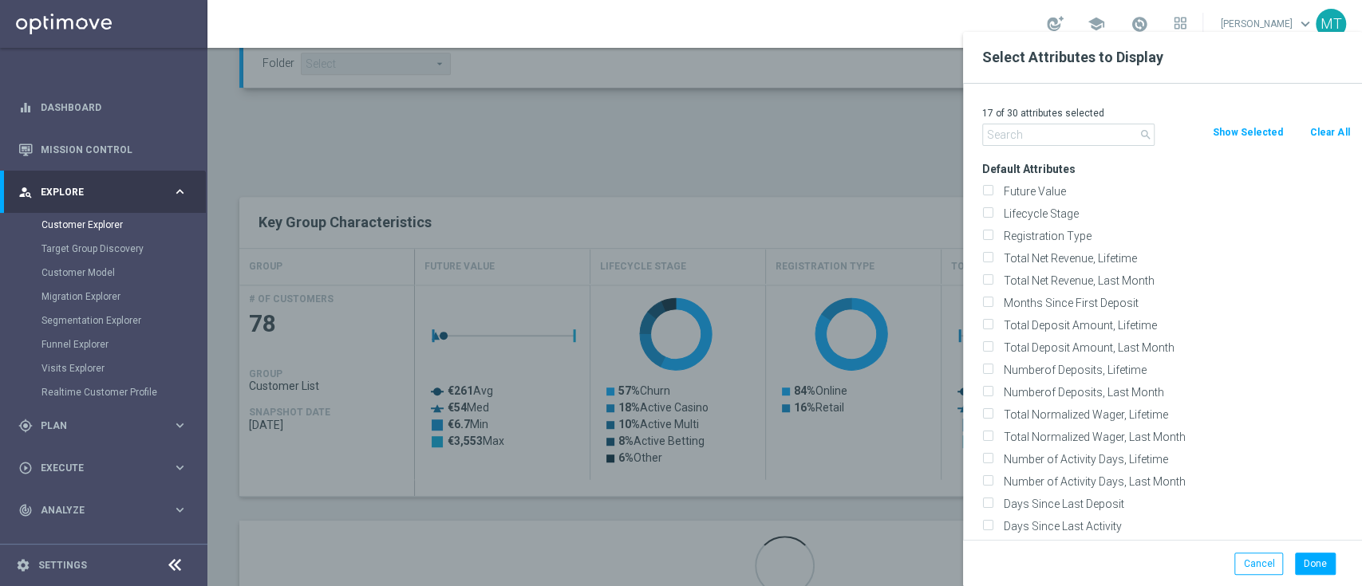
checkbox input "false"
click at [1051, 216] on label "Lifecycle Stage" at bounding box center [1174, 214] width 352 height 14
click at [992, 216] on input "Lifecycle Stage" at bounding box center [987, 216] width 10 height 10
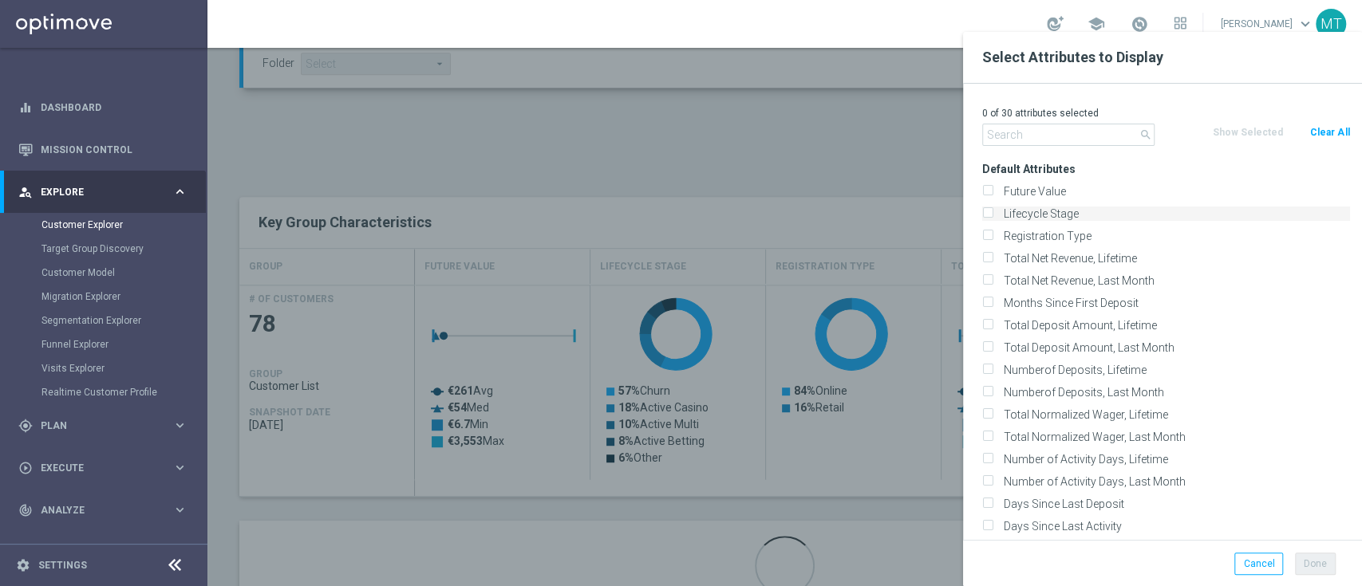
checkbox input "true"
click at [1308, 562] on button "Done" at bounding box center [1315, 564] width 41 height 22
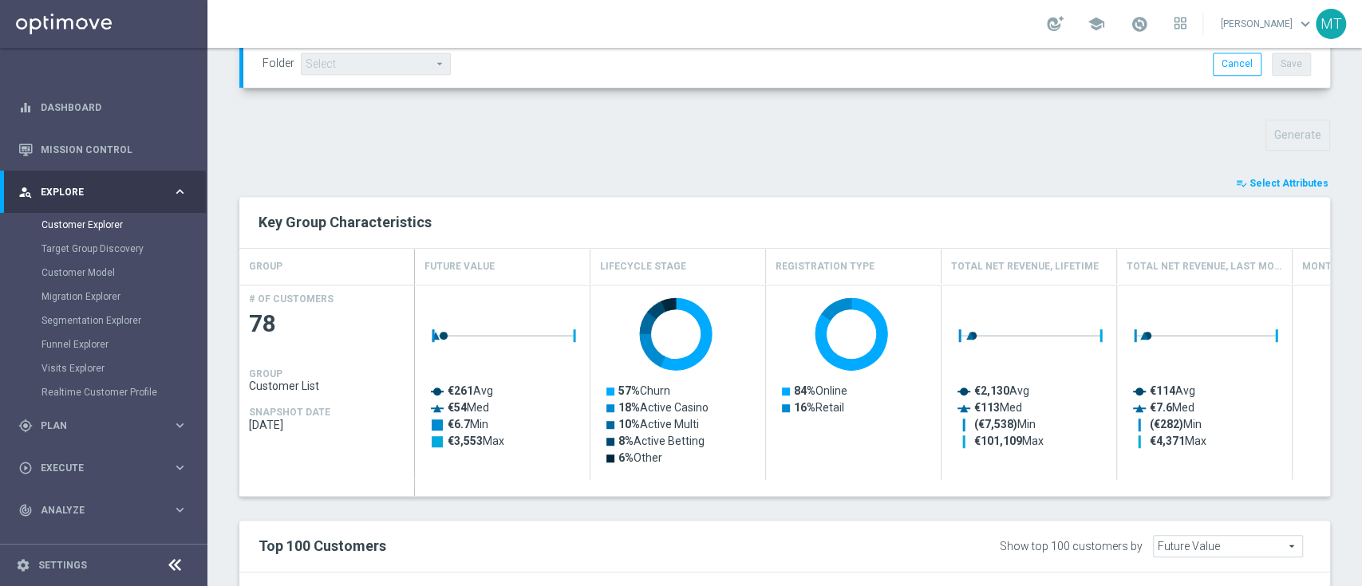
type input "Search"
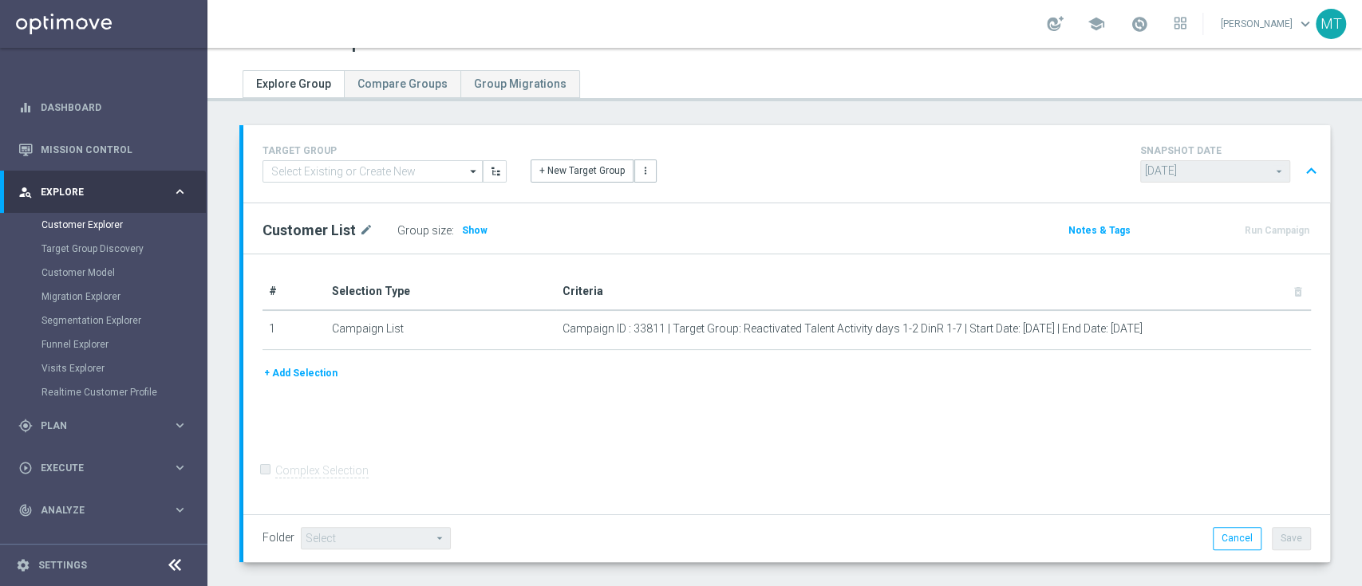
scroll to position [0, 0]
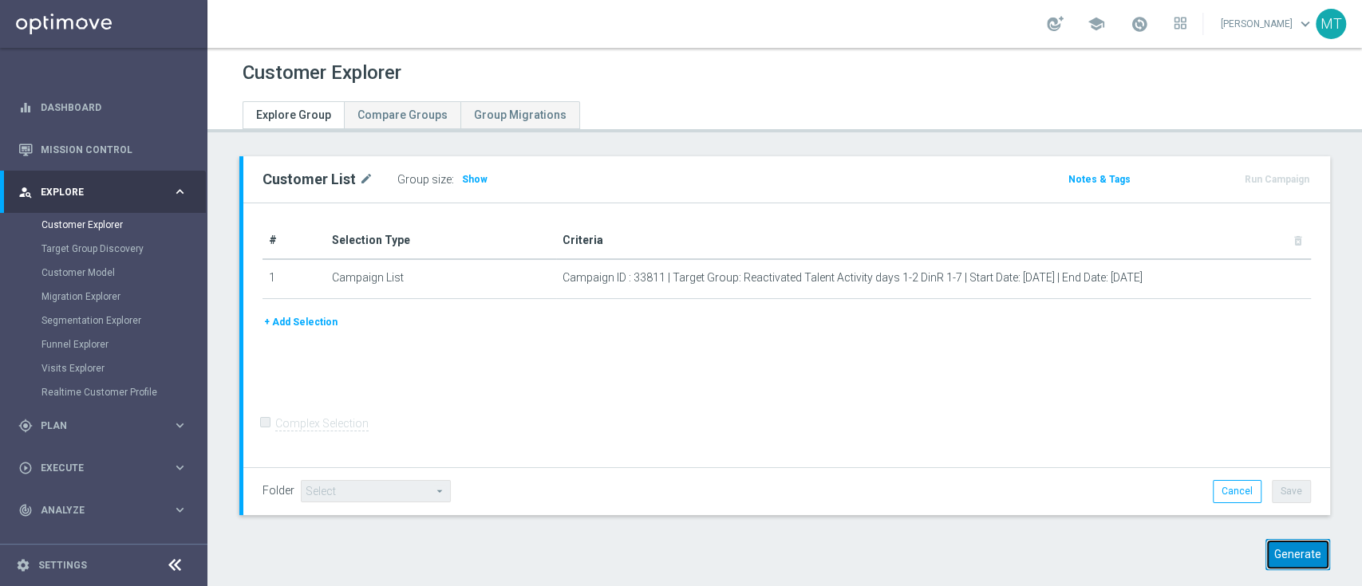
click at [1265, 560] on button "Generate" at bounding box center [1297, 554] width 65 height 31
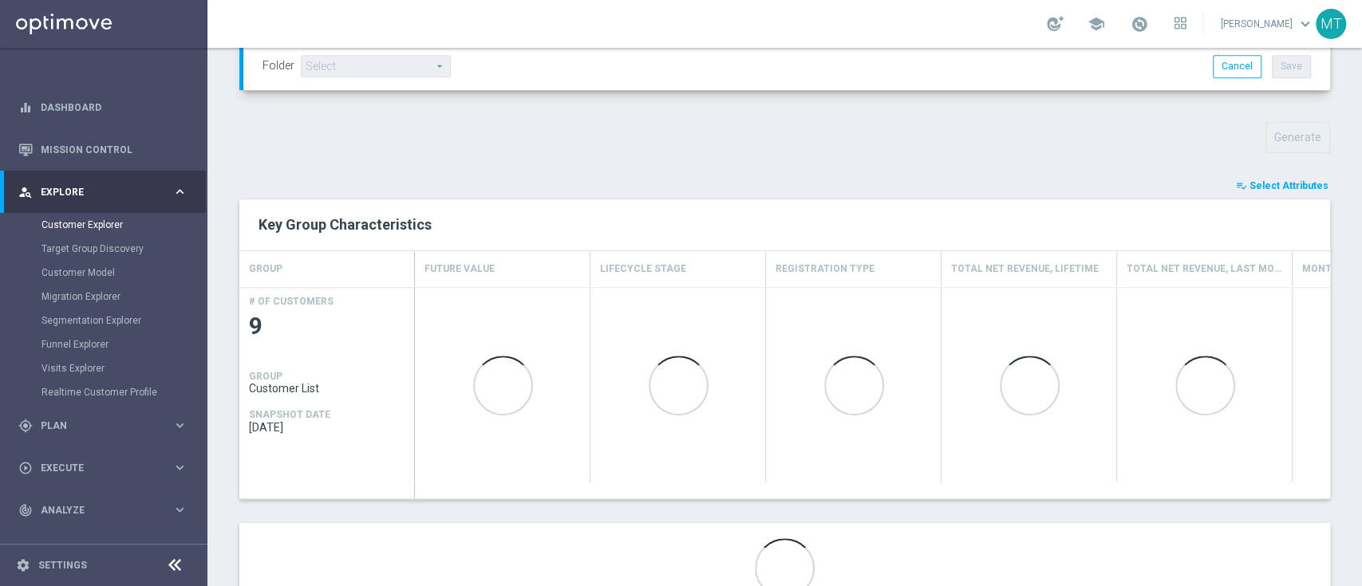
scroll to position [568, 0]
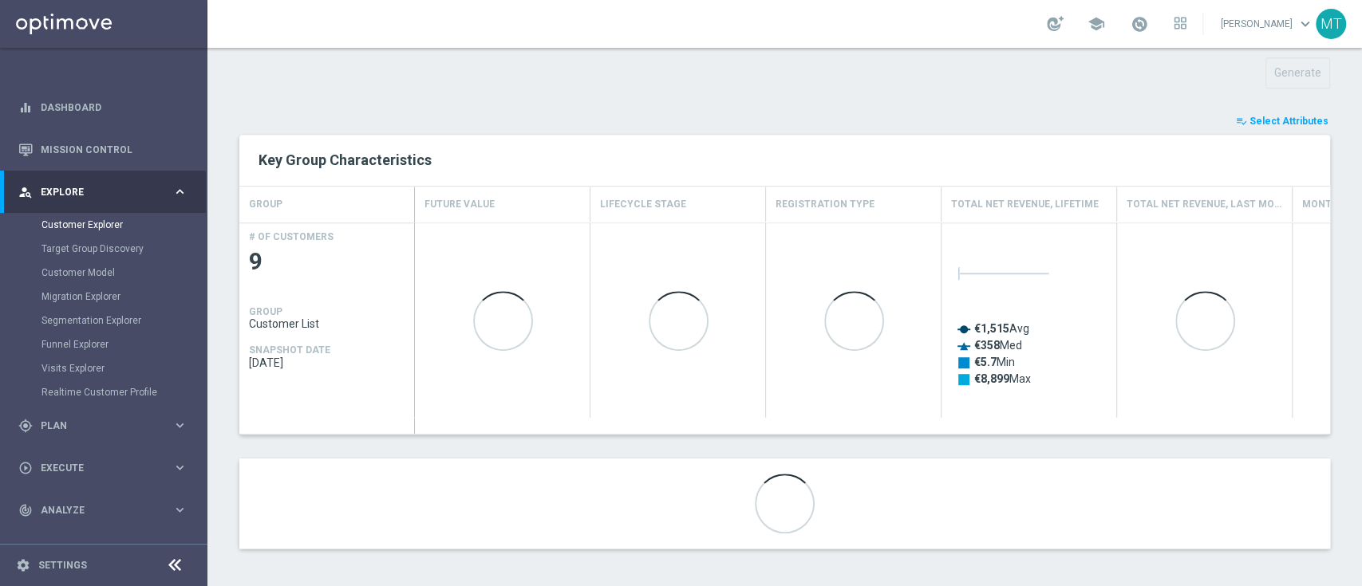
click at [1280, 118] on span "Select Attributes" at bounding box center [1288, 121] width 79 height 11
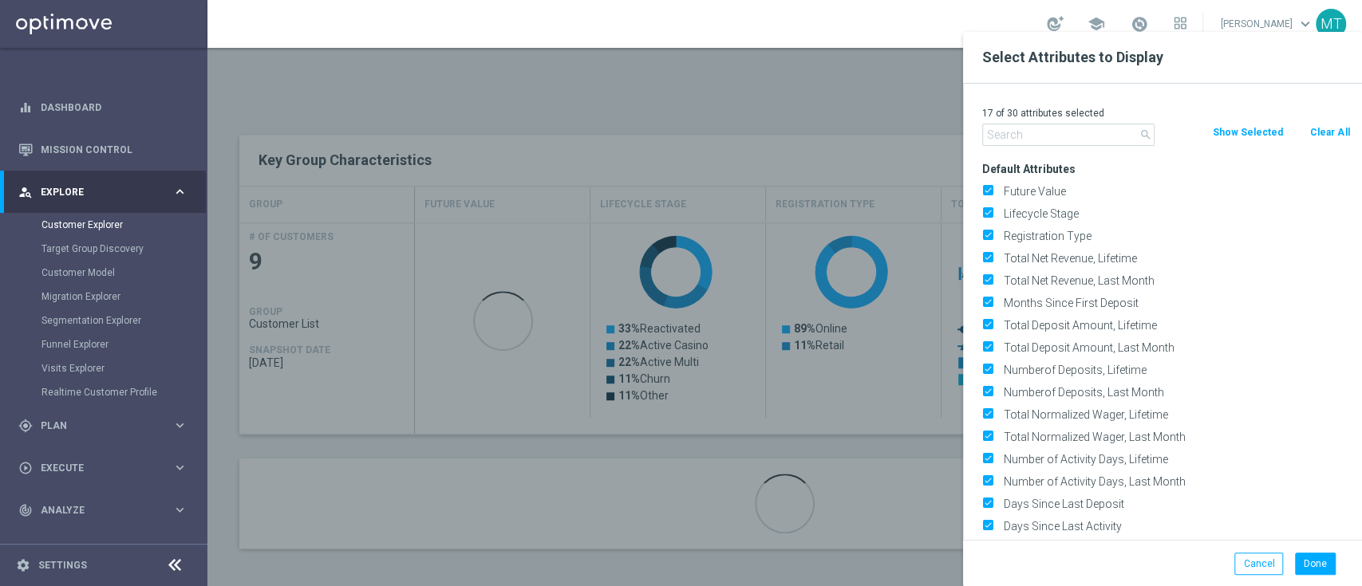
click at [1312, 135] on button "Clear All" at bounding box center [1329, 133] width 42 height 18
checkbox input "false"
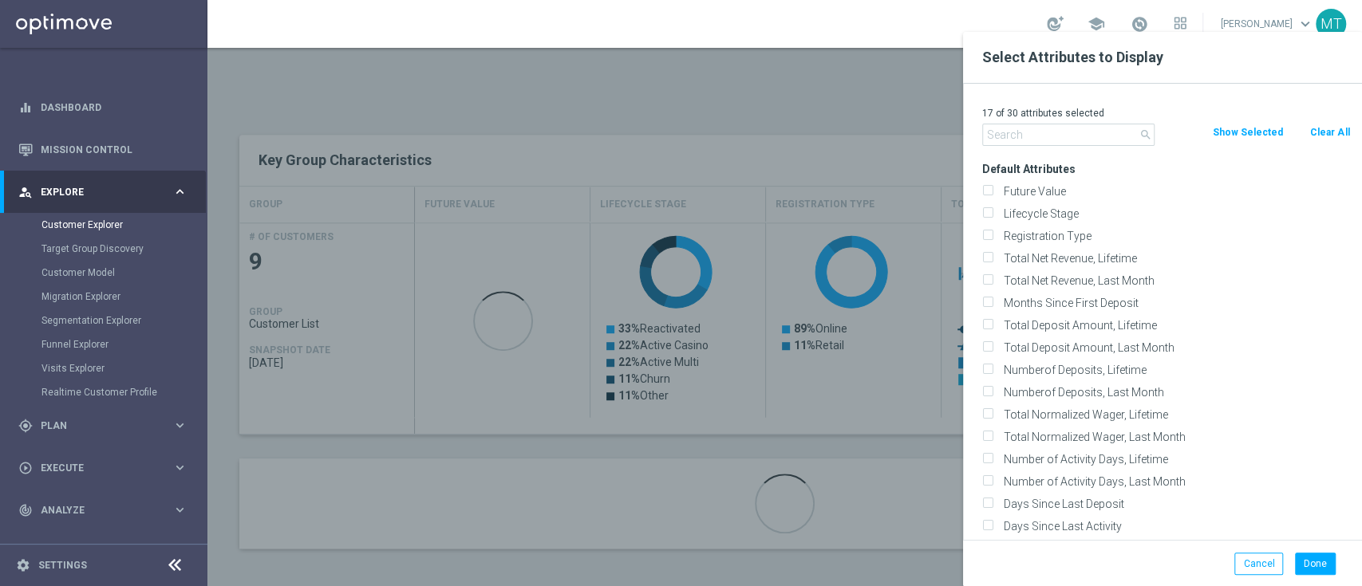
checkbox input "false"
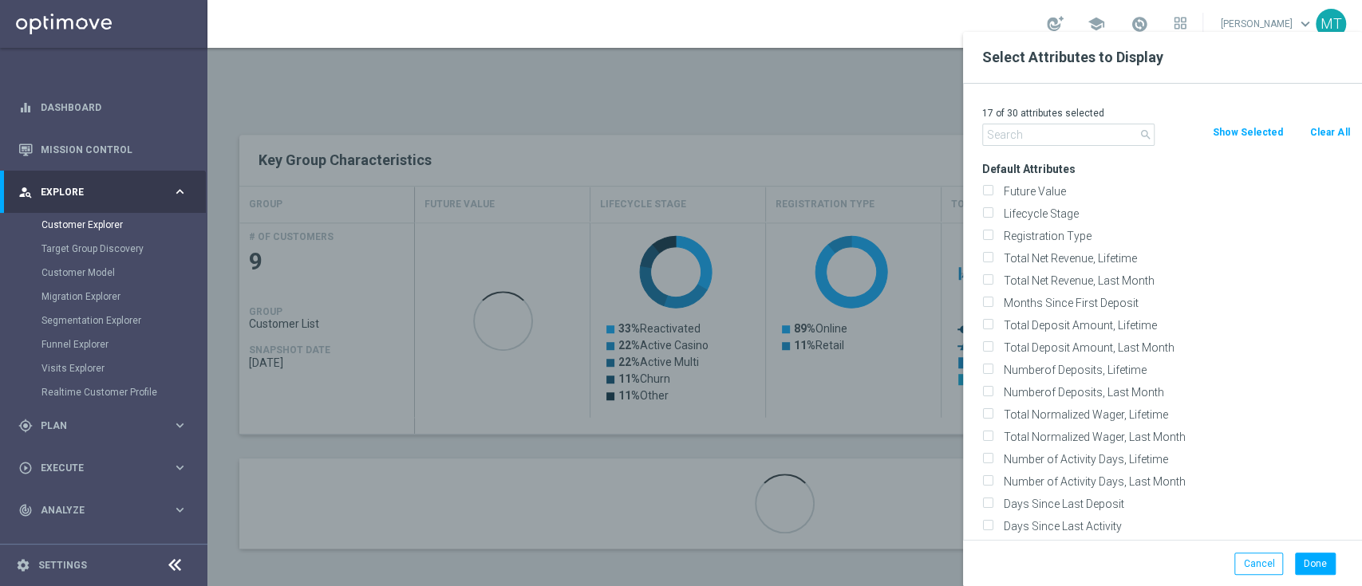
checkbox input "false"
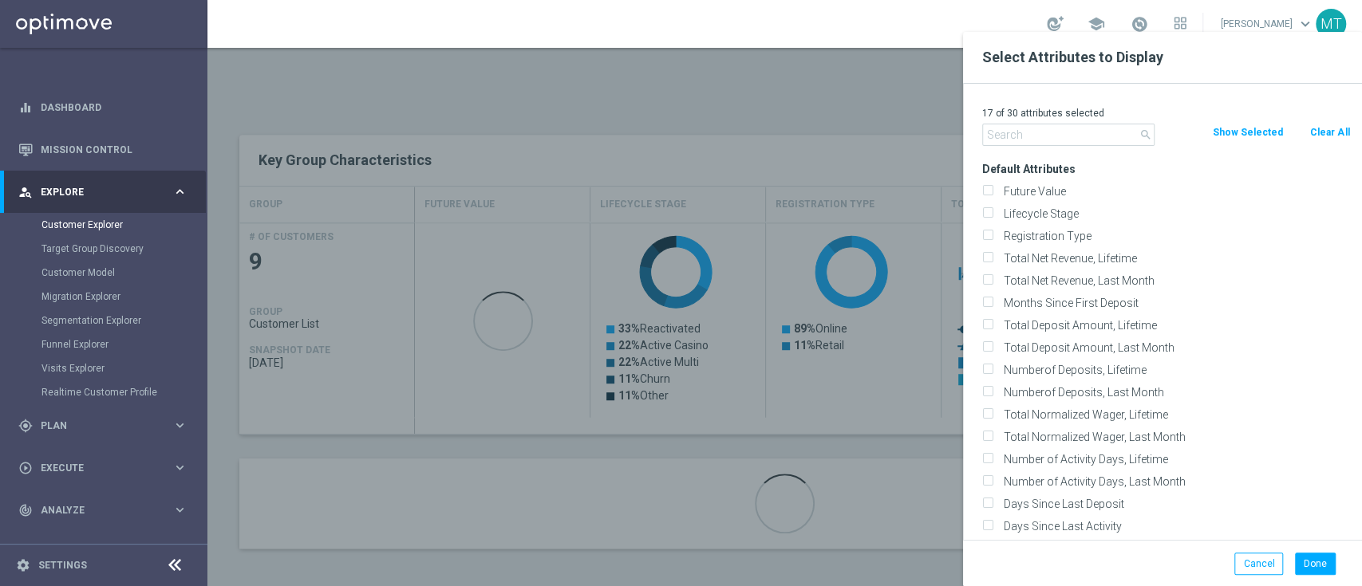
checkbox input "false"
click at [1059, 207] on label "Lifecycle Stage" at bounding box center [1174, 214] width 352 height 14
click at [992, 211] on input "Lifecycle Stage" at bounding box center [987, 216] width 10 height 10
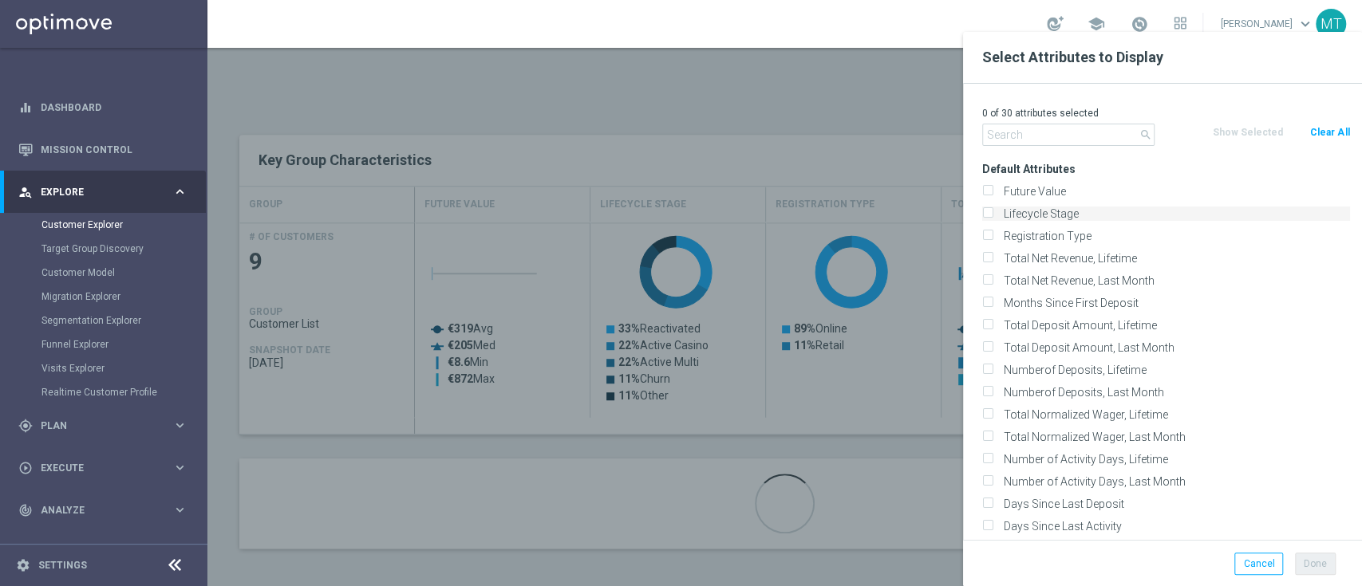
checkbox input "true"
click at [1331, 559] on button "Done" at bounding box center [1315, 564] width 41 height 22
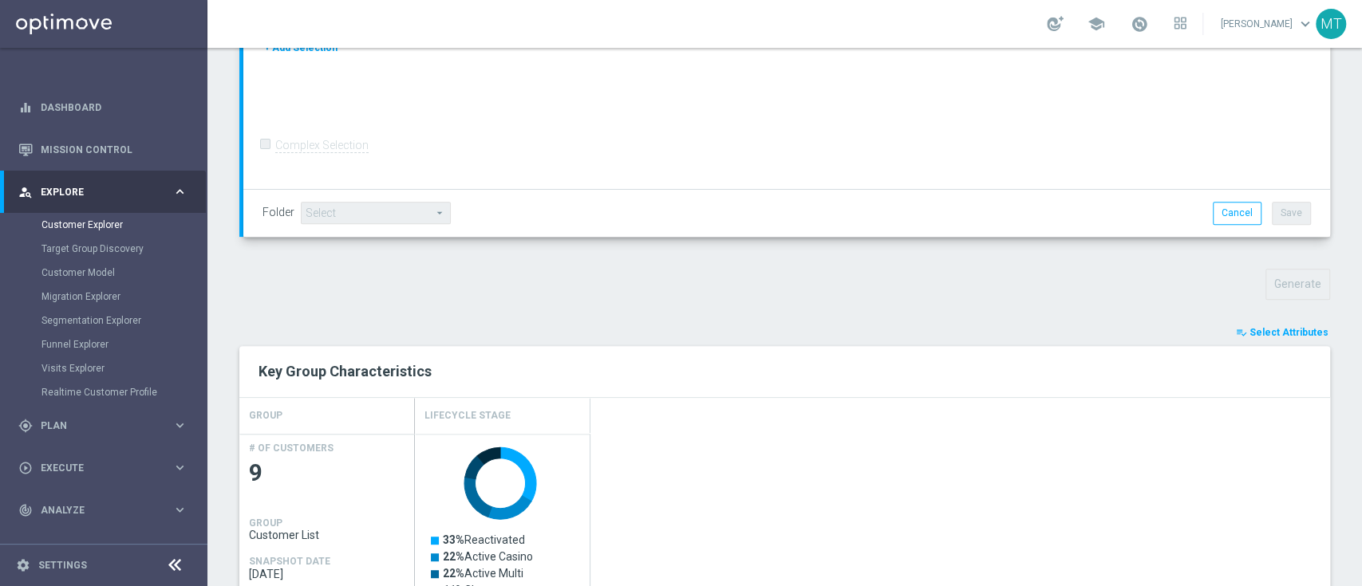
scroll to position [355, 0]
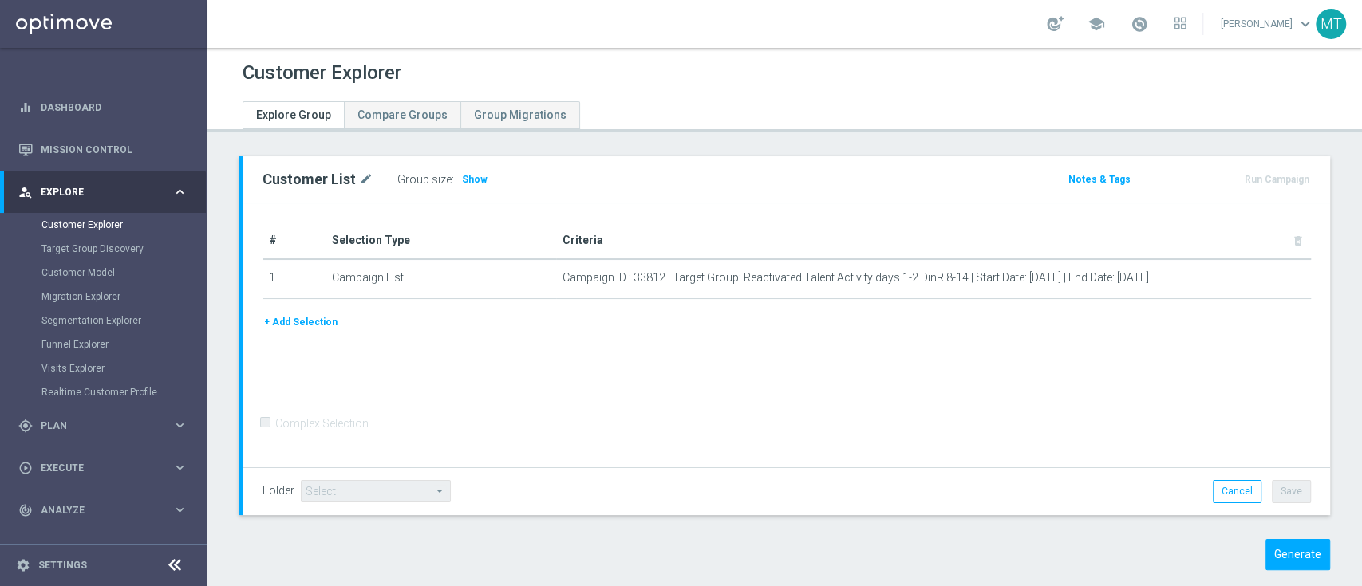
scroll to position [22, 0]
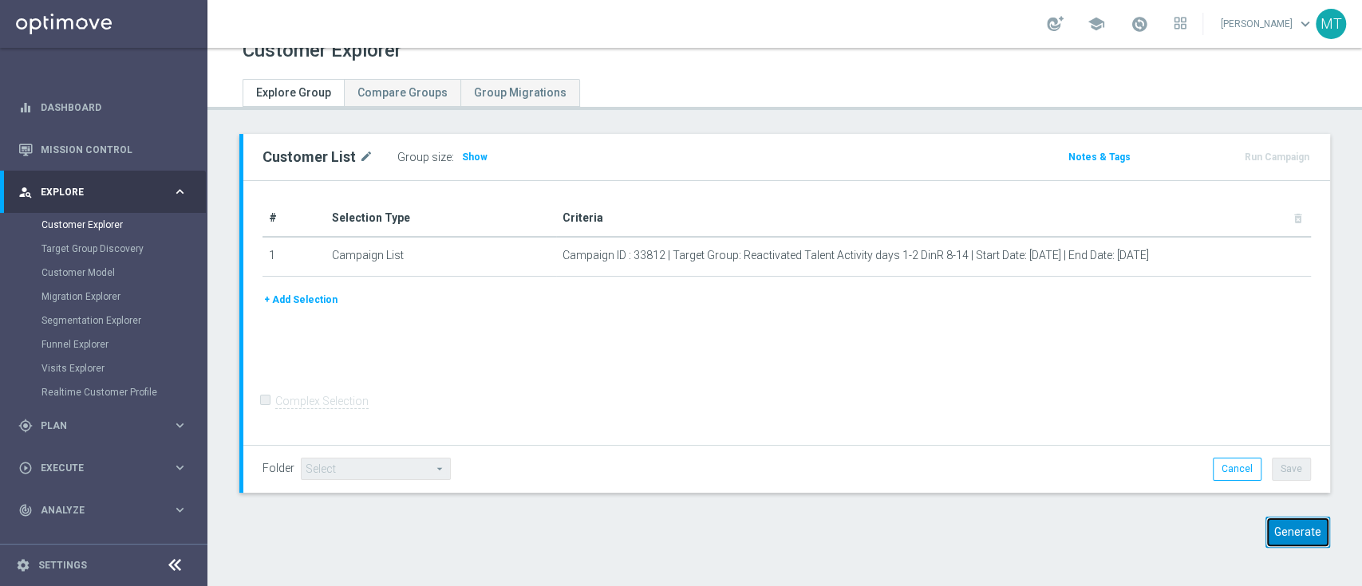
click at [1285, 534] on button "Generate" at bounding box center [1297, 532] width 65 height 31
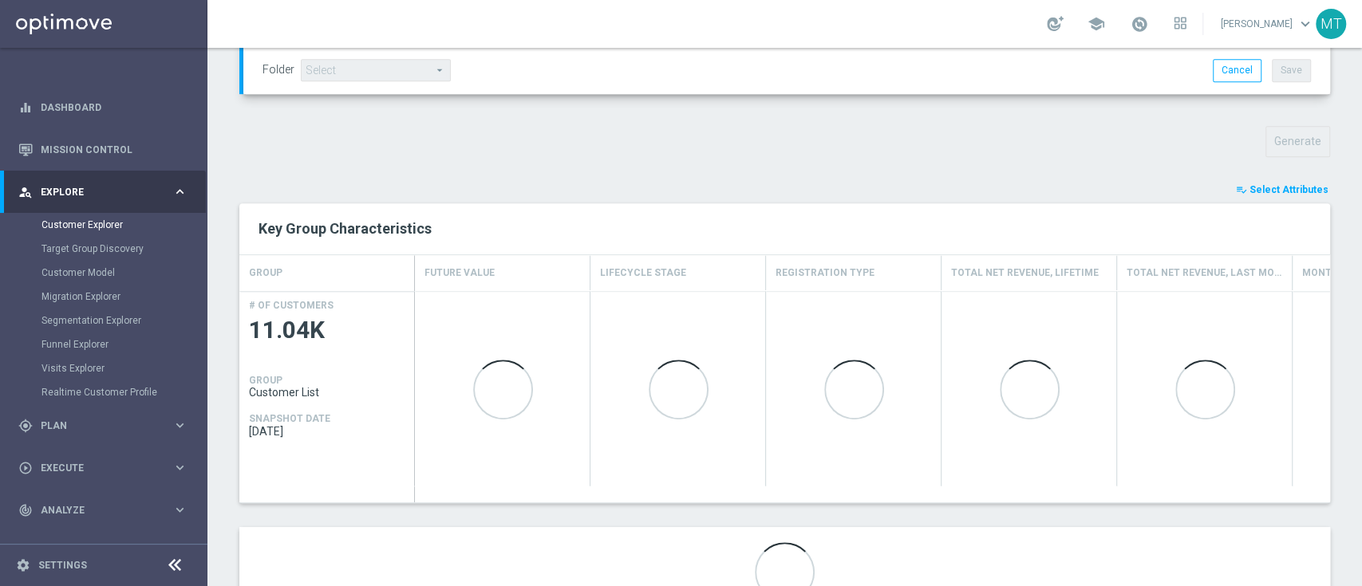
scroll to position [502, 0]
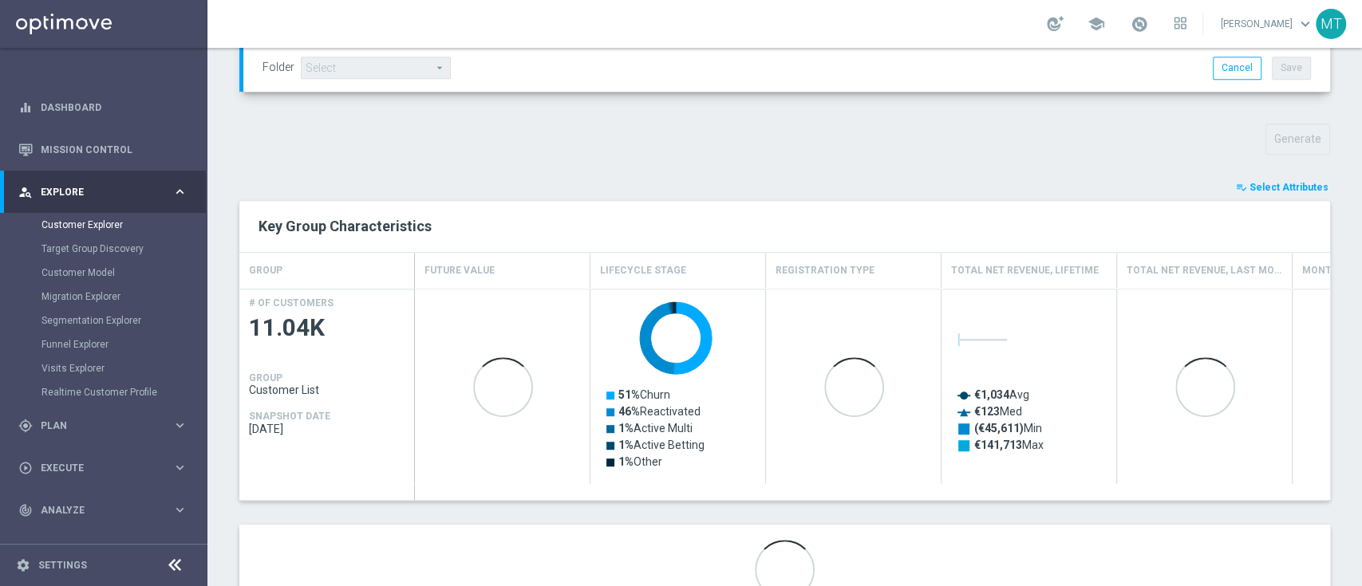
click at [1249, 169] on div "TARGET GROUP arrow_drop_down Show Selected 0 of NaN 01.02 reminder 2701 BIANCOL…" at bounding box center [784, 147] width 1154 height 984
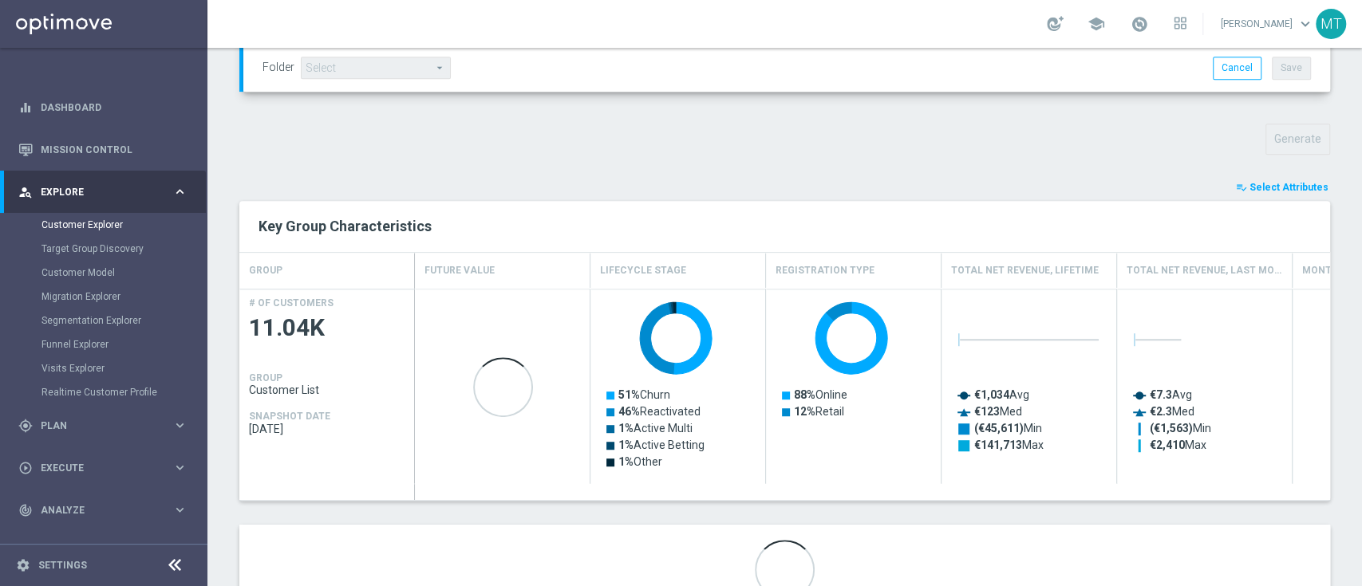
click at [1250, 182] on span "Select Attributes" at bounding box center [1288, 187] width 79 height 11
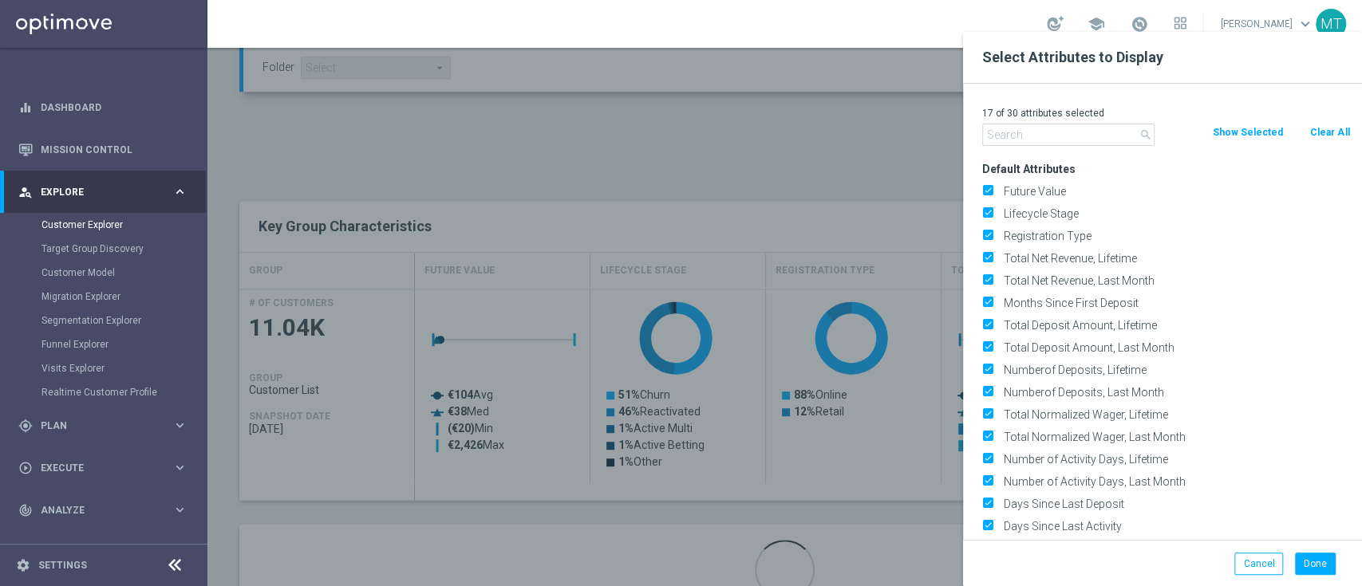
click at [1333, 140] on button "Clear All" at bounding box center [1329, 133] width 42 height 18
checkbox input "false"
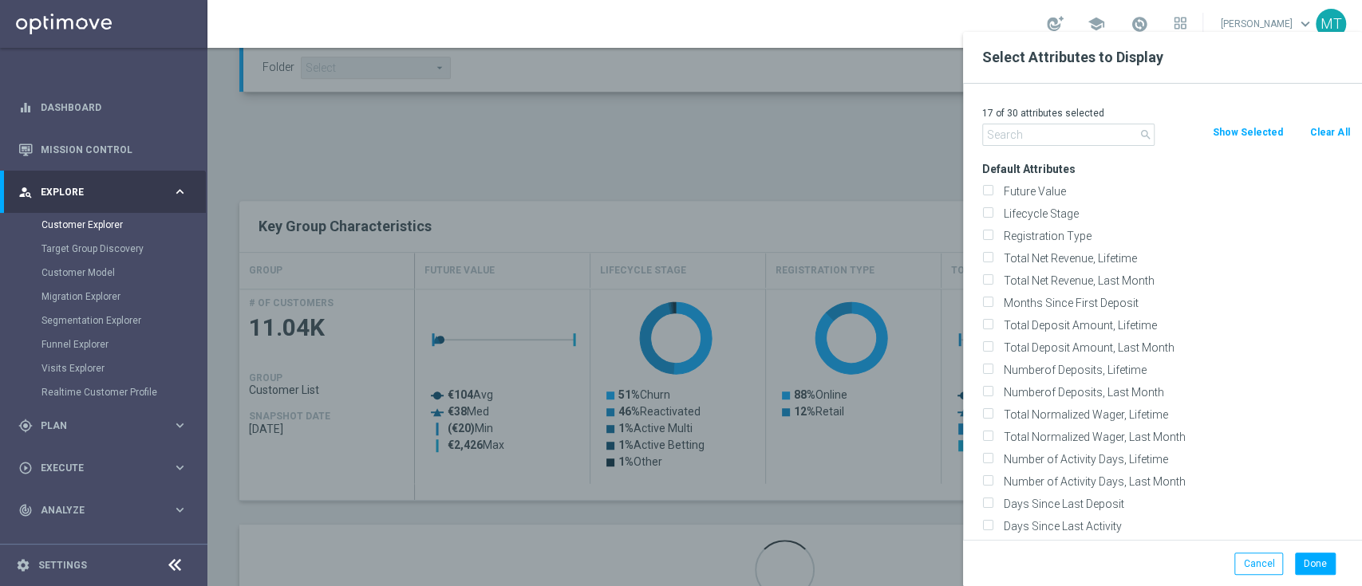
checkbox input "false"
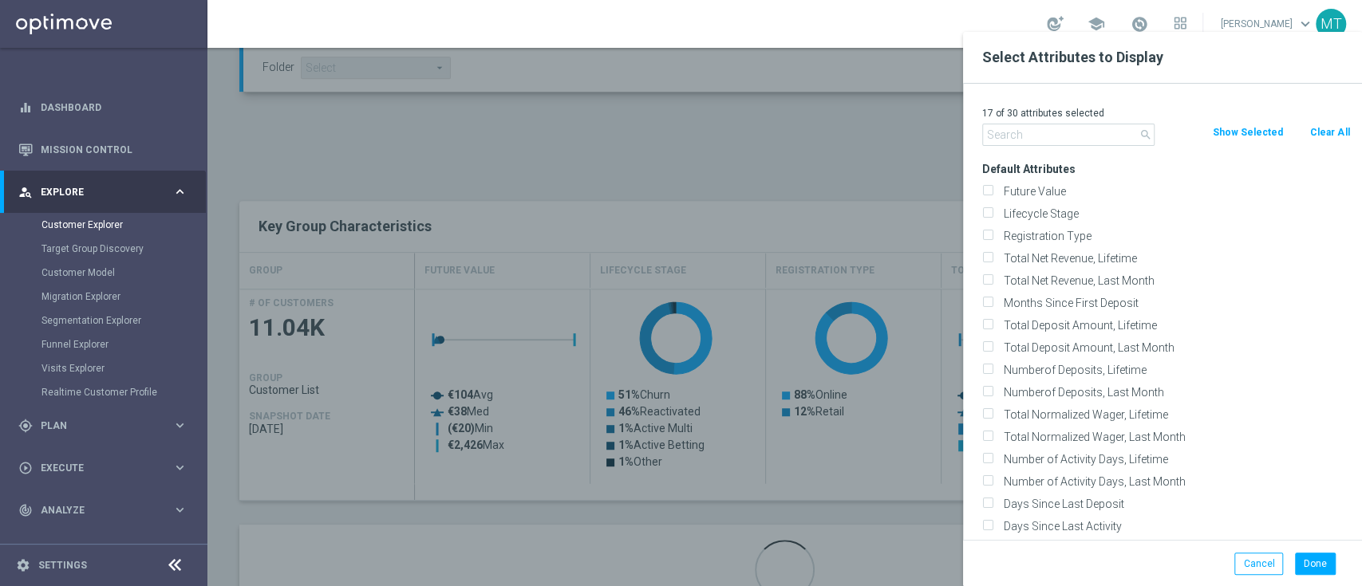
checkbox input "false"
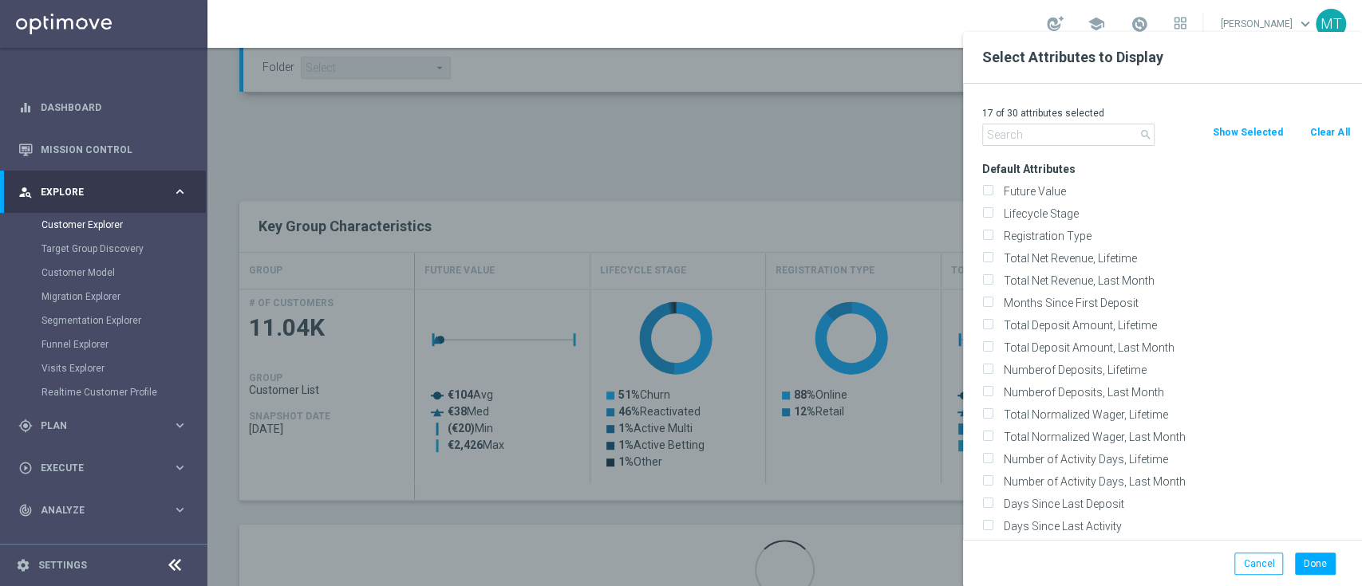
checkbox input "false"
click at [998, 207] on label "Lifecycle Stage" at bounding box center [1174, 214] width 352 height 14
click at [987, 211] on input "Lifecycle Stage" at bounding box center [987, 216] width 10 height 10
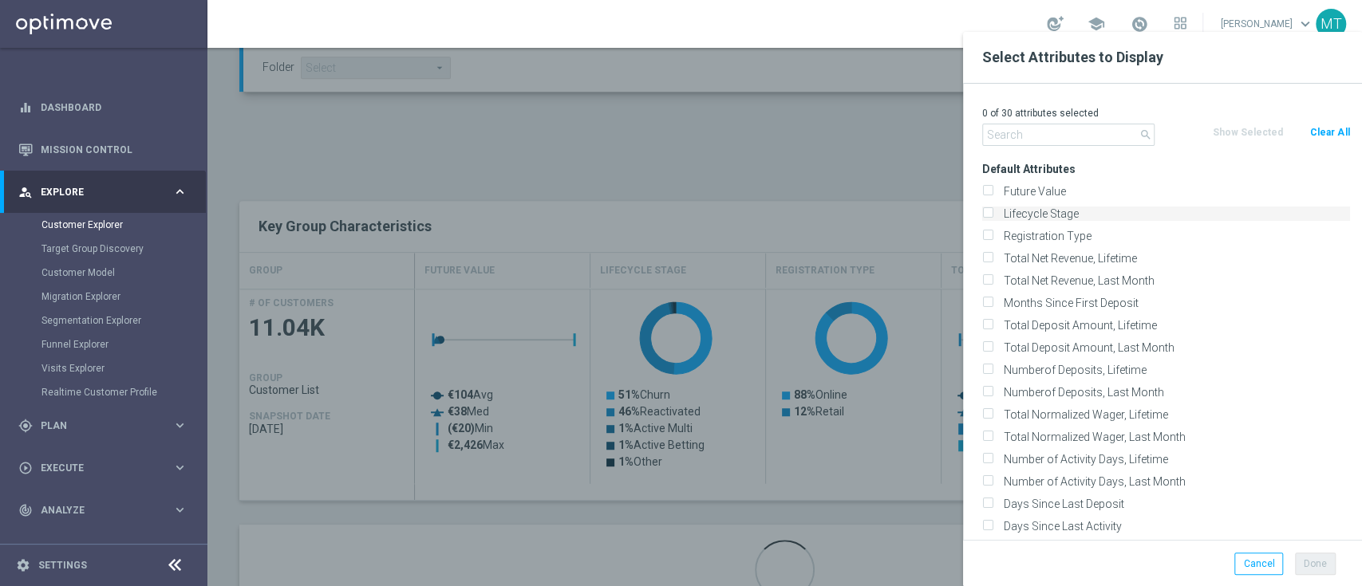
checkbox input "true"
click at [1322, 564] on button "Done" at bounding box center [1315, 564] width 41 height 22
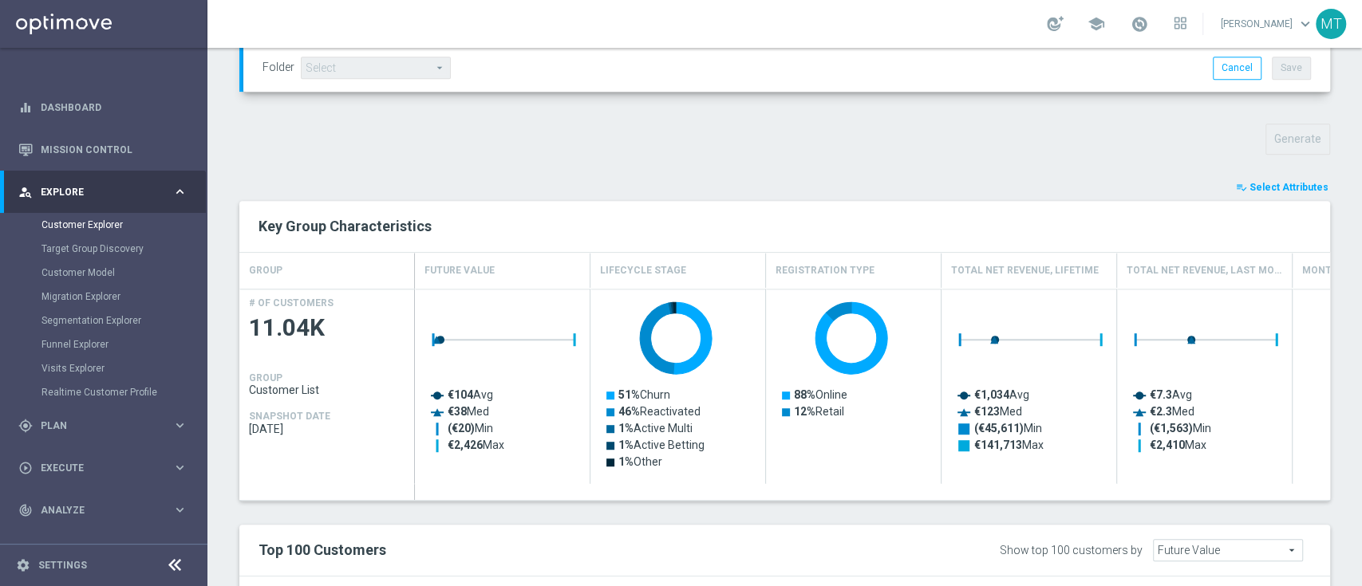
type input "Search"
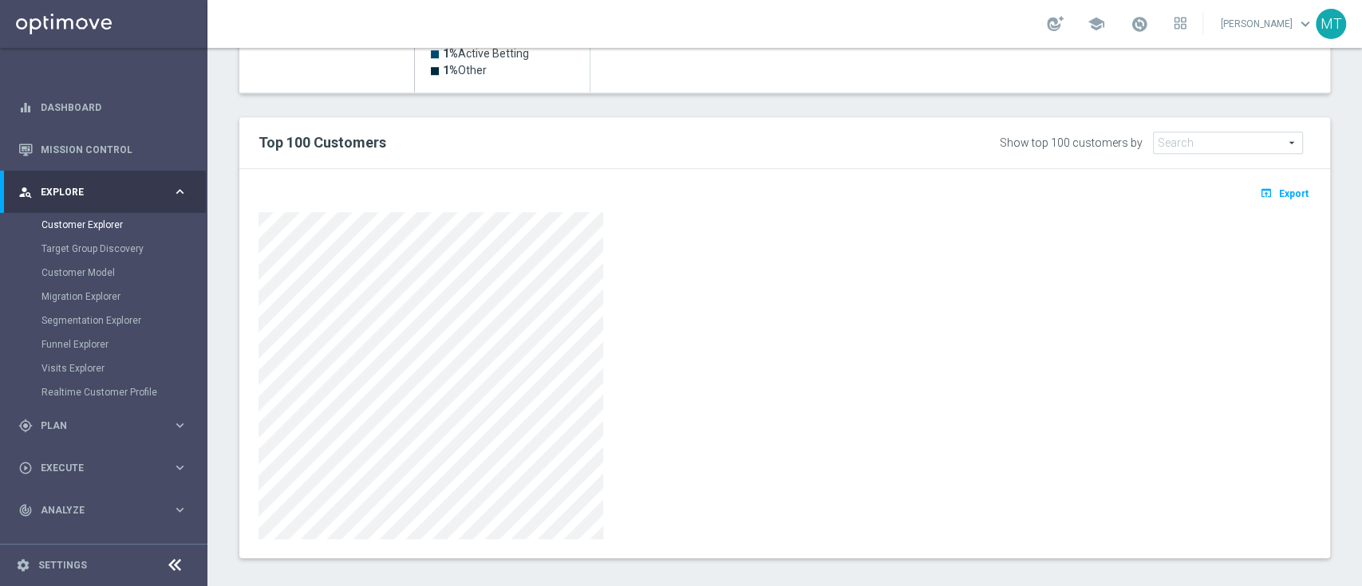
scroll to position [696, 0]
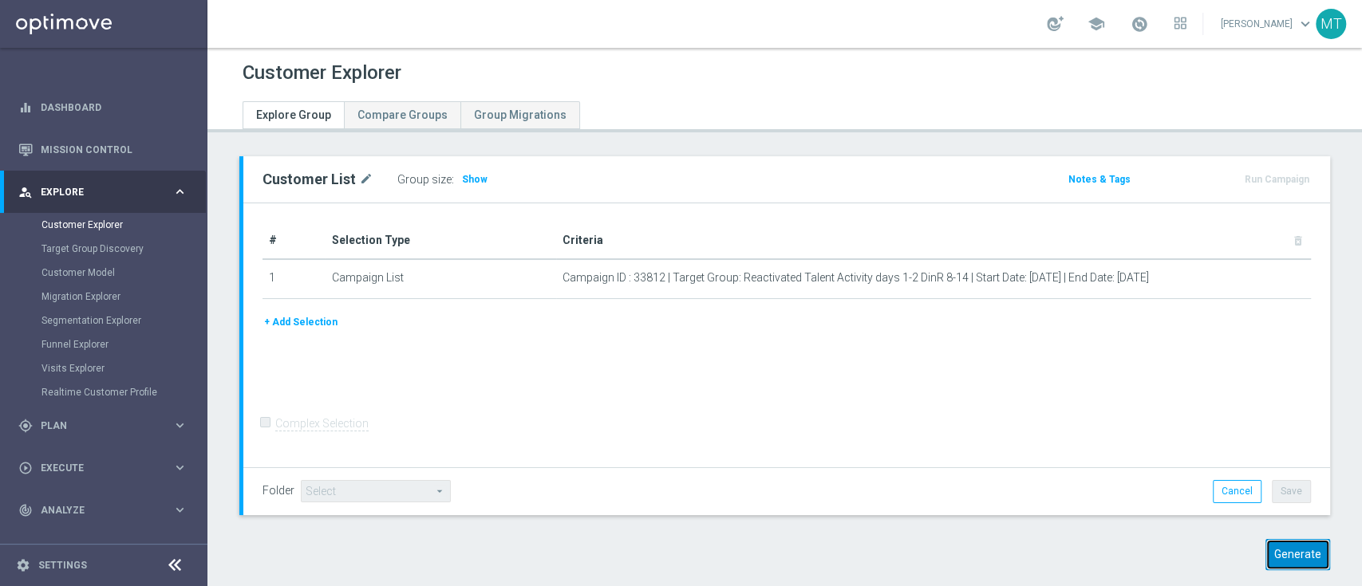
click at [1302, 555] on button "Generate" at bounding box center [1297, 554] width 65 height 31
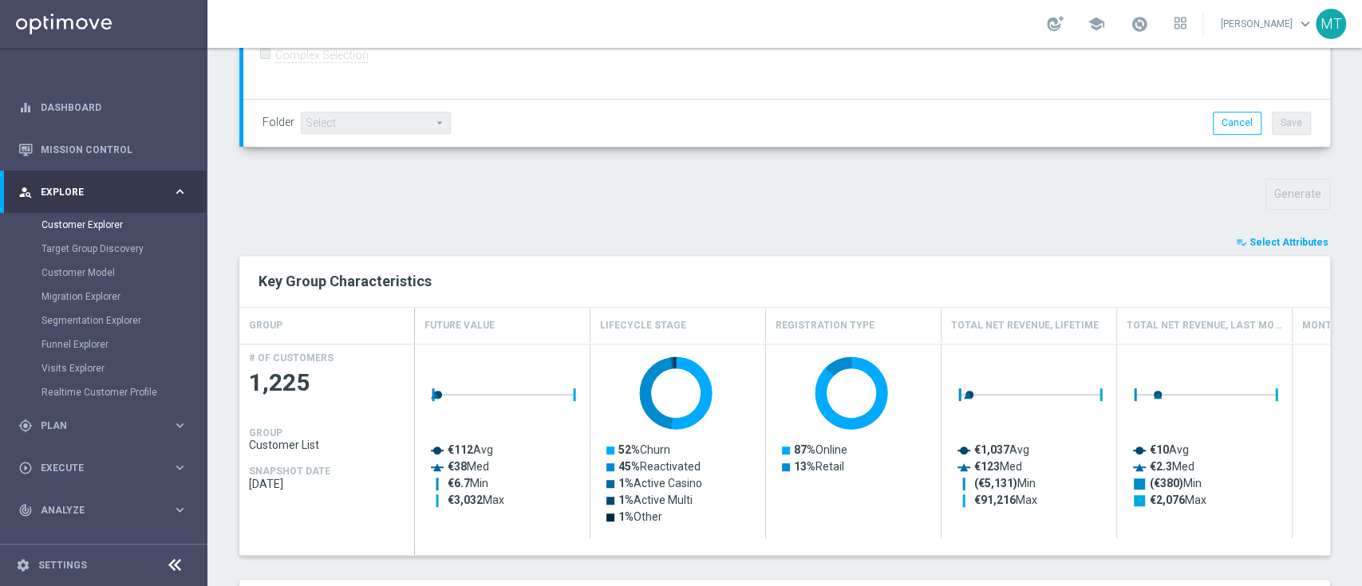
scroll to position [454, 0]
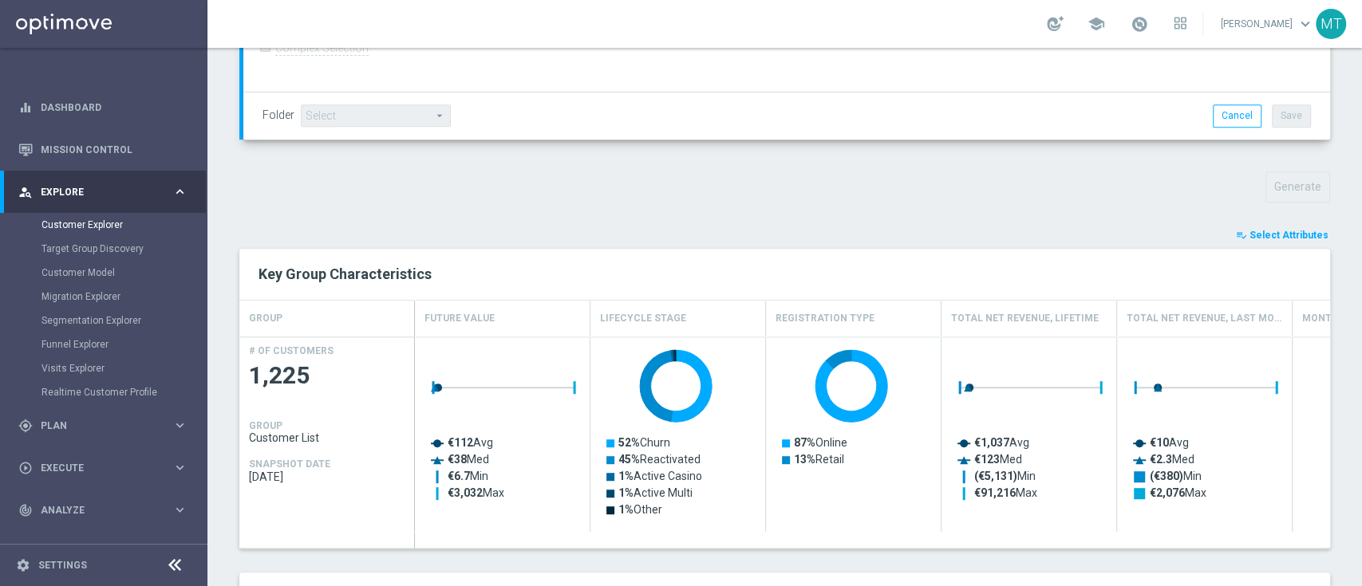
click at [1271, 231] on span "Select Attributes" at bounding box center [1288, 235] width 79 height 11
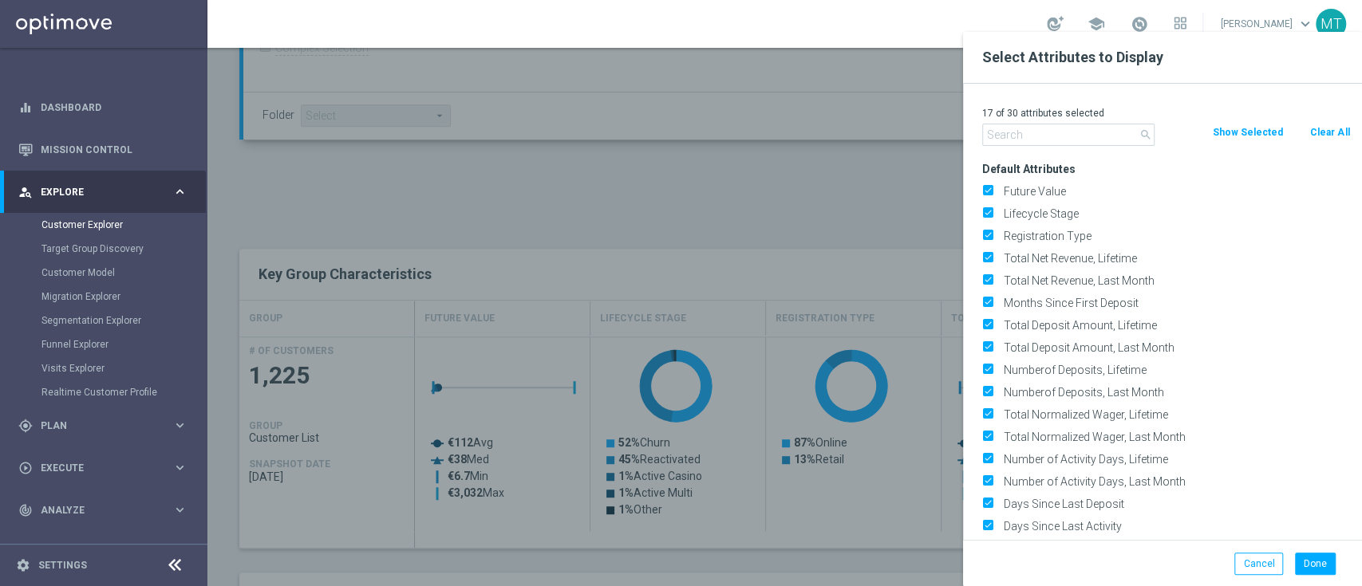
click at [1332, 136] on button "Clear All" at bounding box center [1329, 133] width 42 height 18
checkbox input "false"
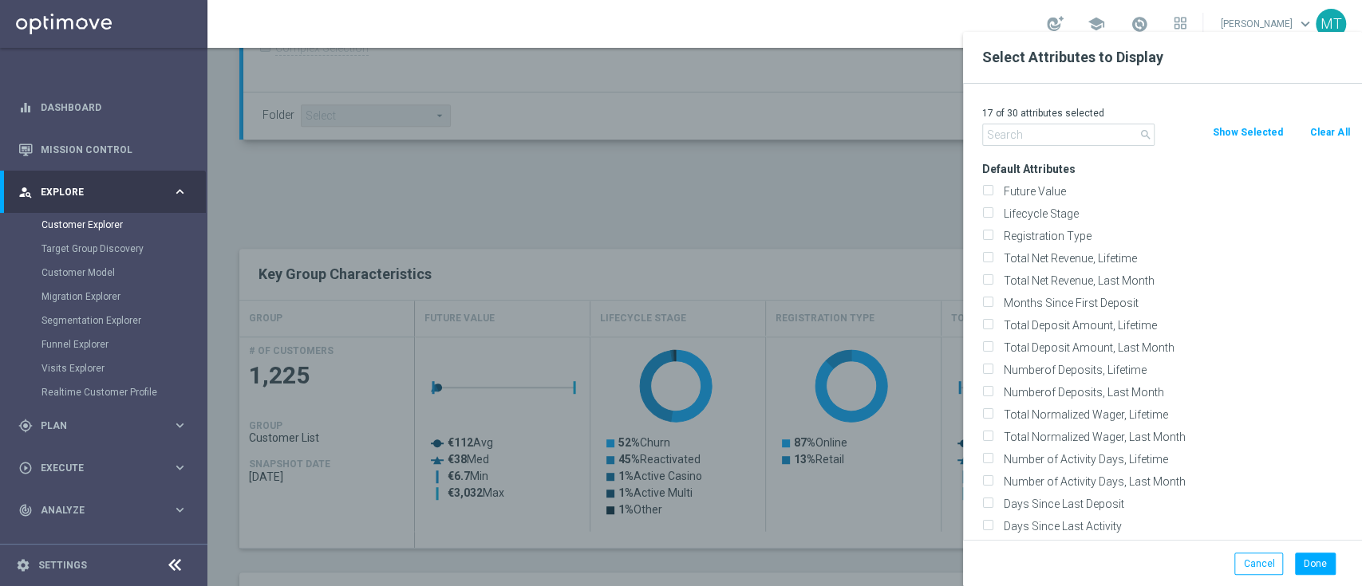
checkbox input "false"
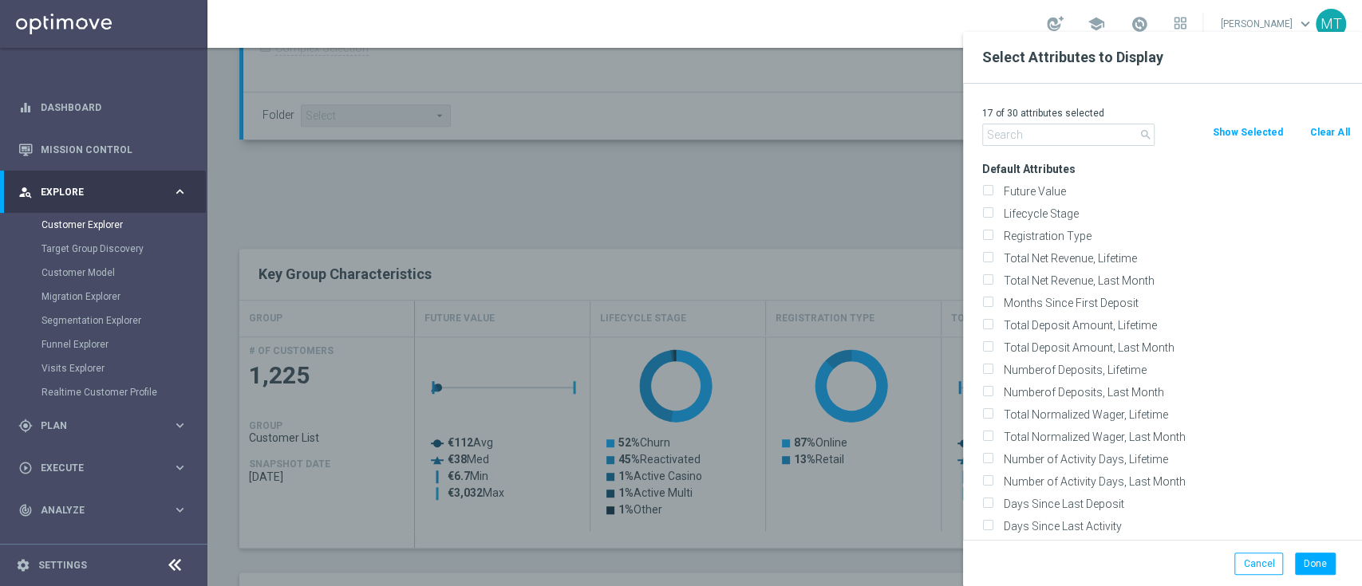
checkbox input "false"
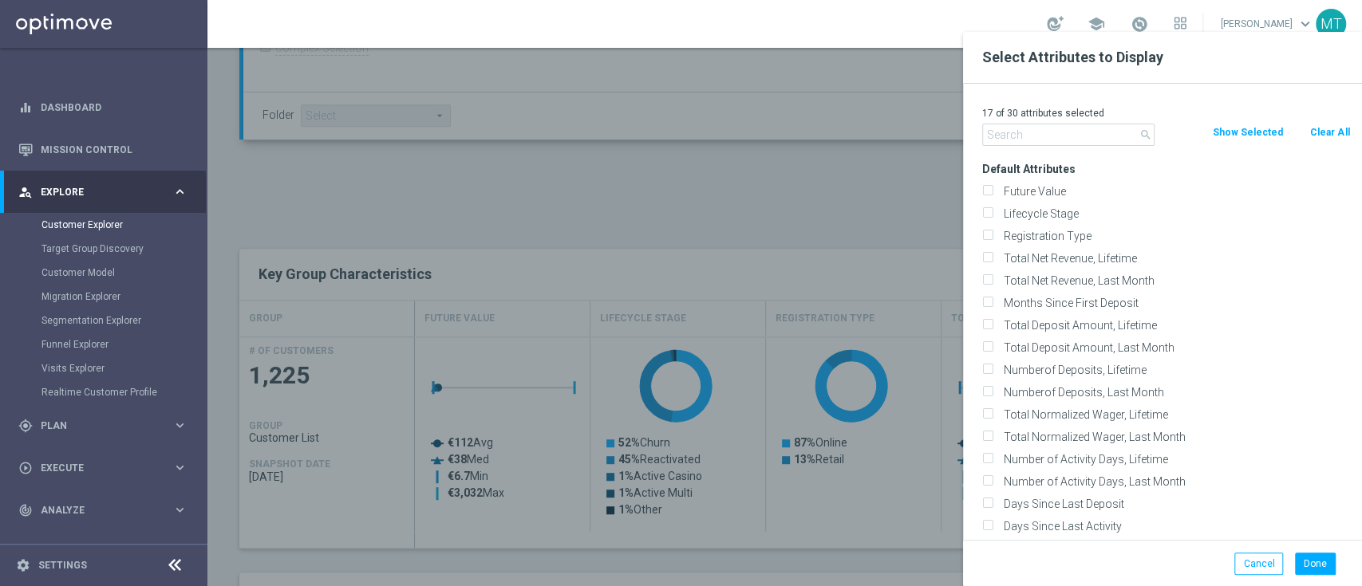
checkbox input "false"
click at [1059, 211] on label "Lifecycle Stage" at bounding box center [1174, 214] width 352 height 14
click at [992, 211] on input "Lifecycle Stage" at bounding box center [987, 216] width 10 height 10
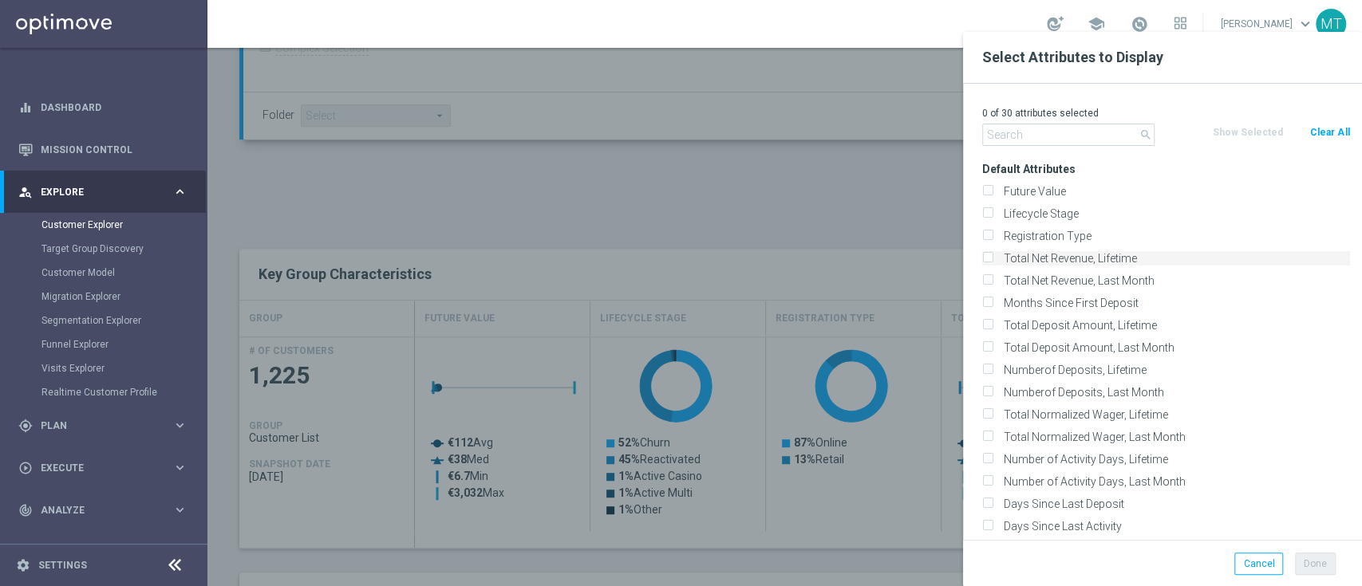
checkbox input "true"
click at [1308, 561] on button "Done" at bounding box center [1315, 564] width 41 height 22
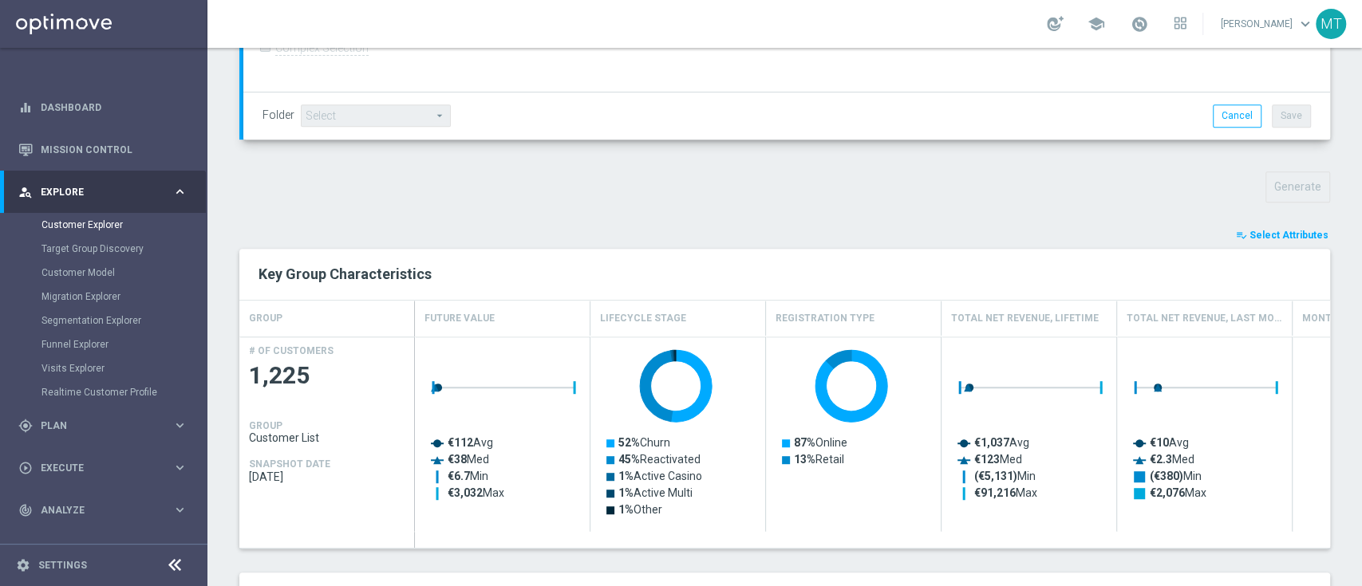
type input "Search"
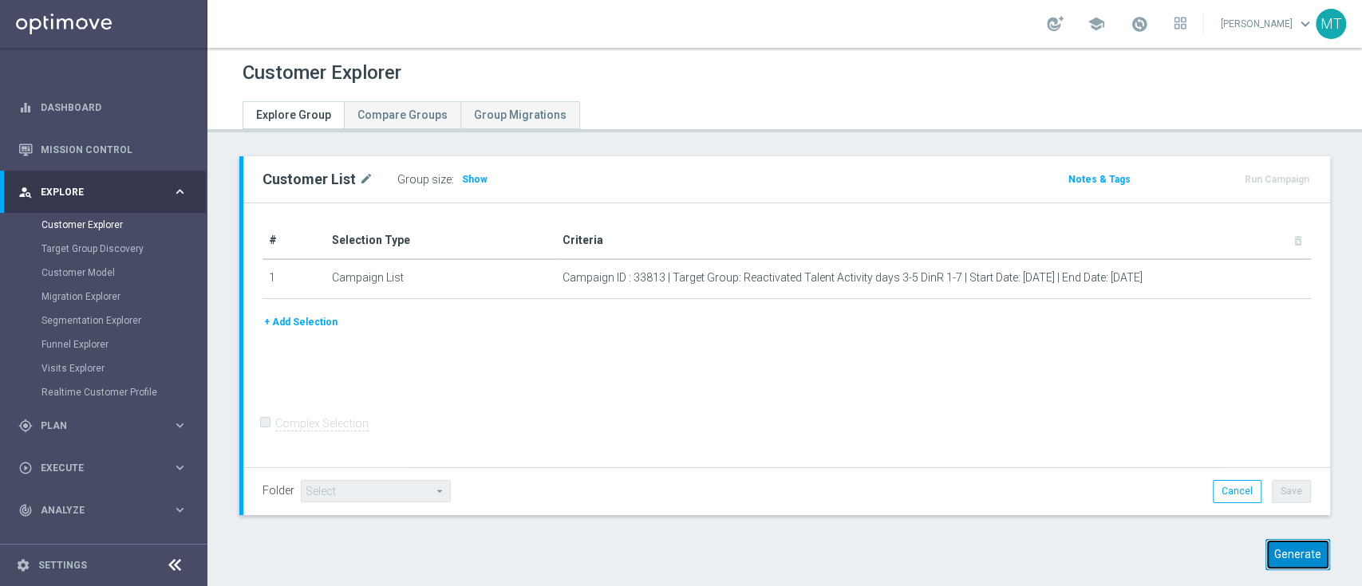
click at [1289, 557] on button "Generate" at bounding box center [1297, 554] width 65 height 31
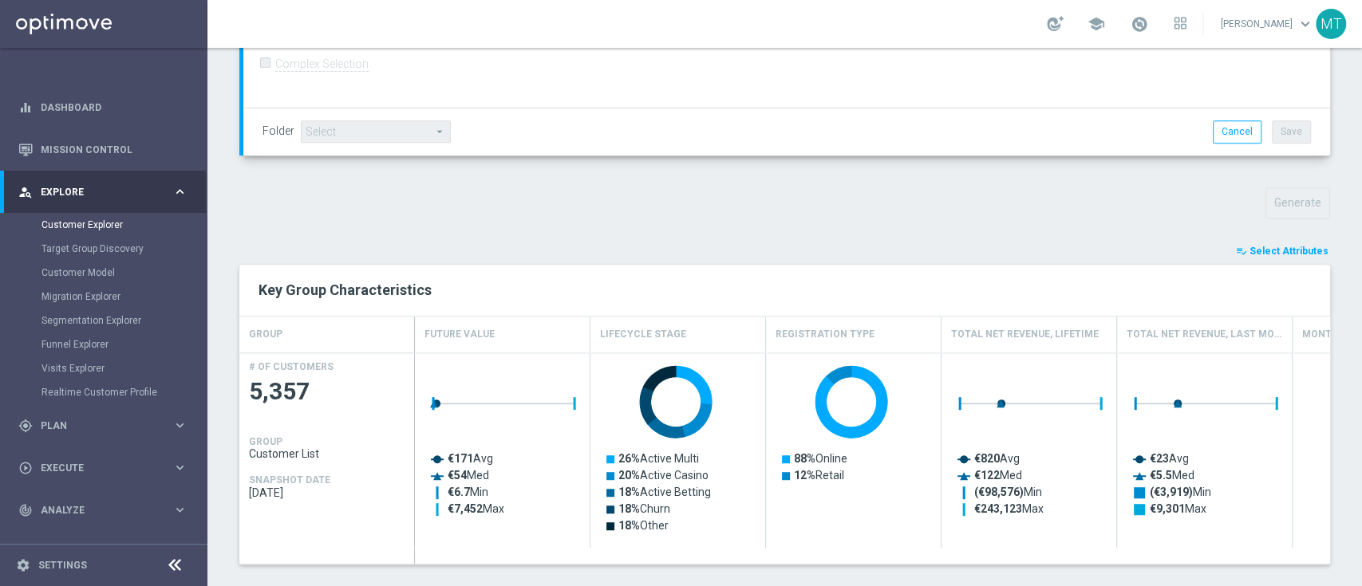
scroll to position [568, 0]
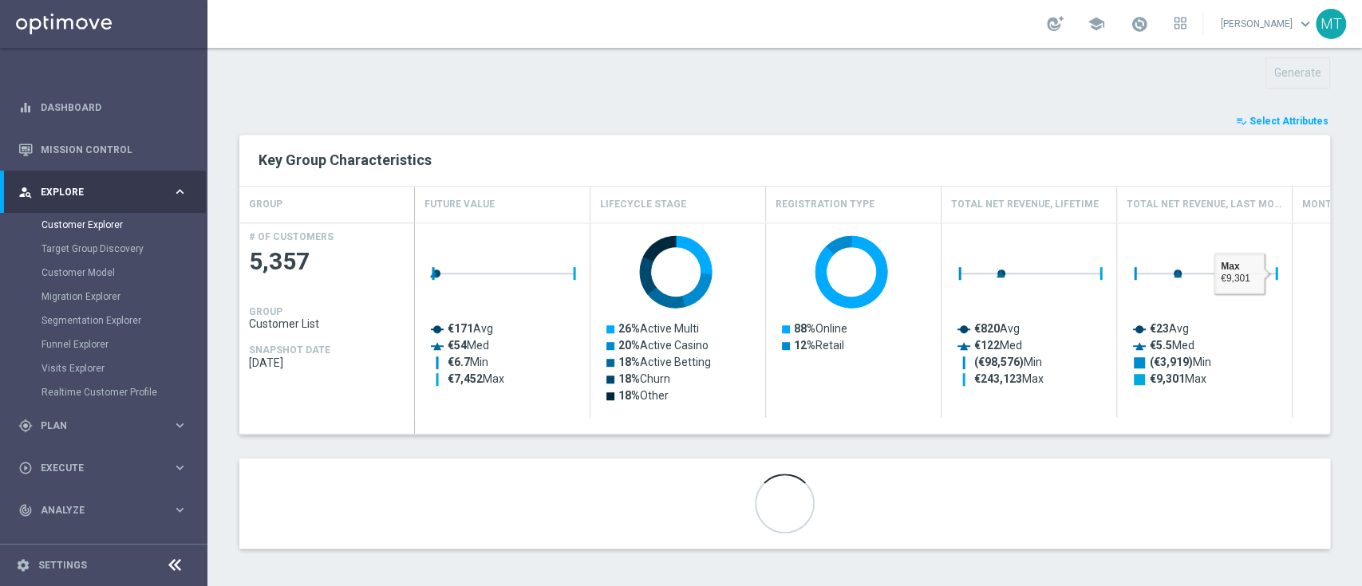
click at [1270, 125] on button "playlist_add_check Select Attributes" at bounding box center [1282, 121] width 96 height 18
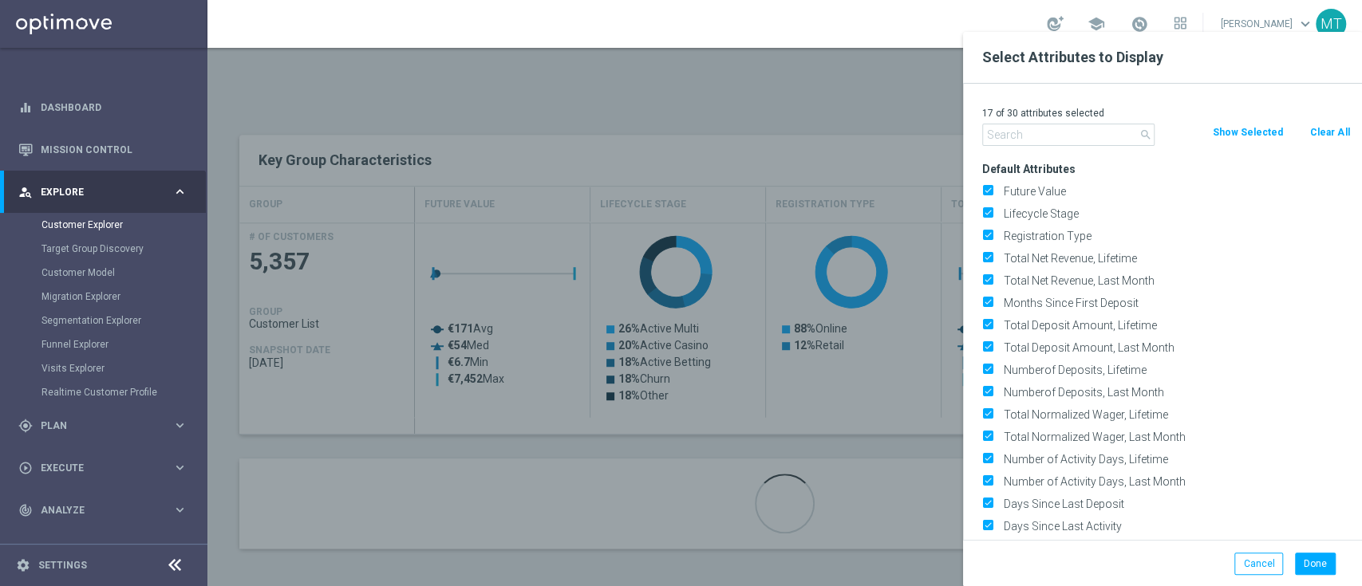
click at [1330, 131] on button "Clear All" at bounding box center [1329, 133] width 42 height 18
checkbox input "false"
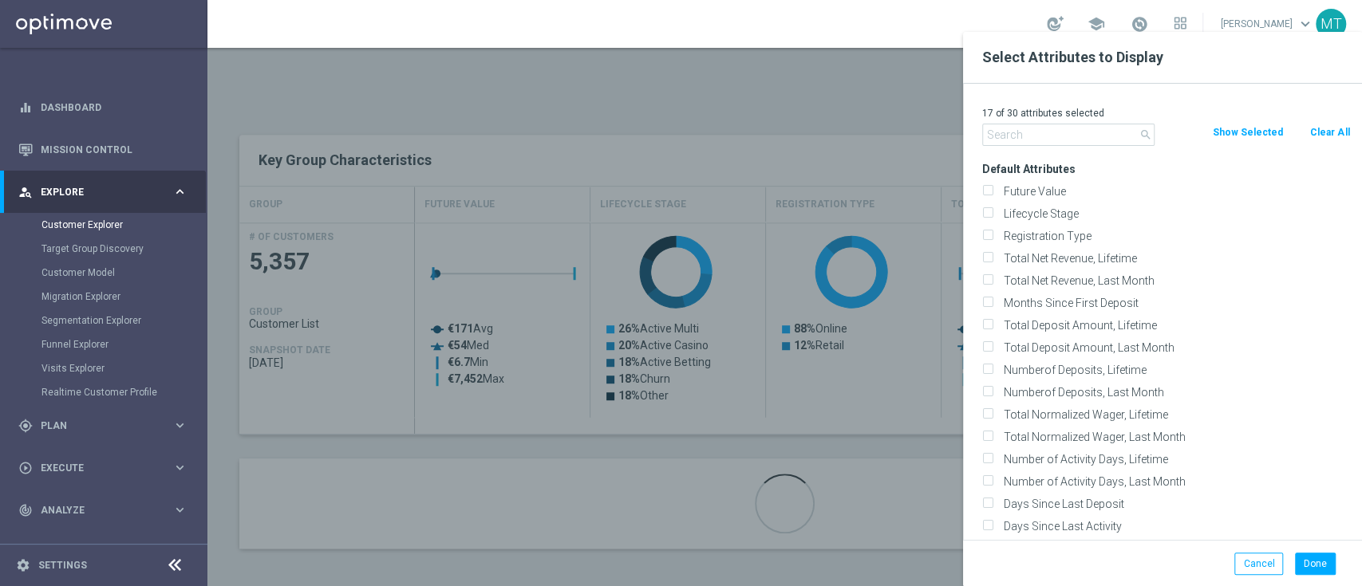
checkbox input "false"
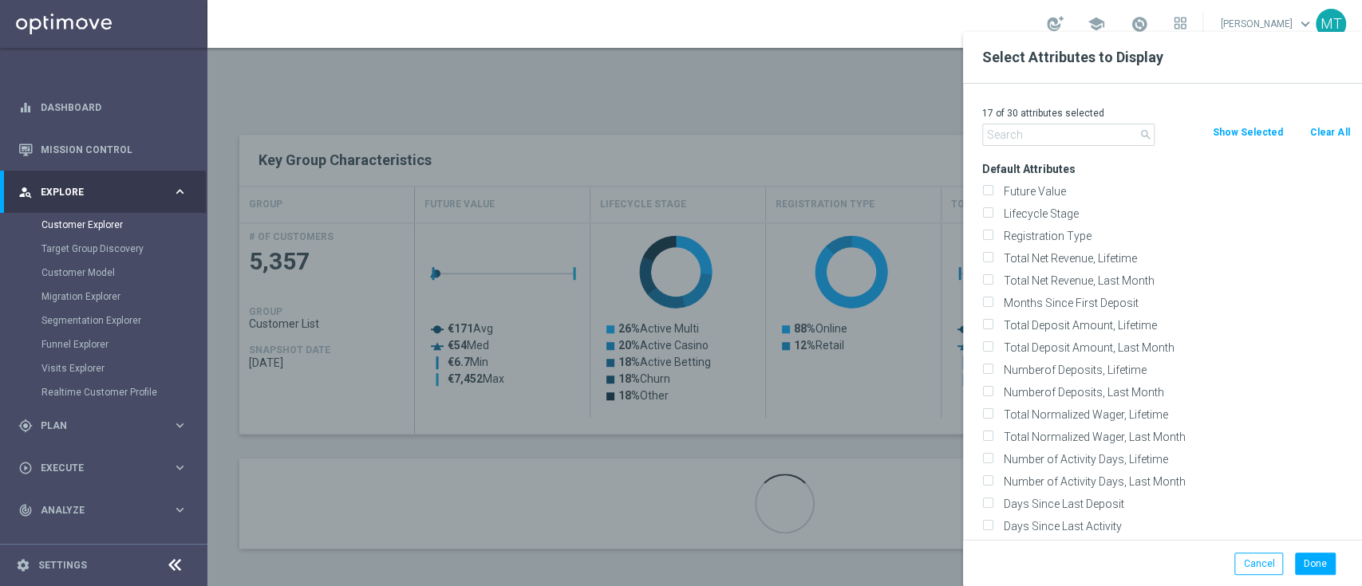
checkbox input "false"
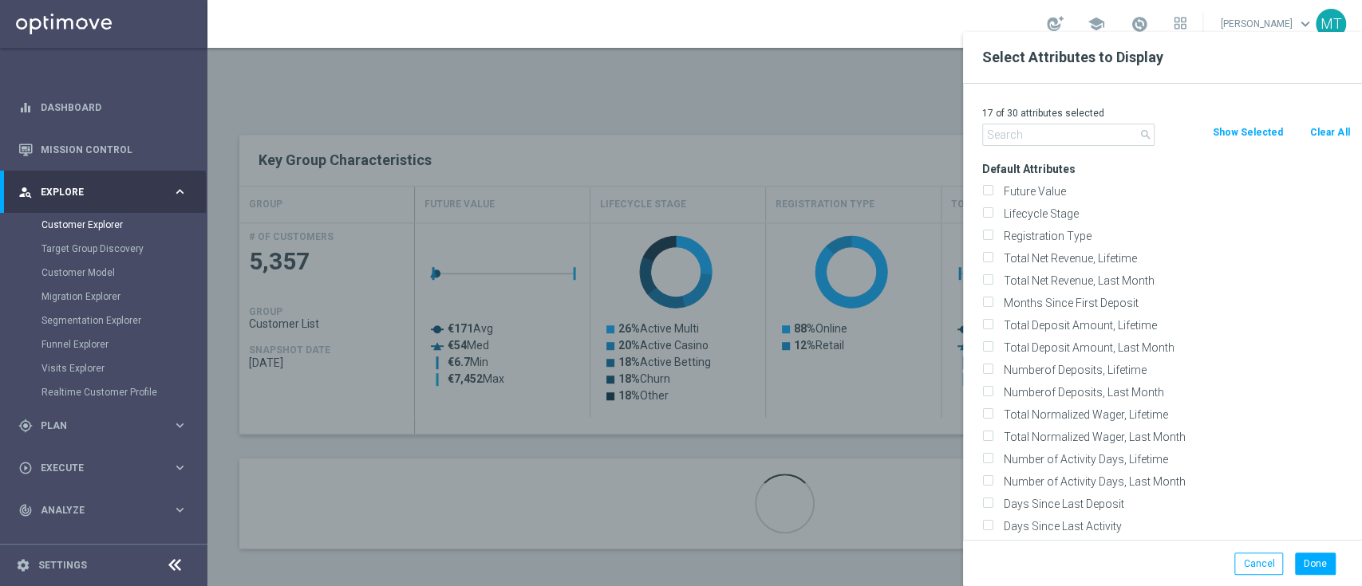
checkbox input "false"
click at [1030, 209] on label "Lifecycle Stage" at bounding box center [1174, 214] width 352 height 14
click at [992, 211] on input "Lifecycle Stage" at bounding box center [987, 216] width 10 height 10
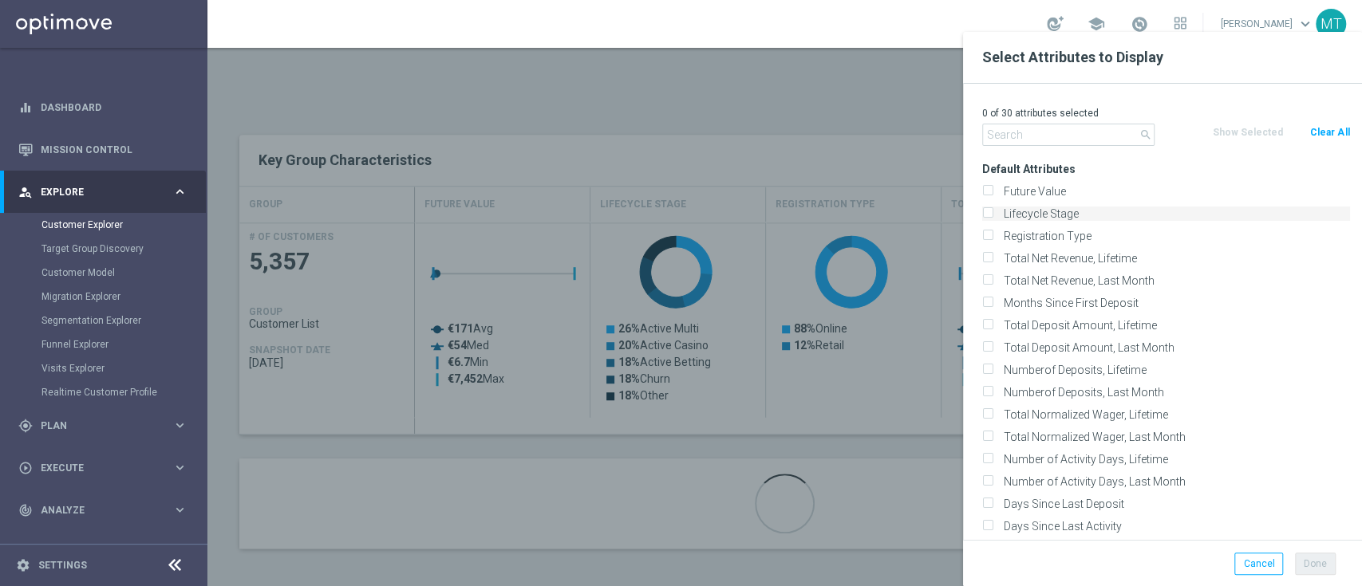
checkbox input "true"
click at [1317, 558] on button "Done" at bounding box center [1315, 564] width 41 height 22
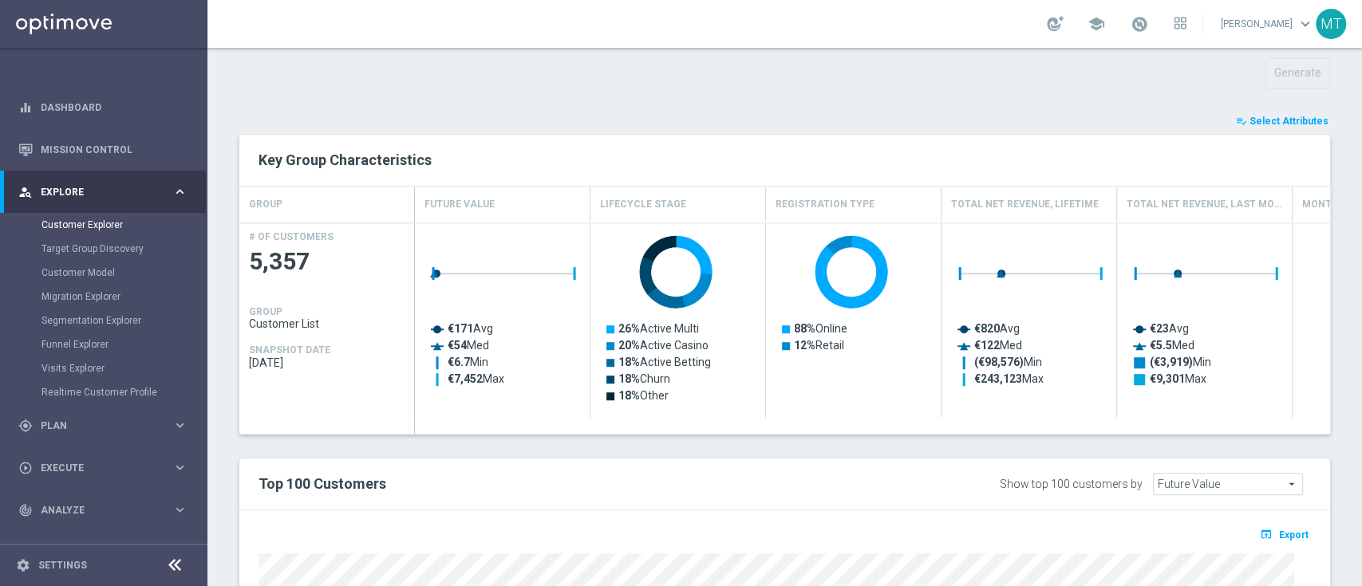
type input "Search"
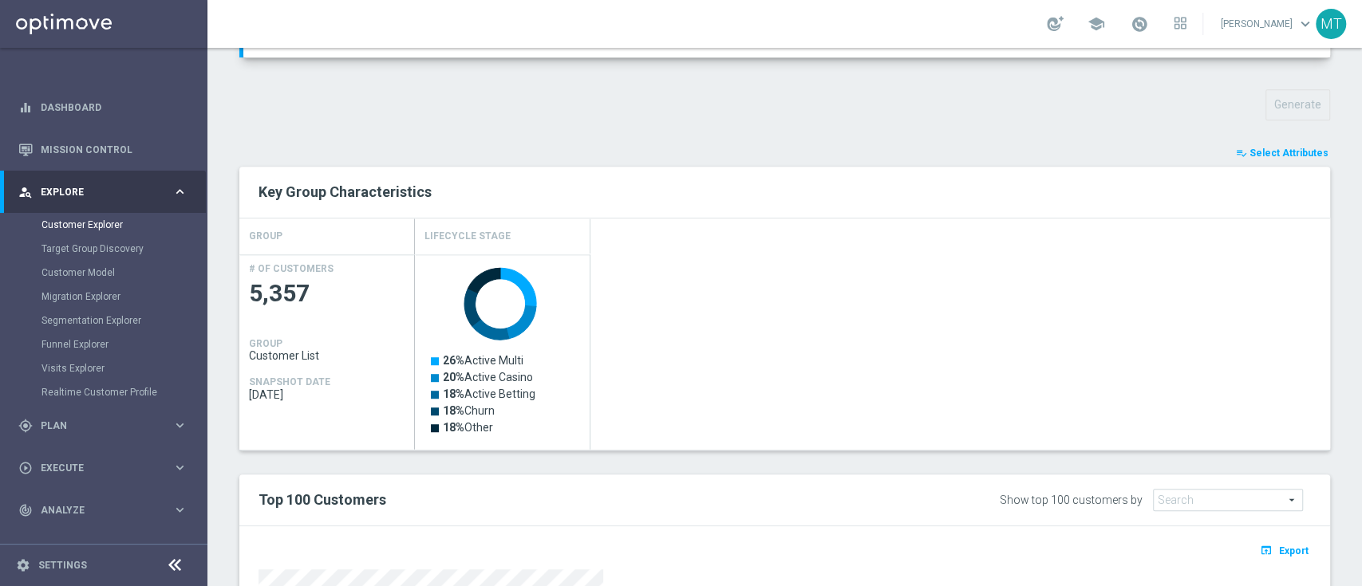
scroll to position [537, 0]
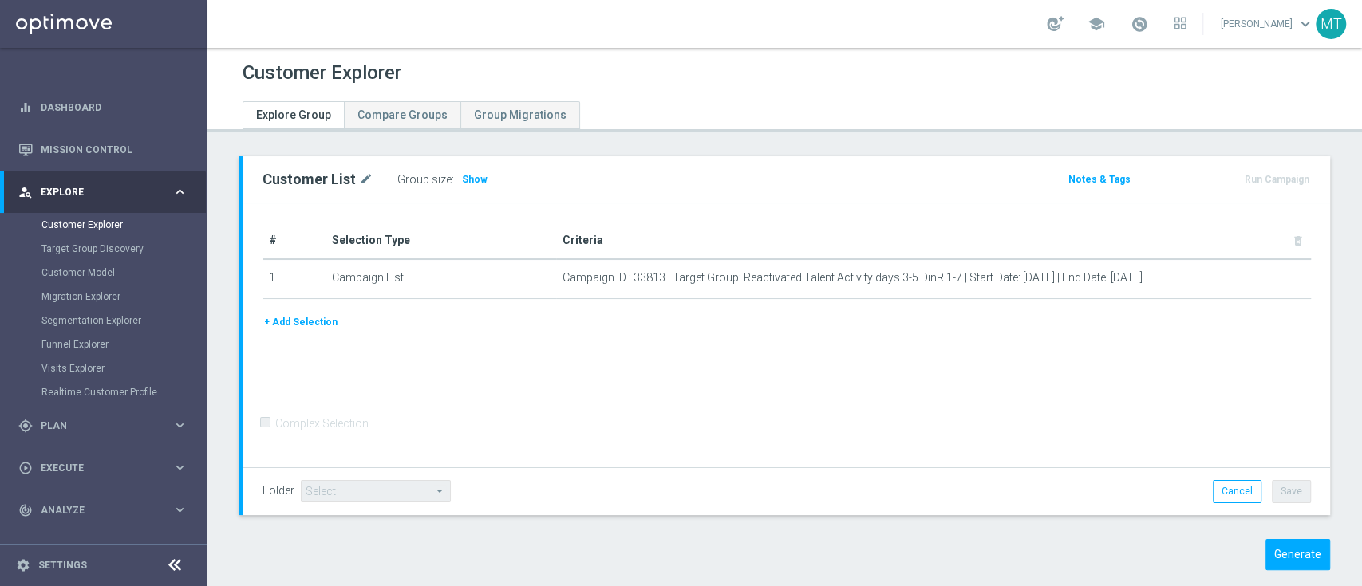
scroll to position [22, 0]
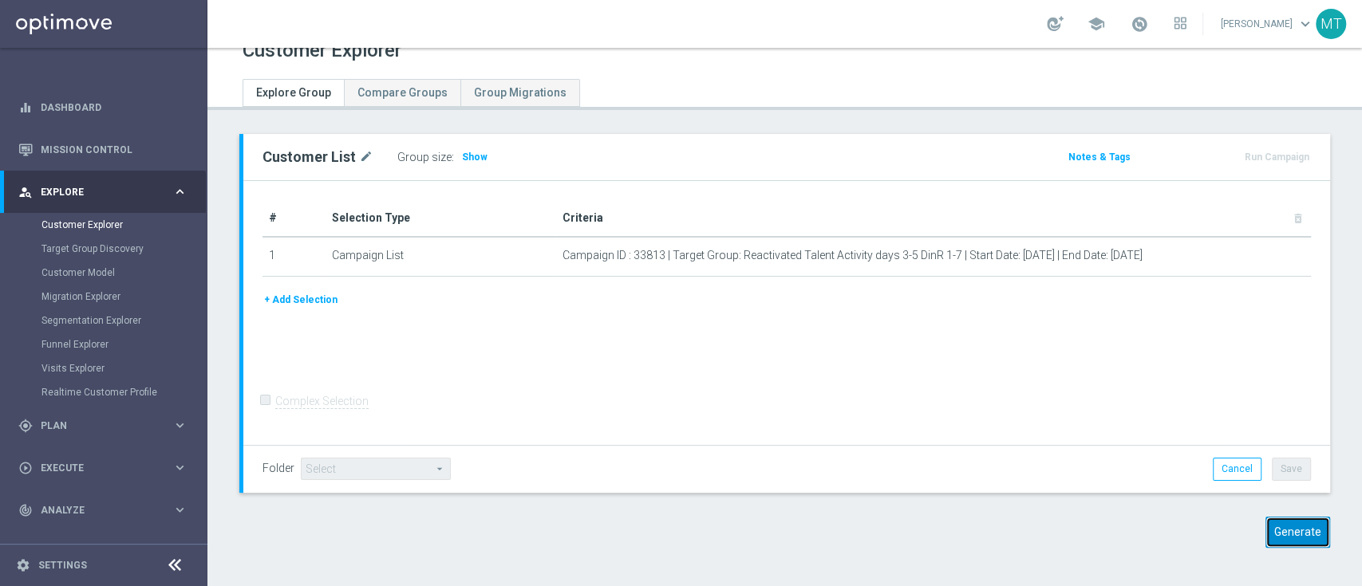
click at [1295, 531] on button "Generate" at bounding box center [1297, 532] width 65 height 31
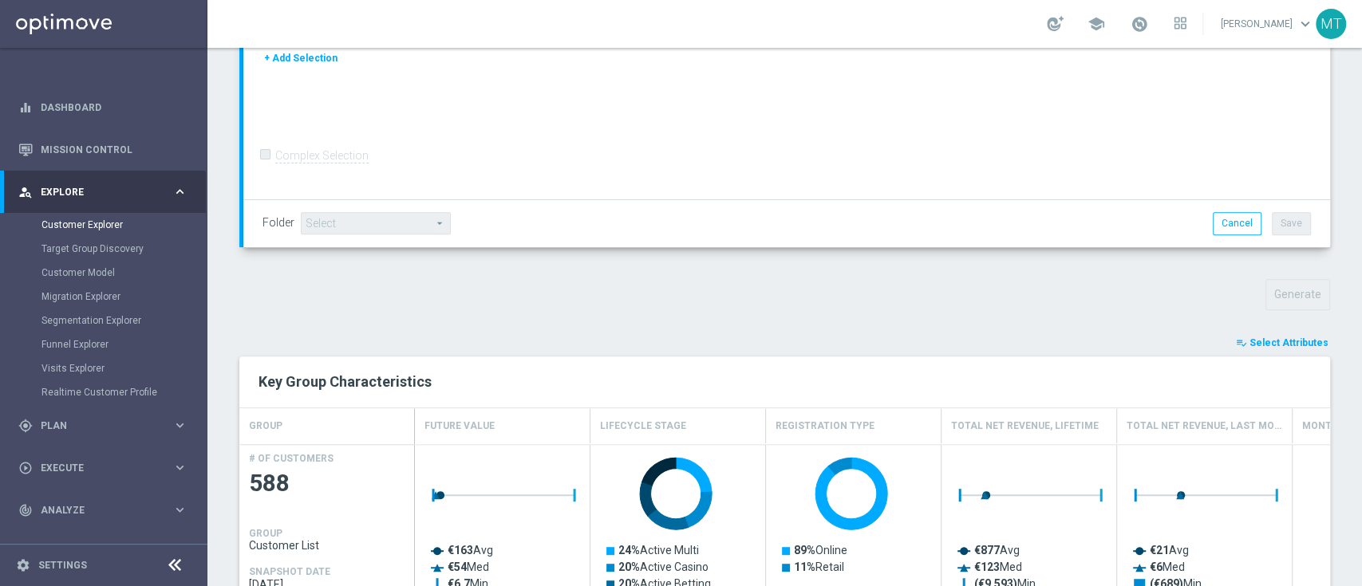
scroll to position [568, 0]
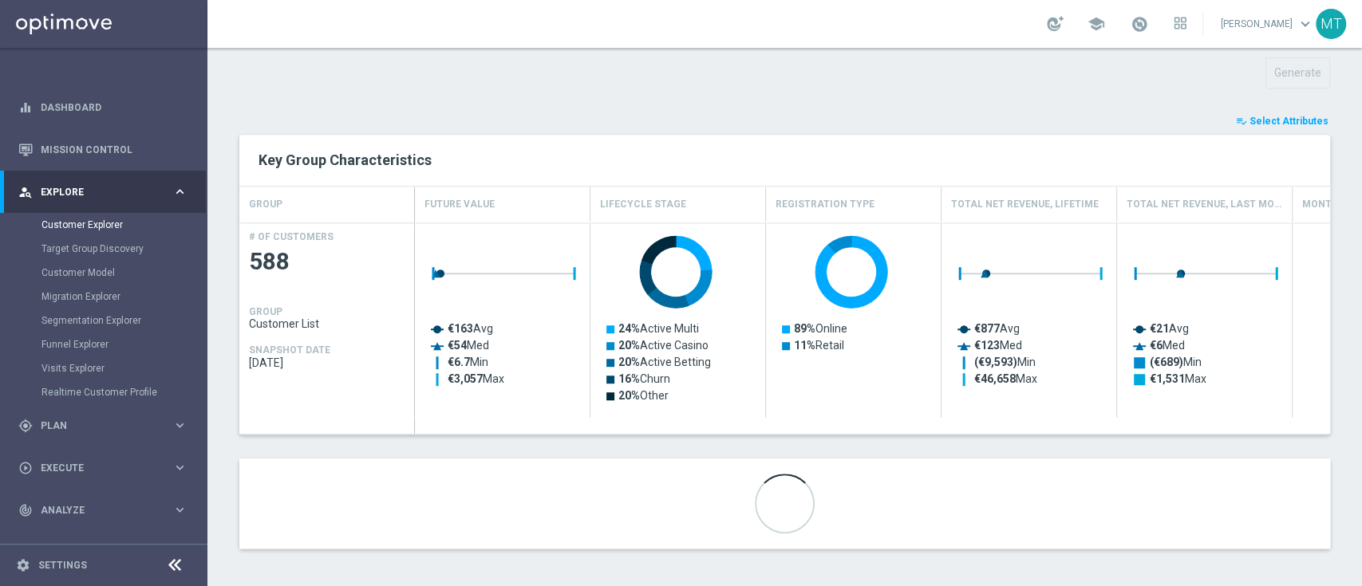
click at [1249, 116] on span "Select Attributes" at bounding box center [1288, 121] width 79 height 11
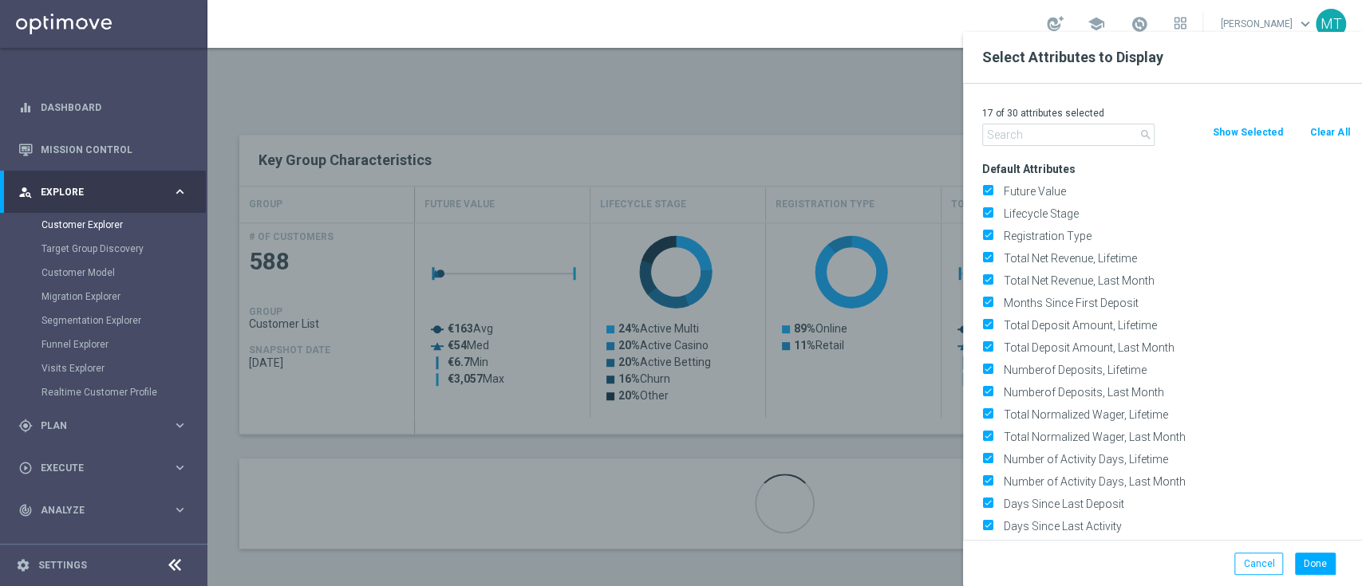
click at [1328, 131] on button "Clear All" at bounding box center [1329, 133] width 42 height 18
checkbox input "false"
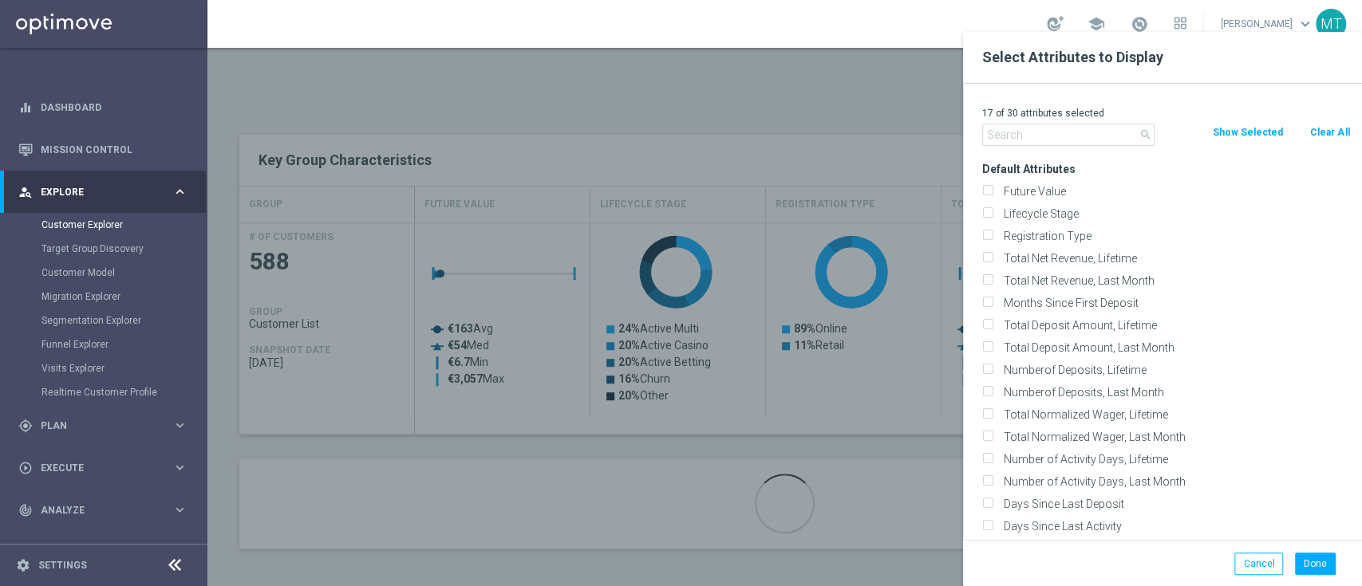
checkbox input "false"
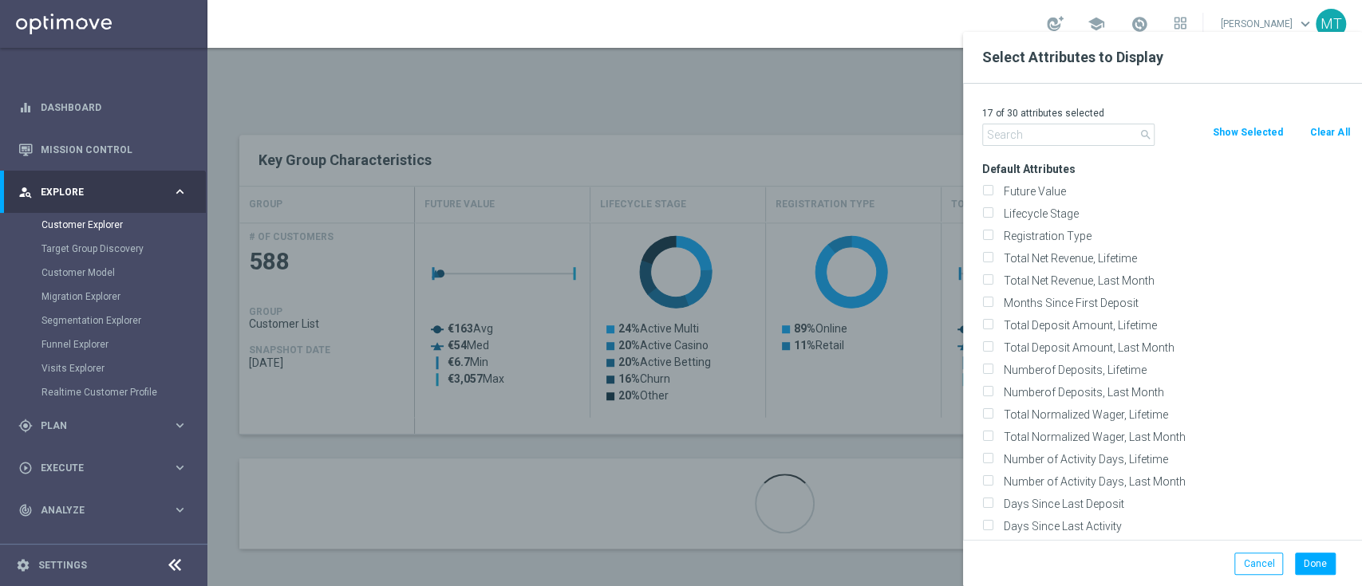
checkbox input "false"
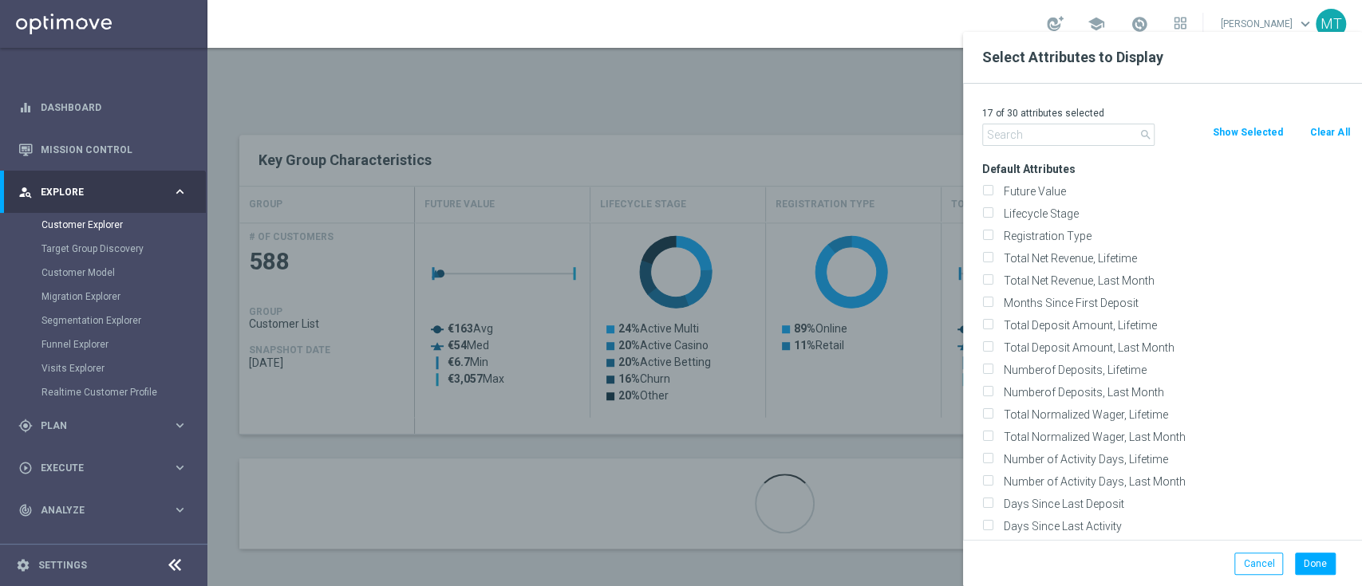
checkbox input "false"
click at [1070, 204] on div "Lifecycle Stage" at bounding box center [1166, 214] width 392 height 22
click at [1058, 212] on label "Lifecycle Stage" at bounding box center [1174, 214] width 352 height 14
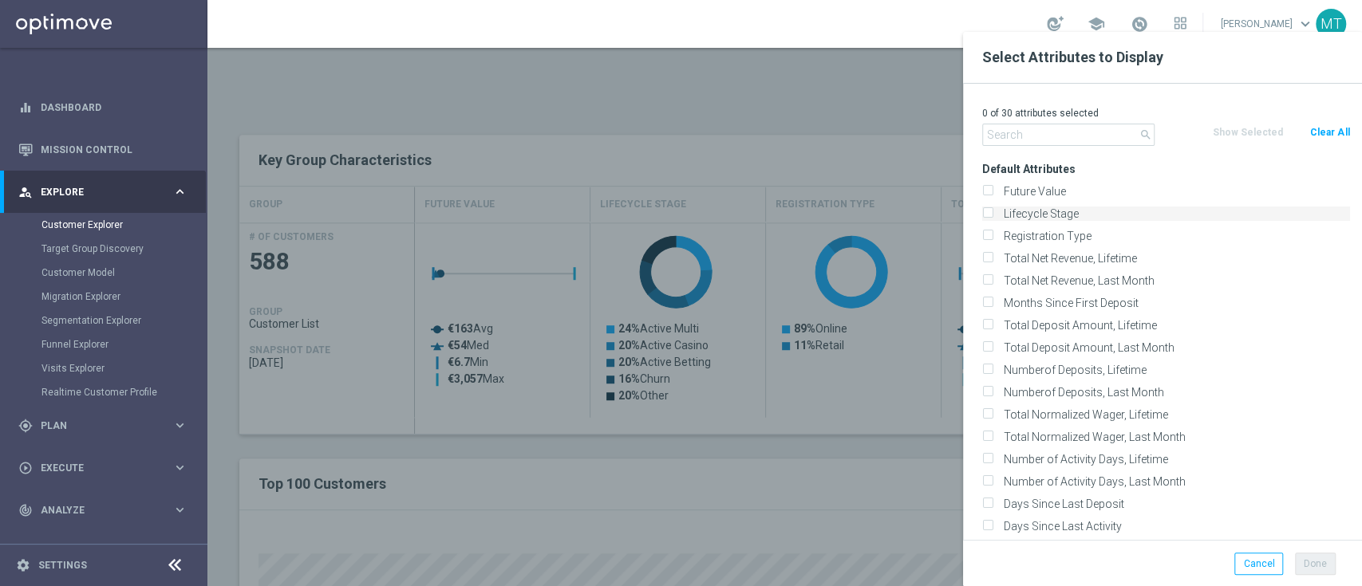
click at [992, 212] on input "Lifecycle Stage" at bounding box center [987, 216] width 10 height 10
checkbox input "true"
click at [1308, 553] on button "Done" at bounding box center [1315, 564] width 41 height 22
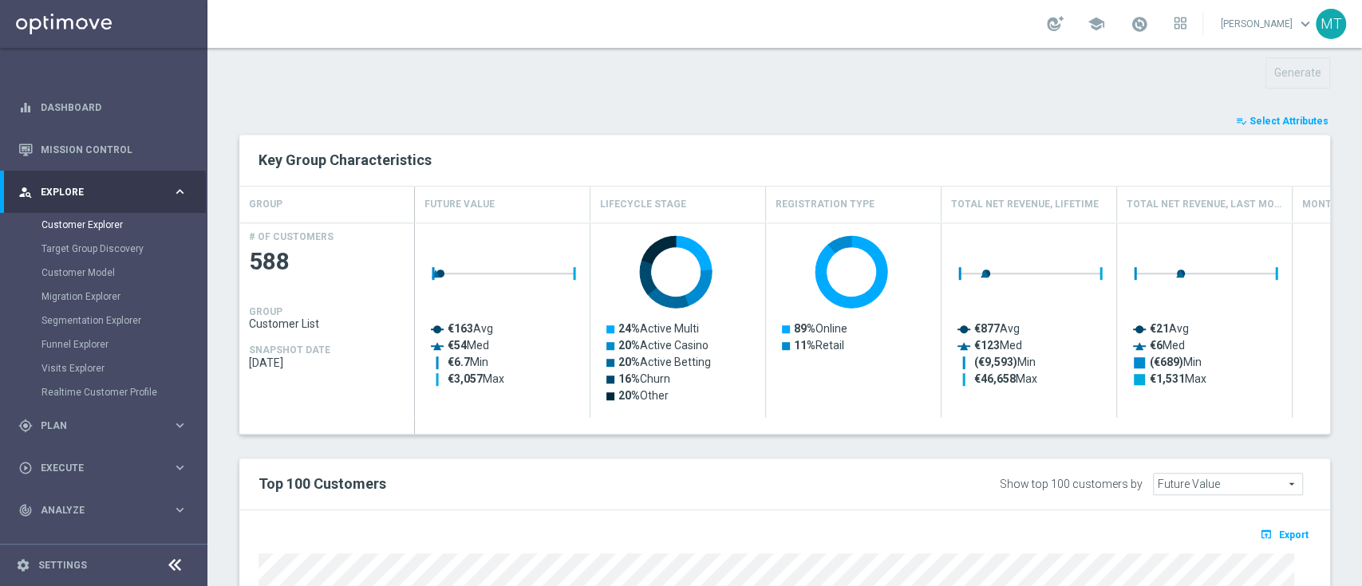
type input "Search"
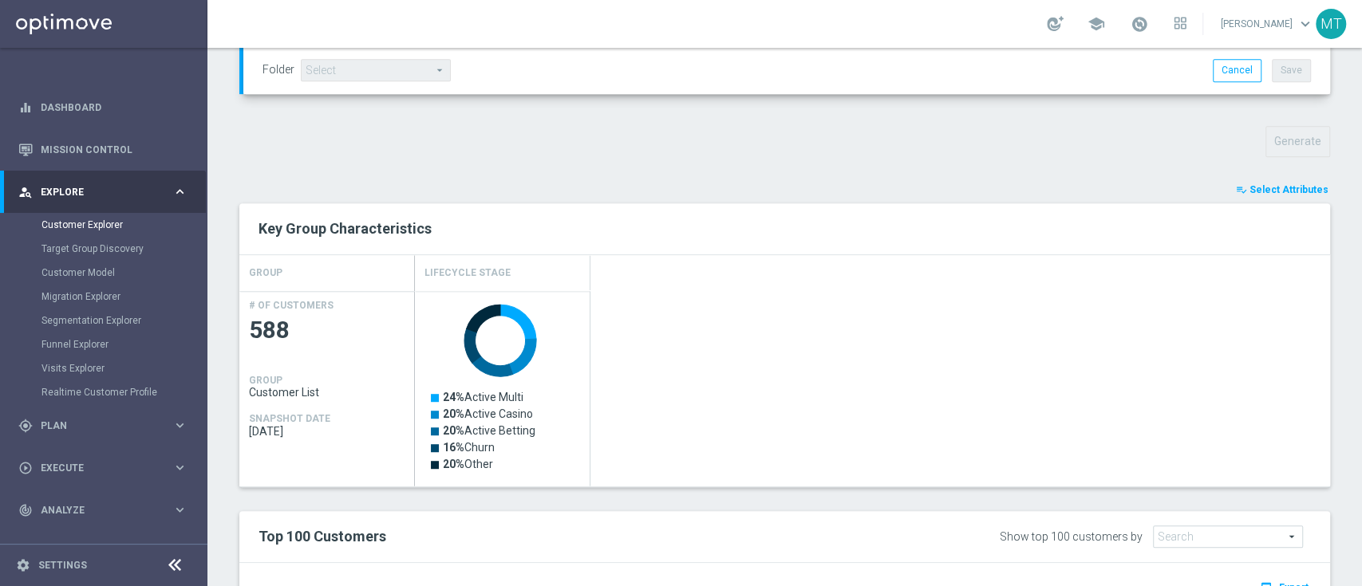
scroll to position [501, 0]
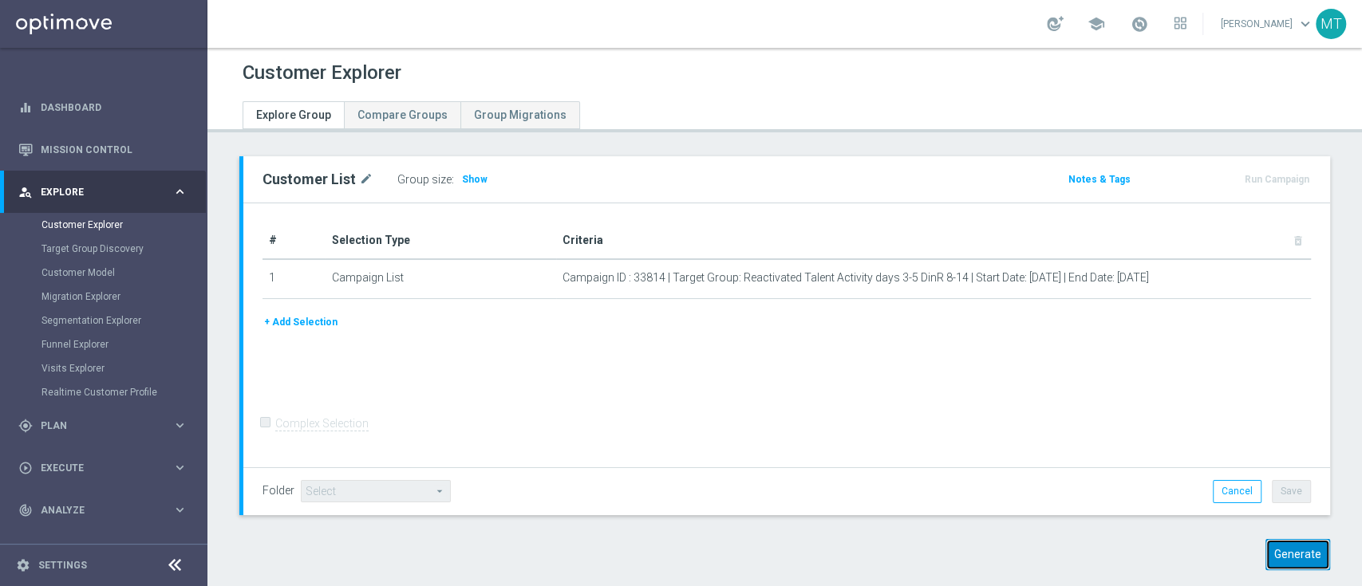
click at [1275, 566] on button "Generate" at bounding box center [1297, 554] width 65 height 31
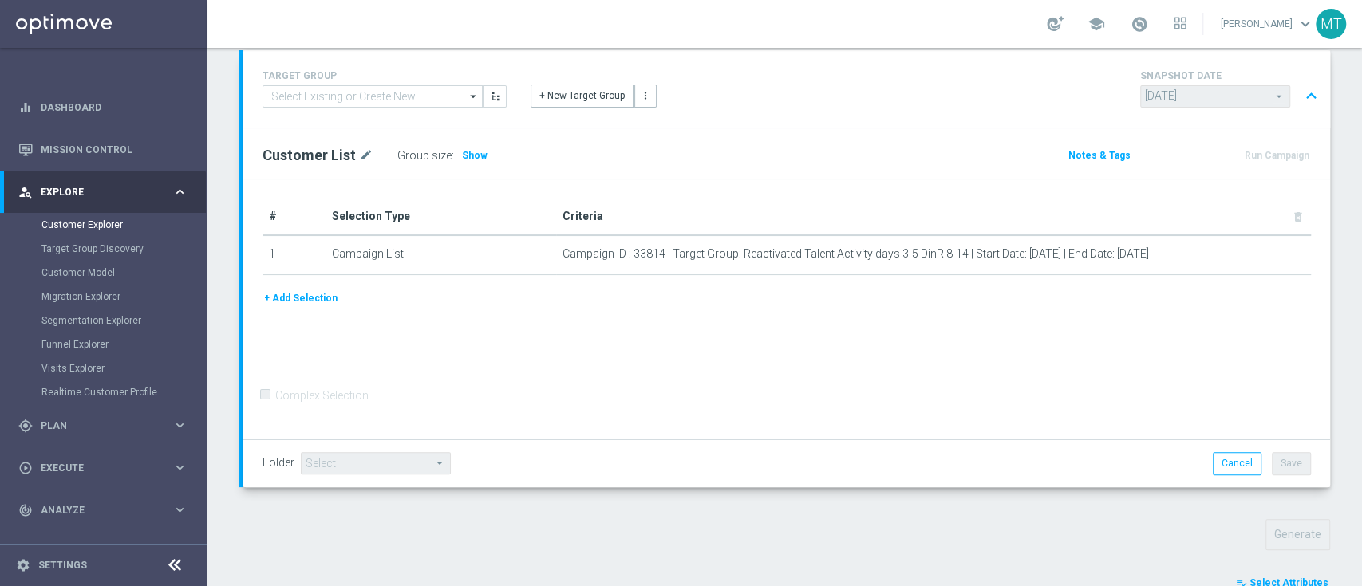
scroll to position [568, 0]
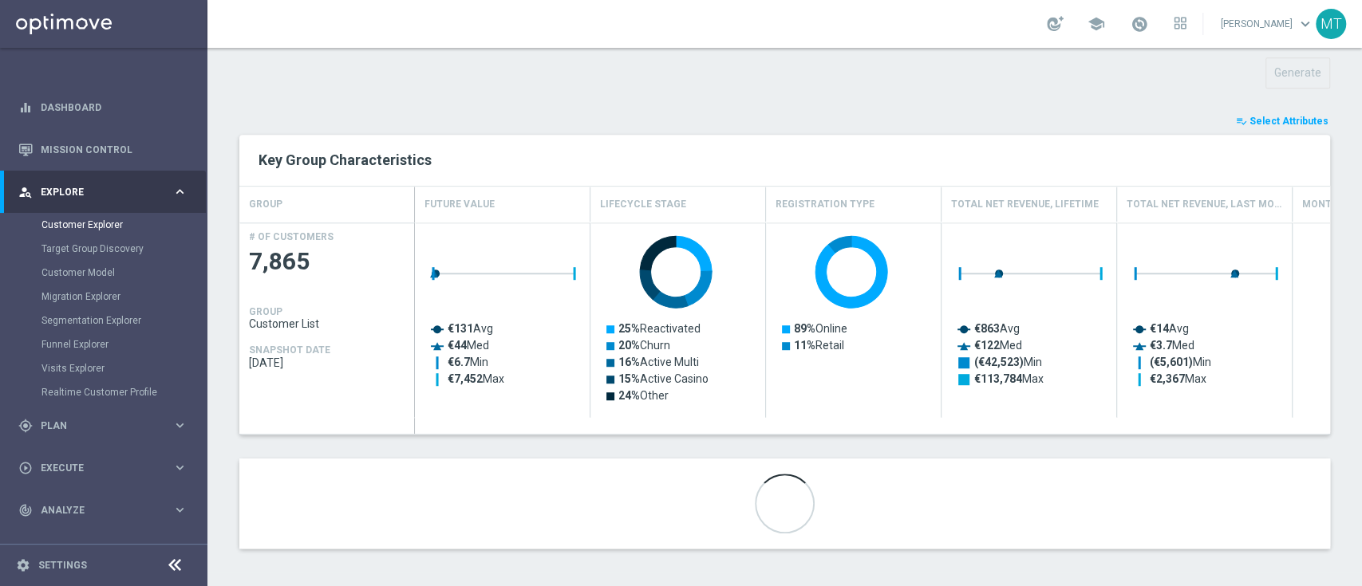
click at [1276, 117] on span "Select Attributes" at bounding box center [1288, 121] width 79 height 11
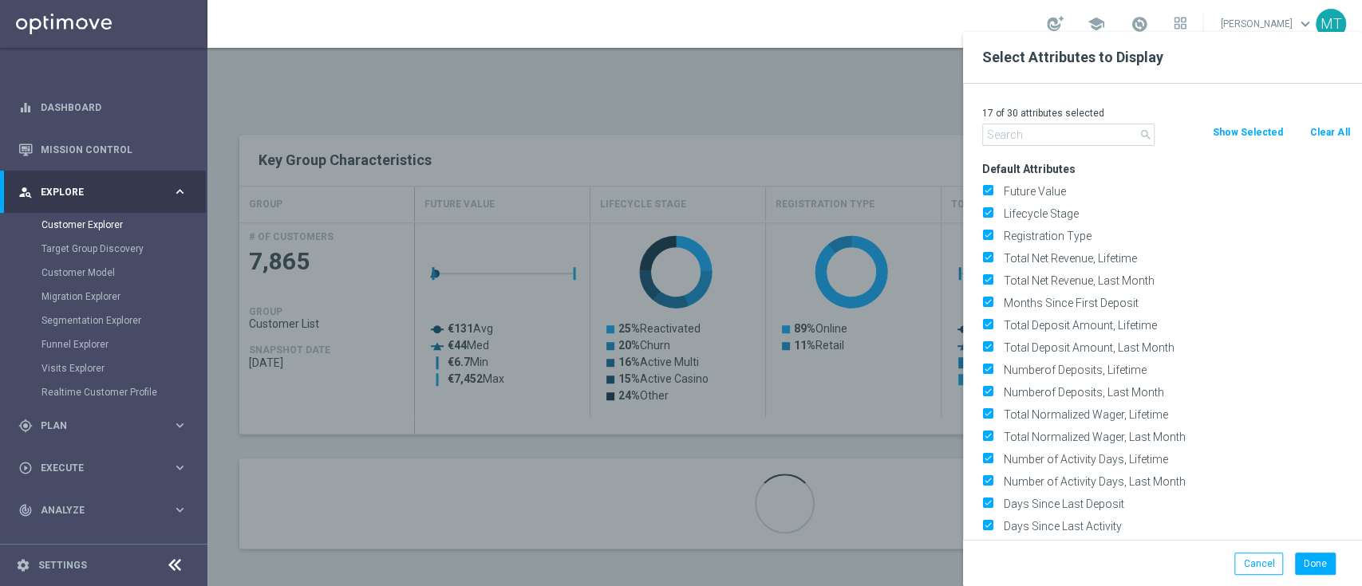
click at [1327, 118] on p "17 of 30 attributes selected" at bounding box center [1166, 113] width 368 height 13
click at [1326, 120] on div "17 of 30 attributes selected" at bounding box center [1166, 113] width 392 height 21
click at [1323, 129] on button "Clear All" at bounding box center [1329, 133] width 42 height 18
checkbox input "false"
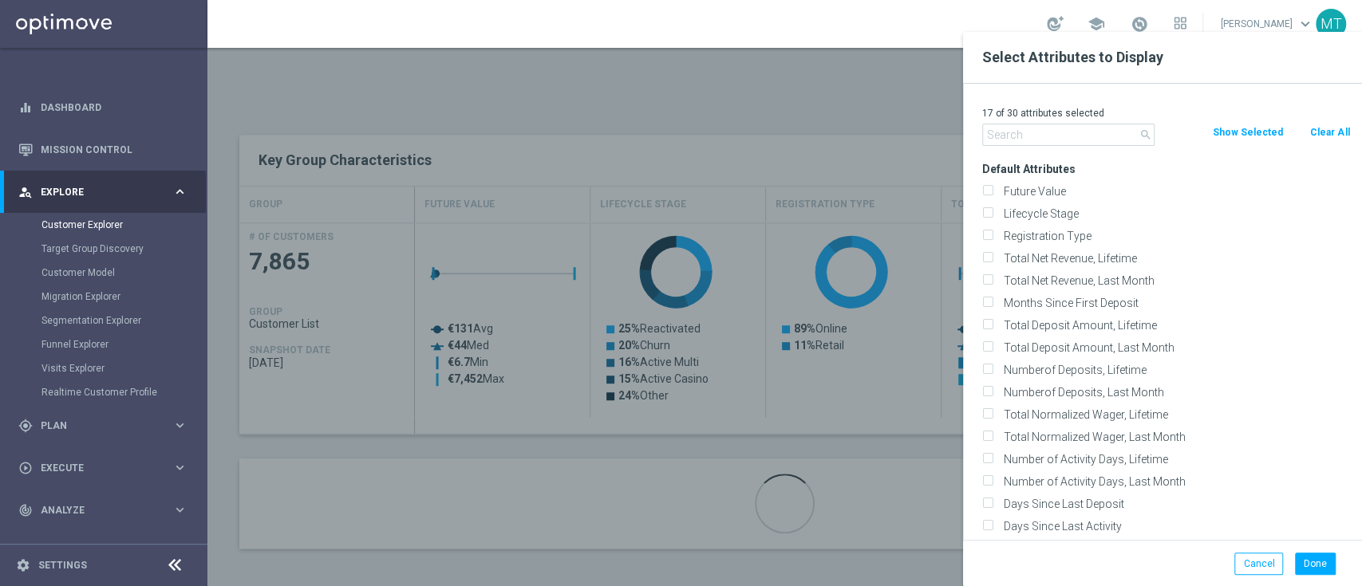
checkbox input "false"
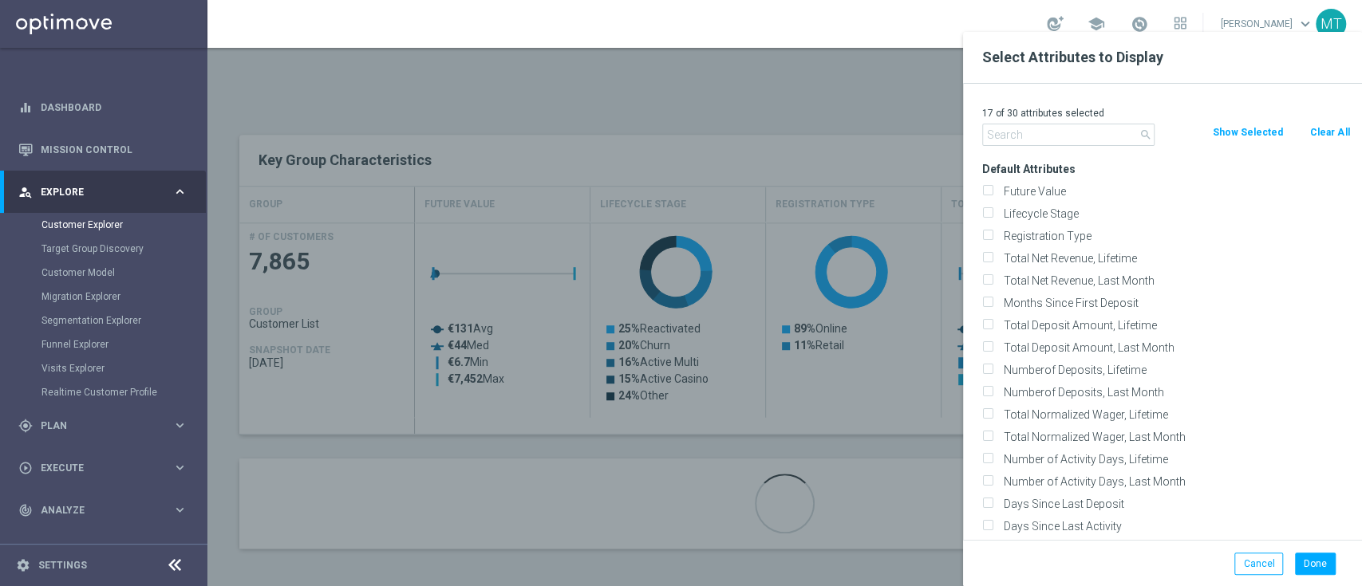
checkbox input "false"
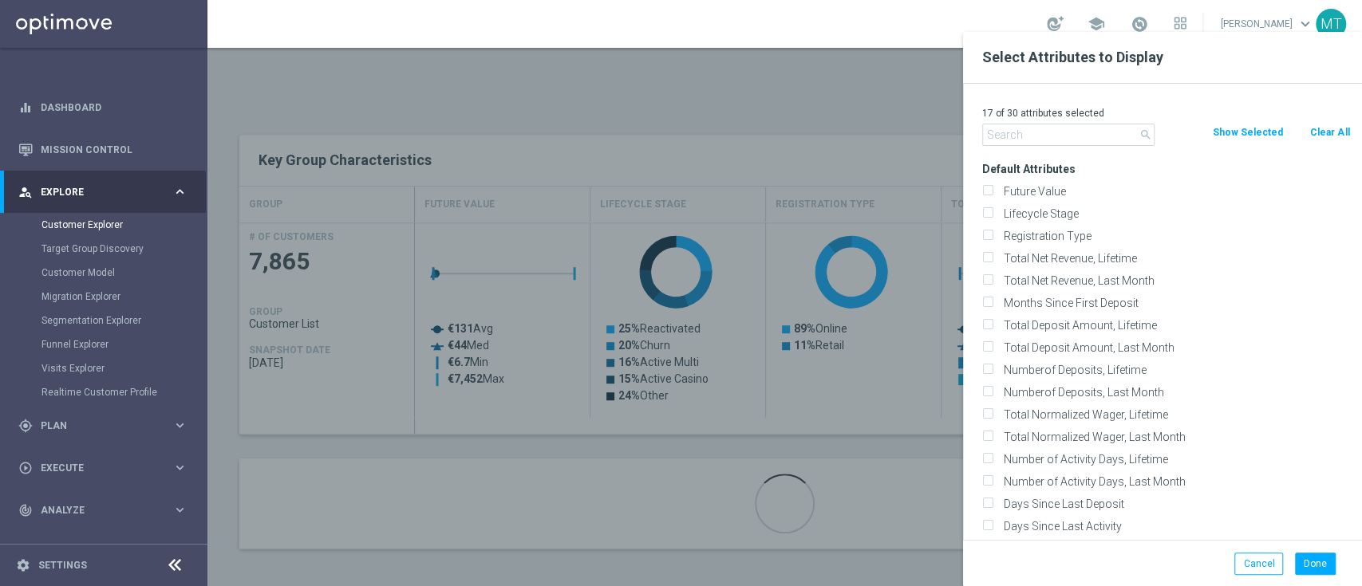
checkbox input "false"
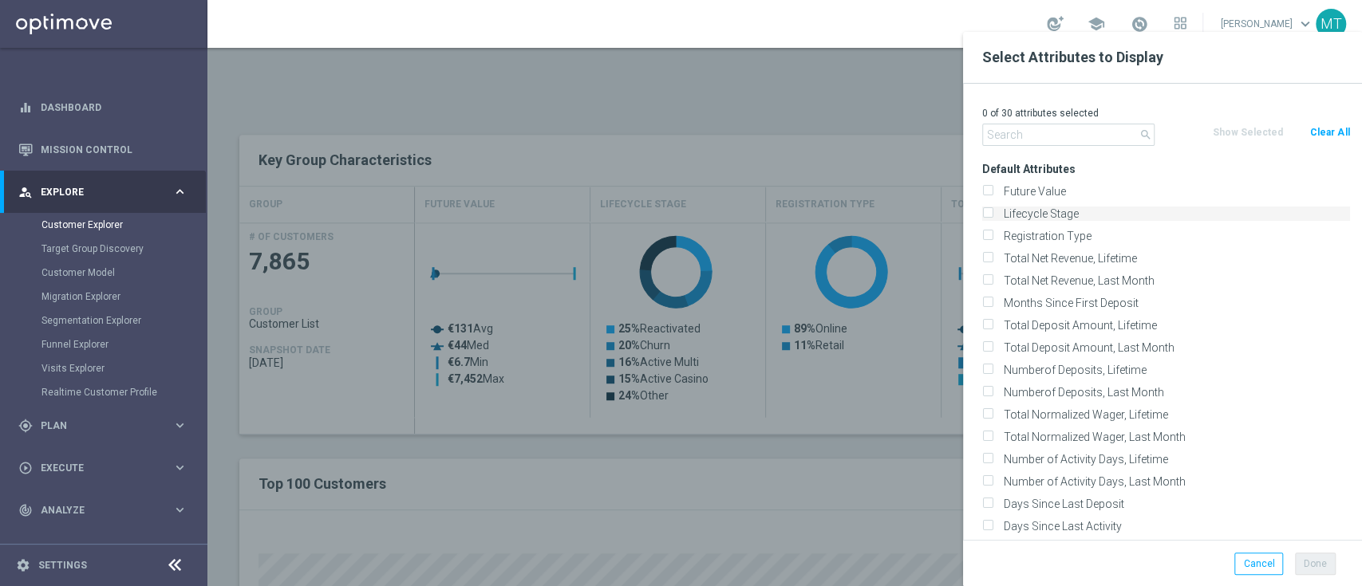
click at [996, 218] on div "Lifecycle Stage" at bounding box center [1166, 214] width 368 height 14
click at [988, 213] on input "Lifecycle Stage" at bounding box center [987, 216] width 10 height 10
checkbox input "true"
click at [1302, 556] on button "Done" at bounding box center [1315, 564] width 41 height 22
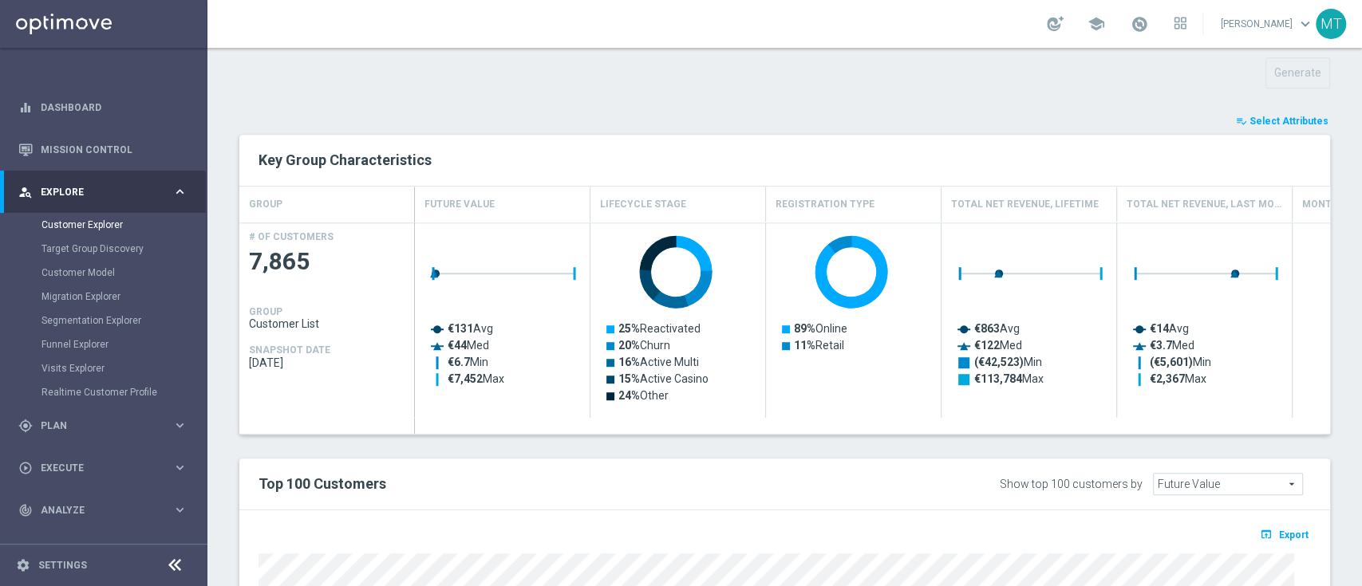
type input "Search"
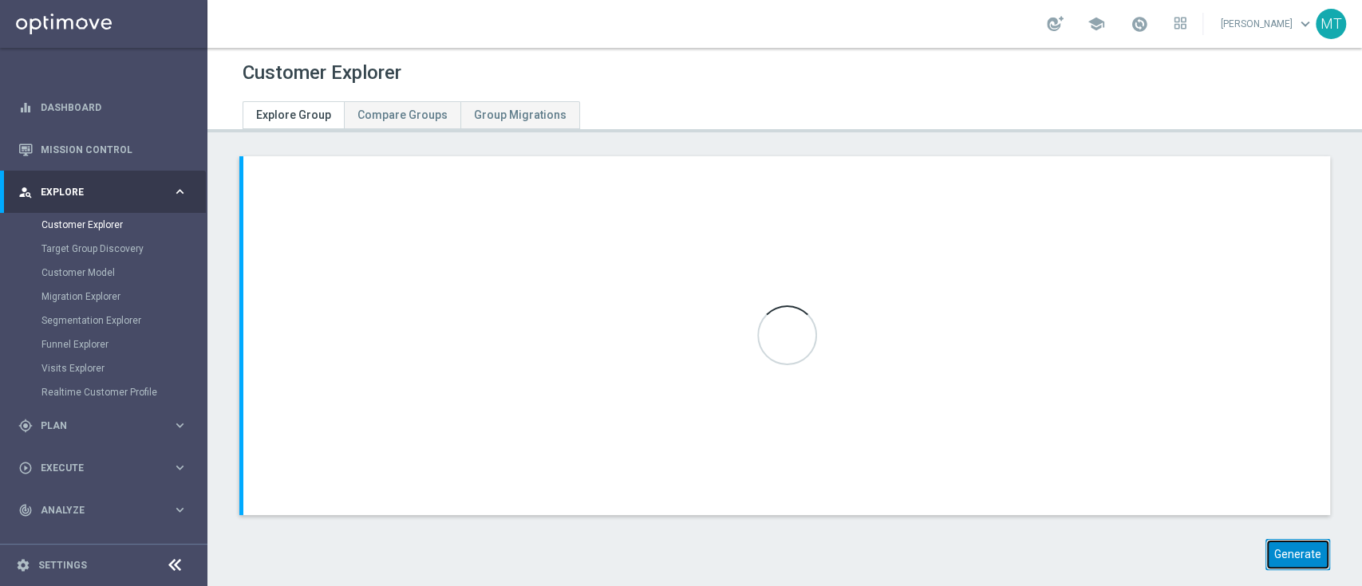
click at [1265, 547] on button "Generate" at bounding box center [1297, 554] width 65 height 31
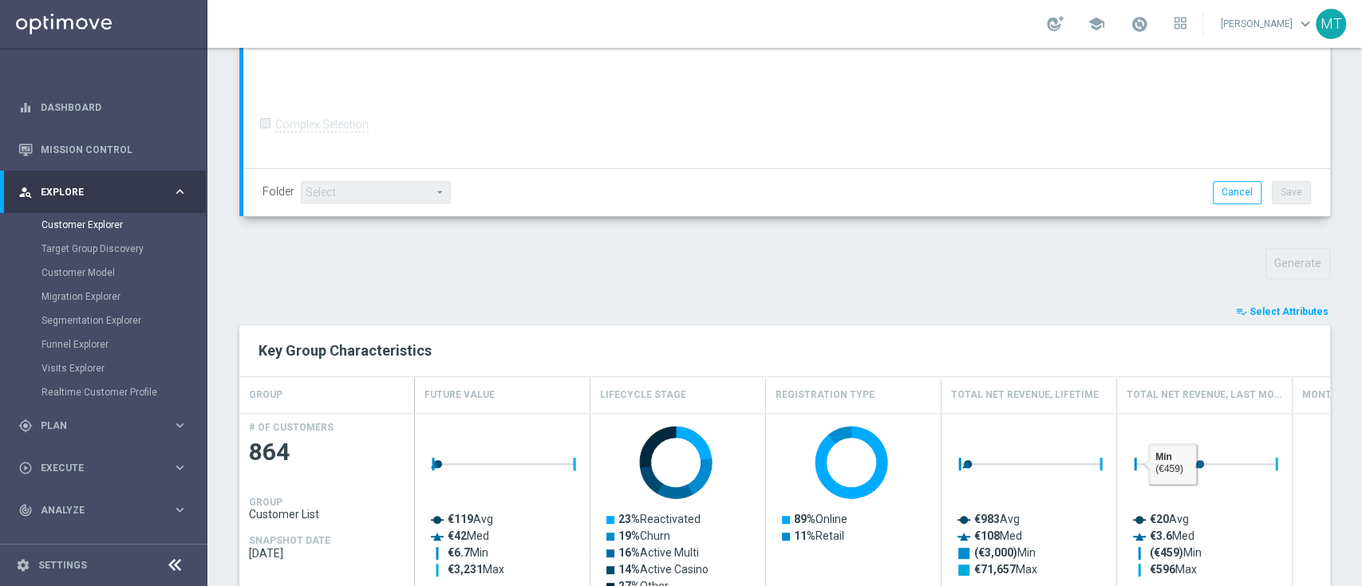
scroll to position [378, 0]
click at [1308, 306] on span "Select Attributes" at bounding box center [1288, 311] width 79 height 11
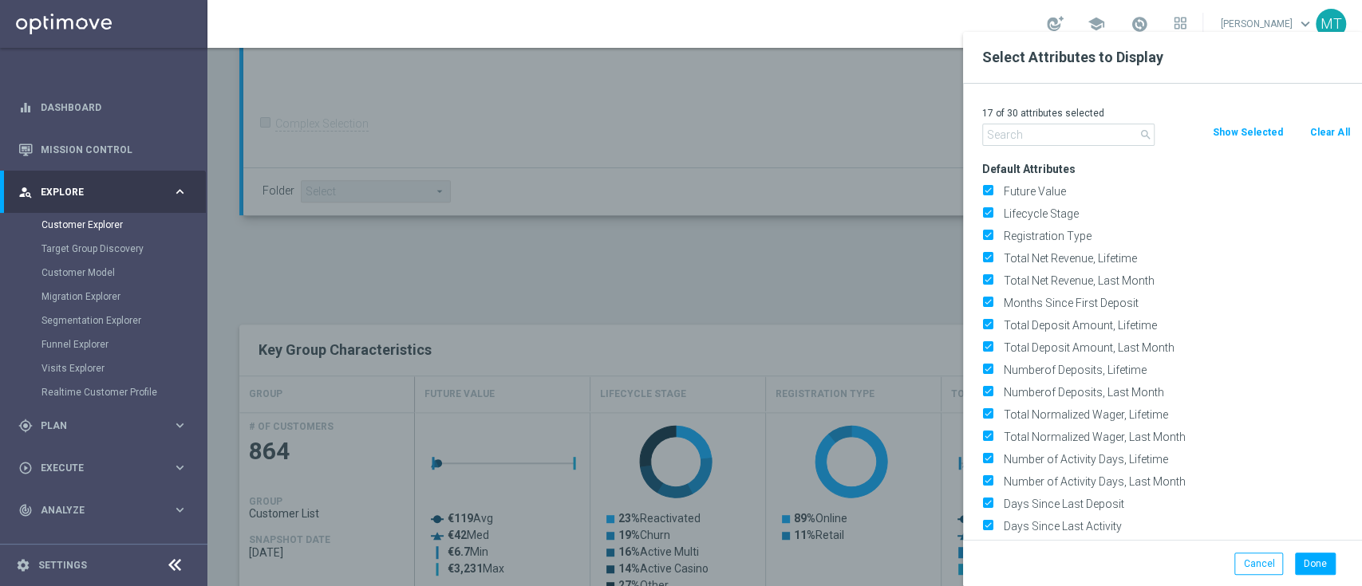
click at [1331, 128] on button "Clear All" at bounding box center [1329, 133] width 42 height 18
checkbox input "false"
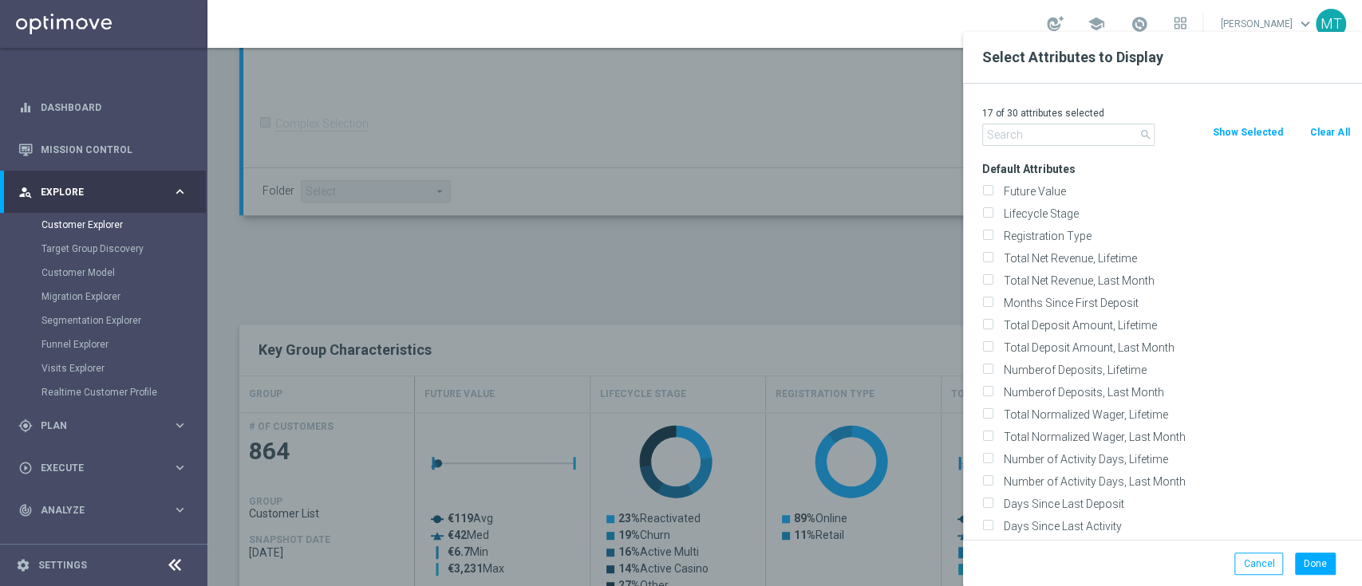
checkbox input "false"
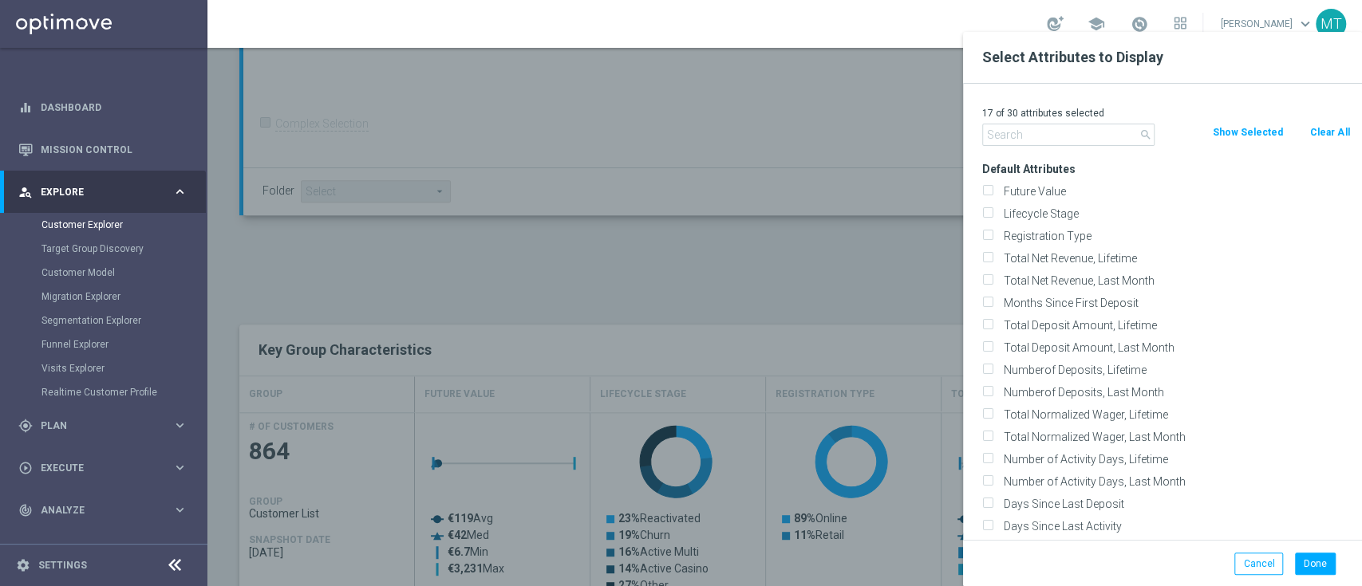
checkbox input "false"
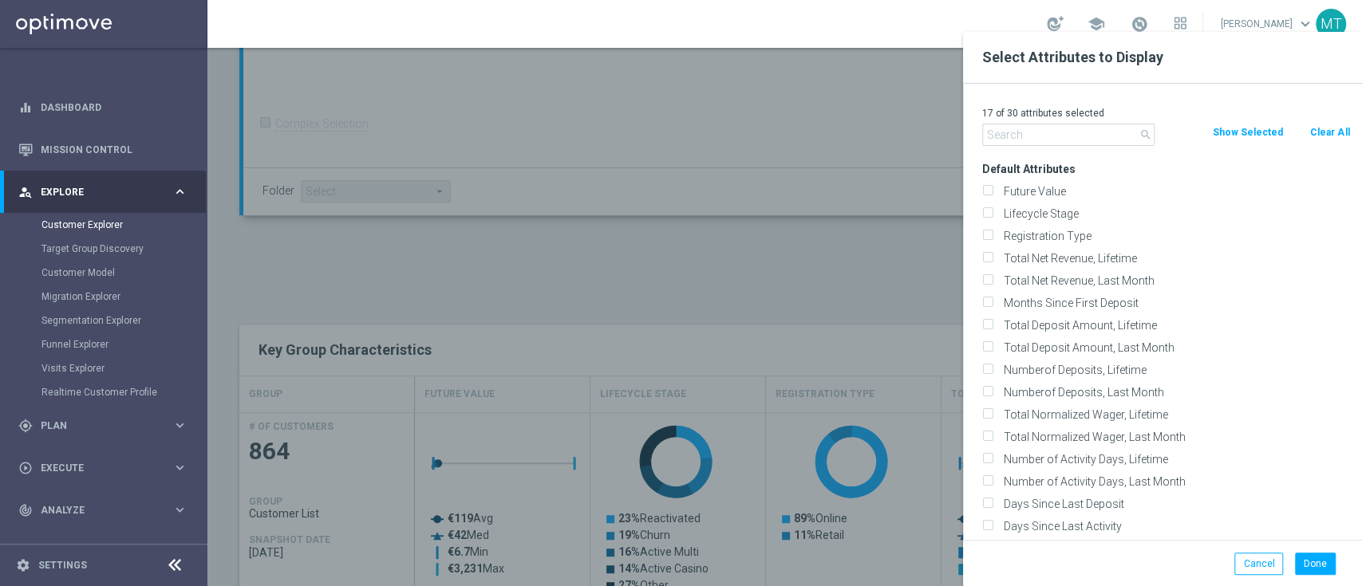
checkbox input "false"
click at [1062, 209] on label "Lifecycle Stage" at bounding box center [1174, 214] width 352 height 14
click at [992, 211] on input "Lifecycle Stage" at bounding box center [987, 216] width 10 height 10
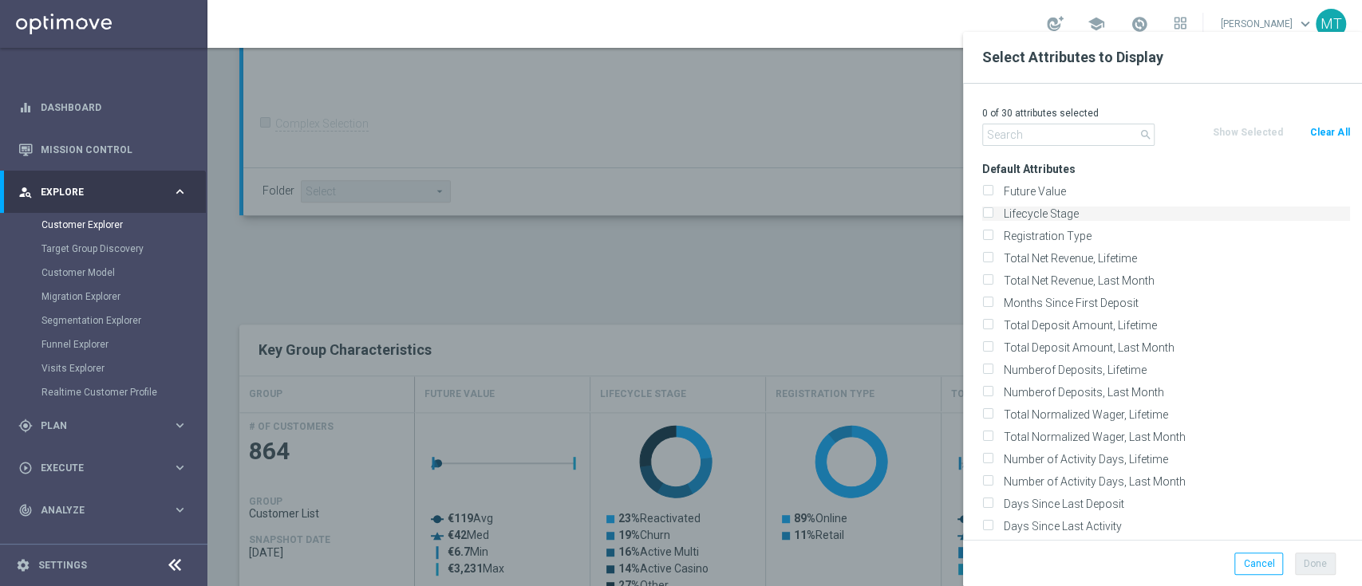
checkbox input "true"
click at [1304, 558] on button "Done" at bounding box center [1315, 564] width 41 height 22
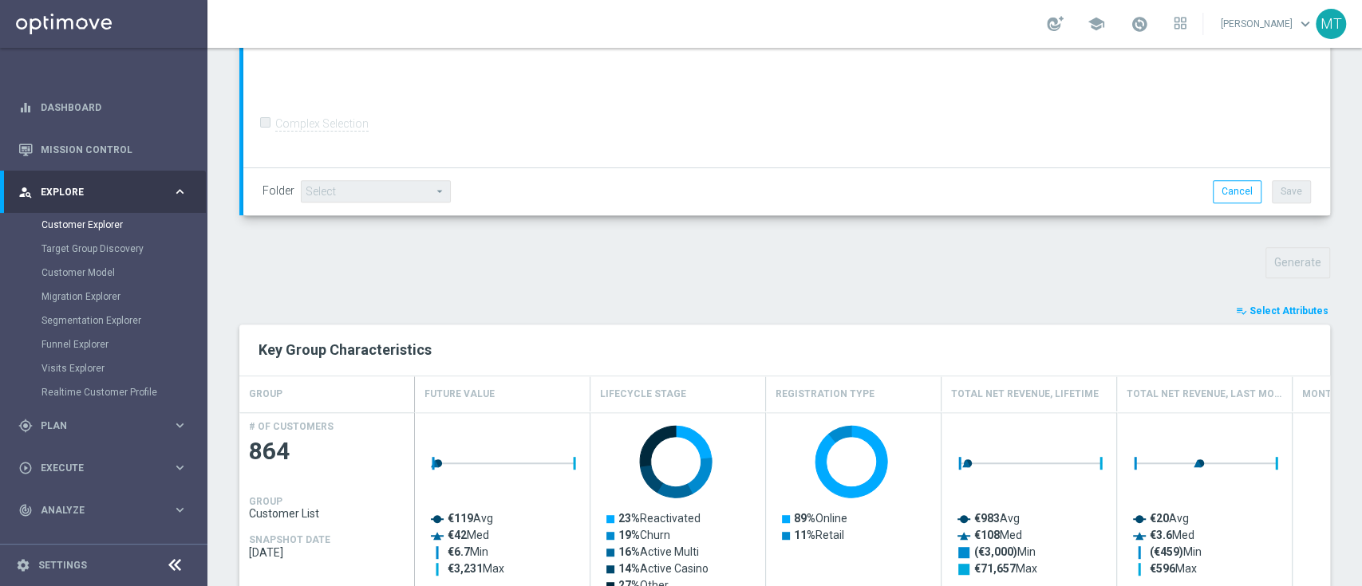
type input "Search"
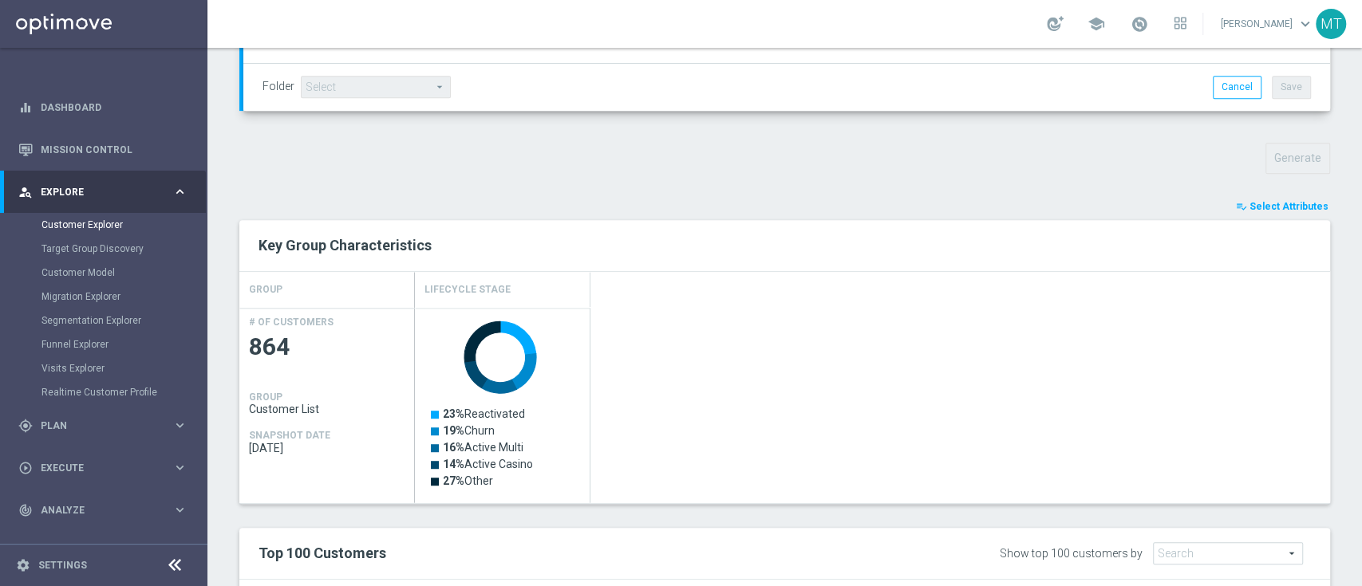
scroll to position [484, 0]
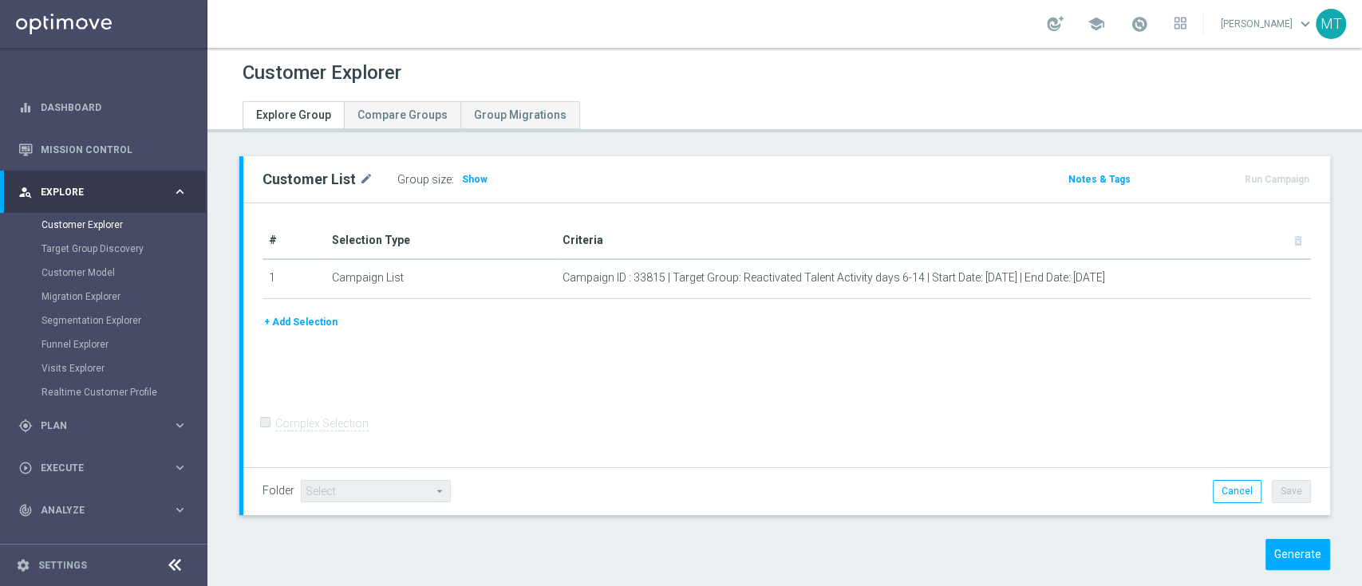
scroll to position [22, 0]
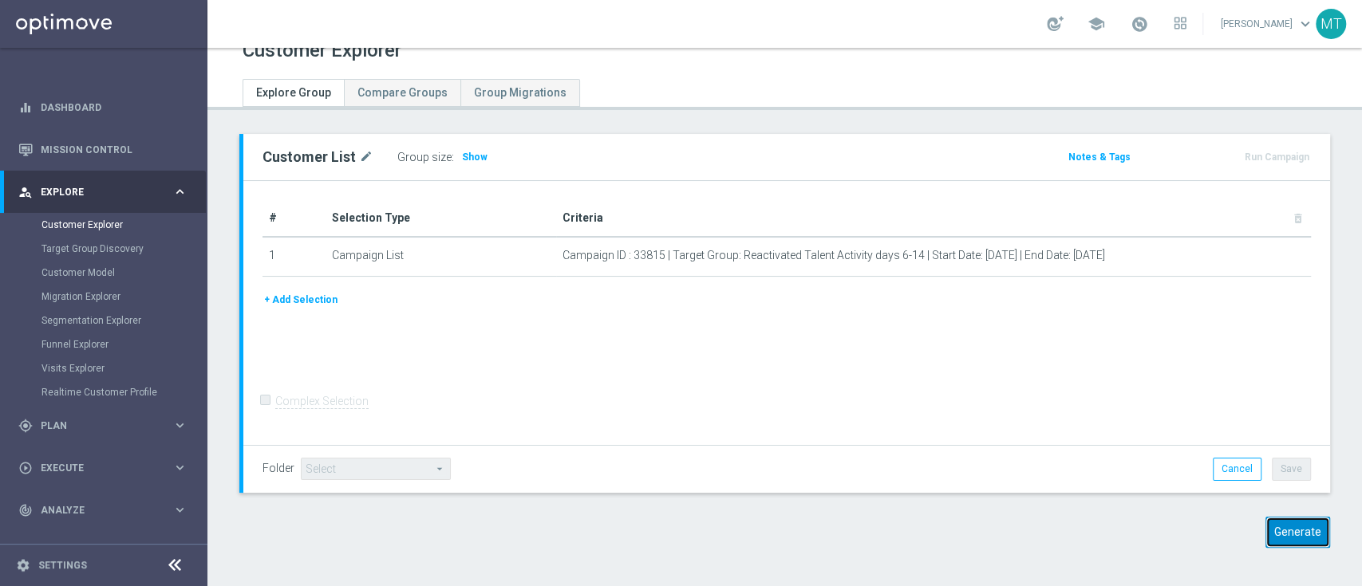
click at [1274, 538] on button "Generate" at bounding box center [1297, 532] width 65 height 31
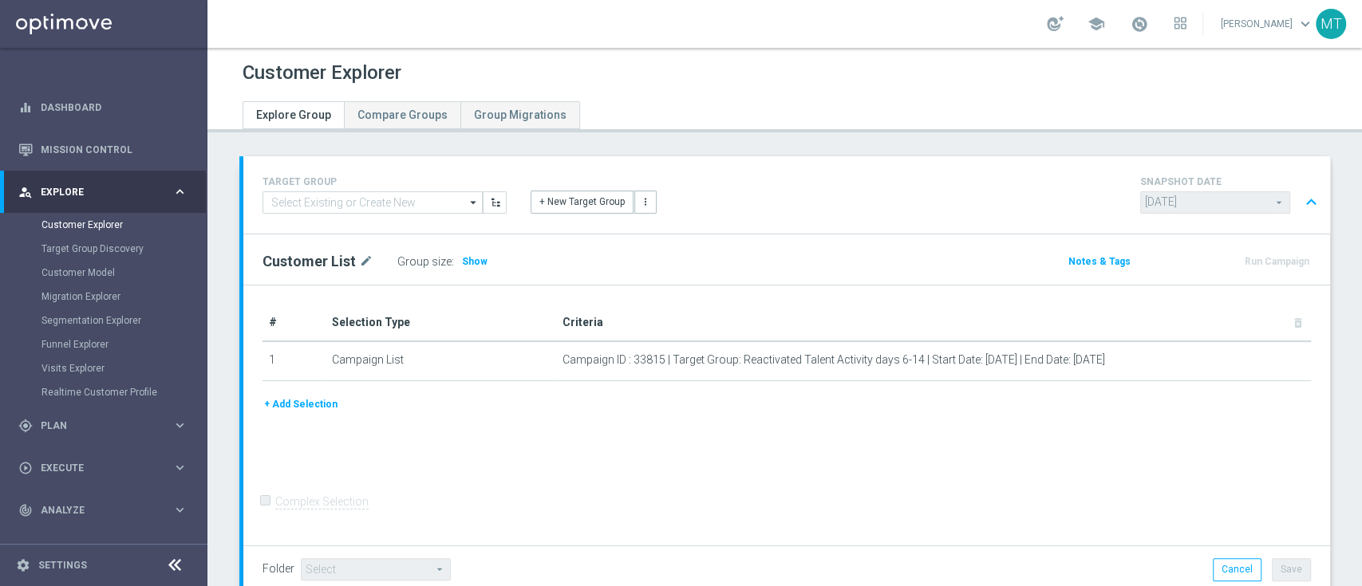
scroll to position [568, 0]
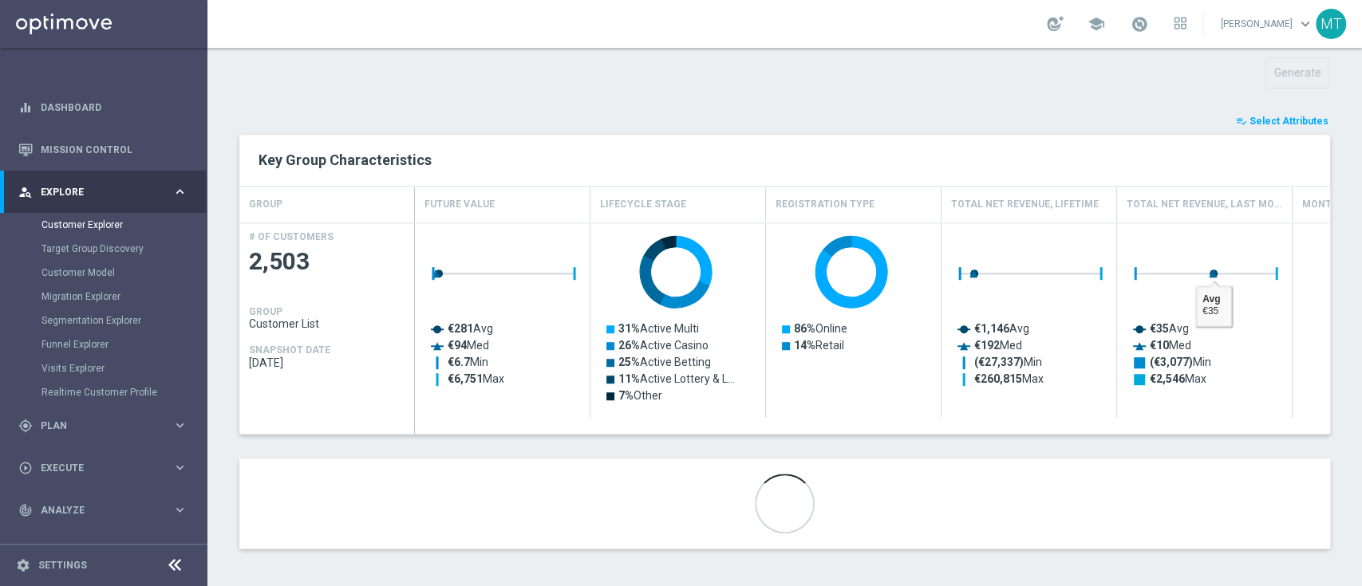
click at [1270, 125] on button "playlist_add_check Select Attributes" at bounding box center [1282, 121] width 96 height 18
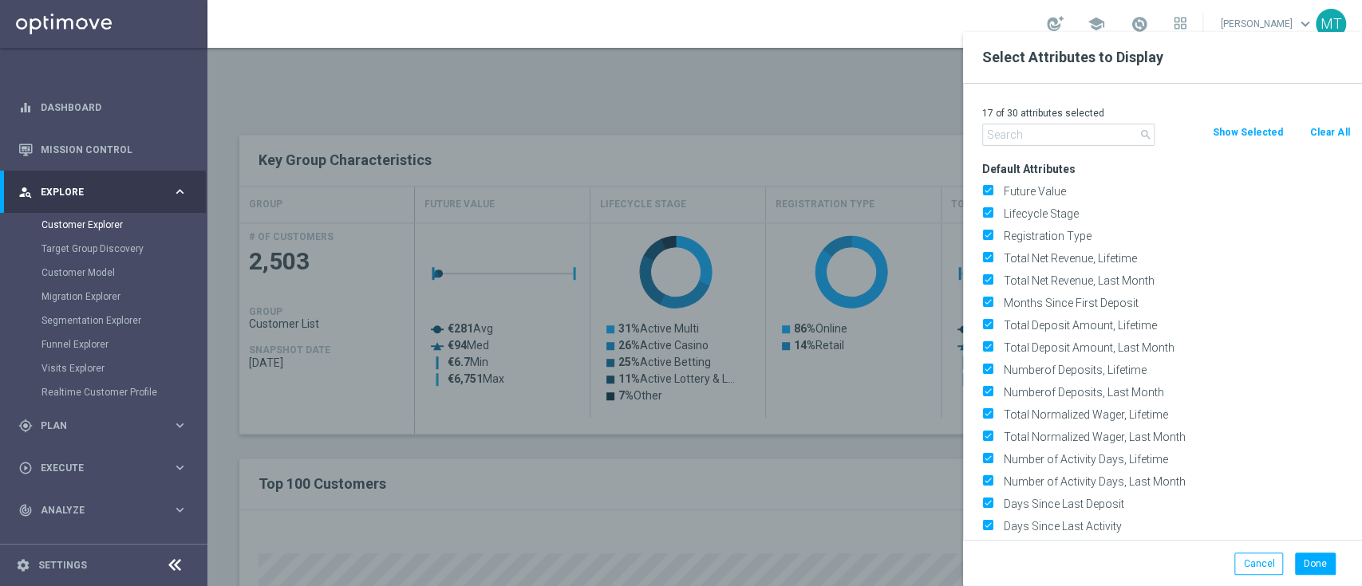
click at [1320, 125] on button "Clear All" at bounding box center [1329, 133] width 42 height 18
checkbox input "false"
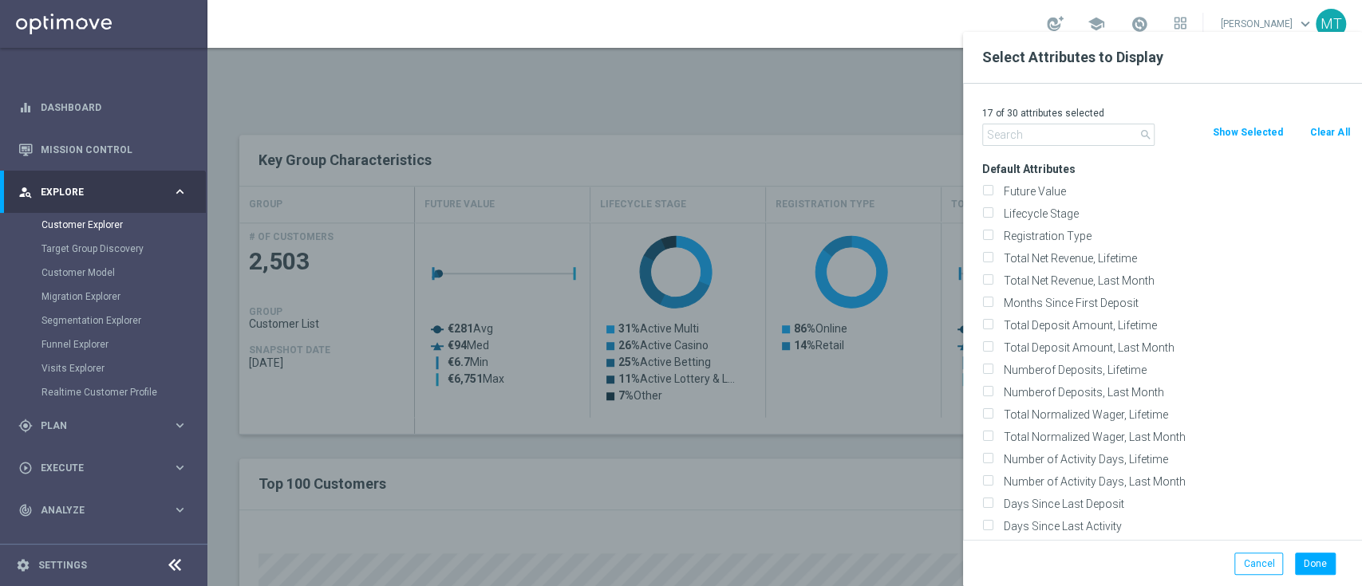
checkbox input "false"
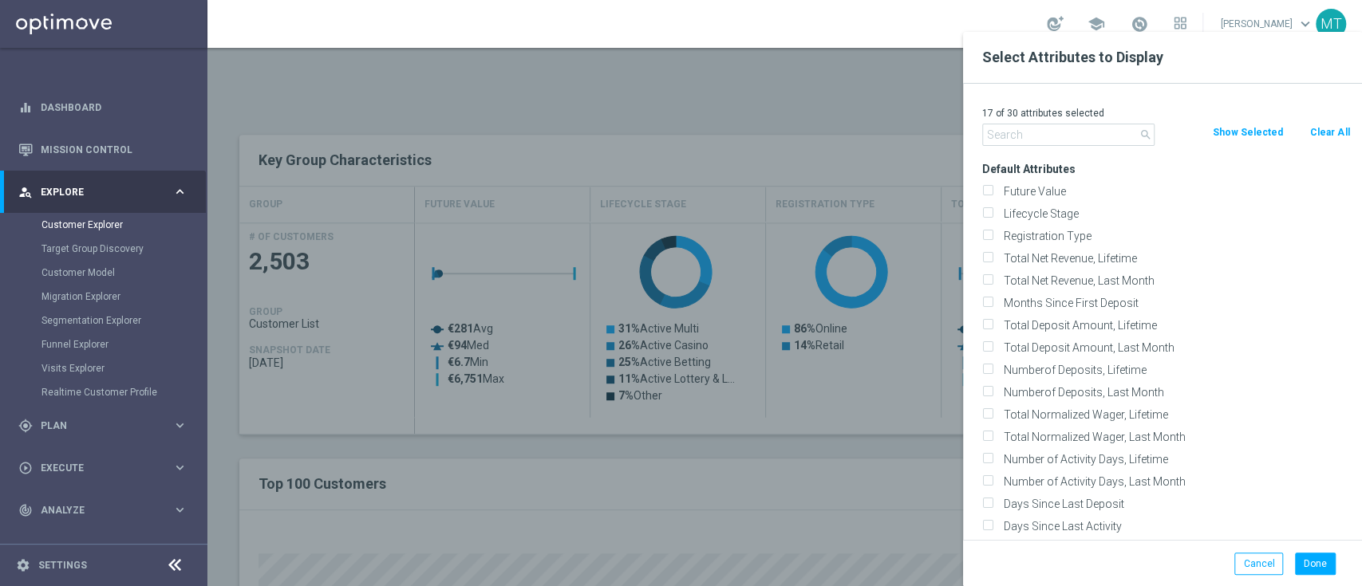
checkbox input "false"
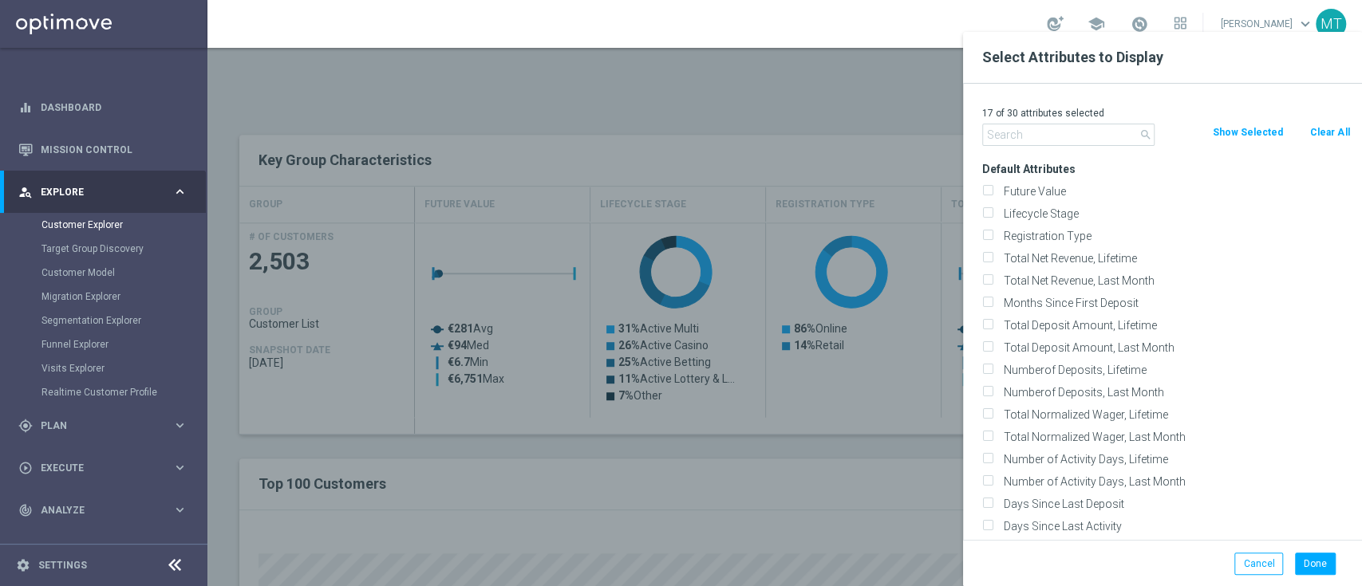
checkbox input "false"
click at [1067, 207] on label "Lifecycle Stage" at bounding box center [1174, 214] width 352 height 14
click at [992, 211] on input "Lifecycle Stage" at bounding box center [987, 216] width 10 height 10
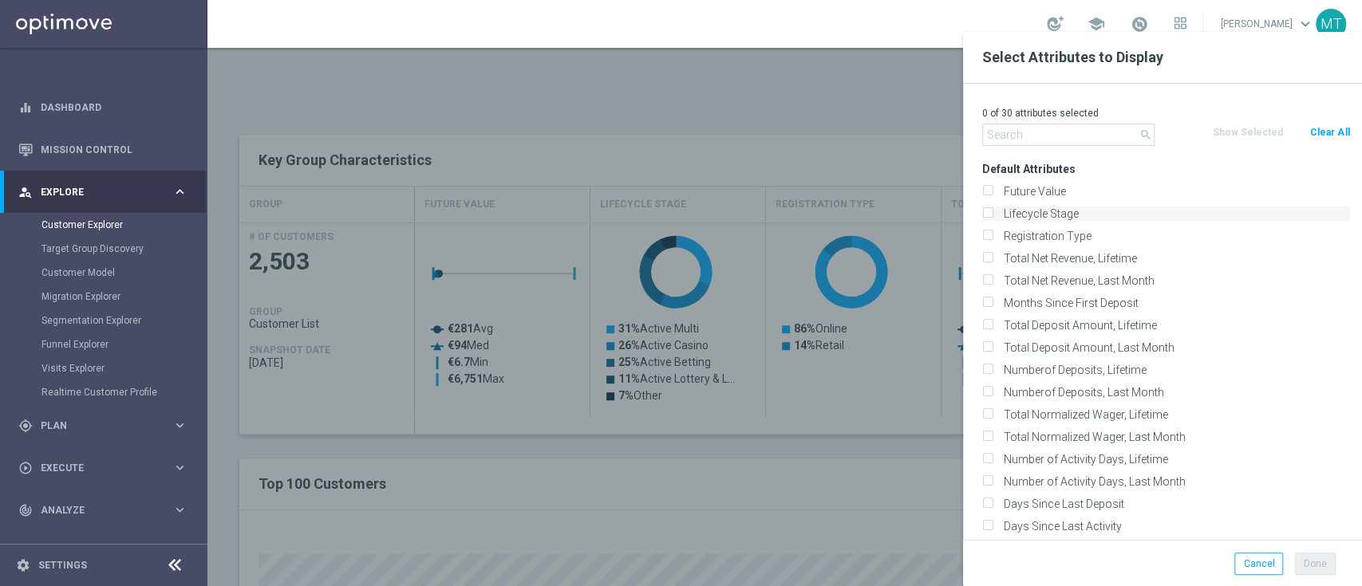
checkbox input "true"
click at [1304, 566] on button "Done" at bounding box center [1315, 564] width 41 height 22
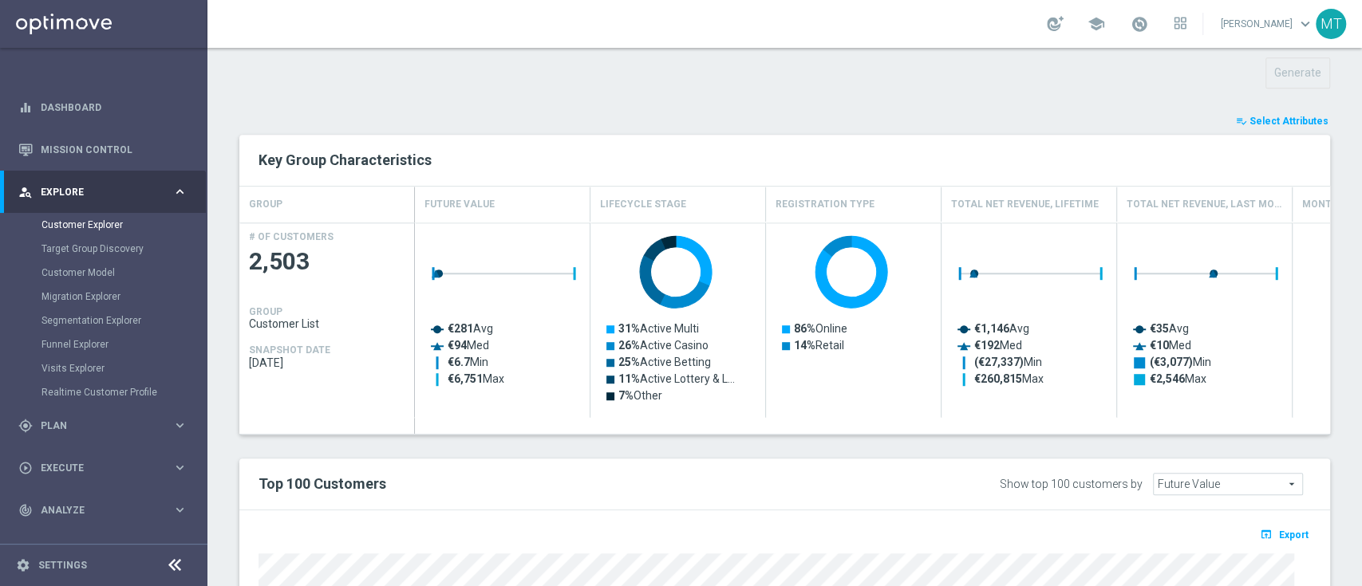
type input "Search"
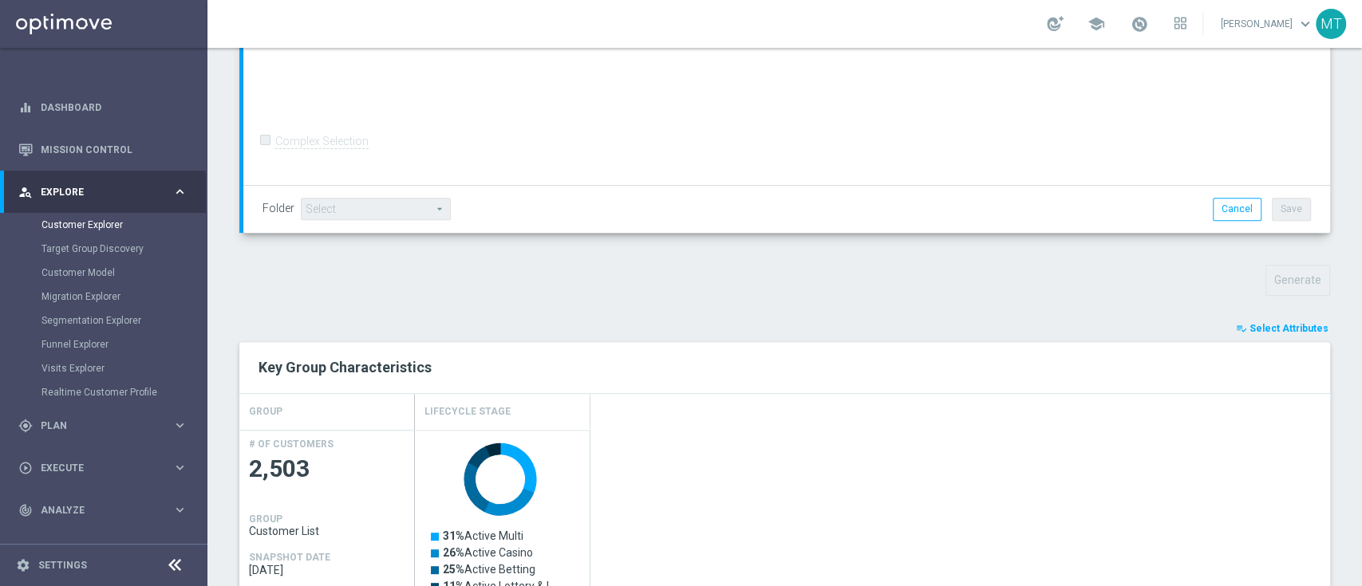
scroll to position [215, 0]
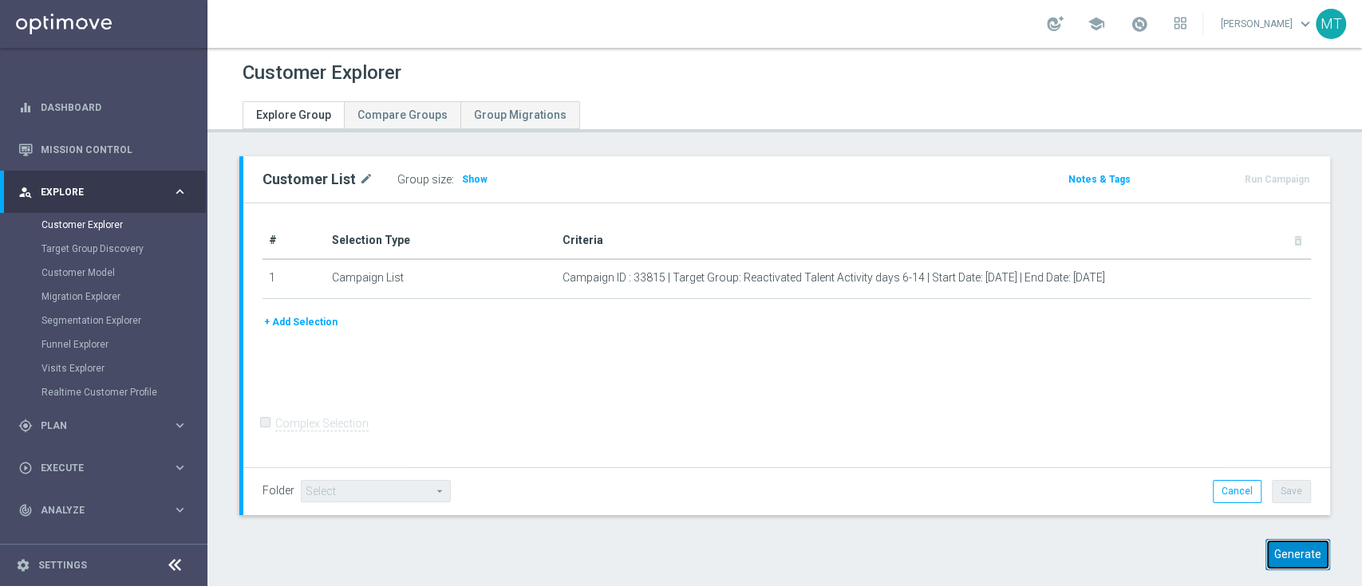
click at [1272, 552] on button "Generate" at bounding box center [1297, 554] width 65 height 31
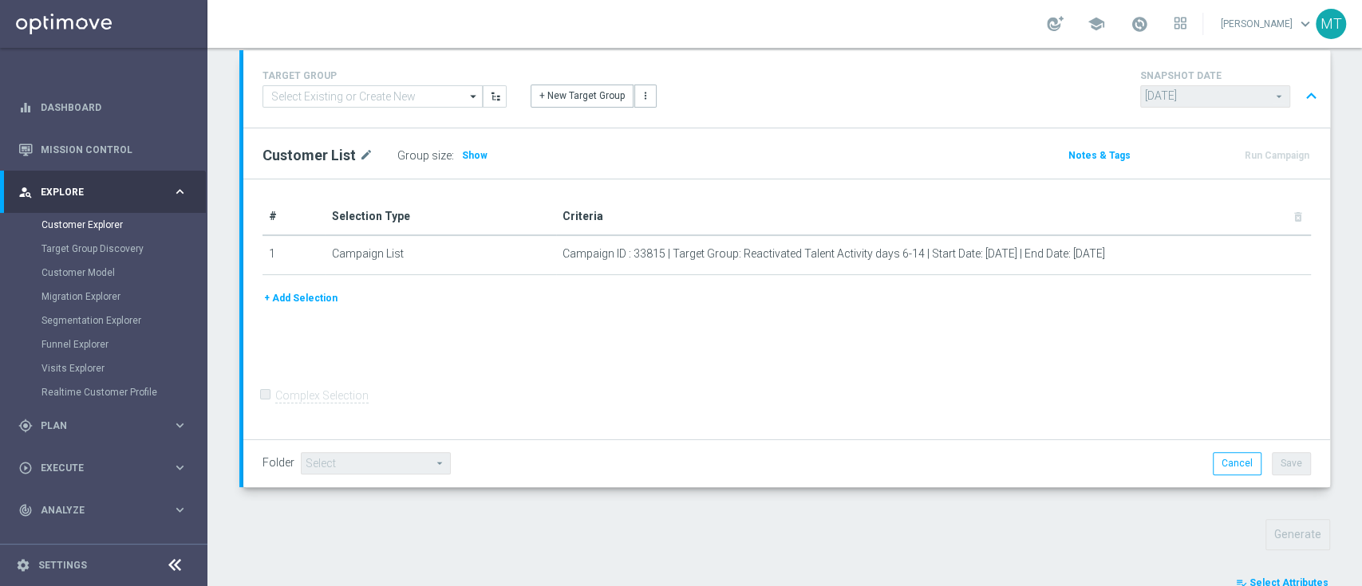
scroll to position [568, 0]
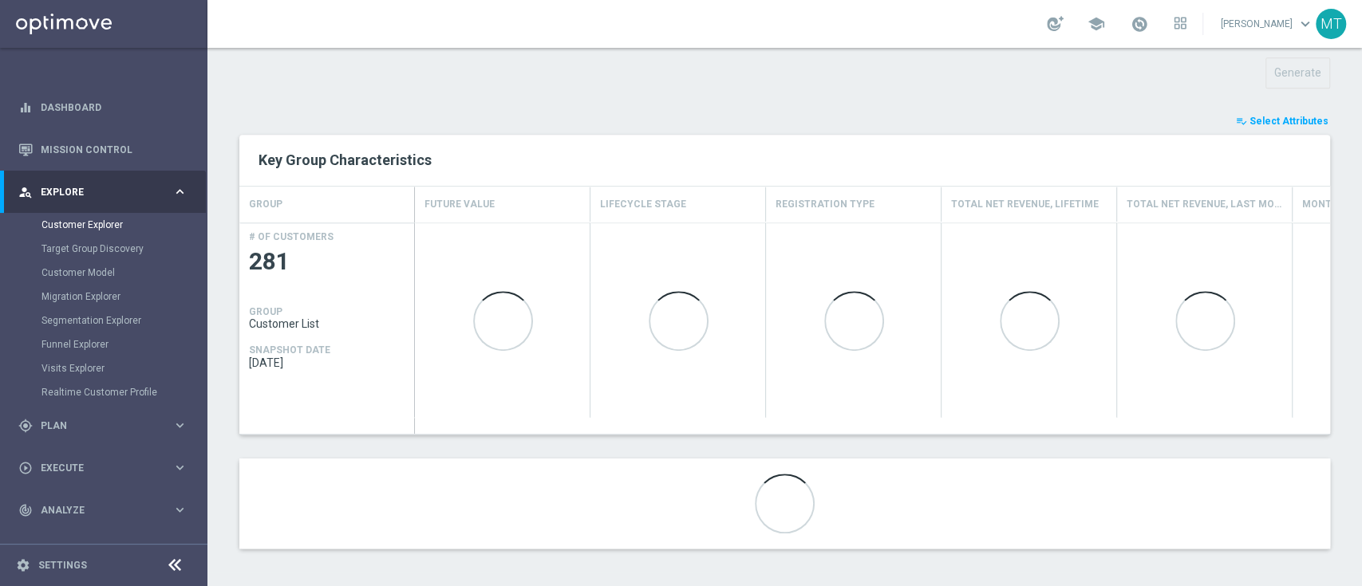
click at [1257, 118] on span "Select Attributes" at bounding box center [1288, 121] width 79 height 11
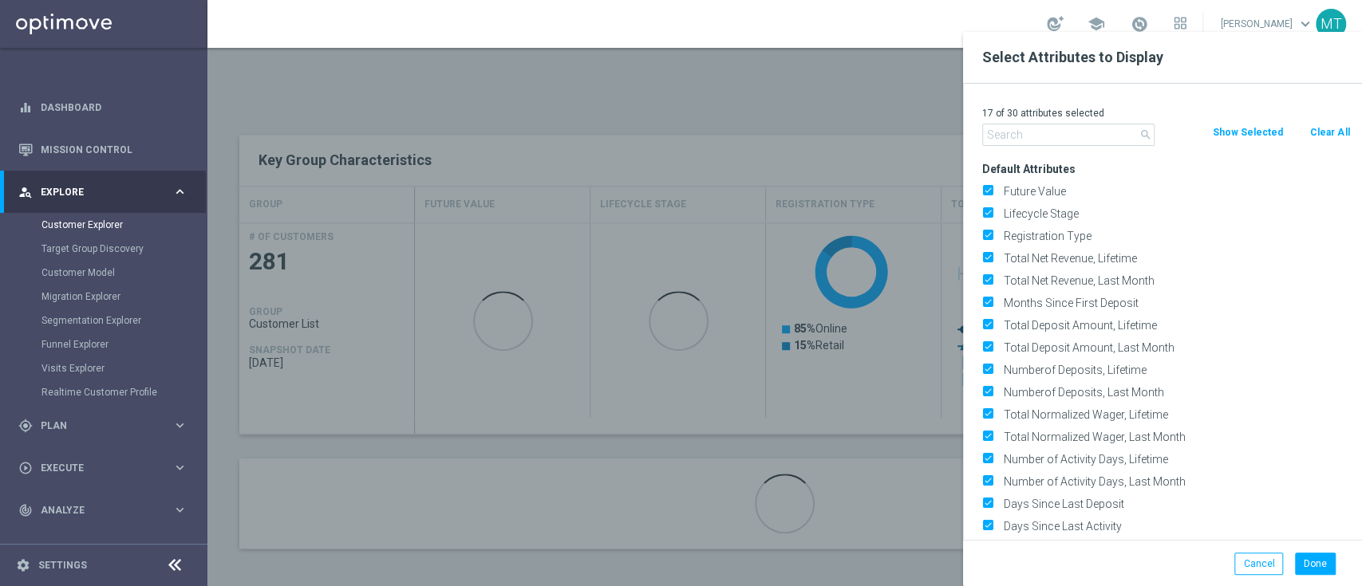
click at [1337, 131] on button "Clear All" at bounding box center [1329, 133] width 42 height 18
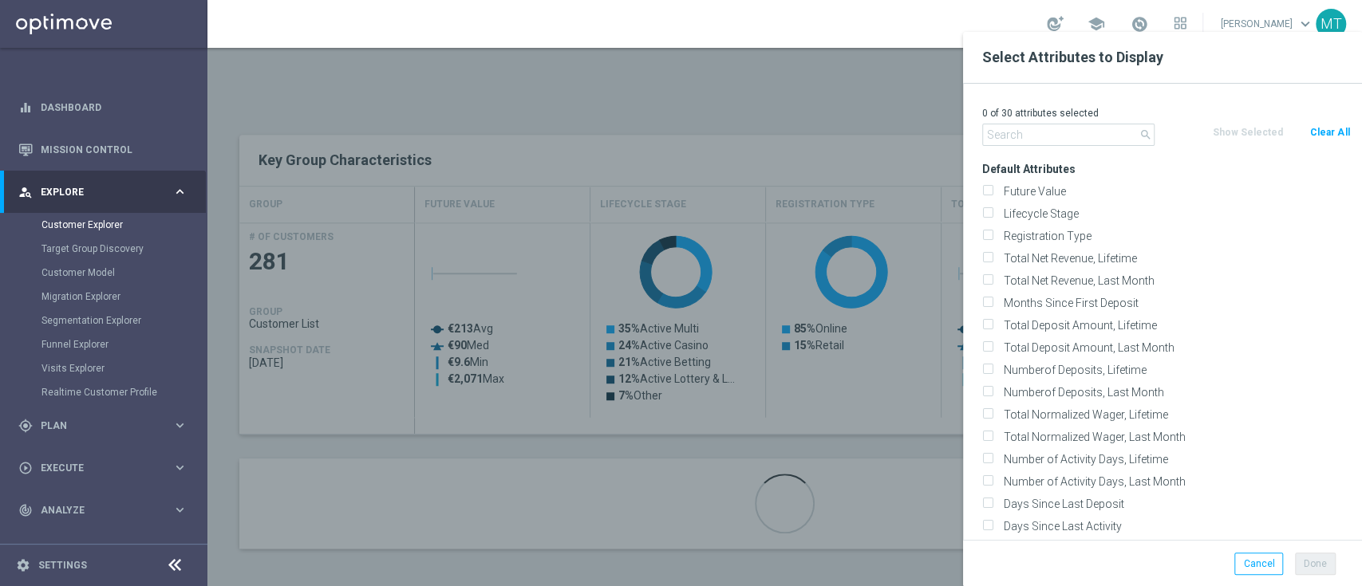
click at [998, 215] on label "Lifecycle Stage" at bounding box center [1174, 214] width 352 height 14
click at [992, 215] on input "Lifecycle Stage" at bounding box center [987, 216] width 10 height 10
click at [1323, 562] on button "Done" at bounding box center [1315, 564] width 41 height 22
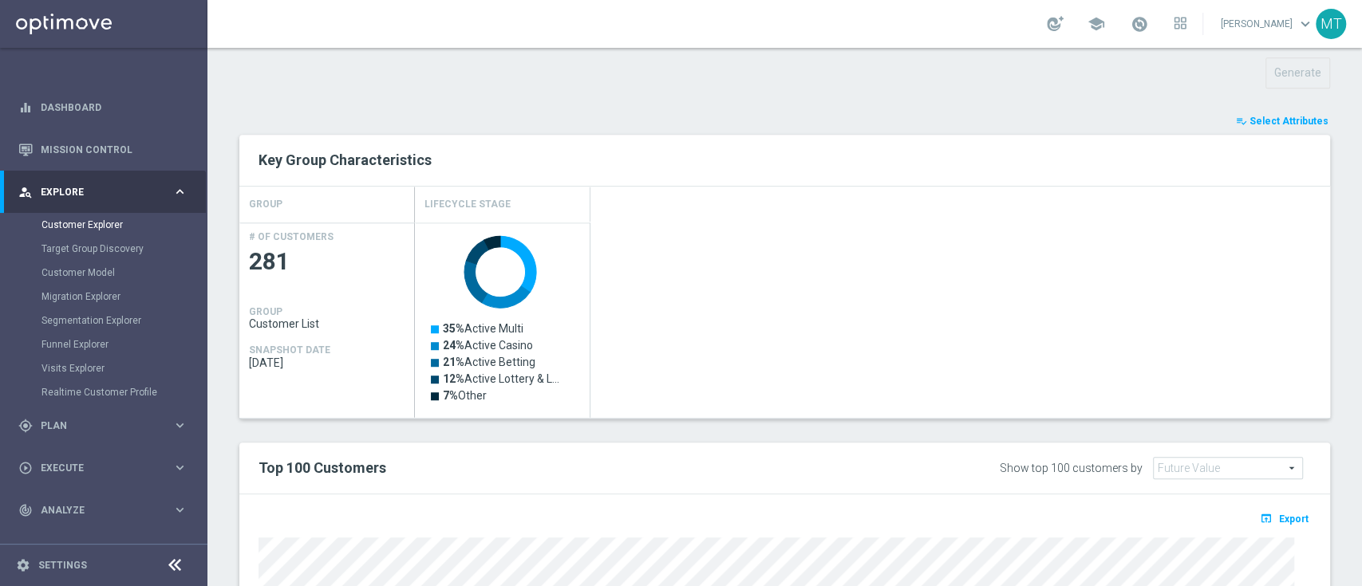
type input "Search"
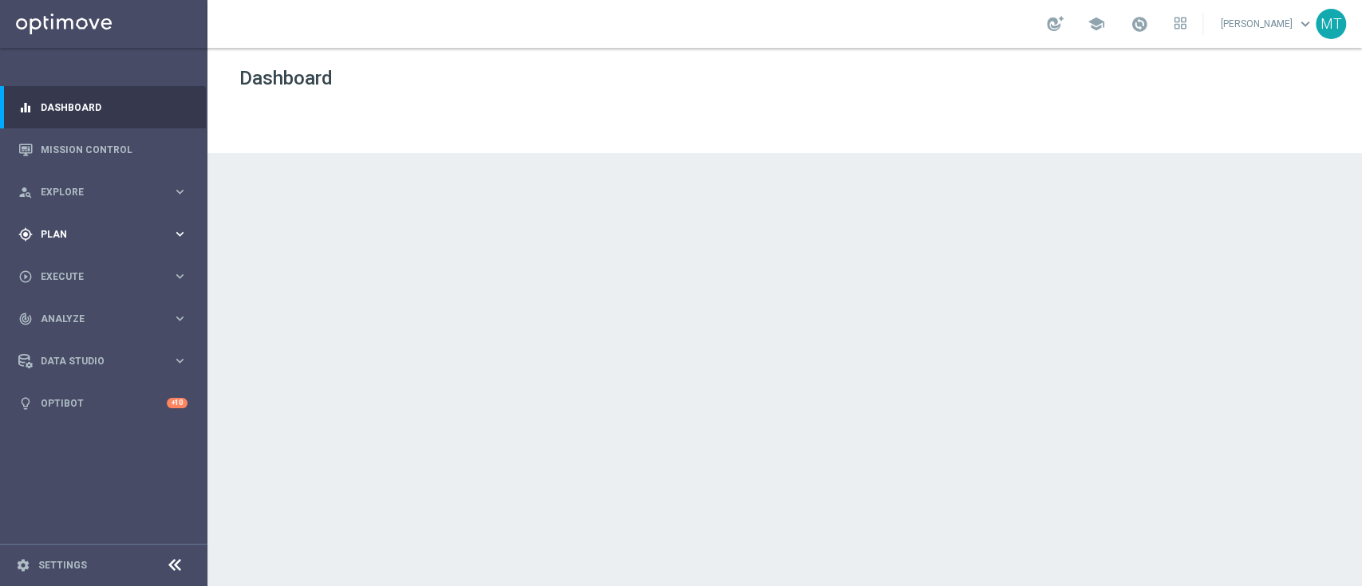
click at [136, 232] on span "Plan" at bounding box center [107, 235] width 132 height 10
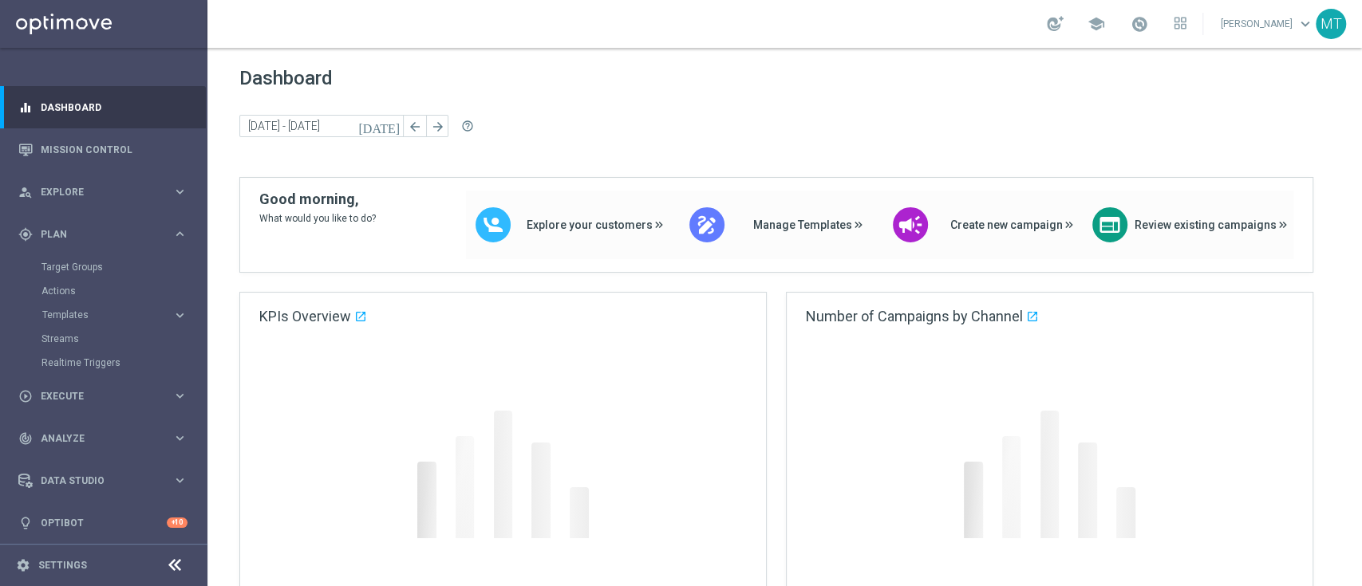
click at [97, 258] on div "Target Groups" at bounding box center [123, 267] width 164 height 24
click at [91, 258] on div "Target Groups" at bounding box center [123, 267] width 164 height 24
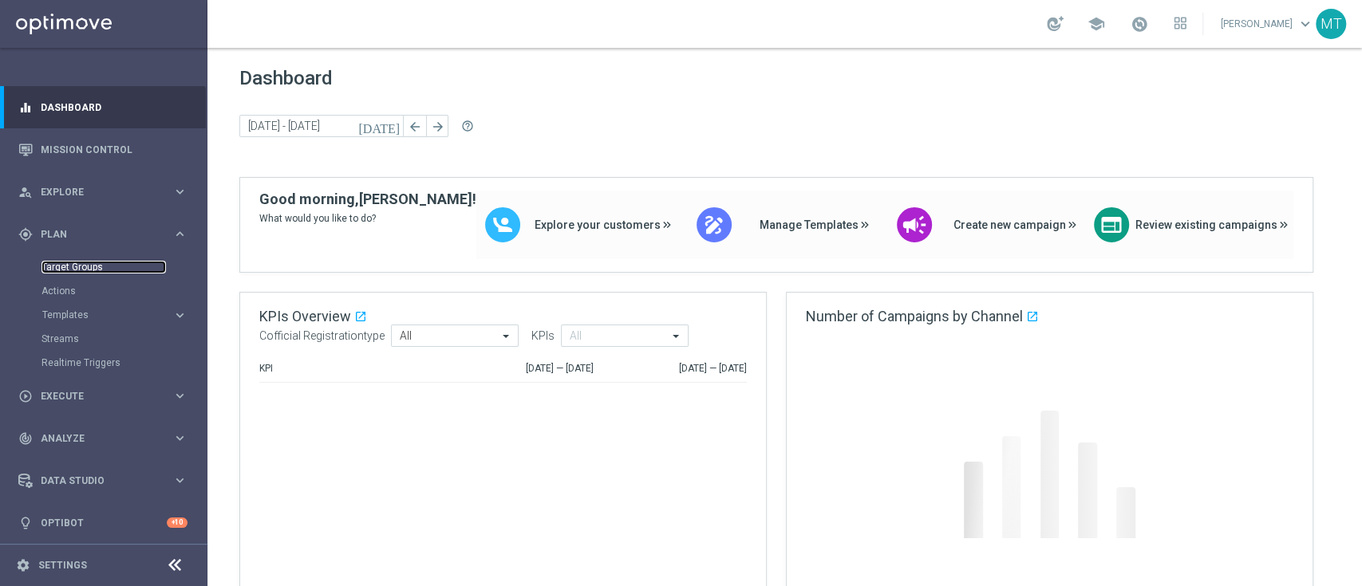
click at [79, 262] on link "Target Groups" at bounding box center [103, 267] width 124 height 13
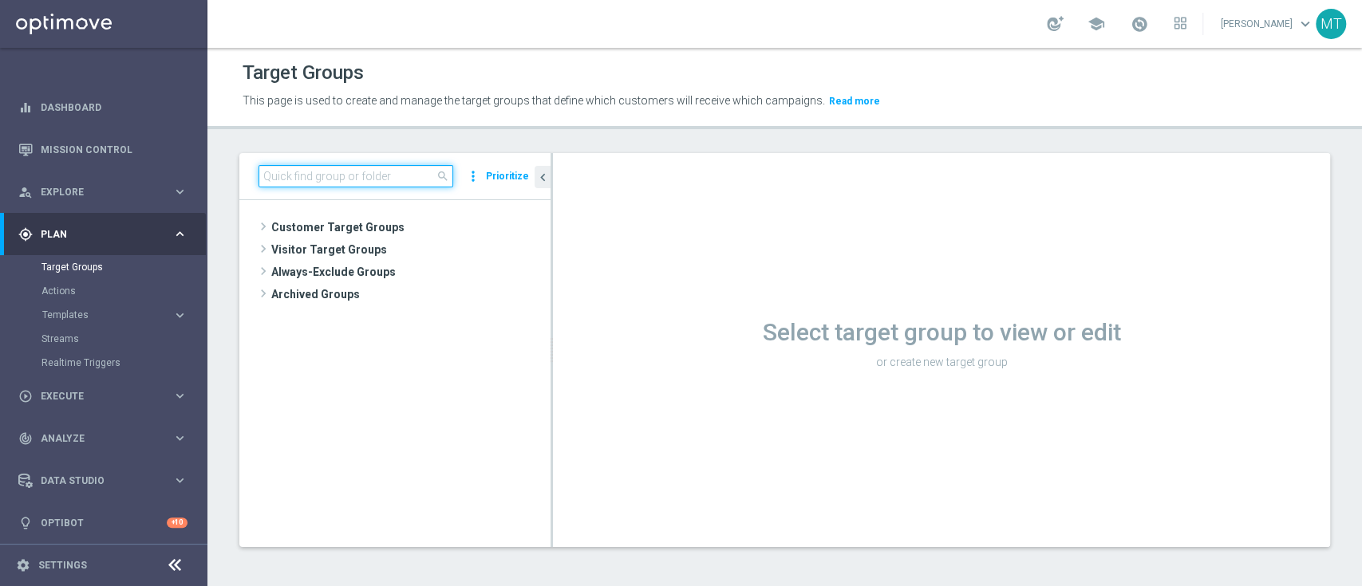
click at [343, 168] on input at bounding box center [355, 176] width 195 height 22
paste input "Churn 0-12M Talent + Master Low ggr nb > 10 lftime NO NWL TOP 10k"
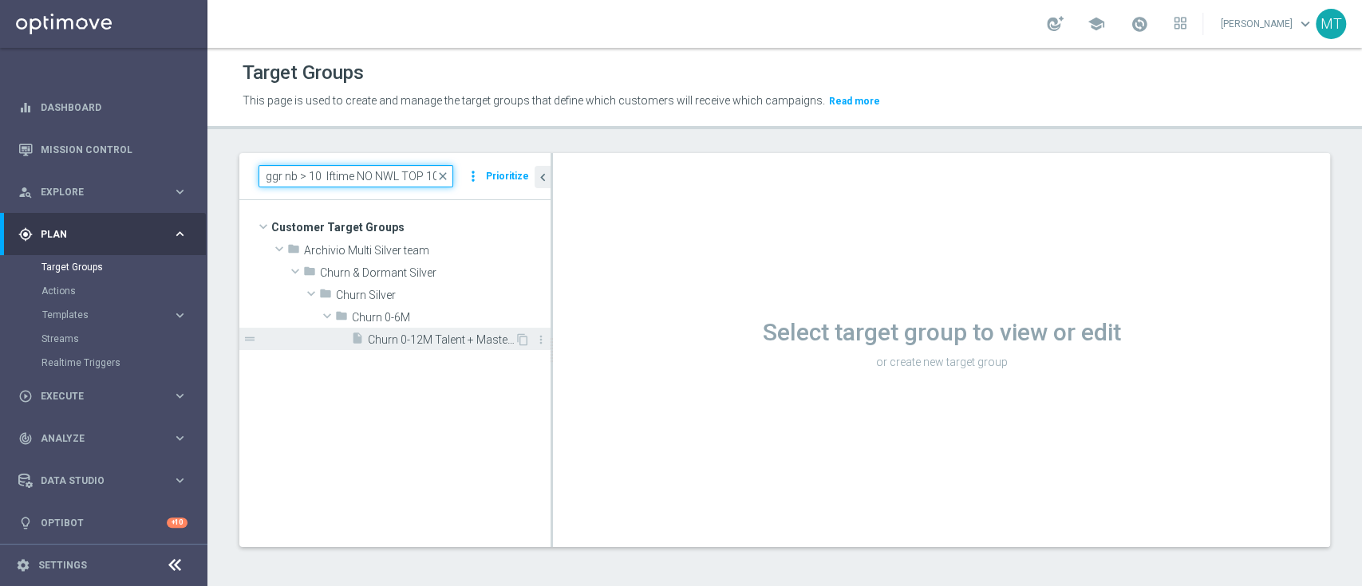
type input "Churn 0-12M Talent + Master Low ggr nb > 10 lftime NO NWL TOP 10k"
click at [471, 339] on span "Churn 0-12M Talent + Master Low ggr nb > 10 lftime NO NWL TOP 10k" at bounding box center [441, 340] width 147 height 14
